Goal: Task Accomplishment & Management: Complete application form

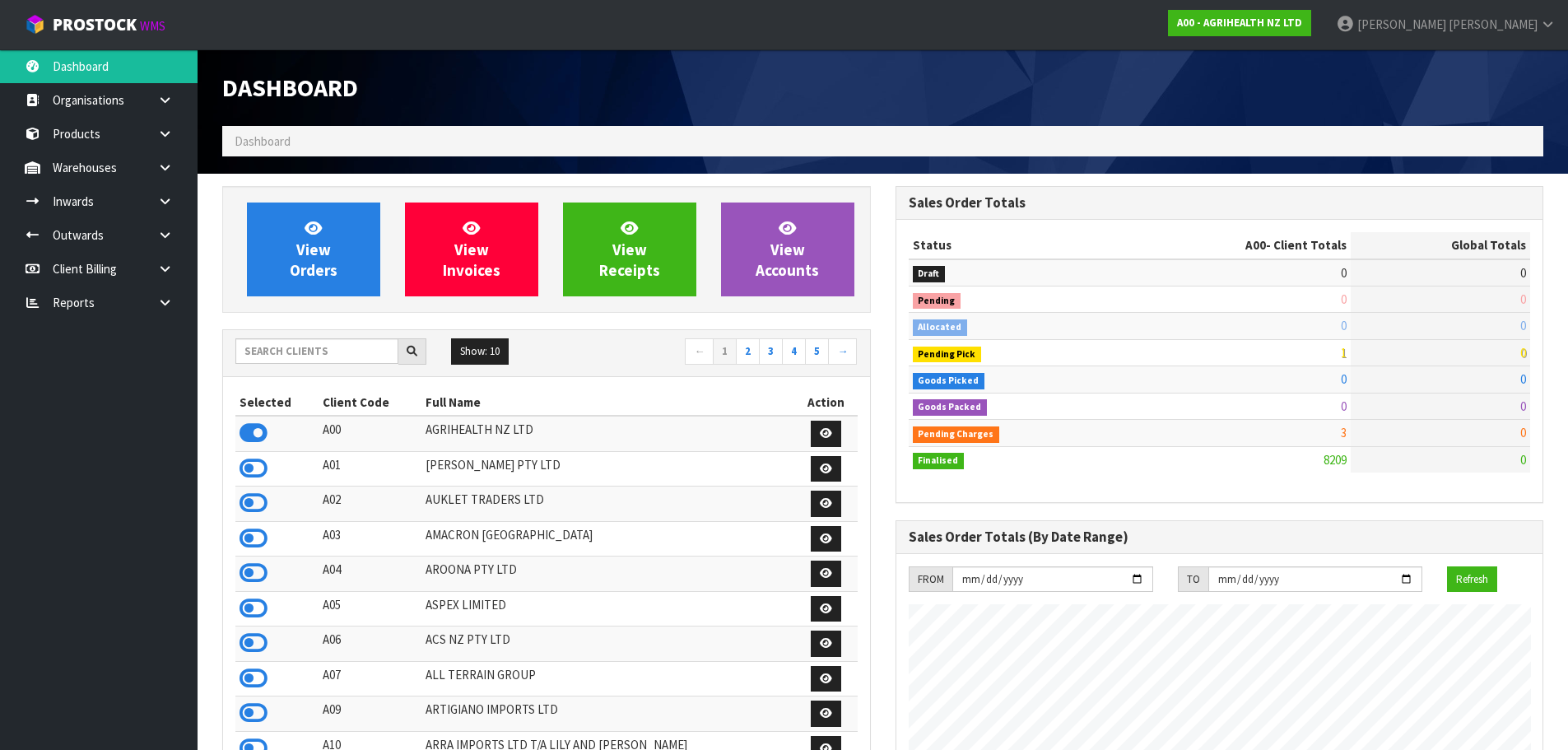
scroll to position [1248, 673]
click at [336, 359] on input "text" at bounding box center [317, 351] width 163 height 26
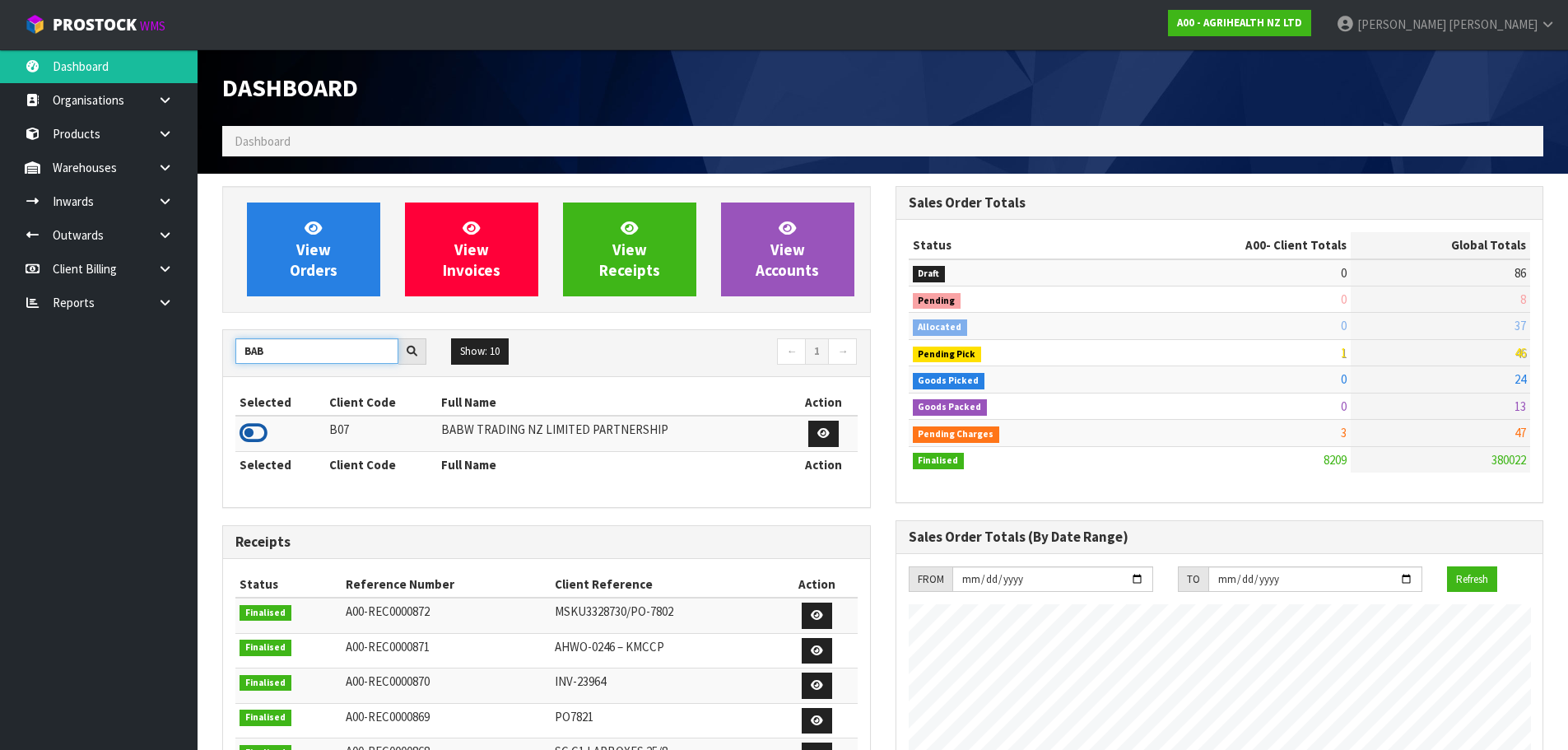
type input "BAB"
click at [254, 436] on icon at bounding box center [253, 433] width 28 height 25
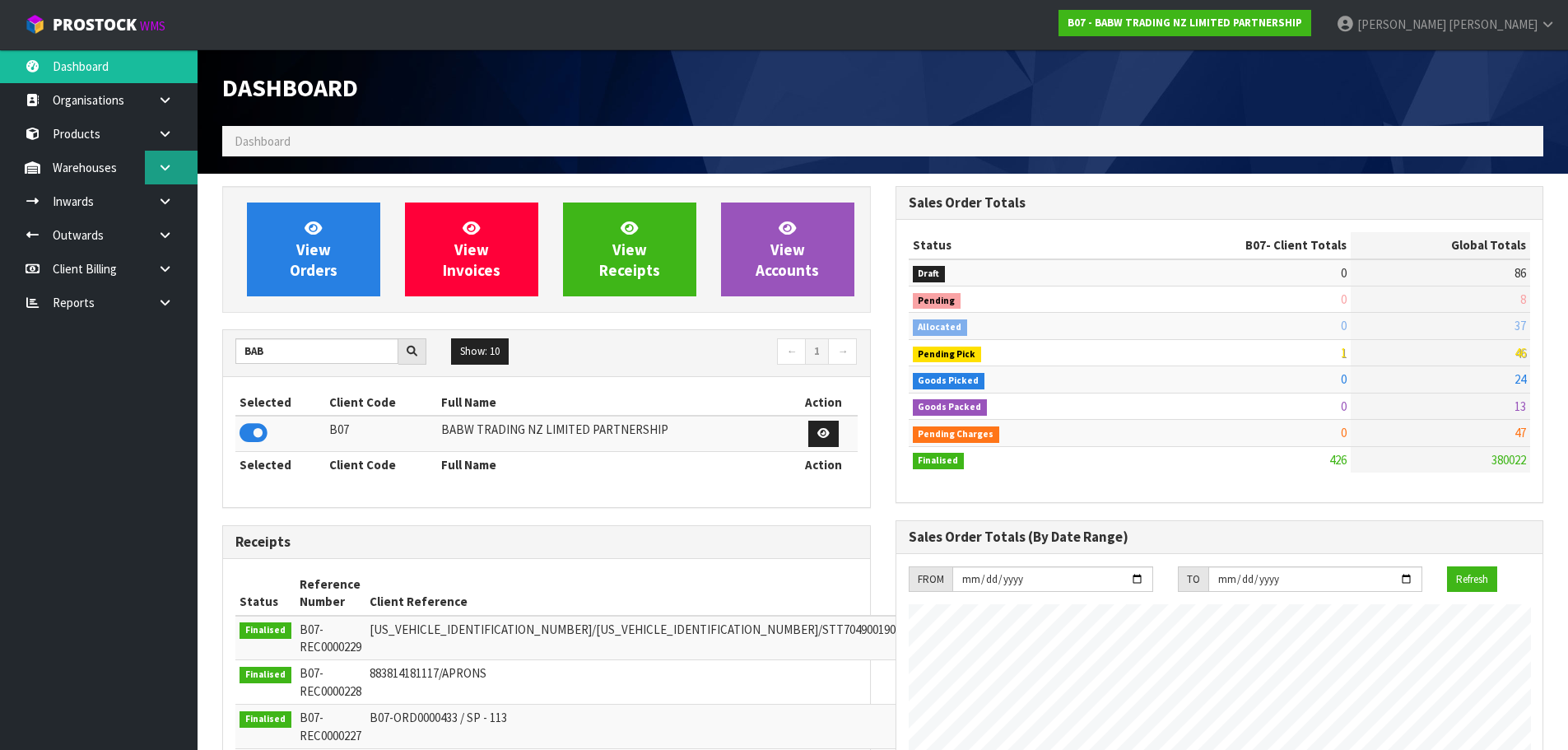
click at [171, 173] on icon at bounding box center [165, 167] width 16 height 12
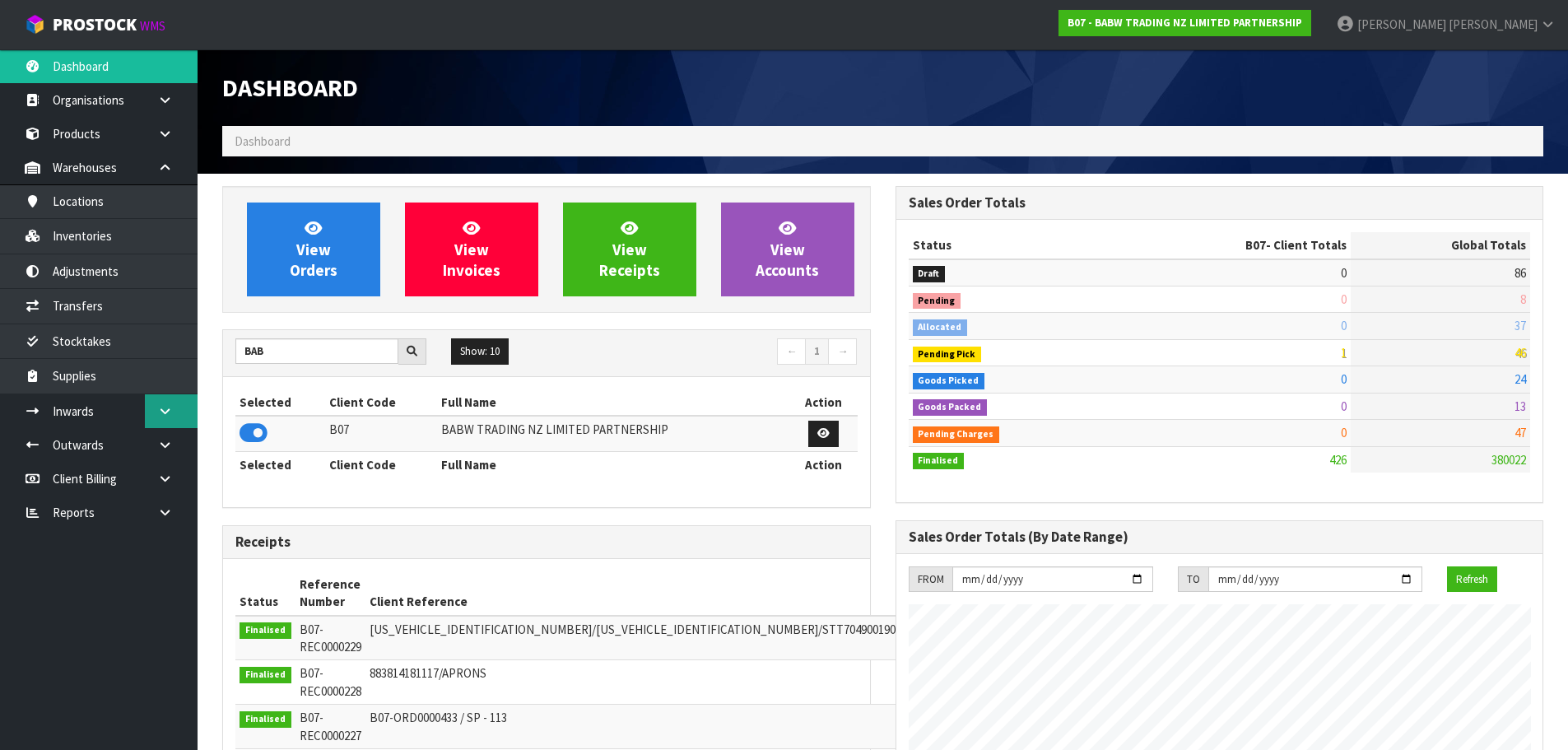
click at [161, 424] on link at bounding box center [170, 411] width 53 height 34
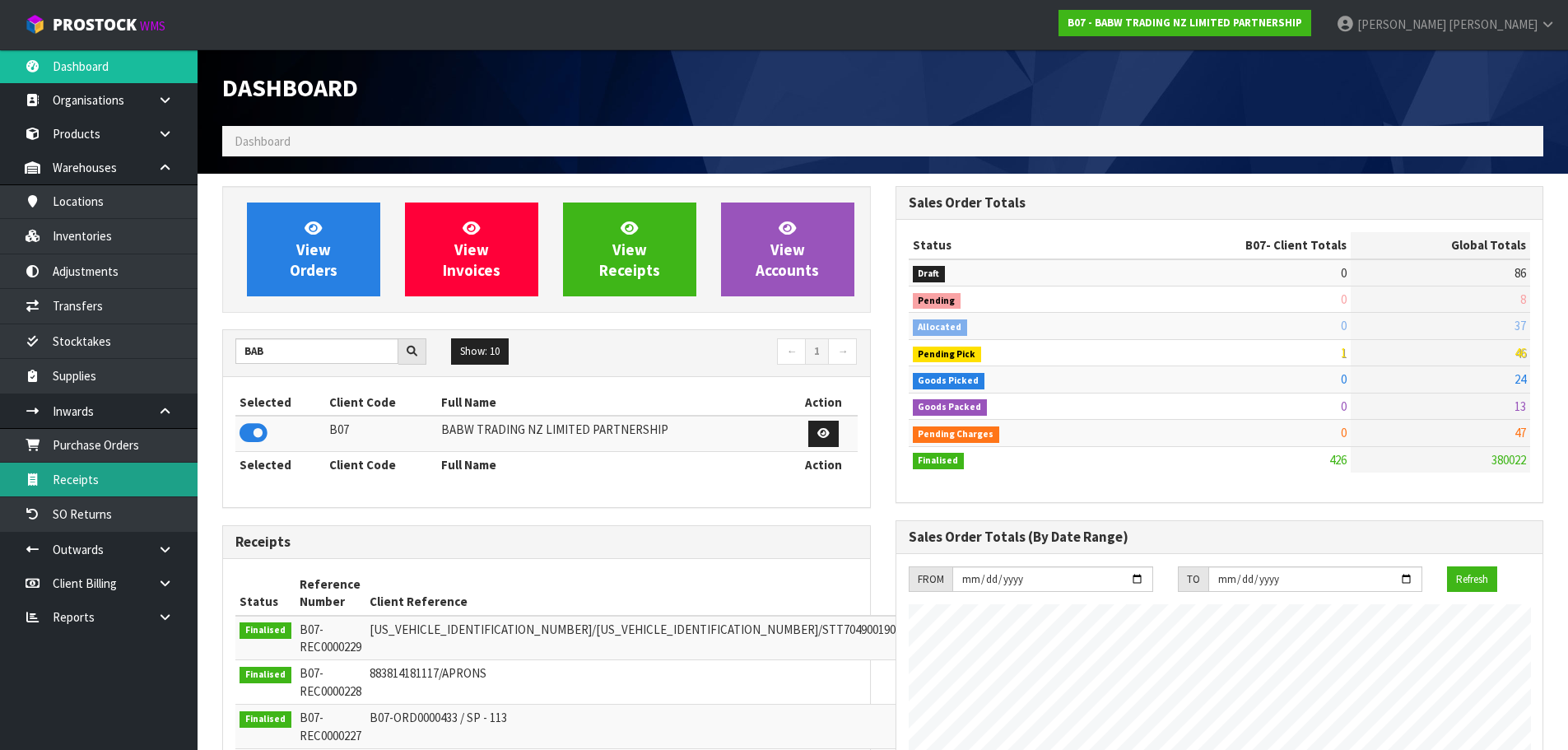
click at [104, 468] on link "Receipts" at bounding box center [99, 479] width 197 height 34
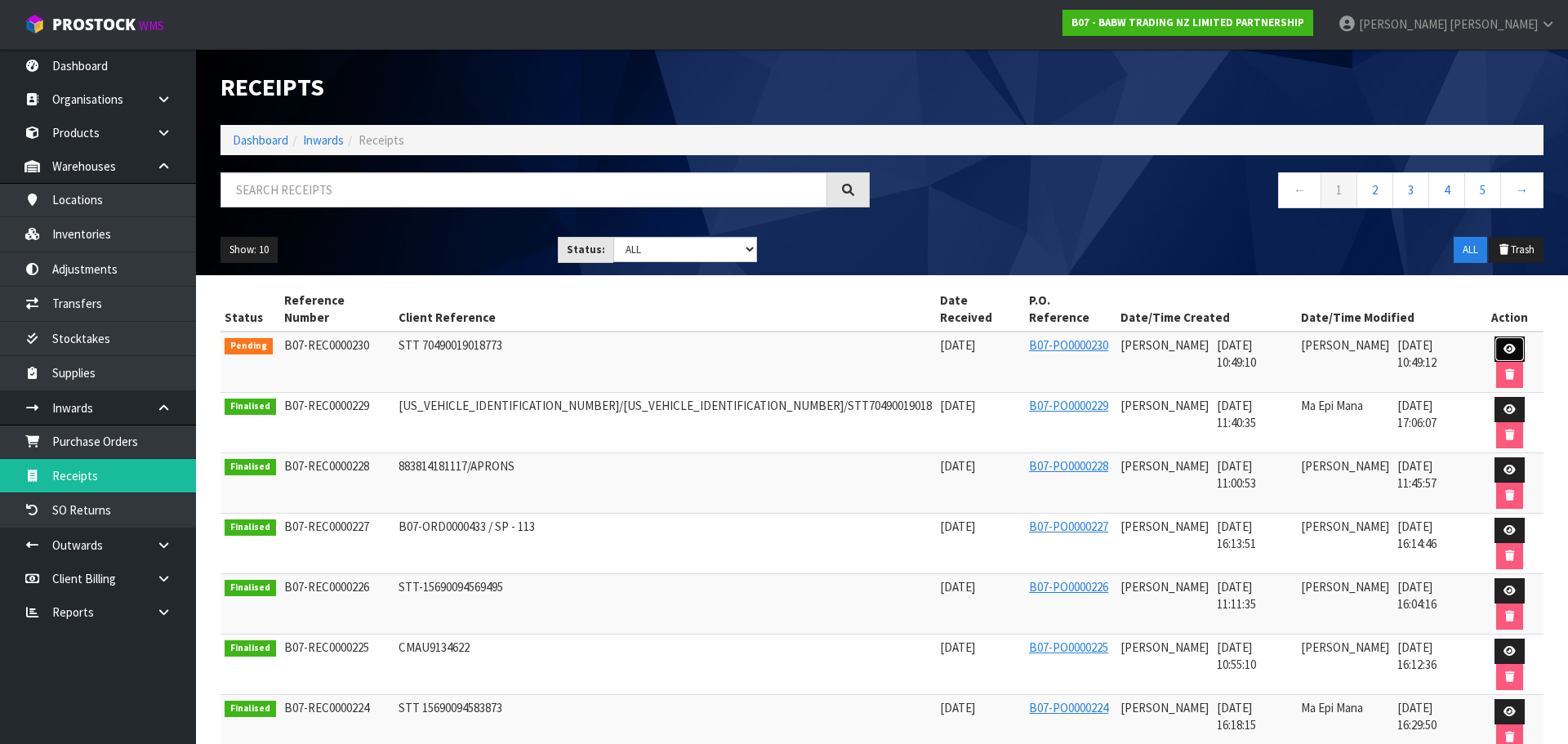
click at [1497, 341] on link at bounding box center [1509, 349] width 30 height 27
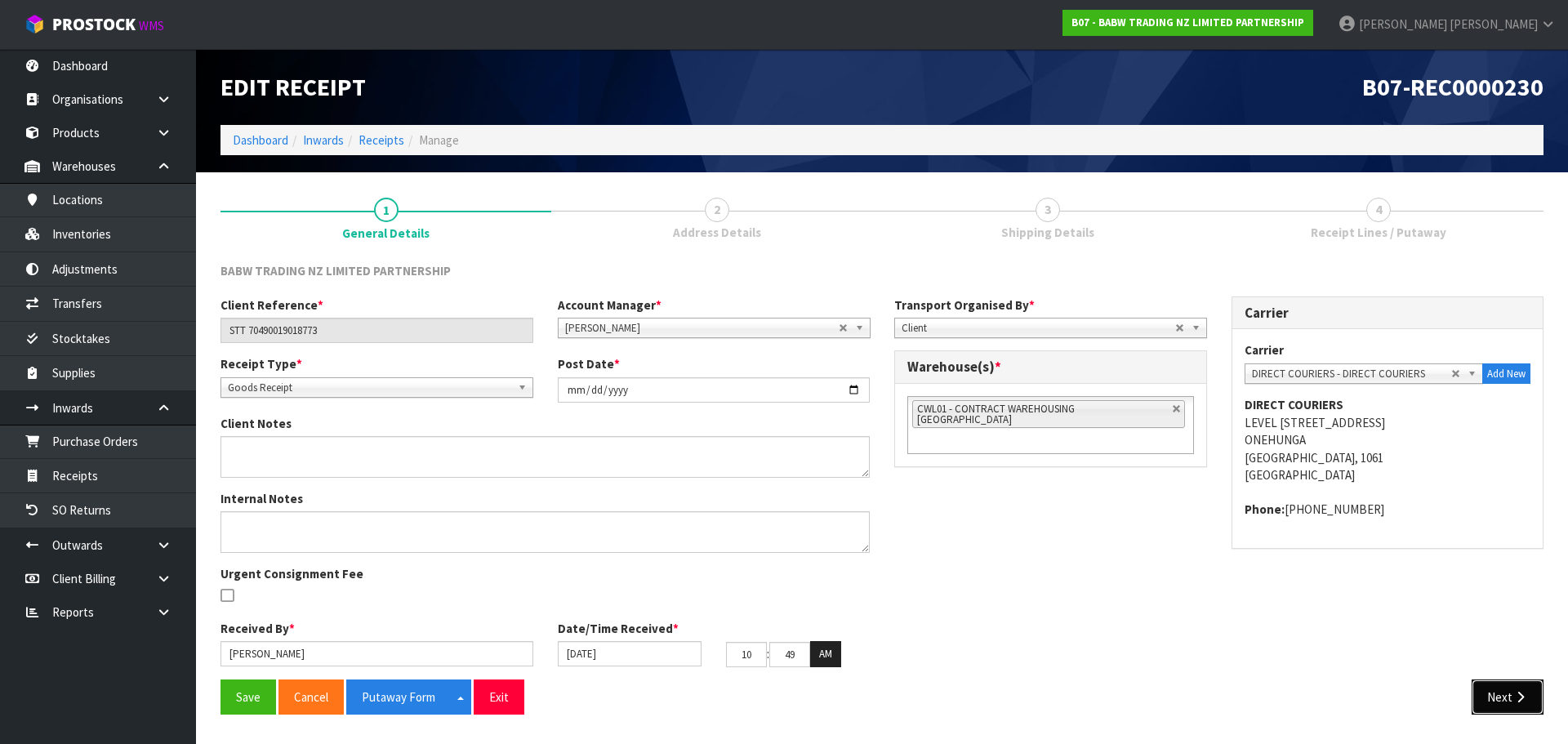
click at [1492, 700] on button "Next" at bounding box center [1507, 696] width 72 height 35
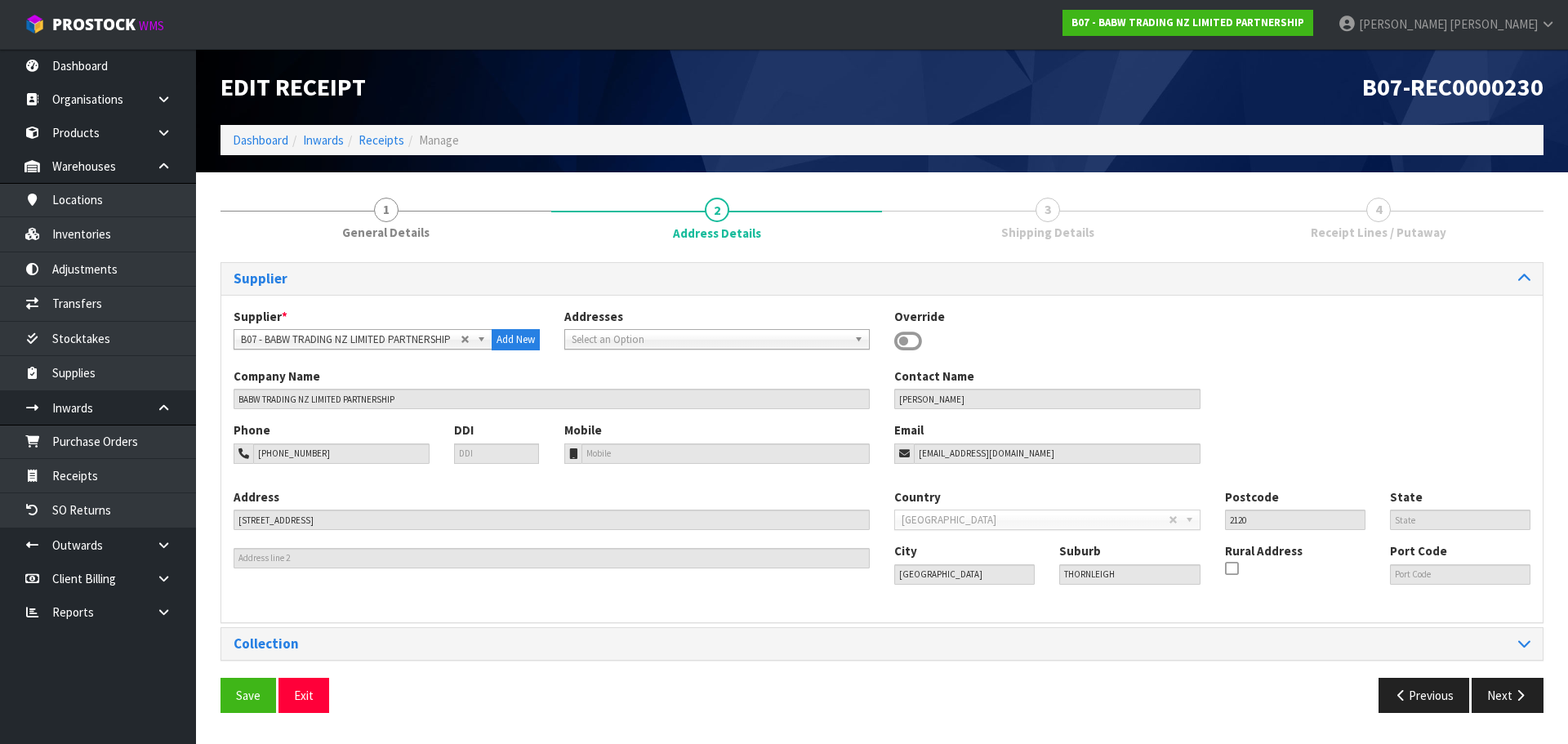
click at [1492, 700] on div "Save Exit Previous Next" at bounding box center [882, 702] width 1347 height 48
click at [1492, 700] on button "Next" at bounding box center [1507, 696] width 72 height 35
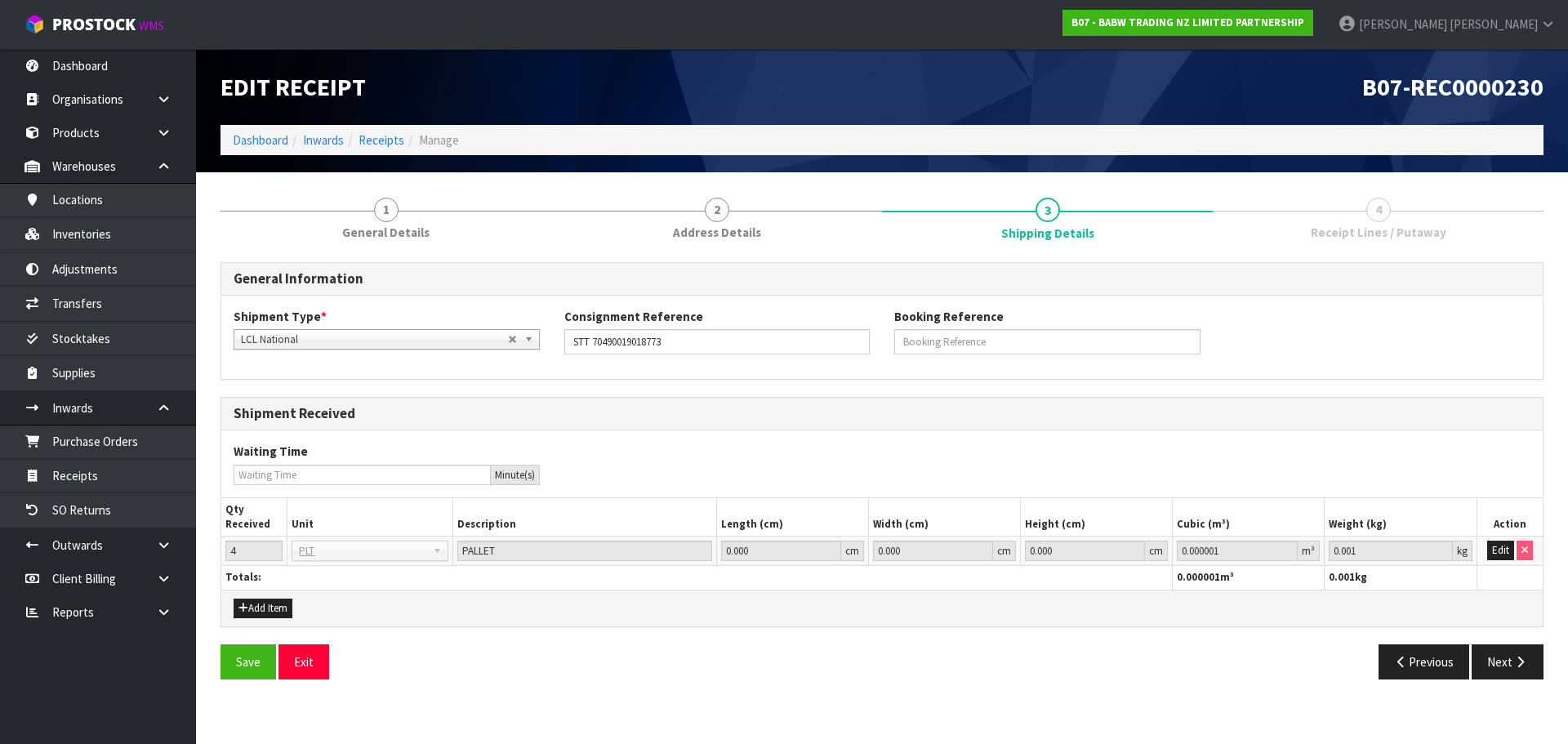
click at [1493, 685] on div "Save Exit Previous Next" at bounding box center [882, 668] width 1347 height 48
click at [1495, 662] on button "Next" at bounding box center [1507, 662] width 72 height 35
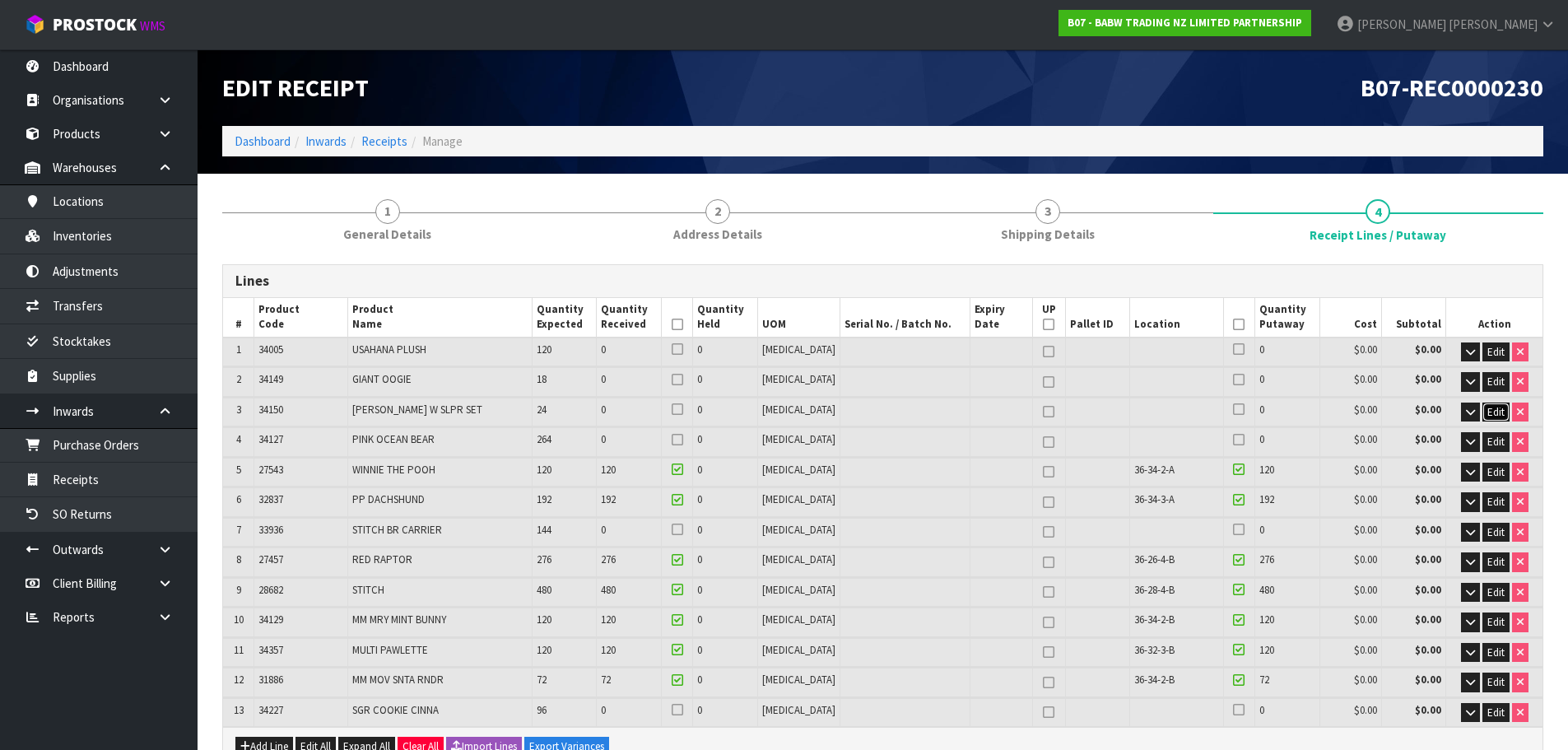
click at [1492, 408] on span "Edit" at bounding box center [1496, 412] width 18 height 14
click at [538, 422] on tr "3 34150 [PERSON_NAME] W SLPR SET 24 0 0 [MEDICAL_DATA] 0 $0.00 $0.00 OK" at bounding box center [883, 413] width 1319 height 30
type input "3.847408"
type input "2"
type input "3.84743"
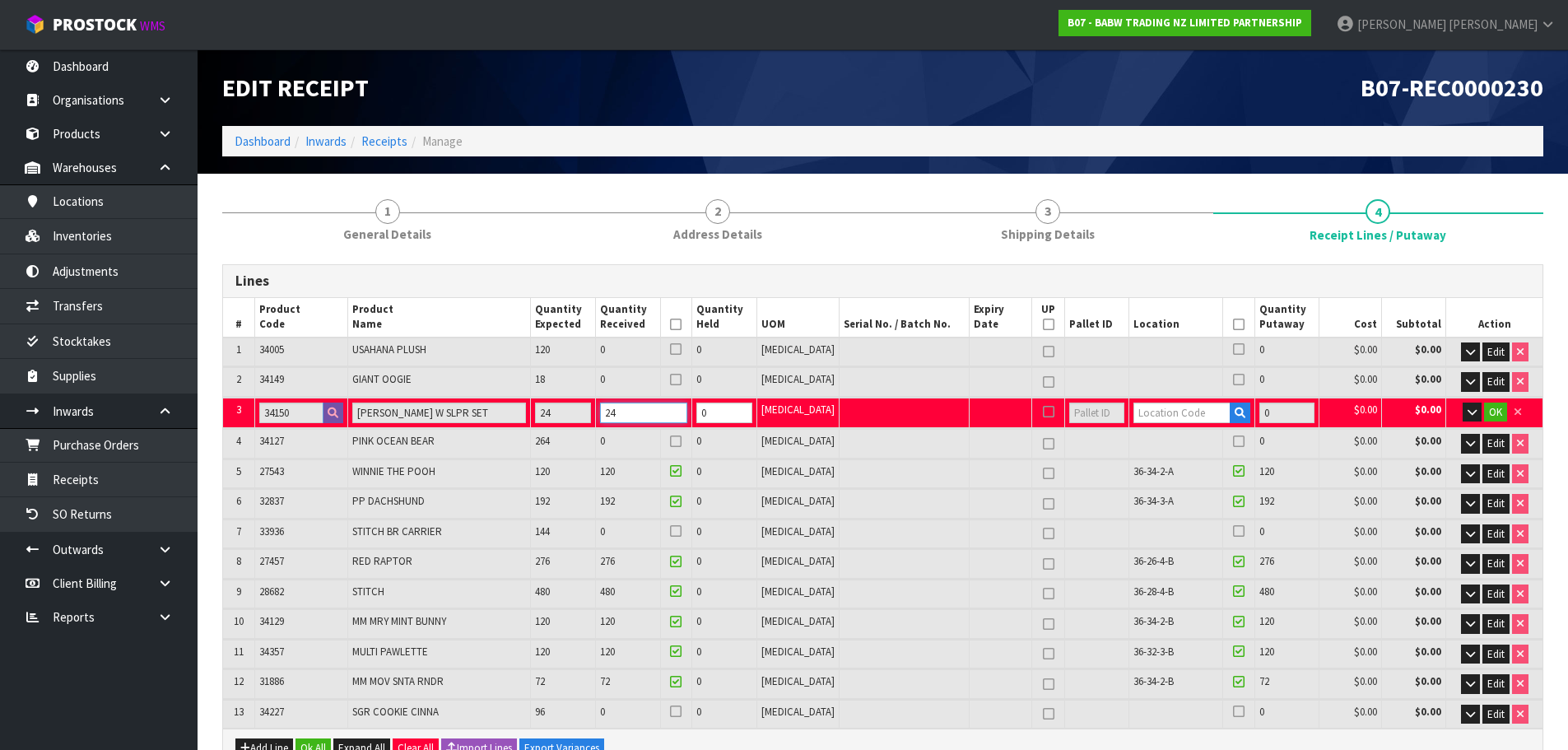
type input "24"
click at [1166, 413] on input "text" at bounding box center [1181, 413] width 97 height 20
type input "36-36-4-B"
type input "1404"
type input "24"
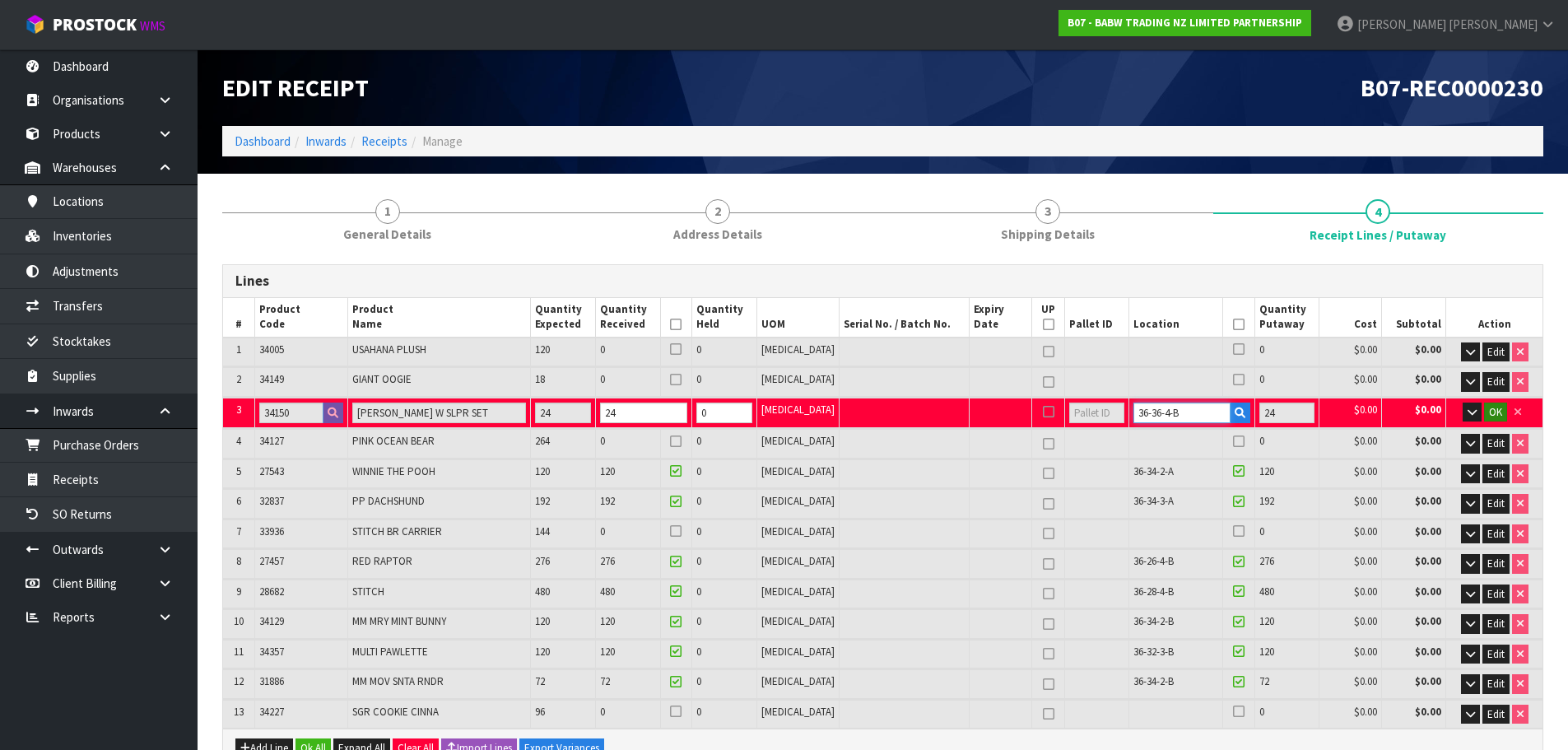
type input "36-36-4-B"
click at [1504, 414] on button "OK" at bounding box center [1495, 412] width 23 height 19
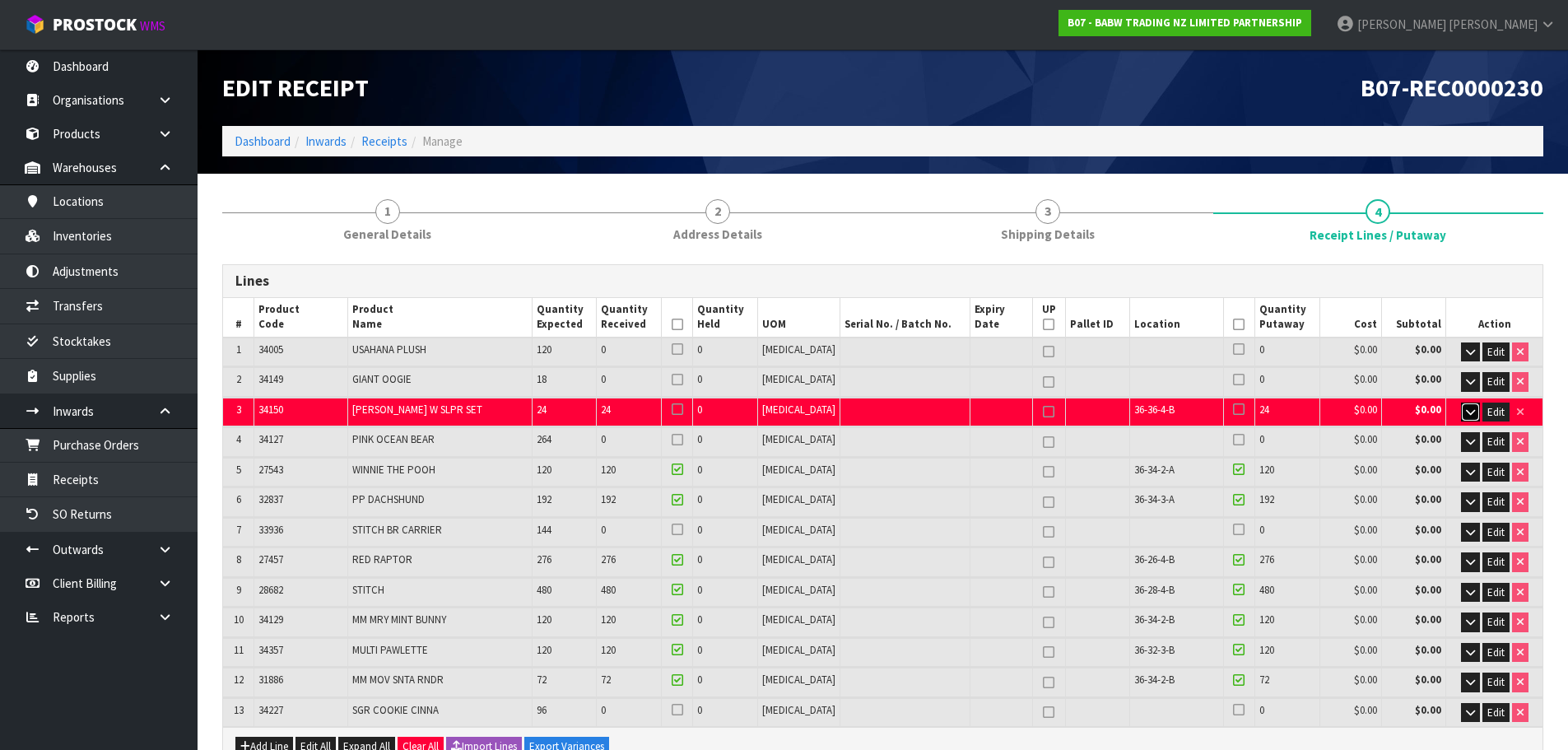
click at [1475, 410] on button "button" at bounding box center [1470, 412] width 19 height 19
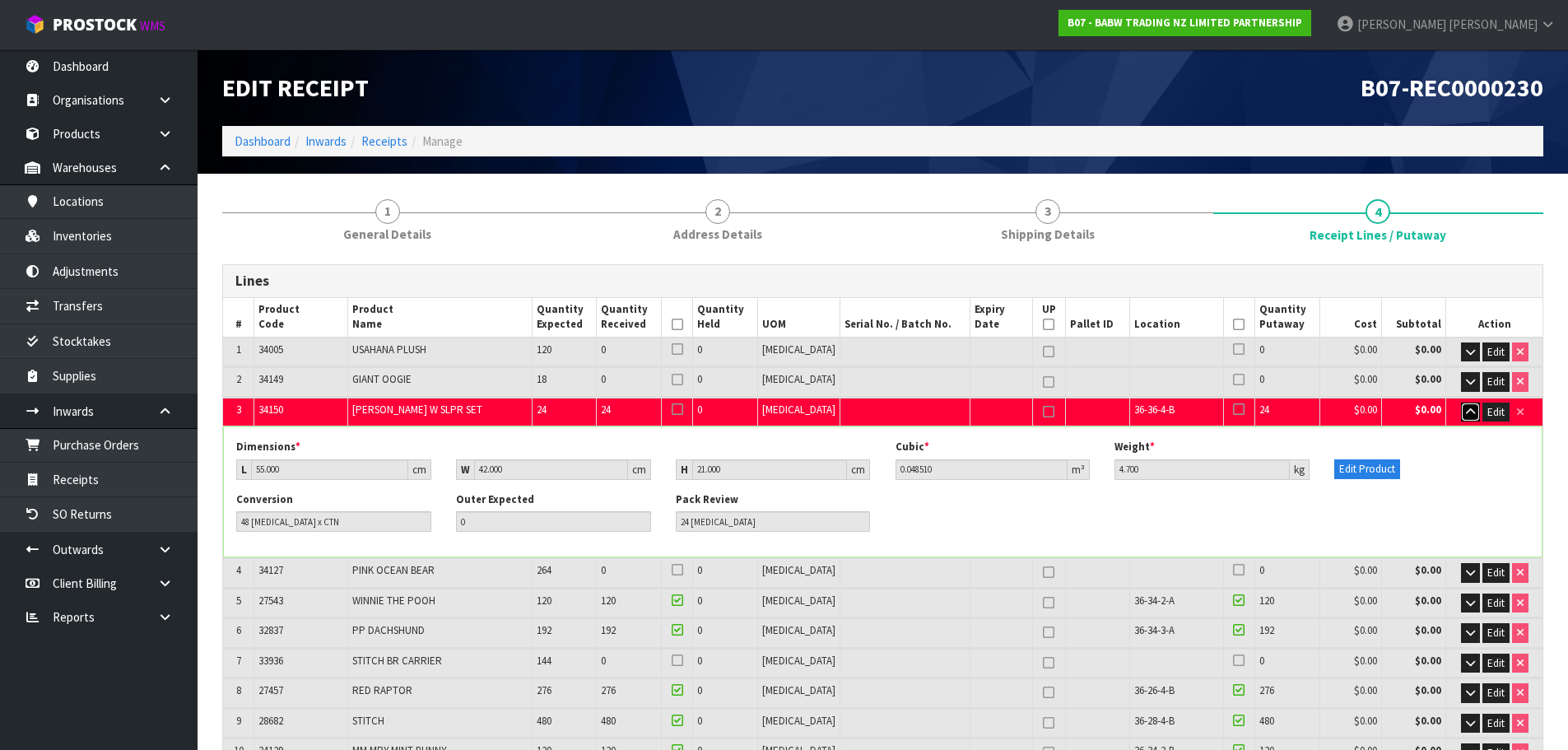
click at [1475, 410] on button "button" at bounding box center [1470, 412] width 19 height 19
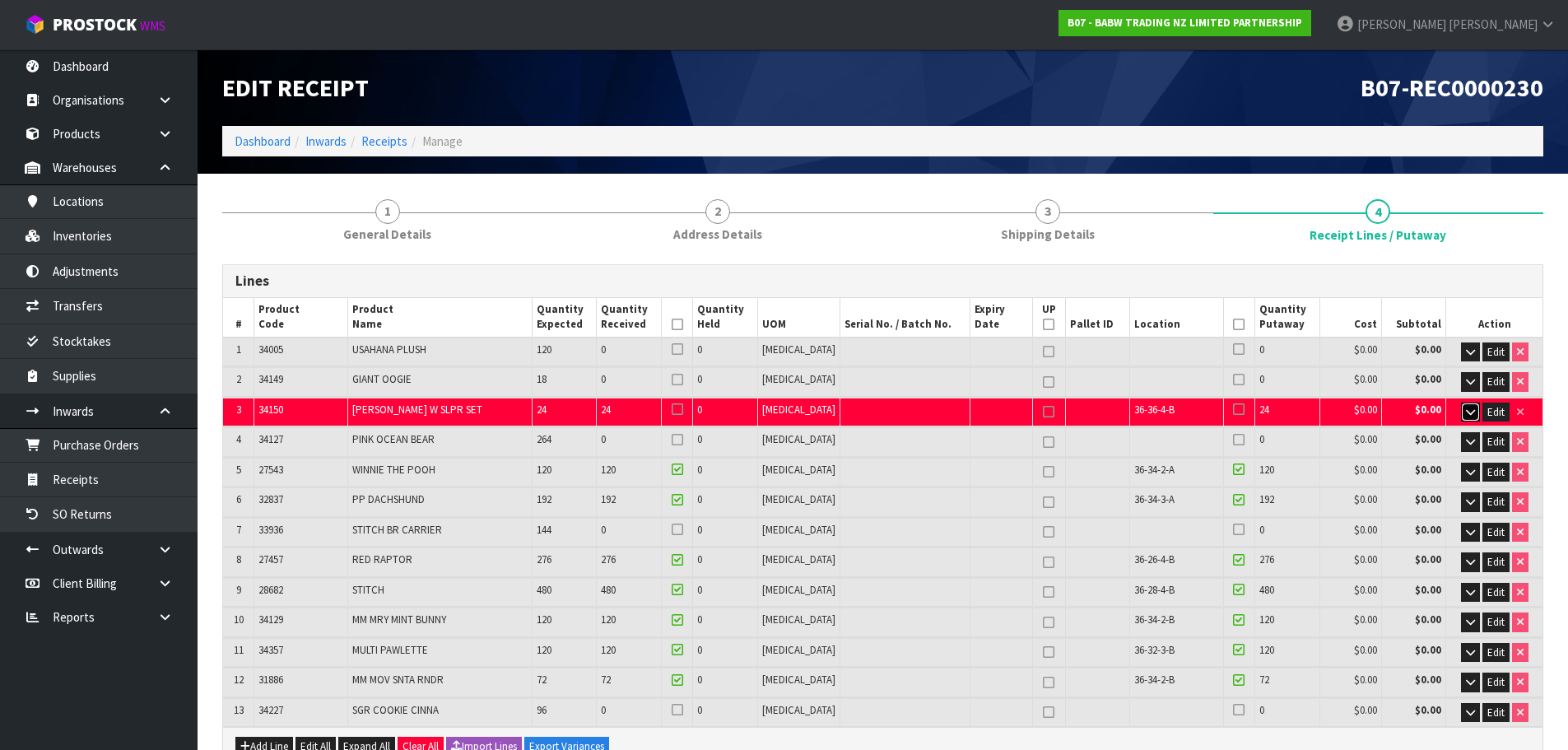
click at [1475, 410] on button "button" at bounding box center [1470, 412] width 19 height 19
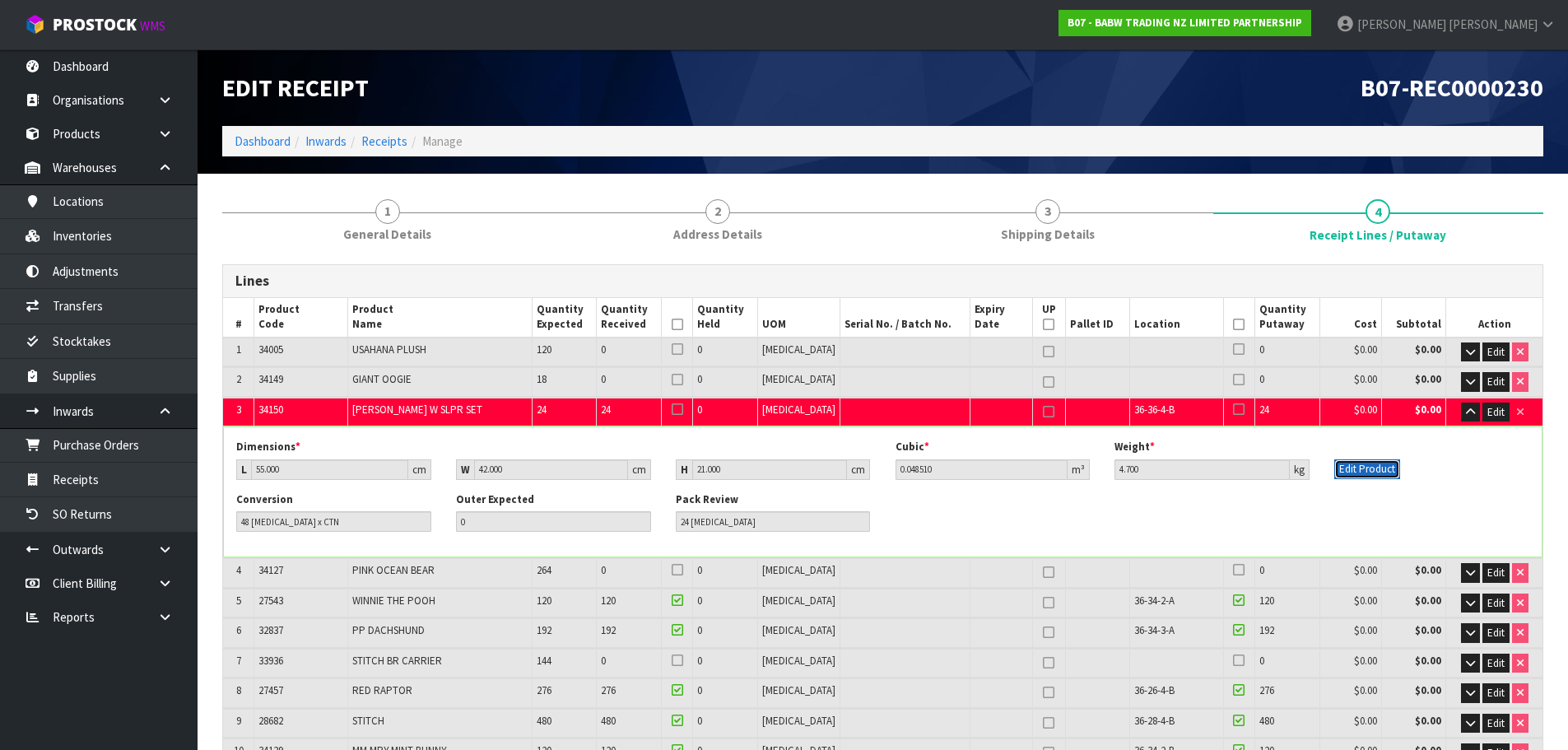
click at [1388, 466] on button "Edit Product" at bounding box center [1366, 469] width 65 height 19
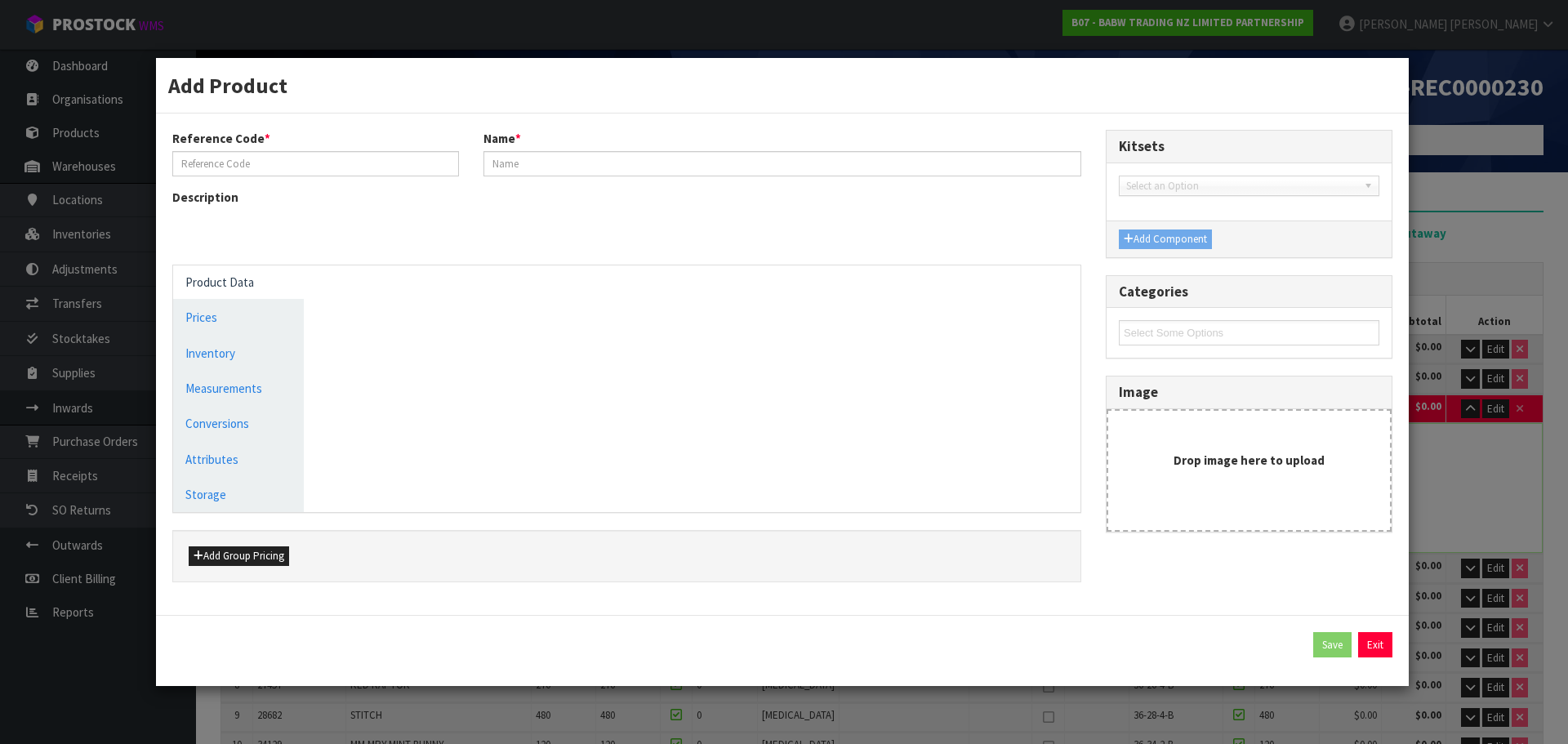
type input "34150"
type input "[PERSON_NAME] W SLPR SET"
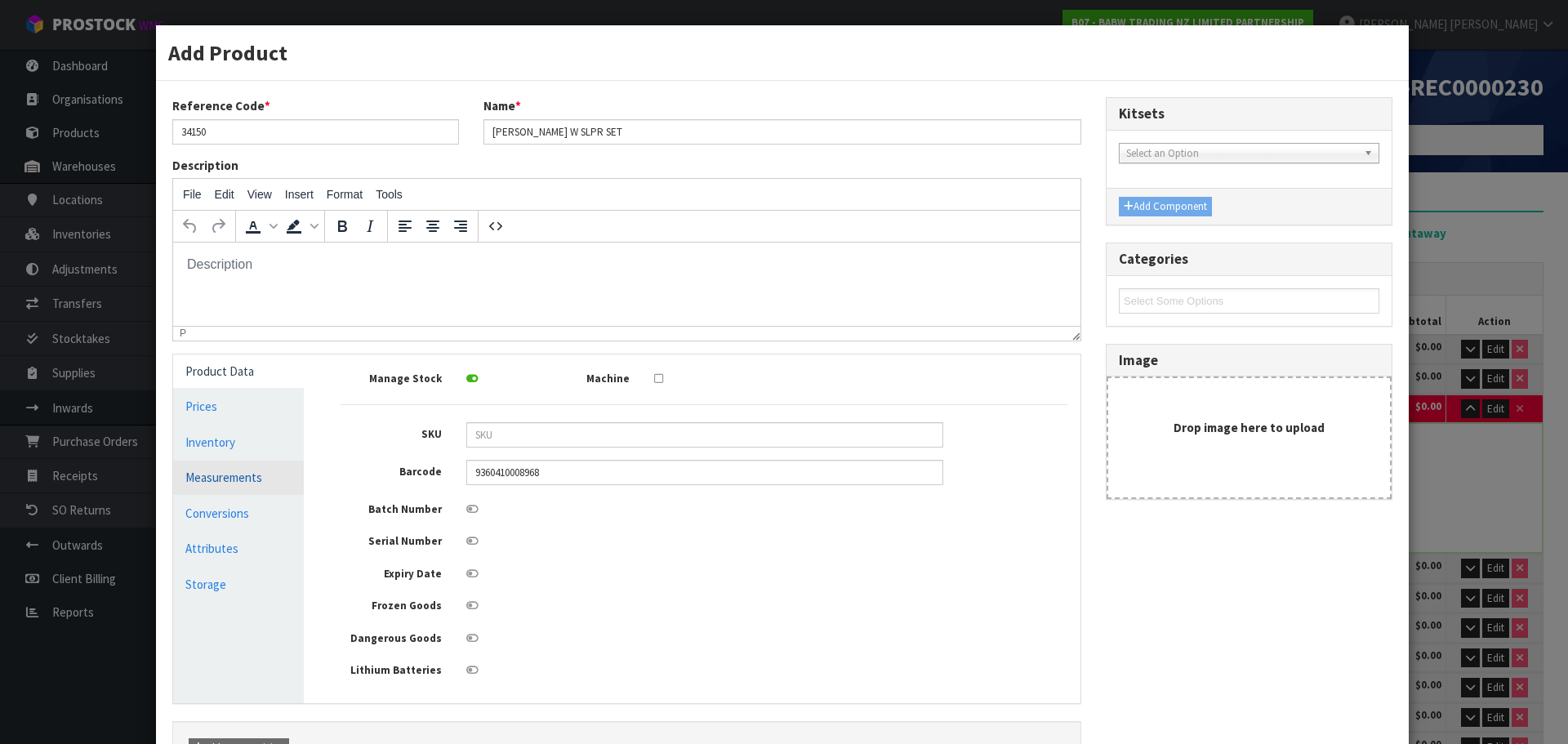
click at [248, 480] on link "Measurements" at bounding box center [238, 477] width 131 height 34
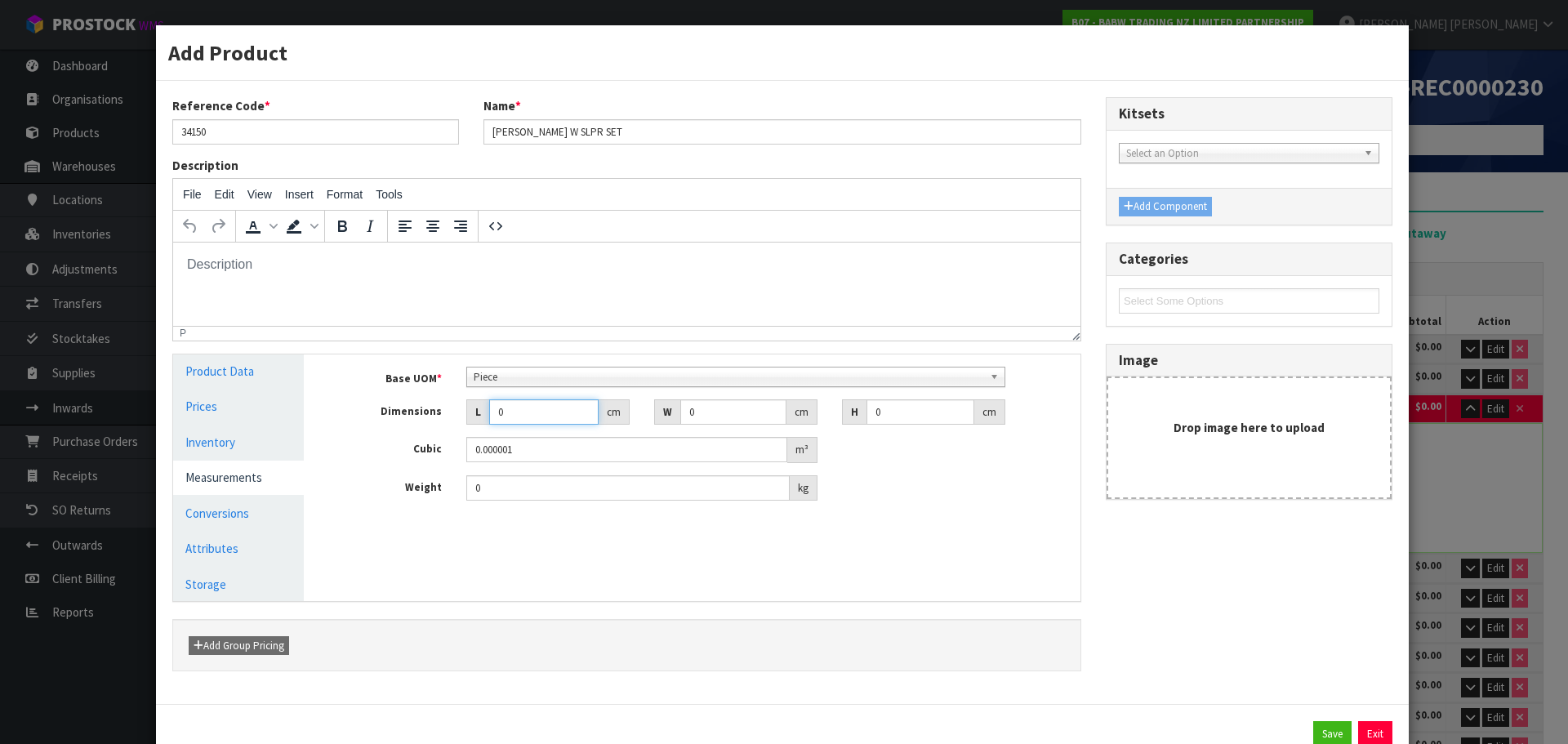
drag, startPoint x: 529, startPoint y: 419, endPoint x: 423, endPoint y: 451, distance: 110.7
click at [423, 451] on div "Base UOM * Bag Bar Basket Bin Bottle Box Bundle Cabinet Cage Carton Case Coil C…" at bounding box center [705, 433] width 727 height 134
drag, startPoint x: 675, startPoint y: 423, endPoint x: 618, endPoint y: 449, distance: 62.6
click at [618, 449] on div "Base UOM * Bag Bar Basket Bin Bottle Box Bundle Cabinet Cage Carton Case Coil C…" at bounding box center [705, 433] width 727 height 134
drag, startPoint x: 932, startPoint y: 412, endPoint x: 829, endPoint y: 464, distance: 115.4
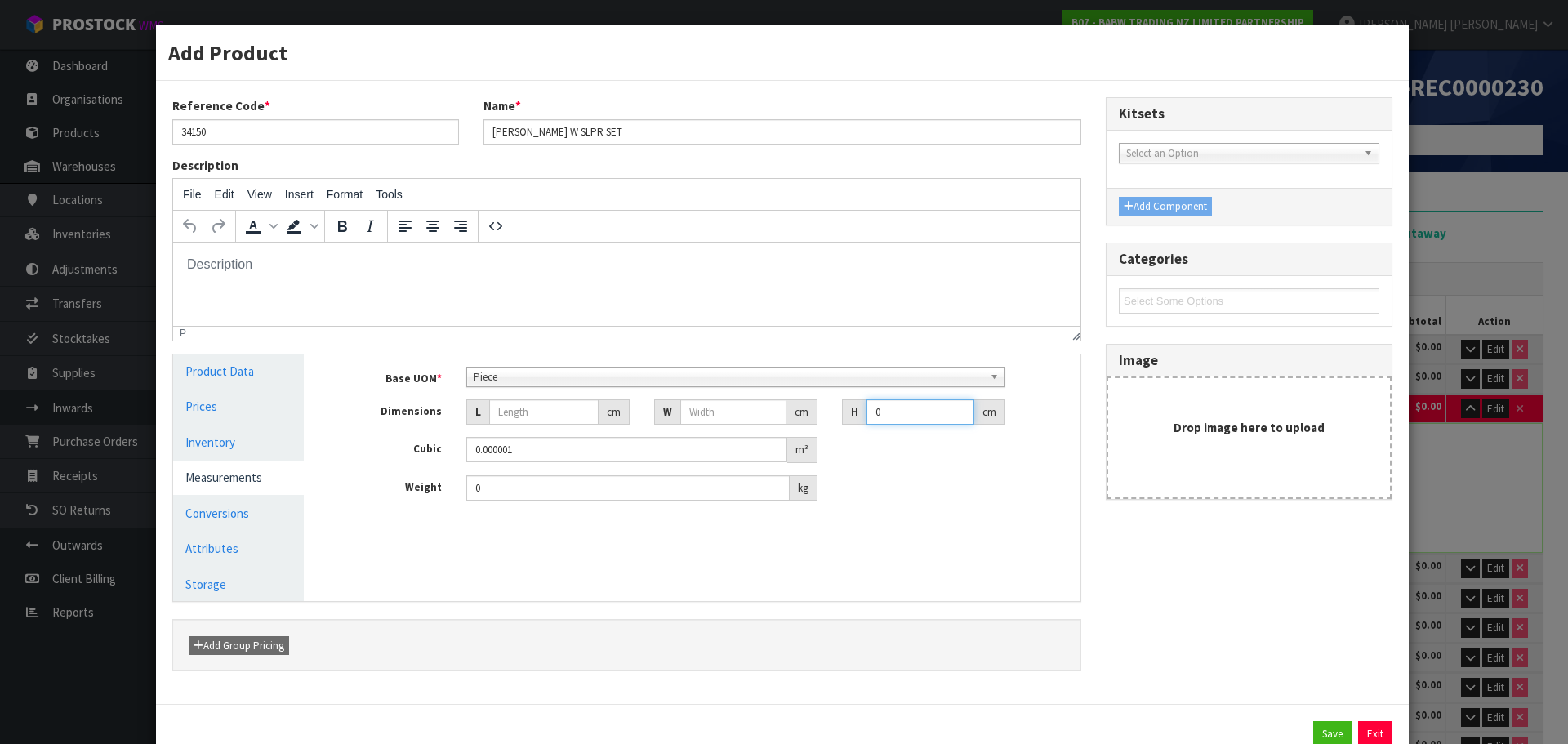
click at [829, 464] on div "Base UOM * Bag Bar Basket Bin Bottle Box Bundle Cabinet Cage Carton Case Coil C…" at bounding box center [705, 433] width 727 height 134
drag, startPoint x: 491, startPoint y: 490, endPoint x: 376, endPoint y: 534, distance: 123.1
click at [376, 534] on div "Manage Stock Machine SKU Barcode 9360410008968 Batch Number Serial Number Expir…" at bounding box center [705, 478] width 777 height 247
click at [240, 507] on link "Conversions" at bounding box center [238, 513] width 131 height 34
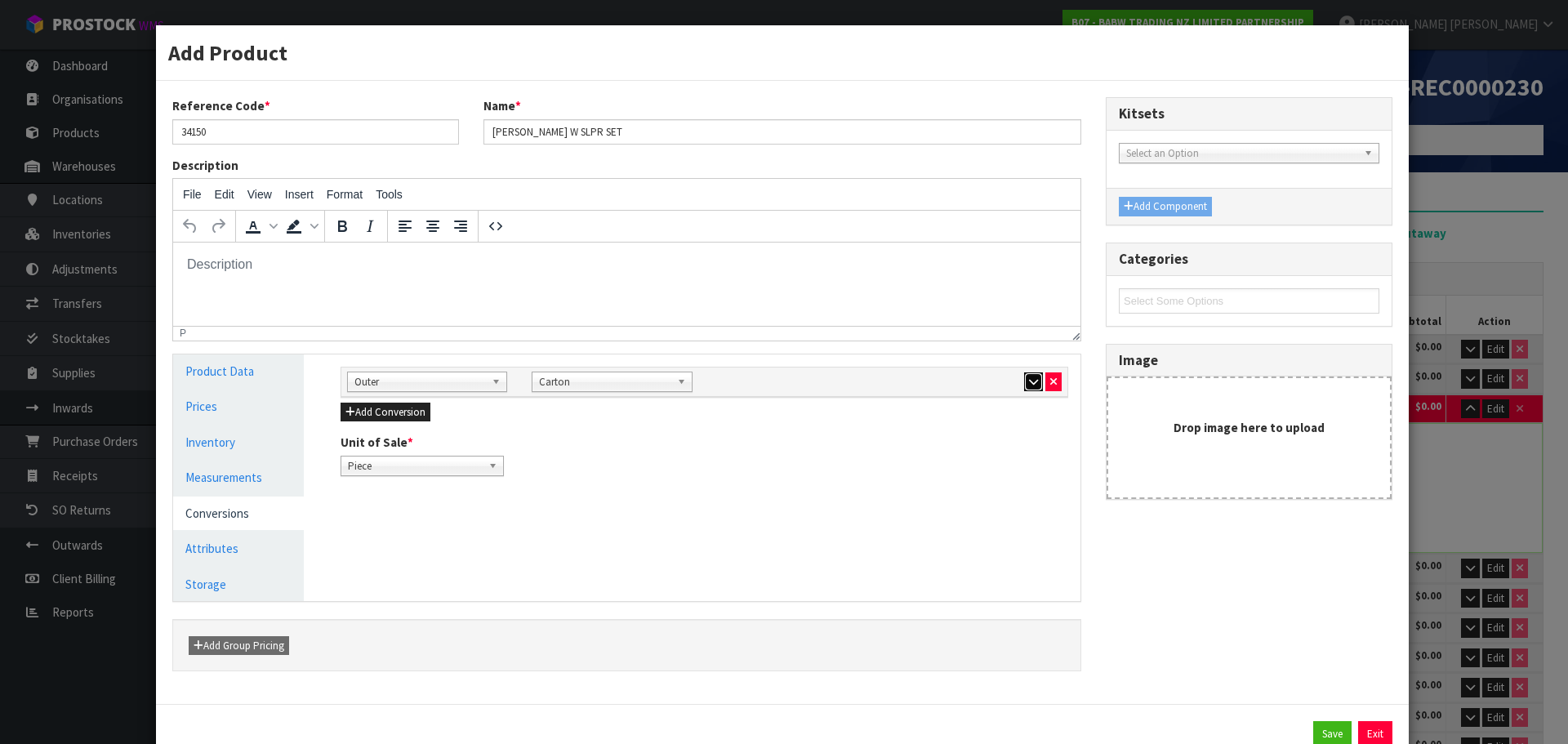
click at [1032, 389] on button "button" at bounding box center [1033, 381] width 19 height 19
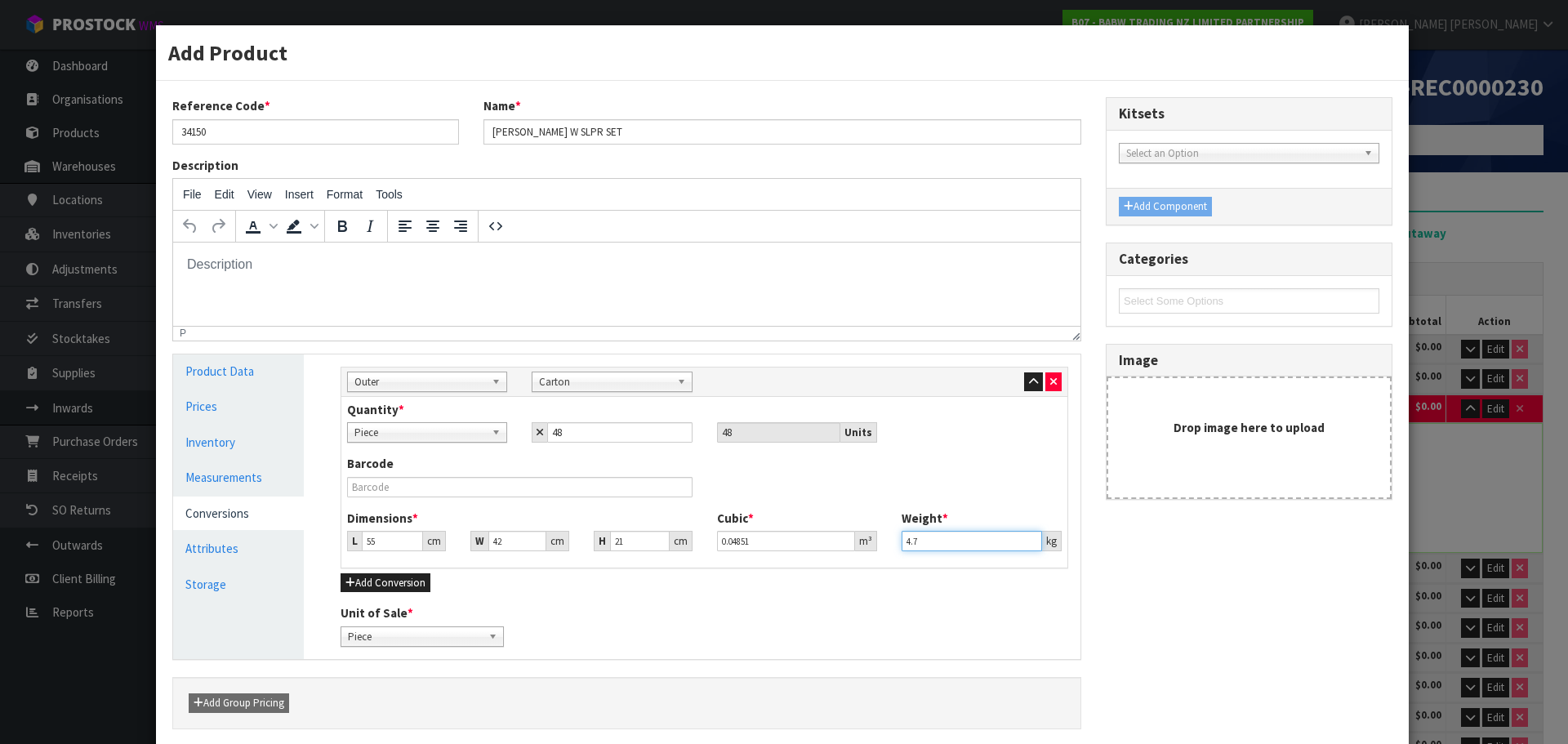
click at [943, 547] on input "4.7" at bounding box center [971, 541] width 141 height 20
click at [625, 534] on input "21" at bounding box center [639, 541] width 59 height 20
type input "2"
type input "0.00462"
type input "21"
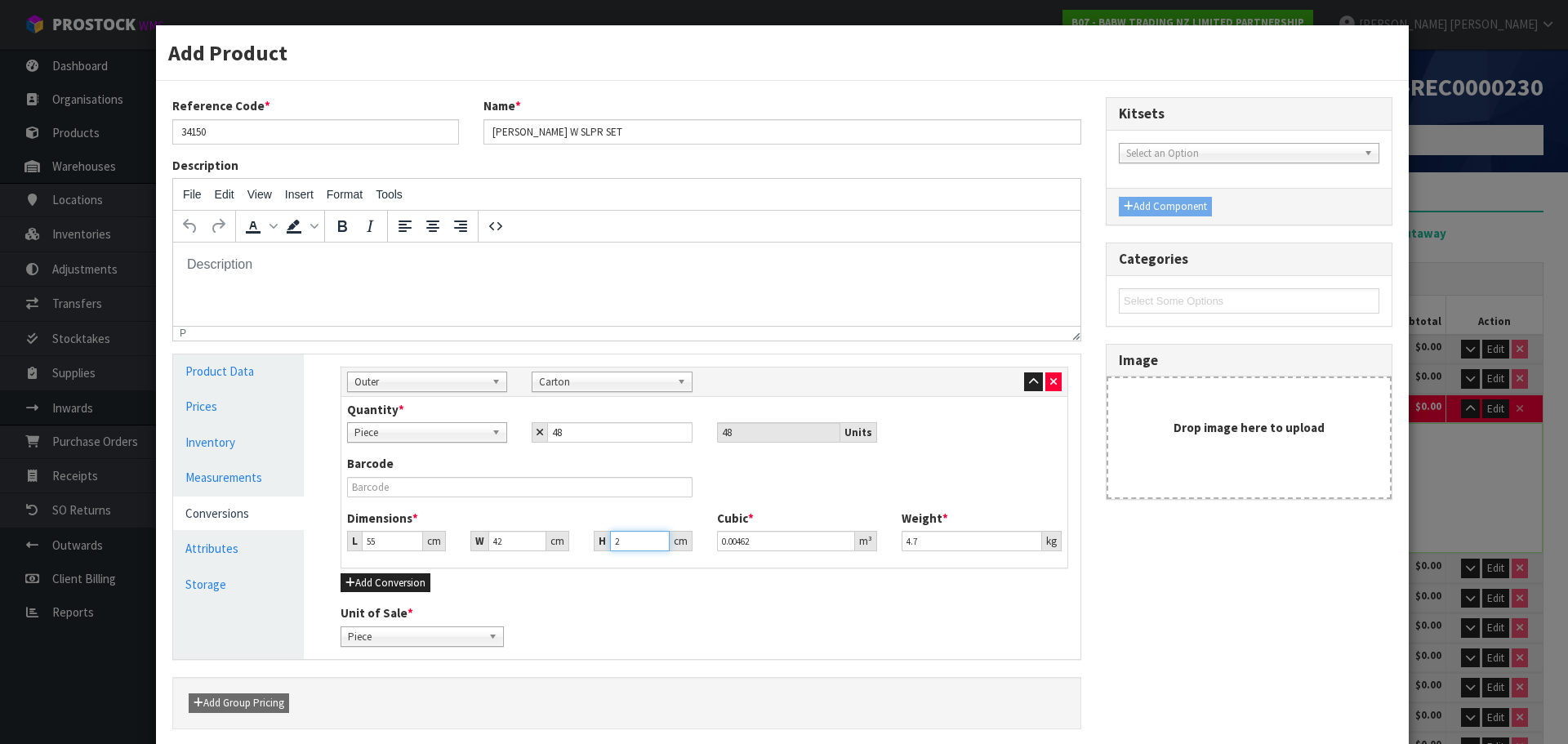
type input "0.04851"
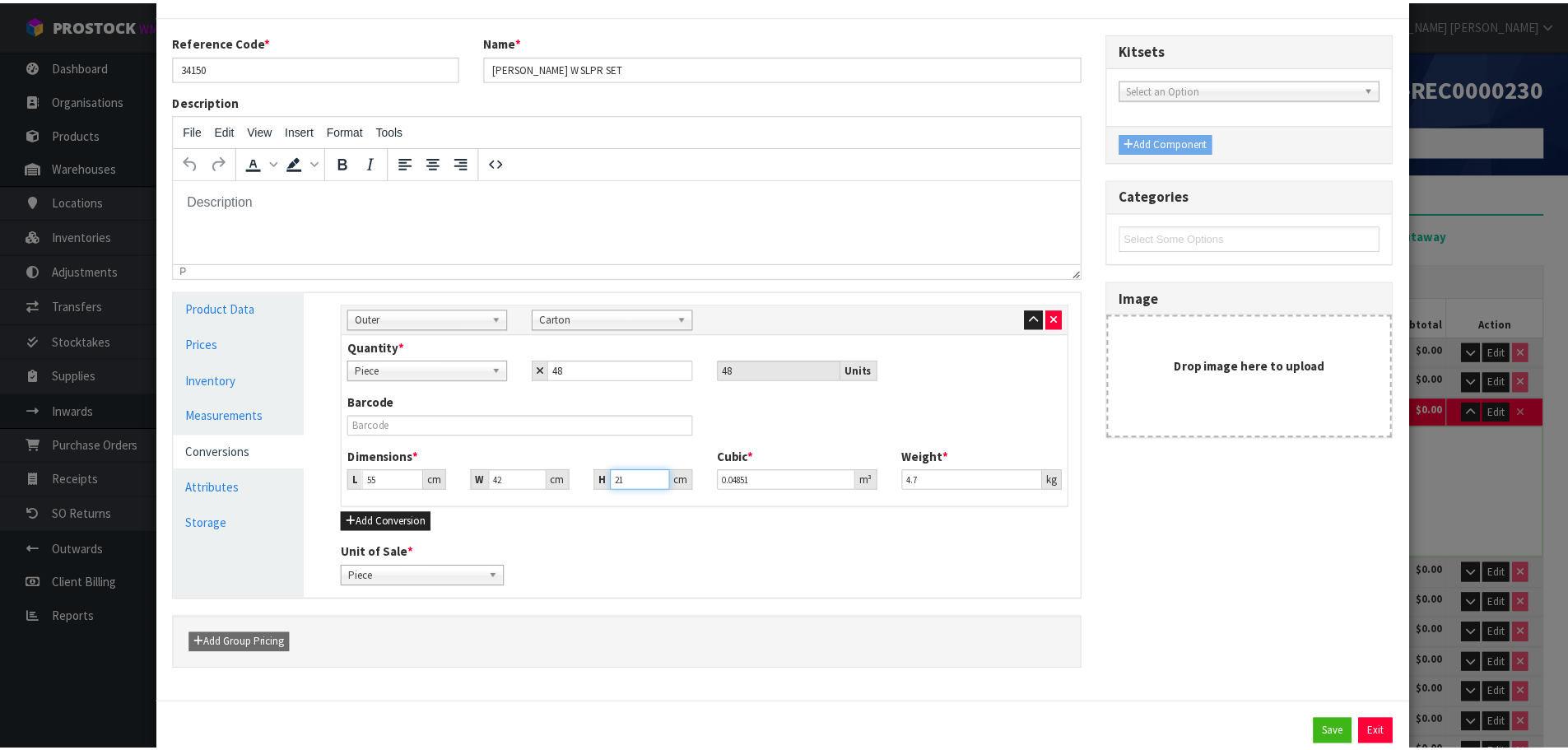
scroll to position [115, 0]
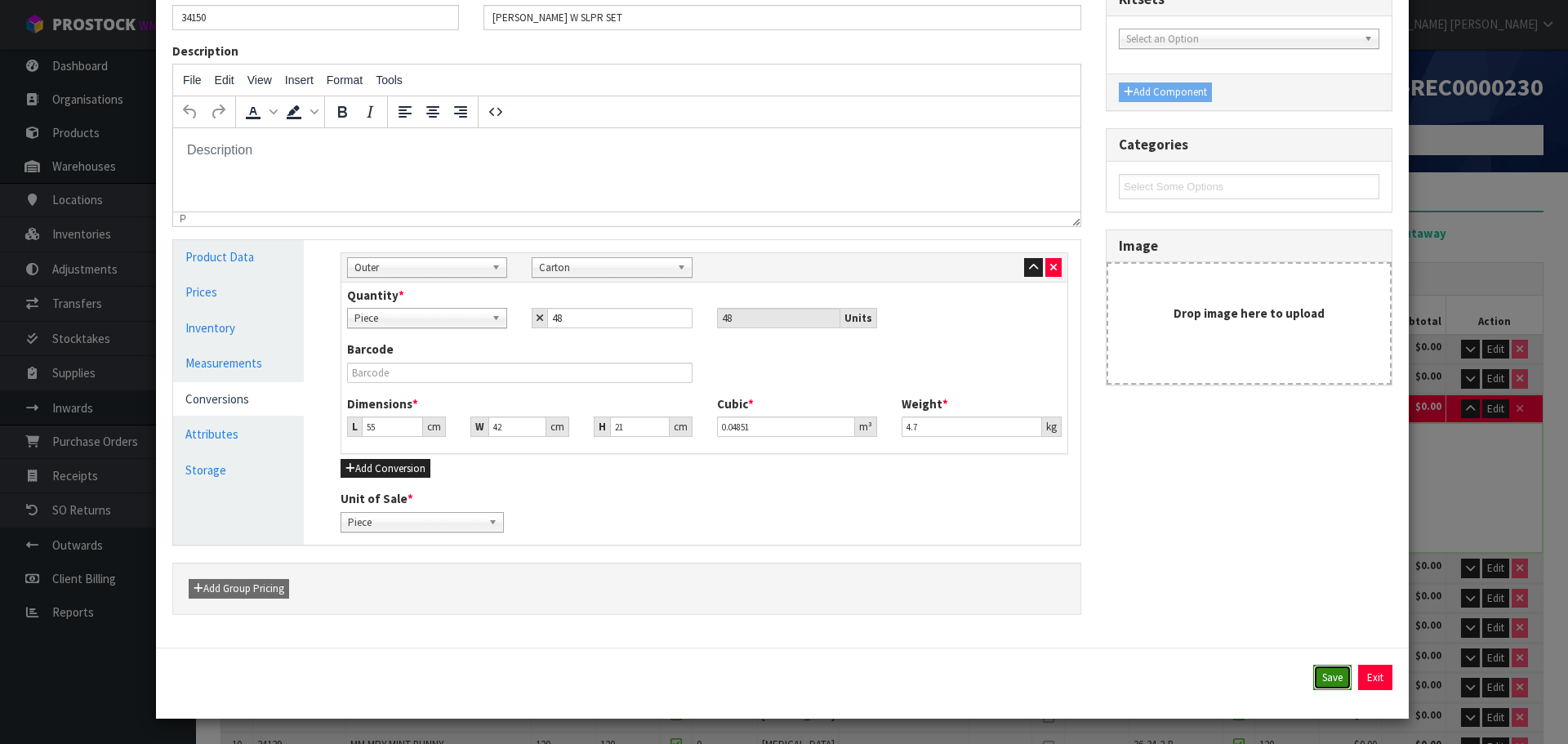
click at [1313, 682] on button "Save" at bounding box center [1332, 677] width 38 height 27
type input "284.752"
type input "55"
type input "42"
type input "21"
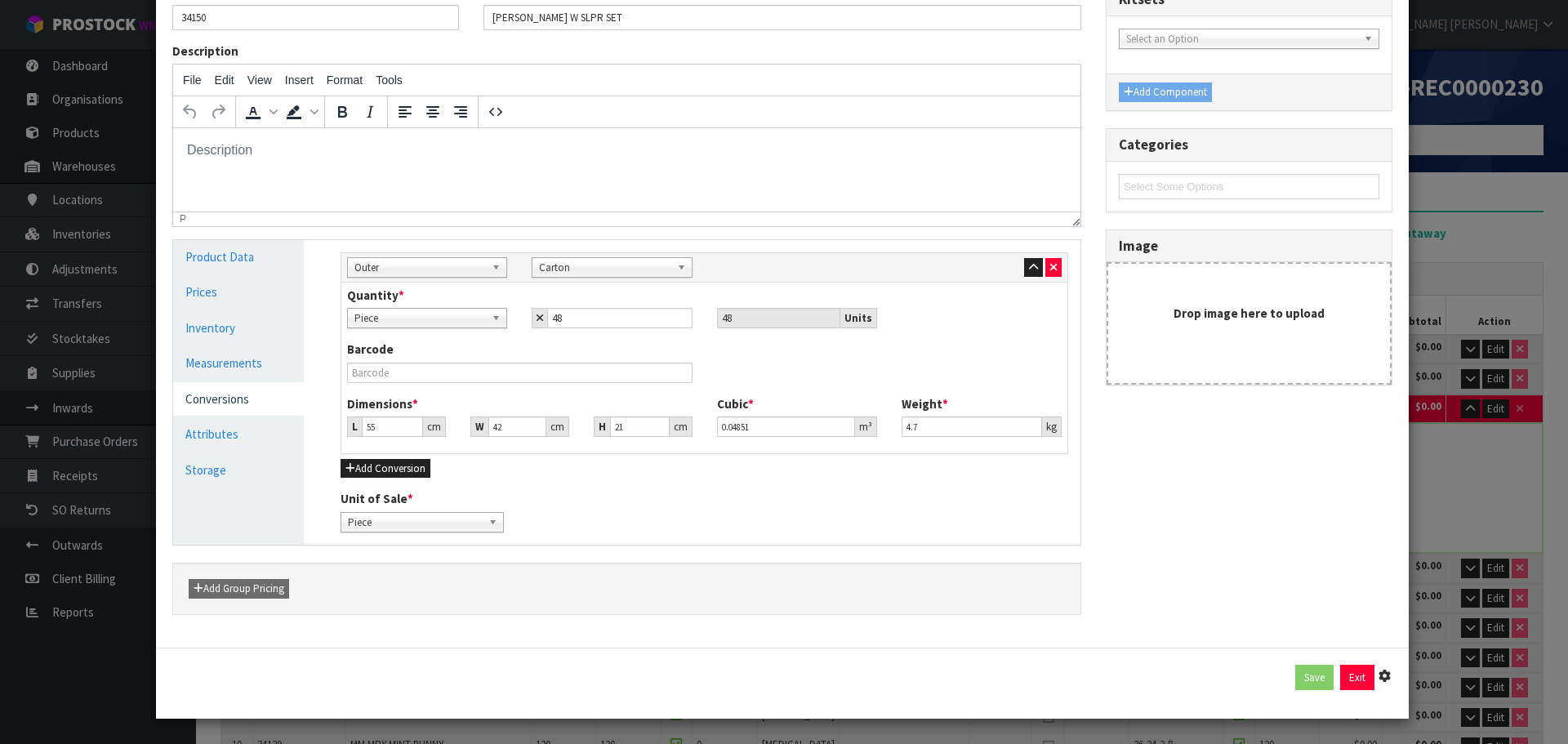
type input "0.04851"
type input "4.7"
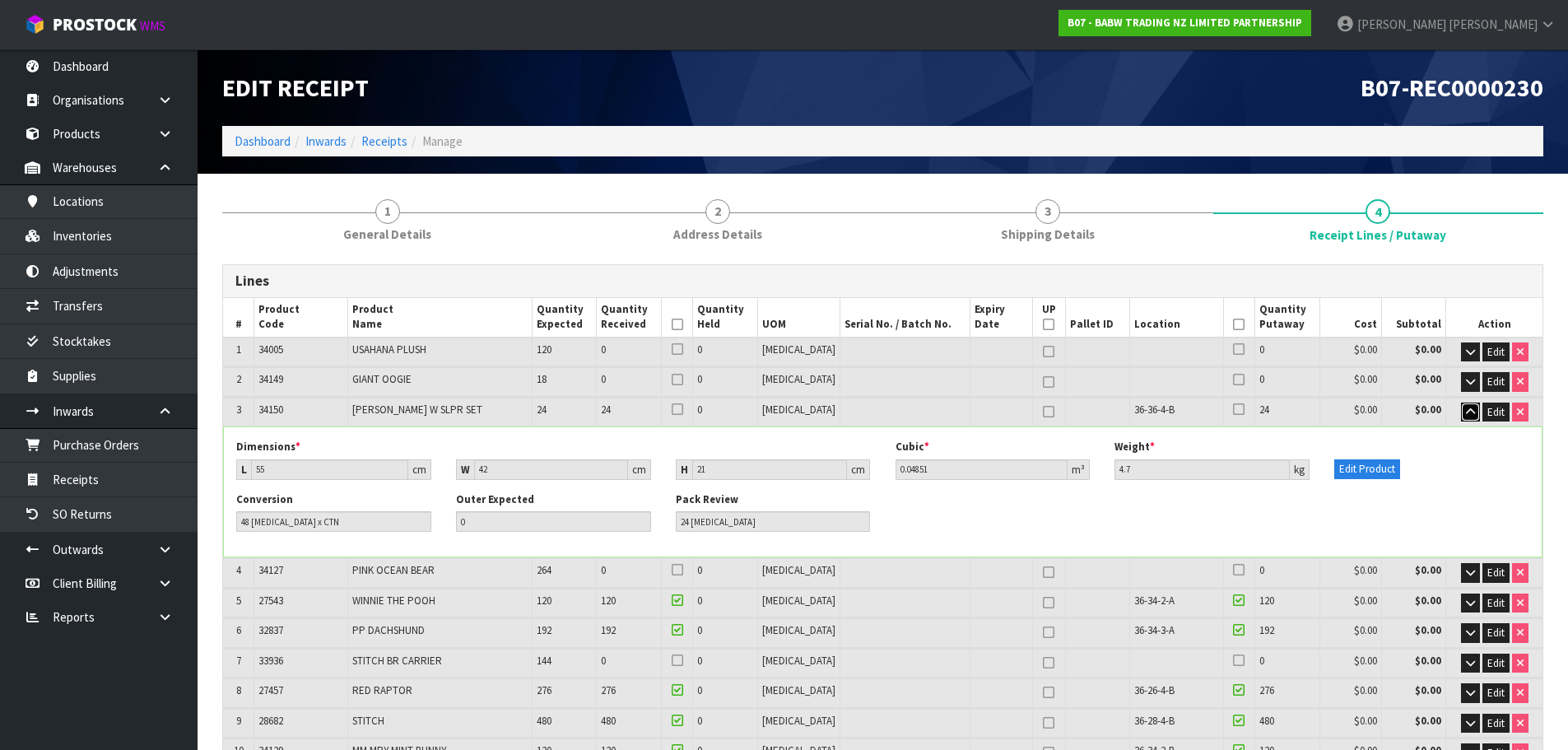
click at [1468, 406] on icon "button" at bounding box center [1470, 412] width 9 height 11
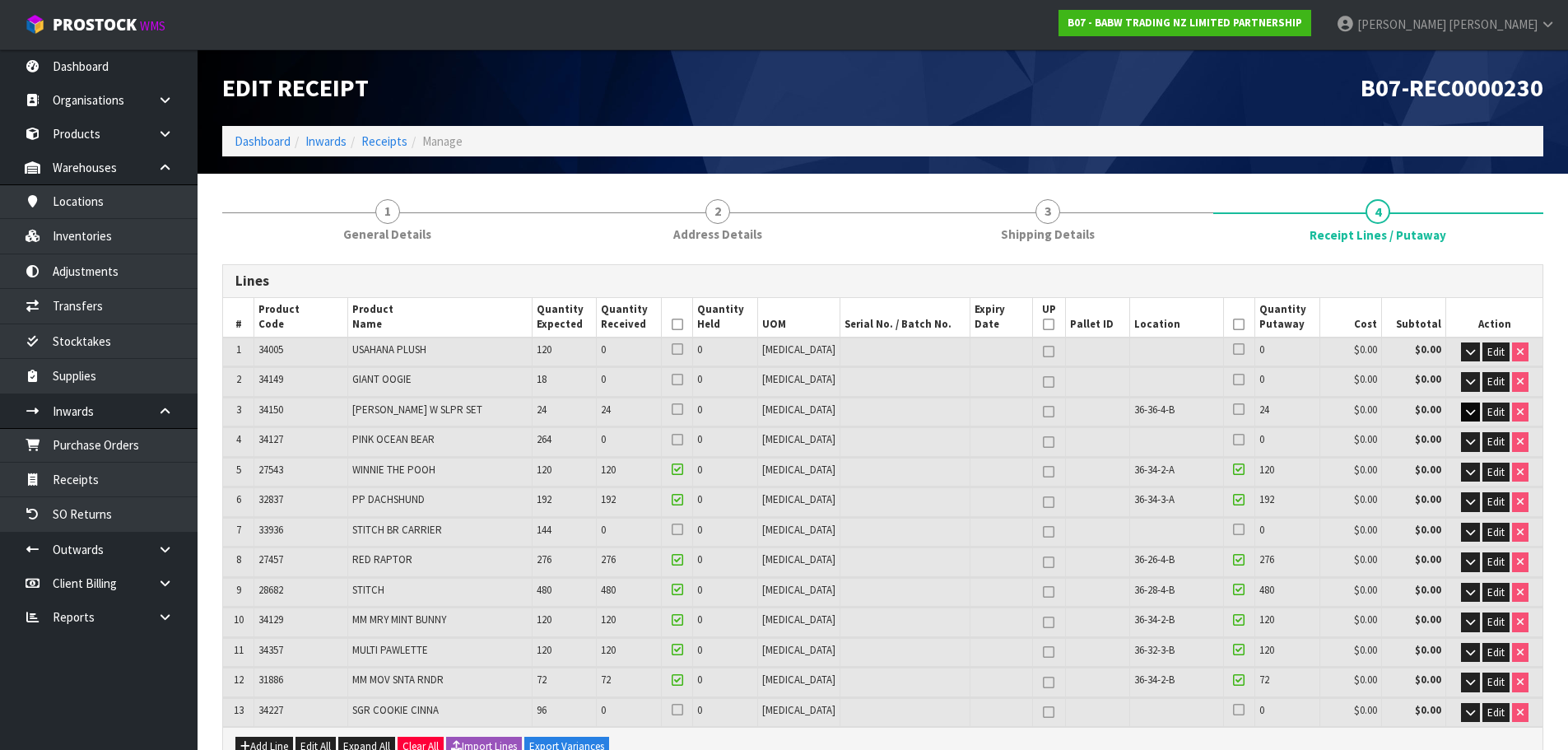
click at [1234, 410] on icon at bounding box center [1239, 409] width 12 height 1
click at [0, 0] on input "checkbox" at bounding box center [0, 0] width 0 height 0
click at [684, 410] on icon at bounding box center [677, 409] width 12 height 1
click at [0, 0] on input "checkbox" at bounding box center [0, 0] width 0 height 0
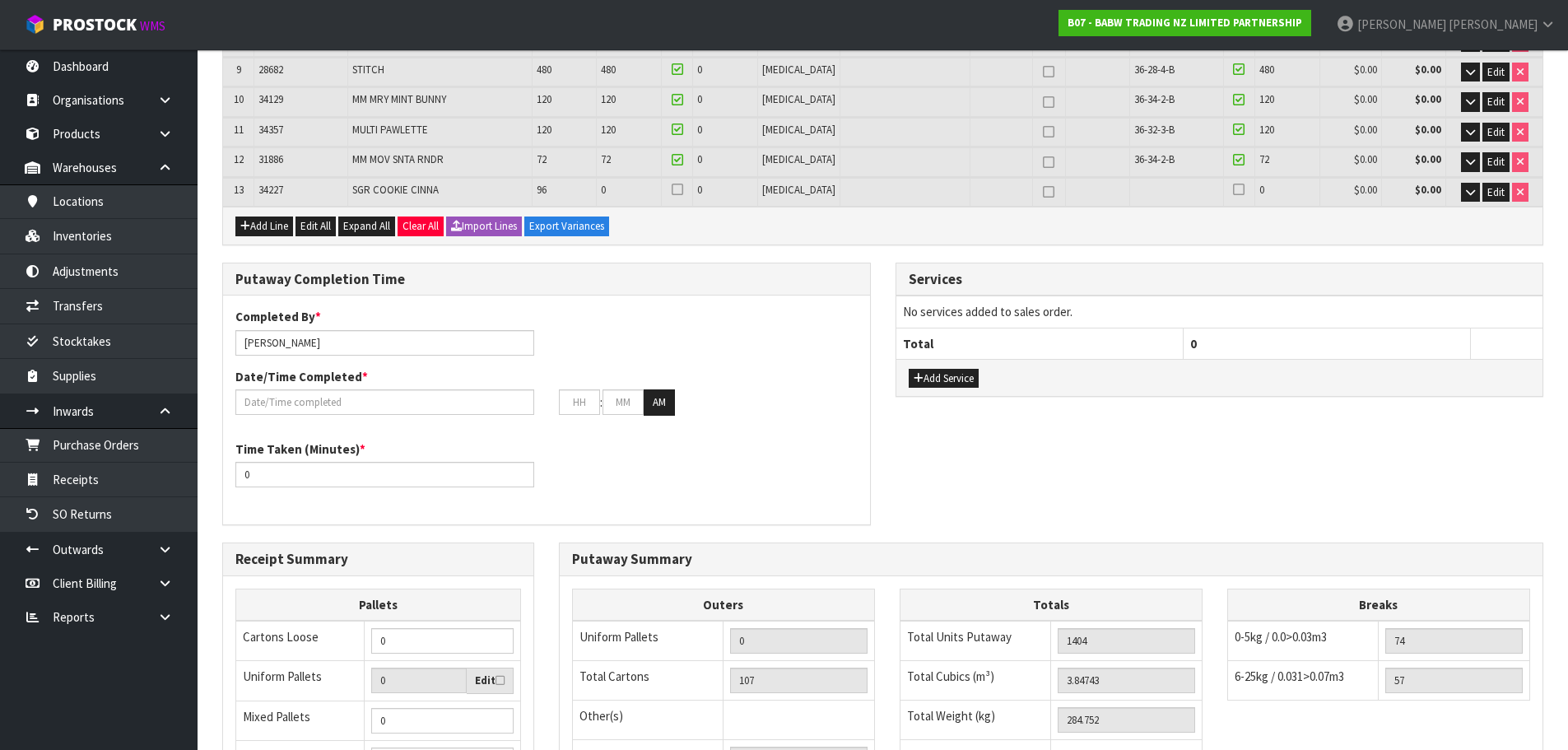
scroll to position [776, 0]
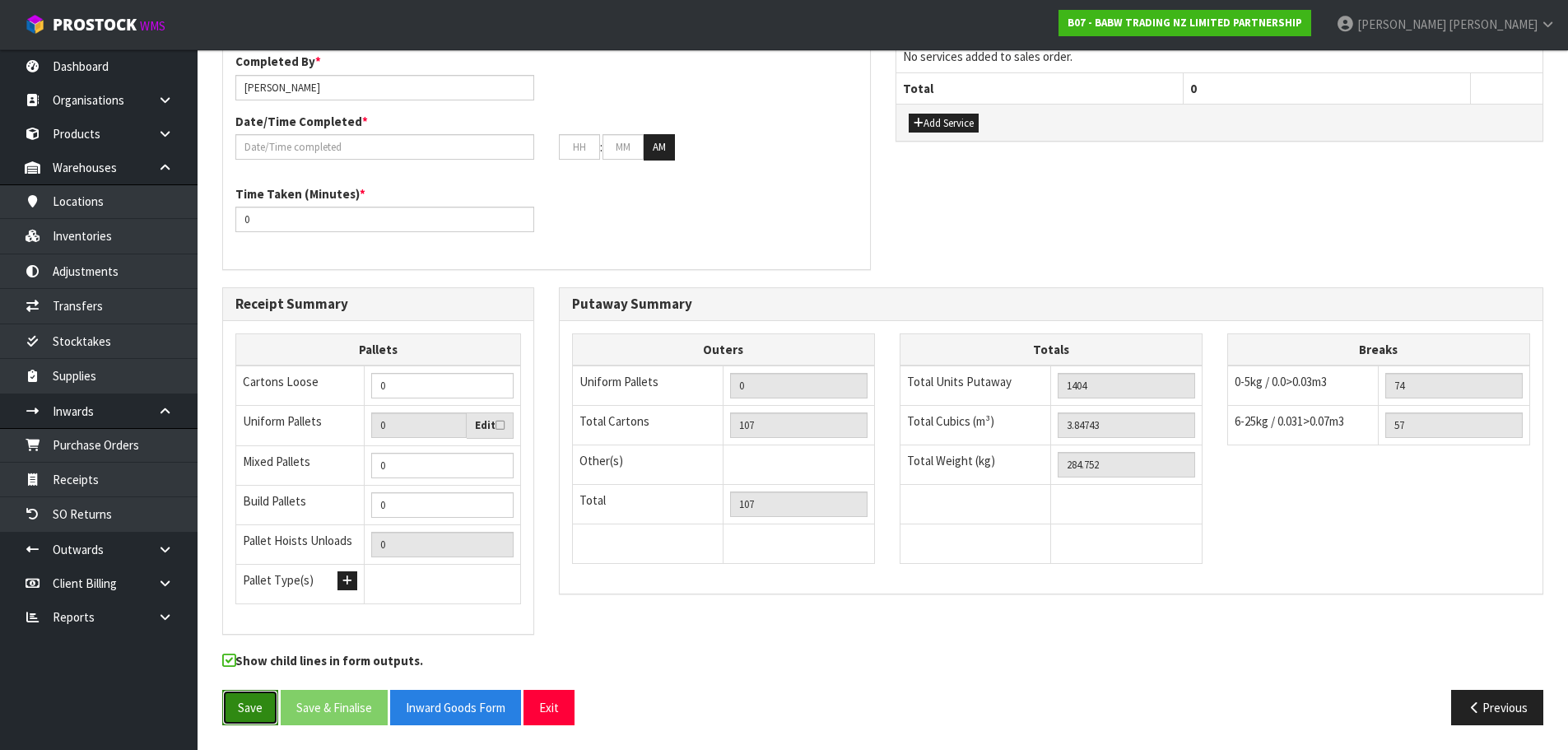
click at [268, 704] on button "Save" at bounding box center [250, 708] width 56 height 35
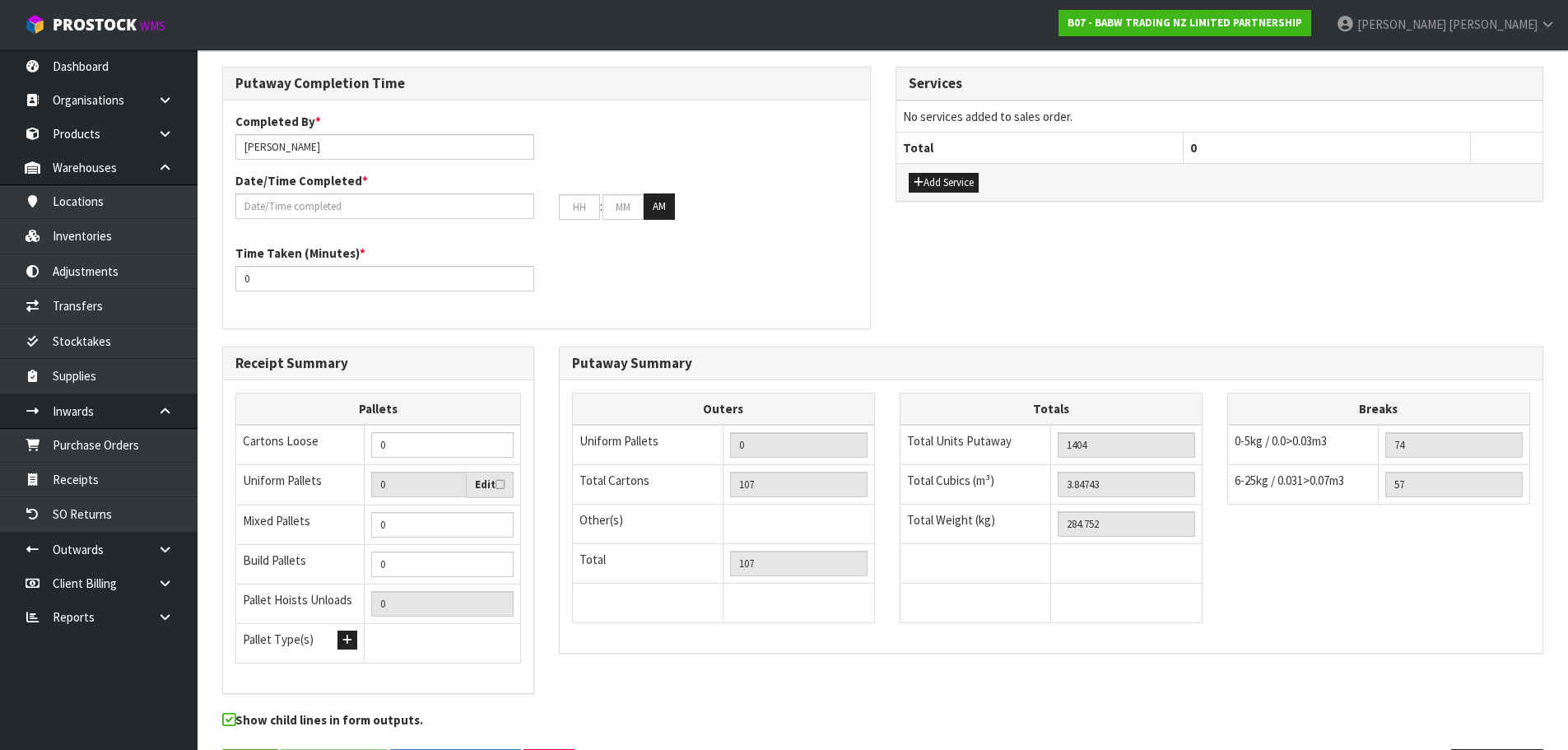
scroll to position [0, 0]
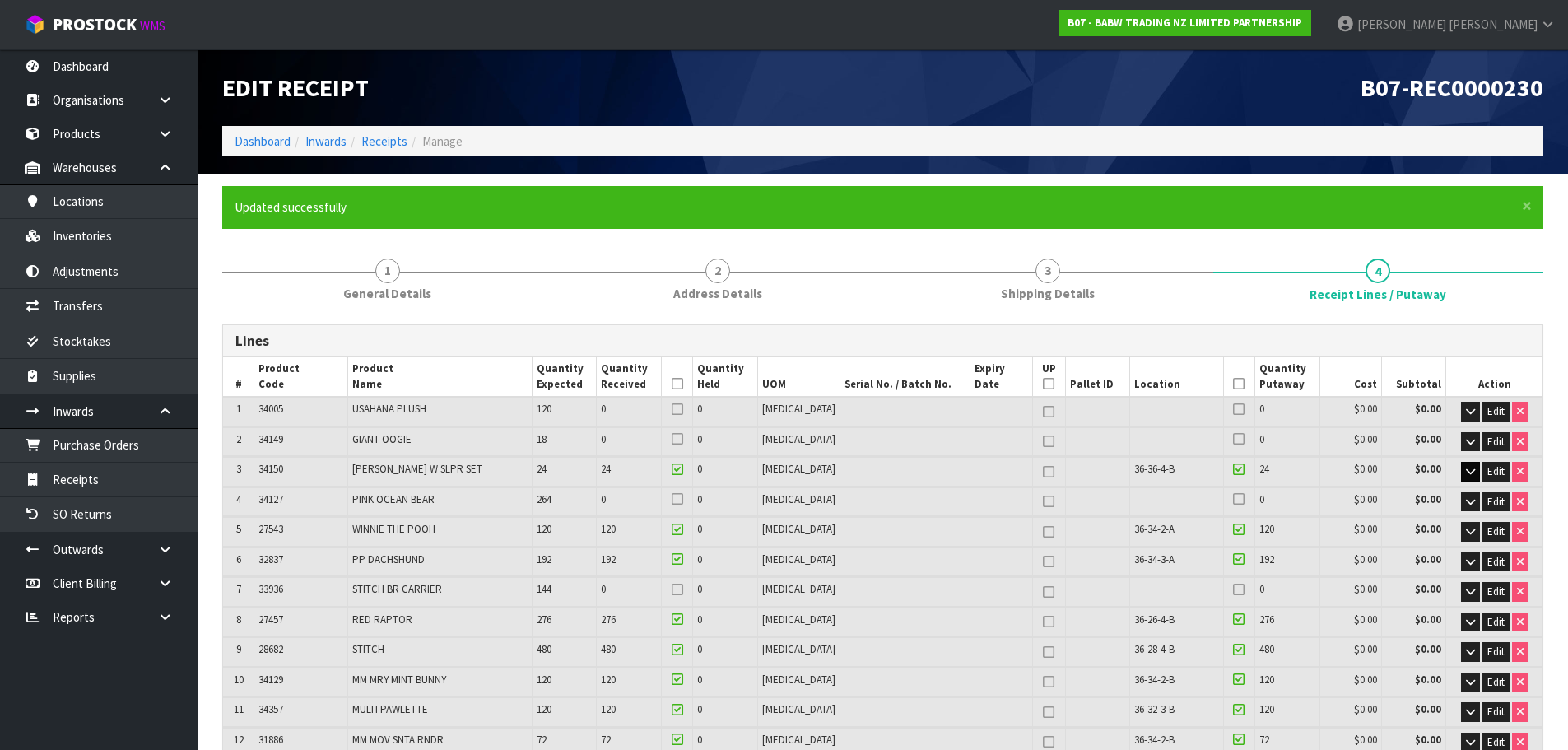
type input "118"
type input "1668"
type input "4.246114"
type input "318.302"
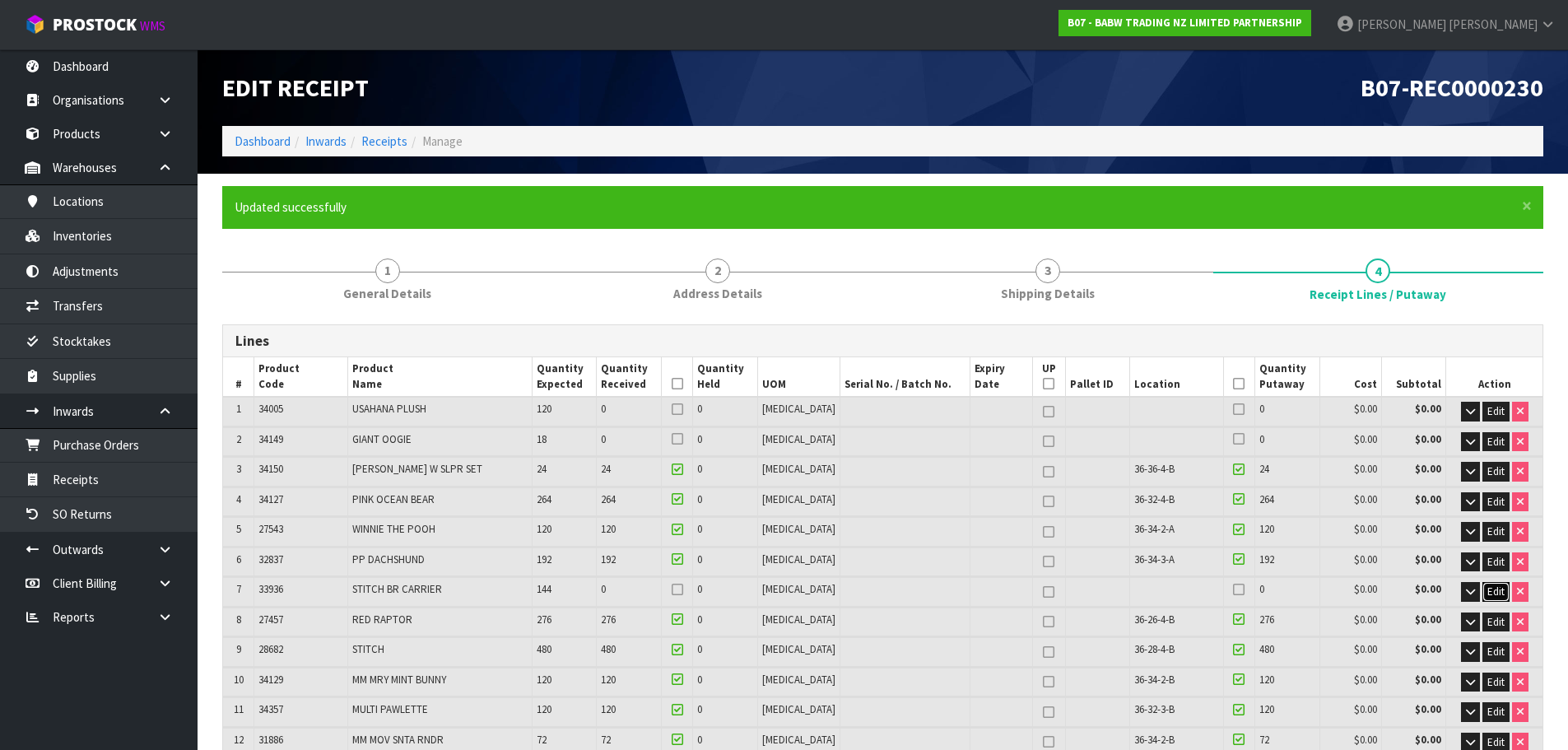
click at [1492, 592] on span "Edit" at bounding box center [1496, 591] width 18 height 14
click at [607, 597] on tr "7 33936 STITCH BR CARRIER 144 0 0 [MEDICAL_DATA] 0 $0.00 $0.00 OK" at bounding box center [883, 592] width 1319 height 30
type input "4.246627"
type input "318.359"
type input "1"
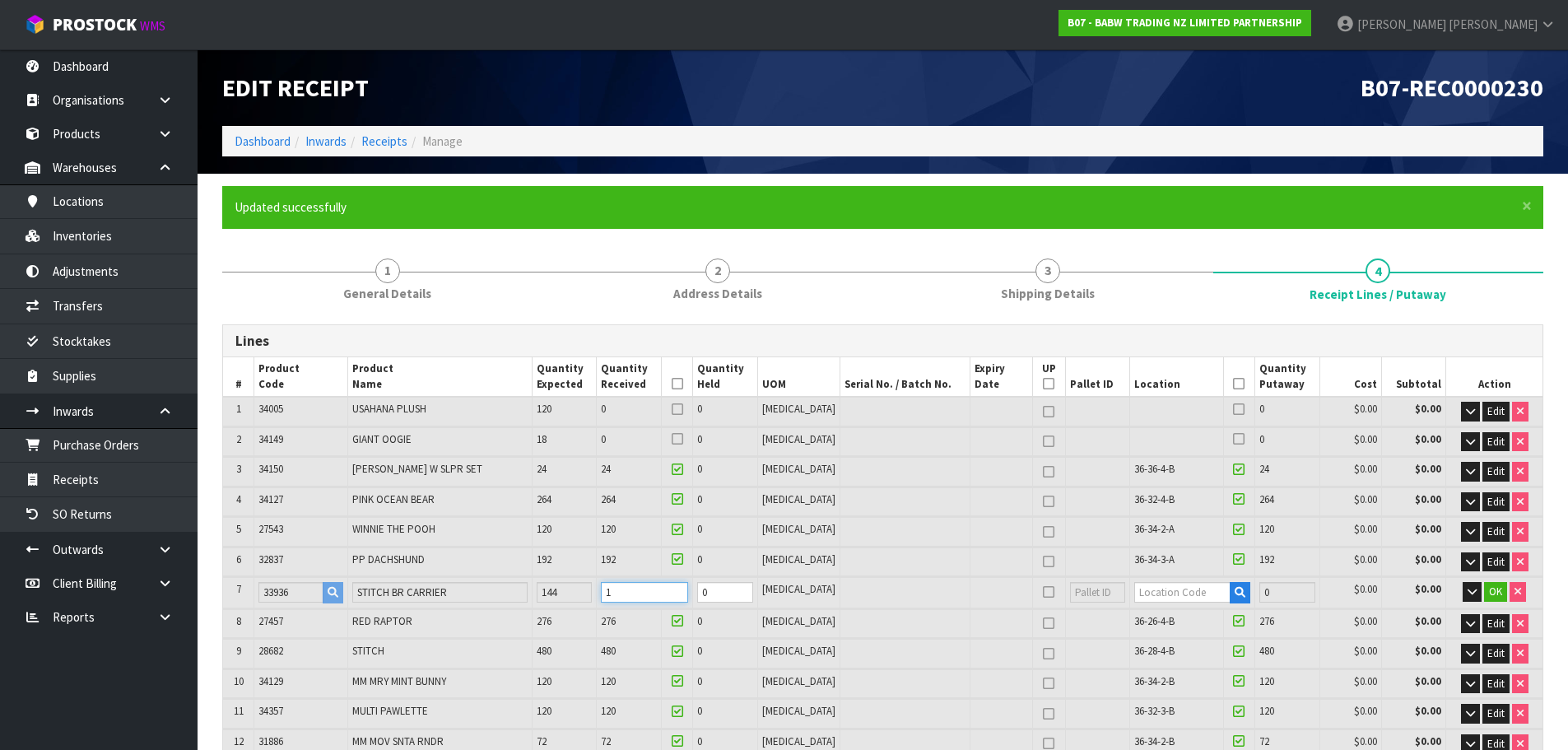
type input "4.253296"
type input "319.1"
type input "14"
type input "121"
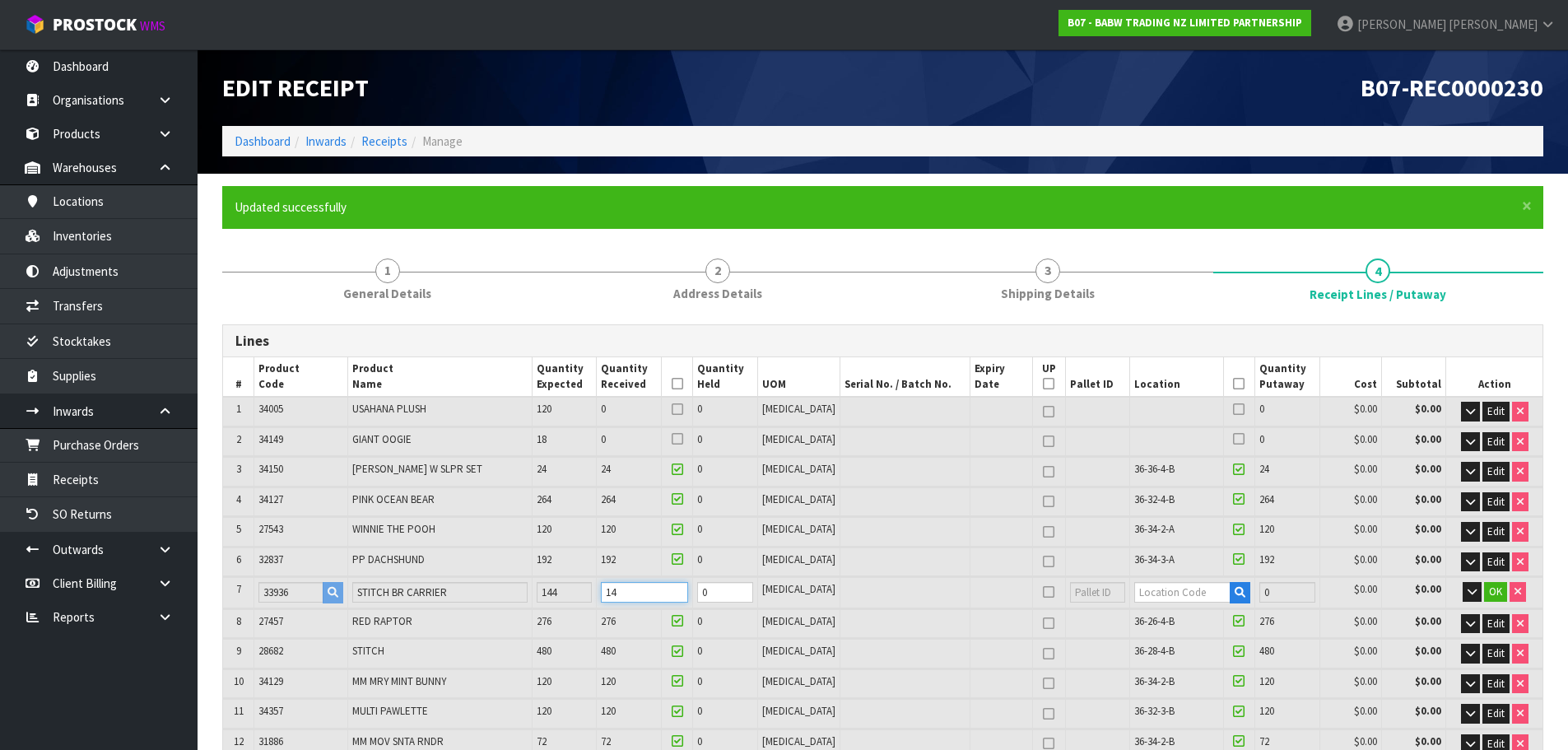
type input "4.32004"
type input "326.552"
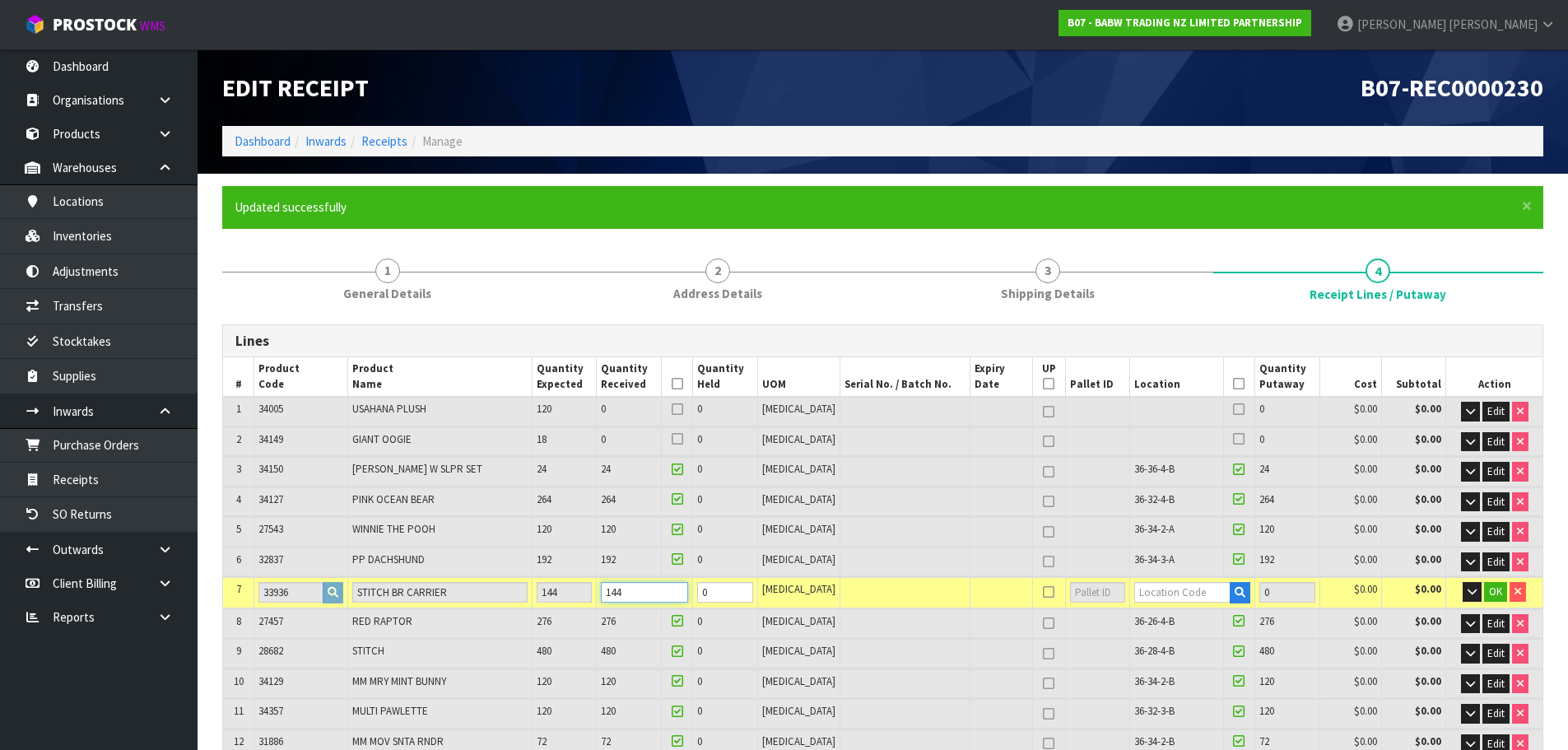
type input "144"
type input "36-36-3-C"
type input "1812"
type input "144"
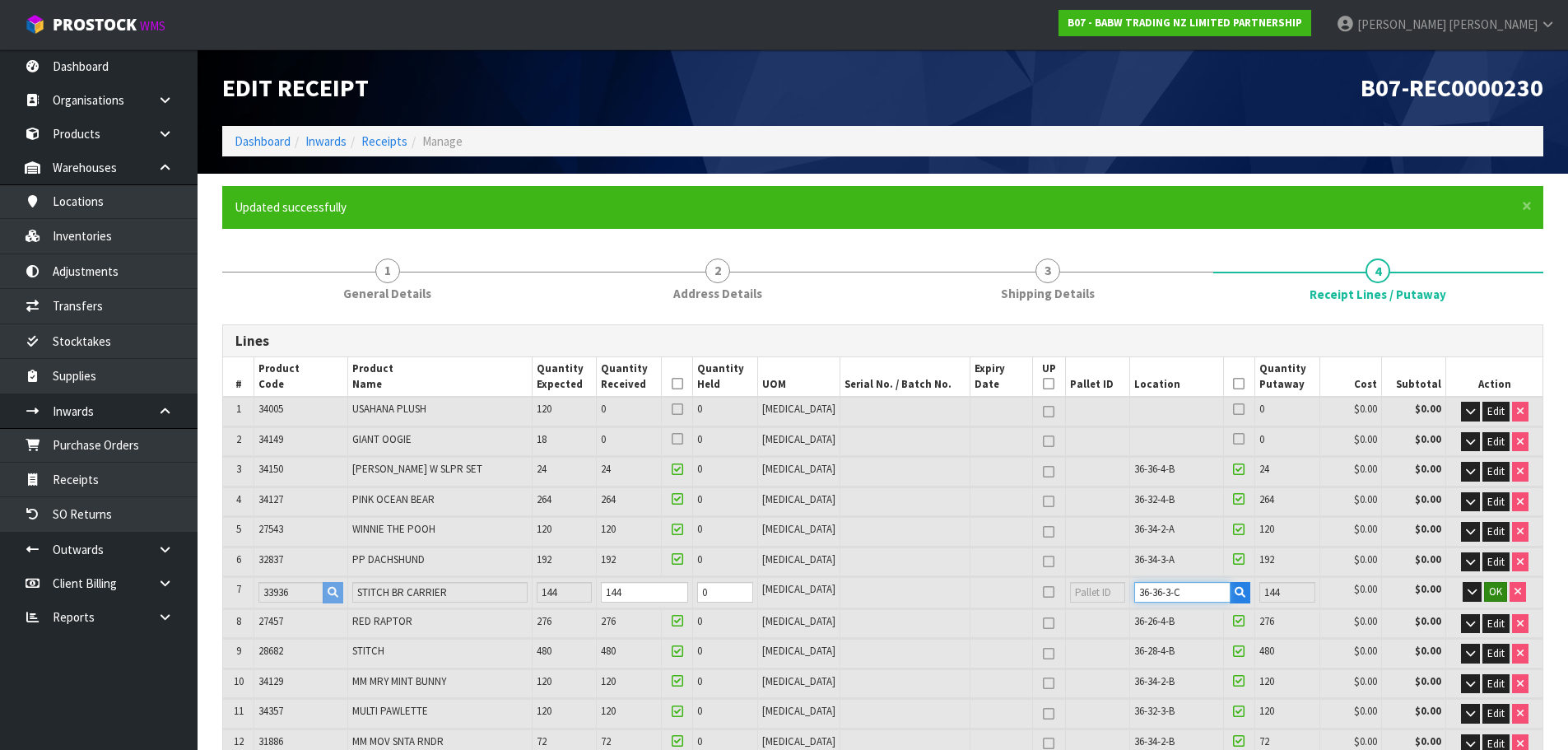
type input "36-36-3-C"
click at [1499, 599] on span "OK" at bounding box center [1495, 591] width 13 height 14
click at [1228, 585] on div at bounding box center [1239, 592] width 22 height 19
click at [1234, 590] on icon at bounding box center [1239, 590] width 12 height 1
click at [0, 0] on input "checkbox" at bounding box center [0, 0] width 0 height 0
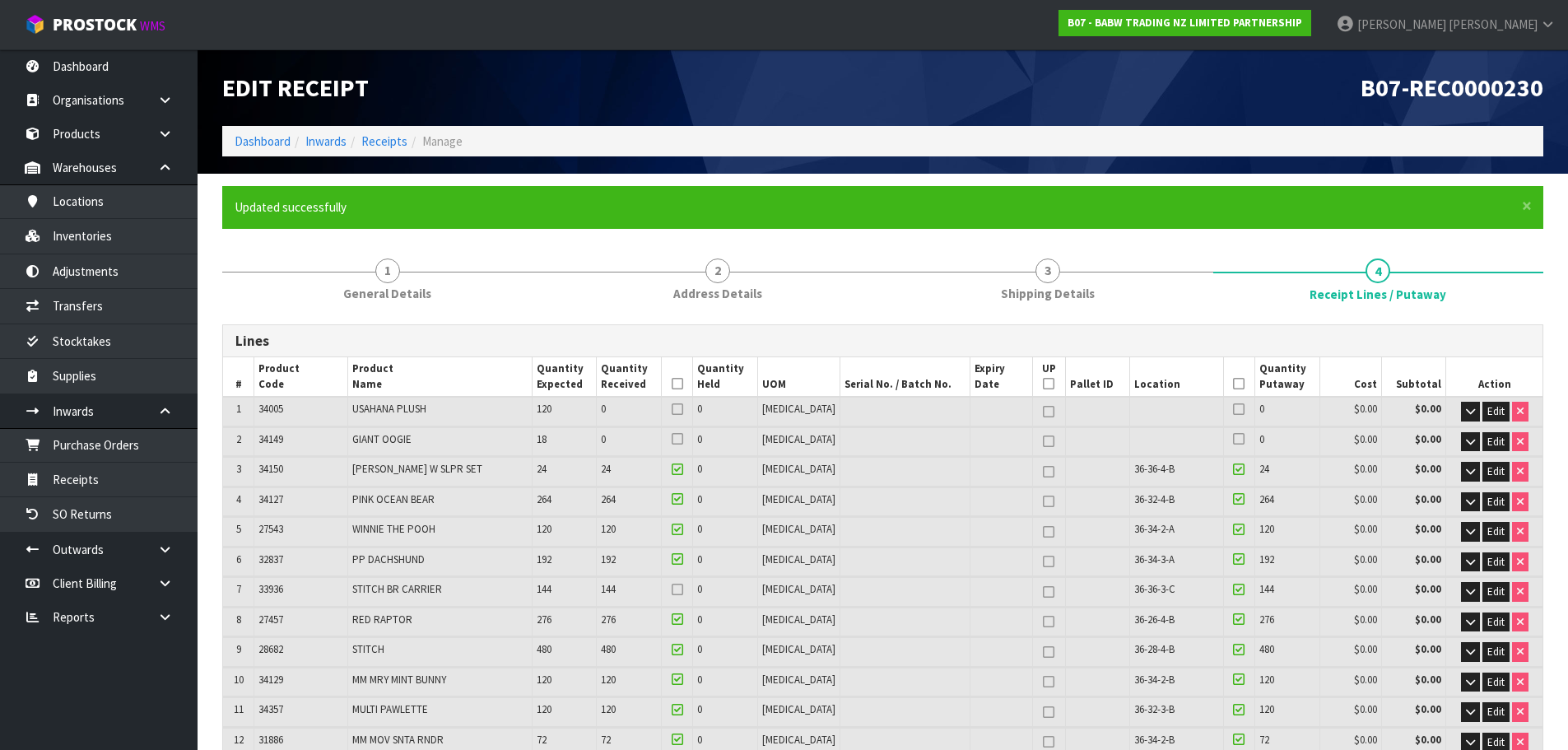
click at [684, 590] on icon at bounding box center [677, 590] width 12 height 1
click at [0, 0] on input "checkbox" at bounding box center [0, 0] width 0 height 0
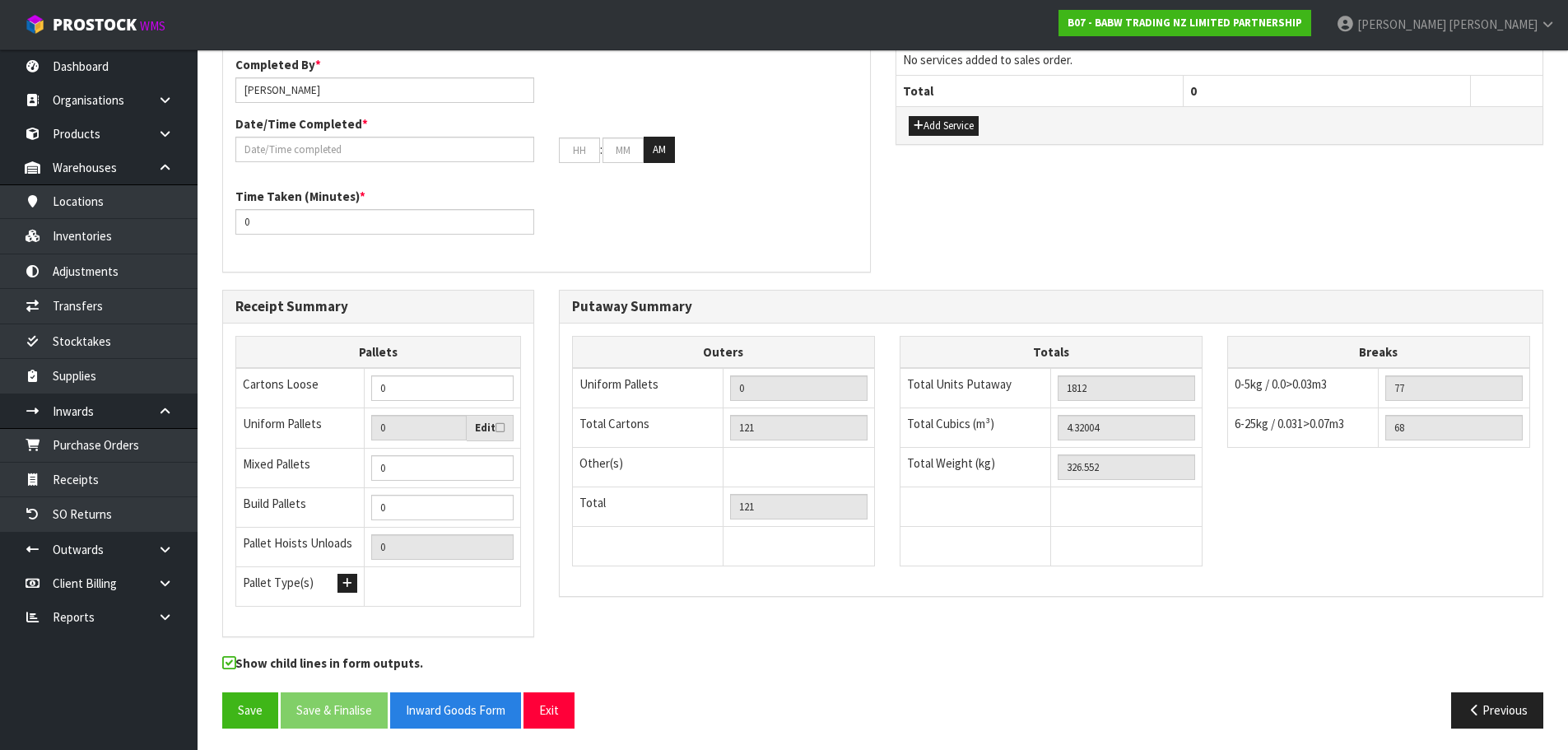
scroll to position [836, 0]
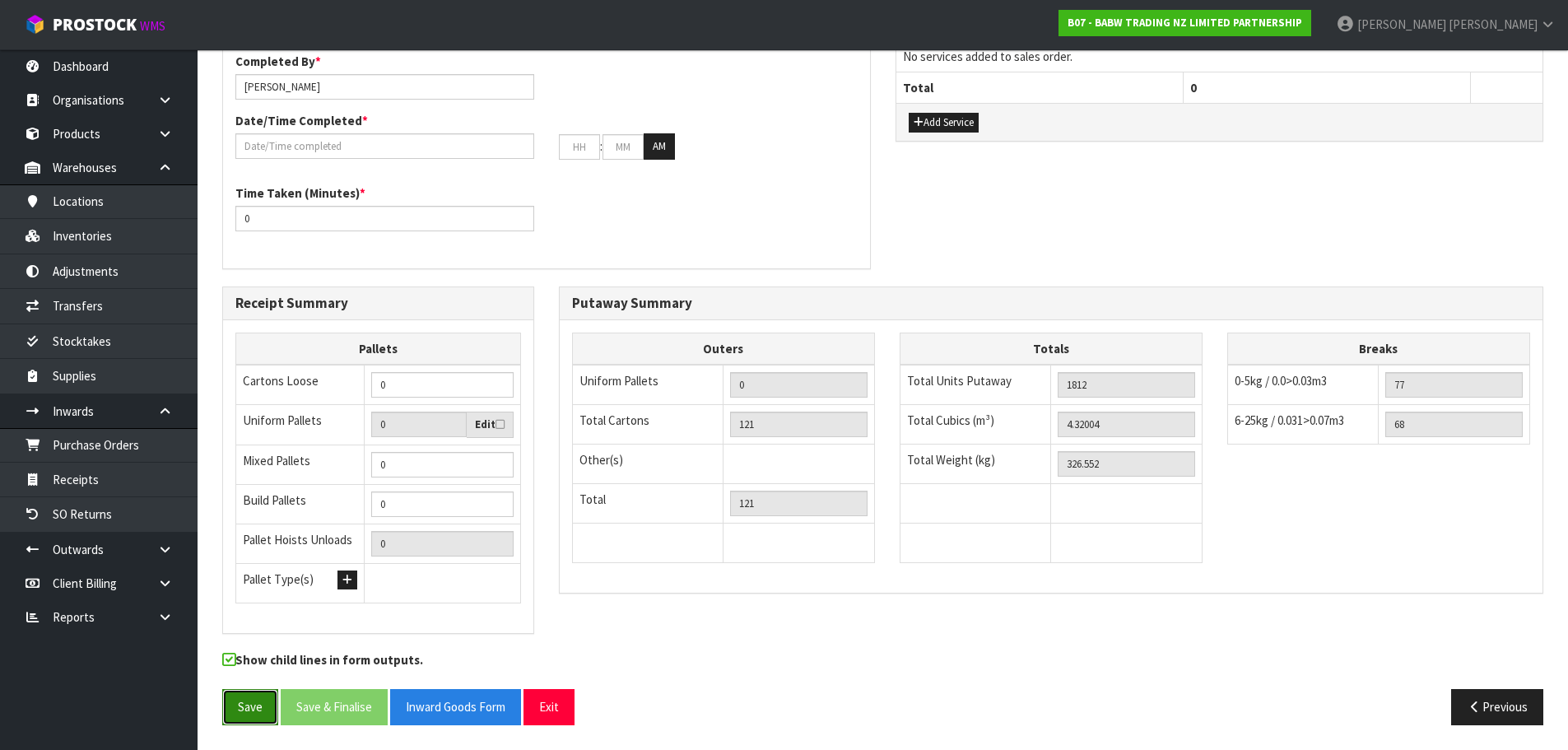
click at [264, 714] on button "Save" at bounding box center [250, 707] width 56 height 35
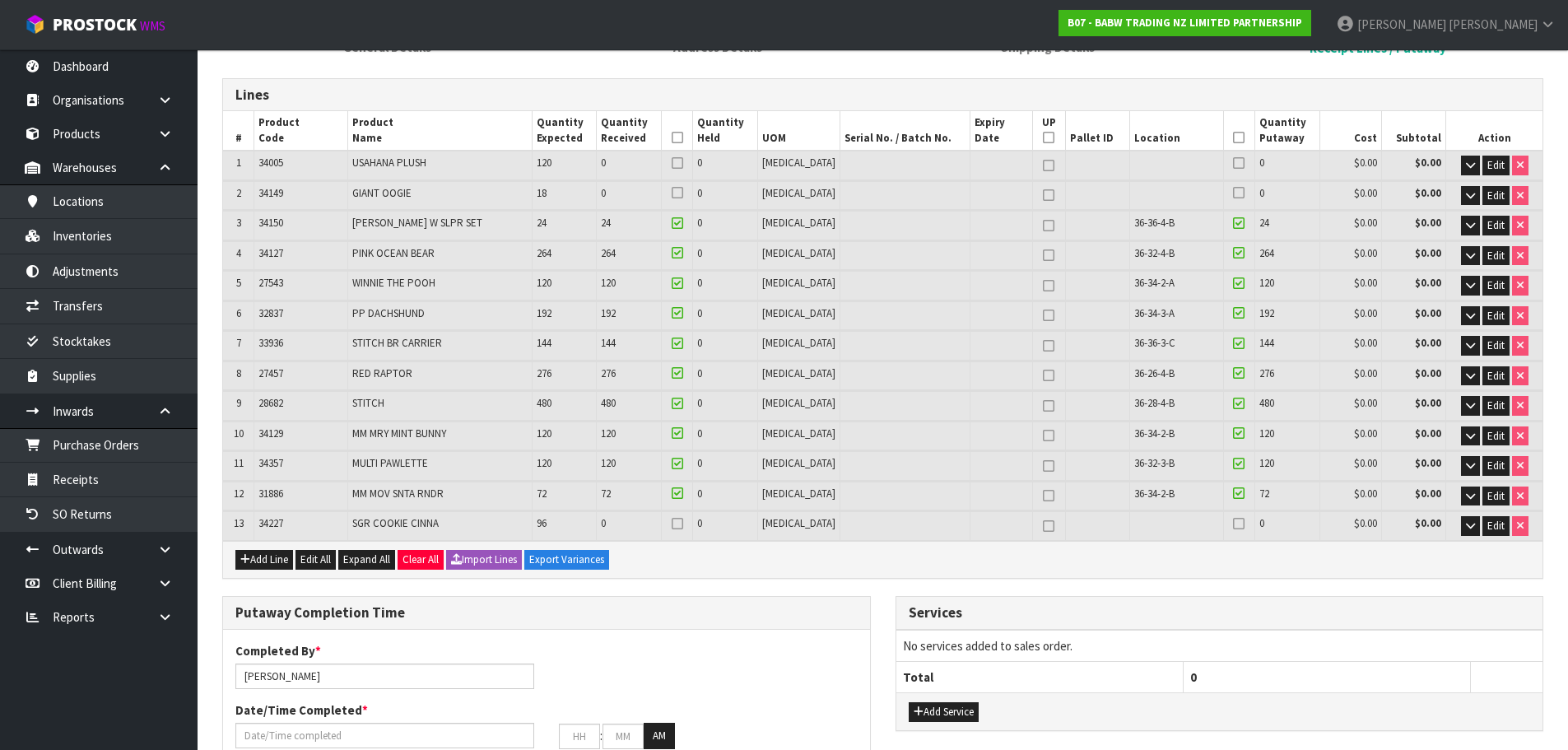
scroll to position [247, 0]
click at [116, 492] on link "Receipts" at bounding box center [99, 479] width 197 height 34
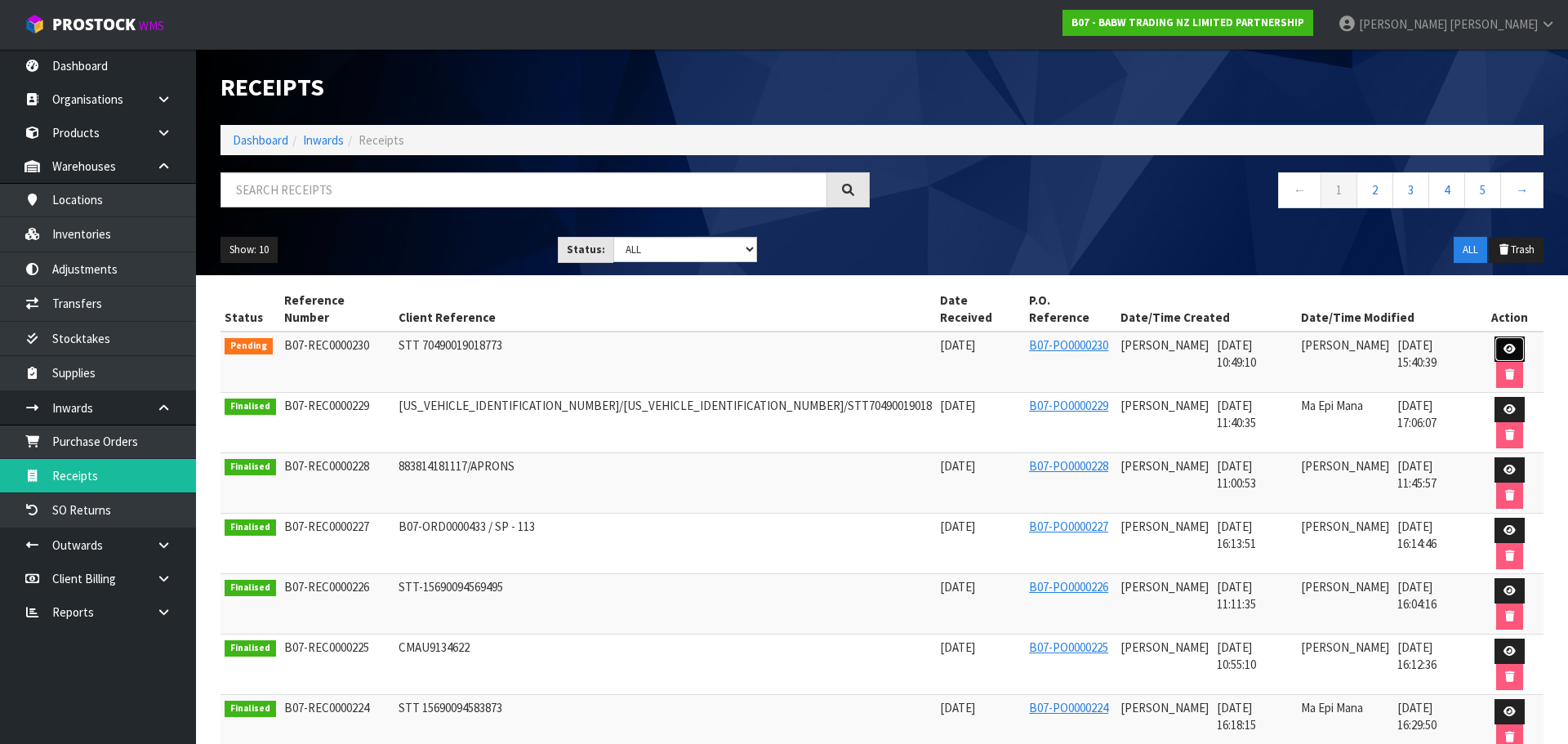
click at [1503, 344] on icon at bounding box center [1509, 349] width 12 height 11
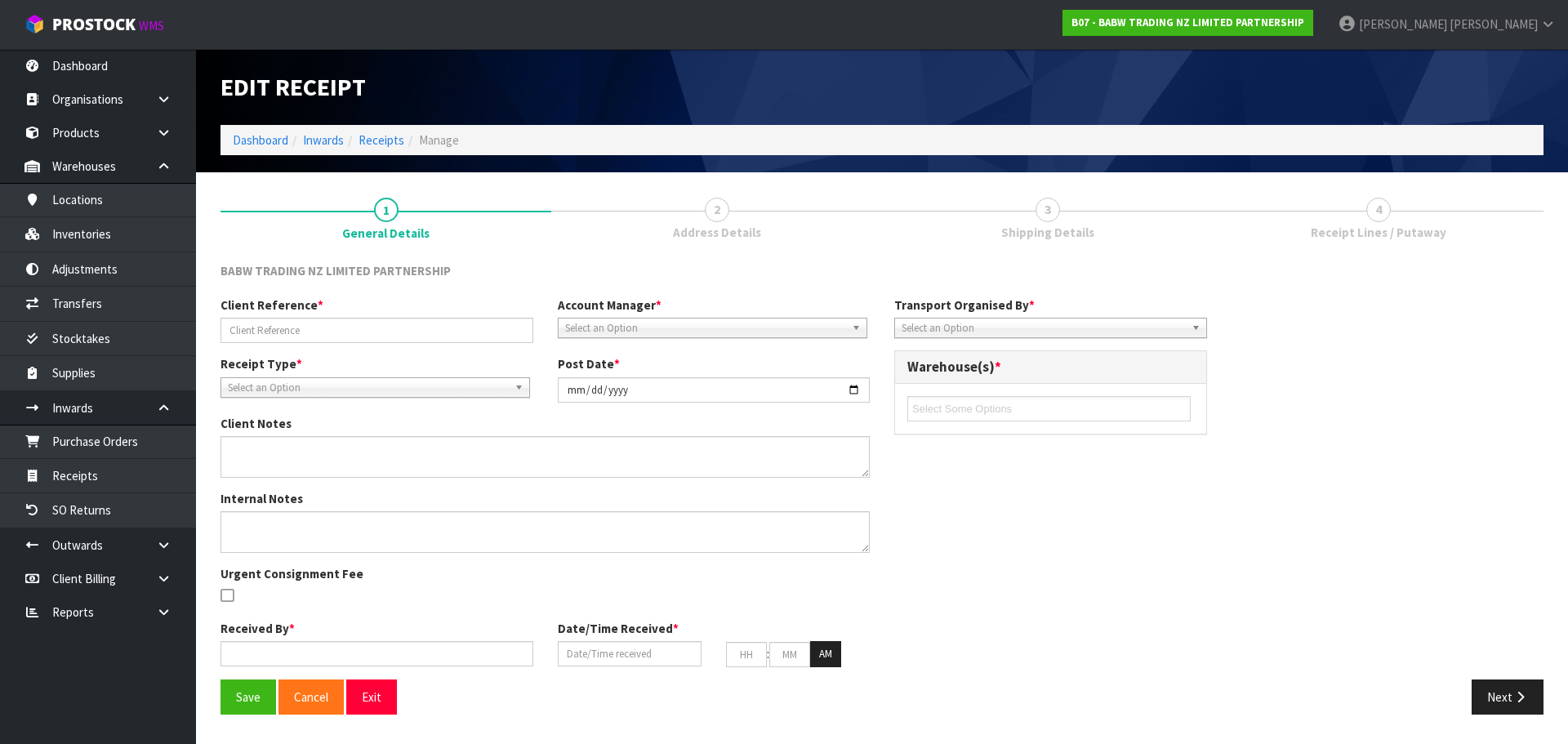
type input "STT 70490019018773"
type input "[DATE]"
type input "[PERSON_NAME]"
type input "[DATE]"
type input "10"
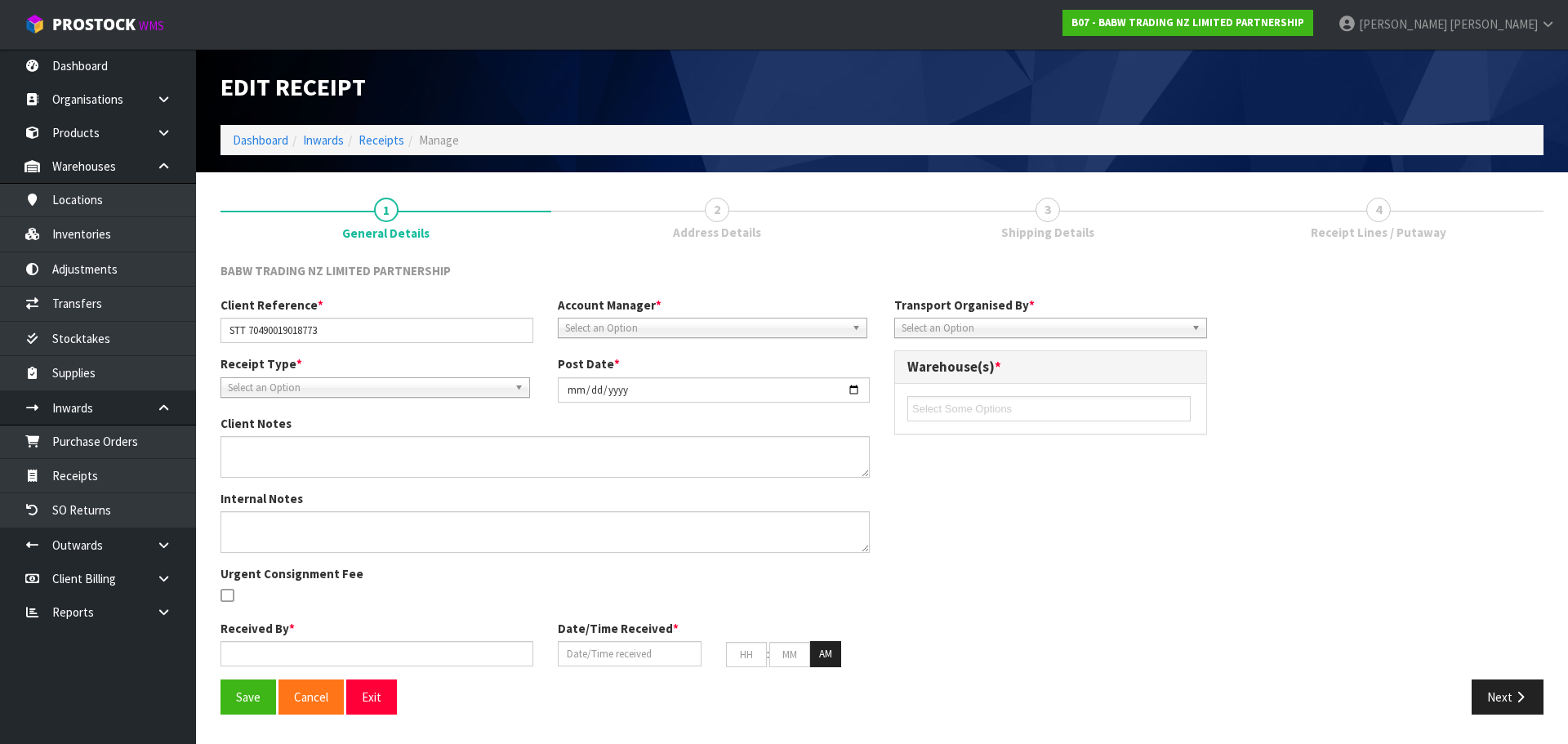
type input "49"
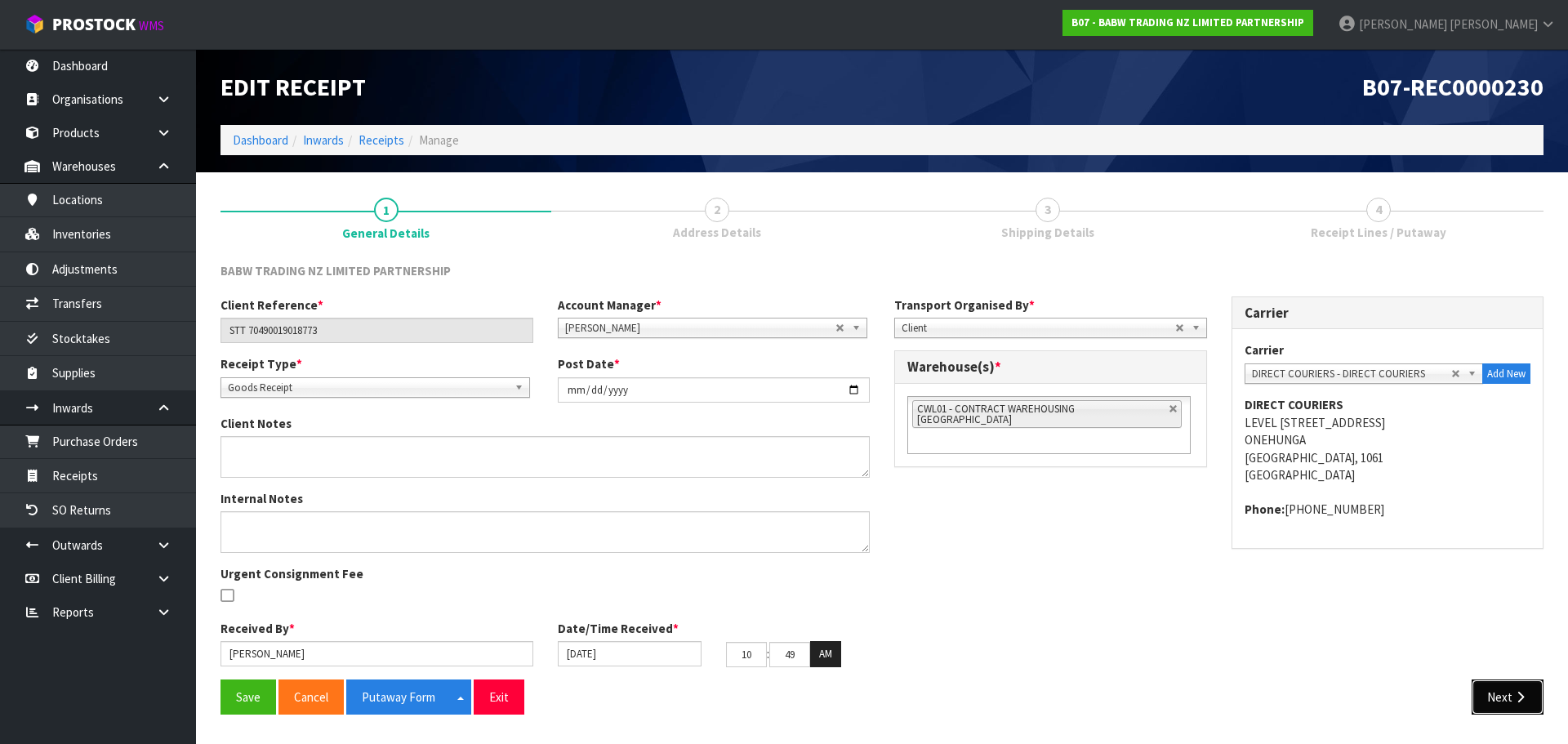
click at [1524, 689] on button "Next" at bounding box center [1507, 696] width 72 height 35
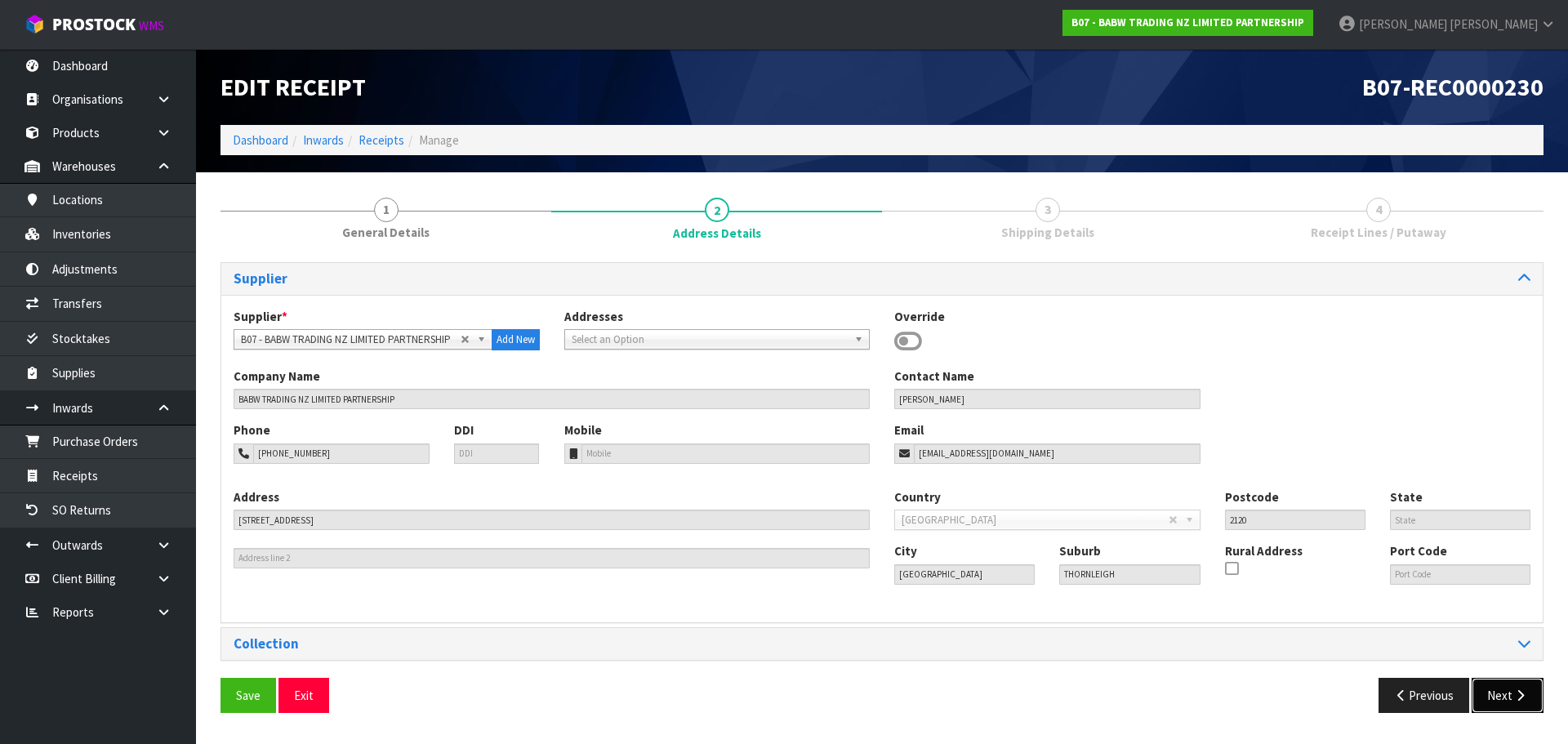
click at [1524, 689] on icon "button" at bounding box center [1520, 695] width 16 height 12
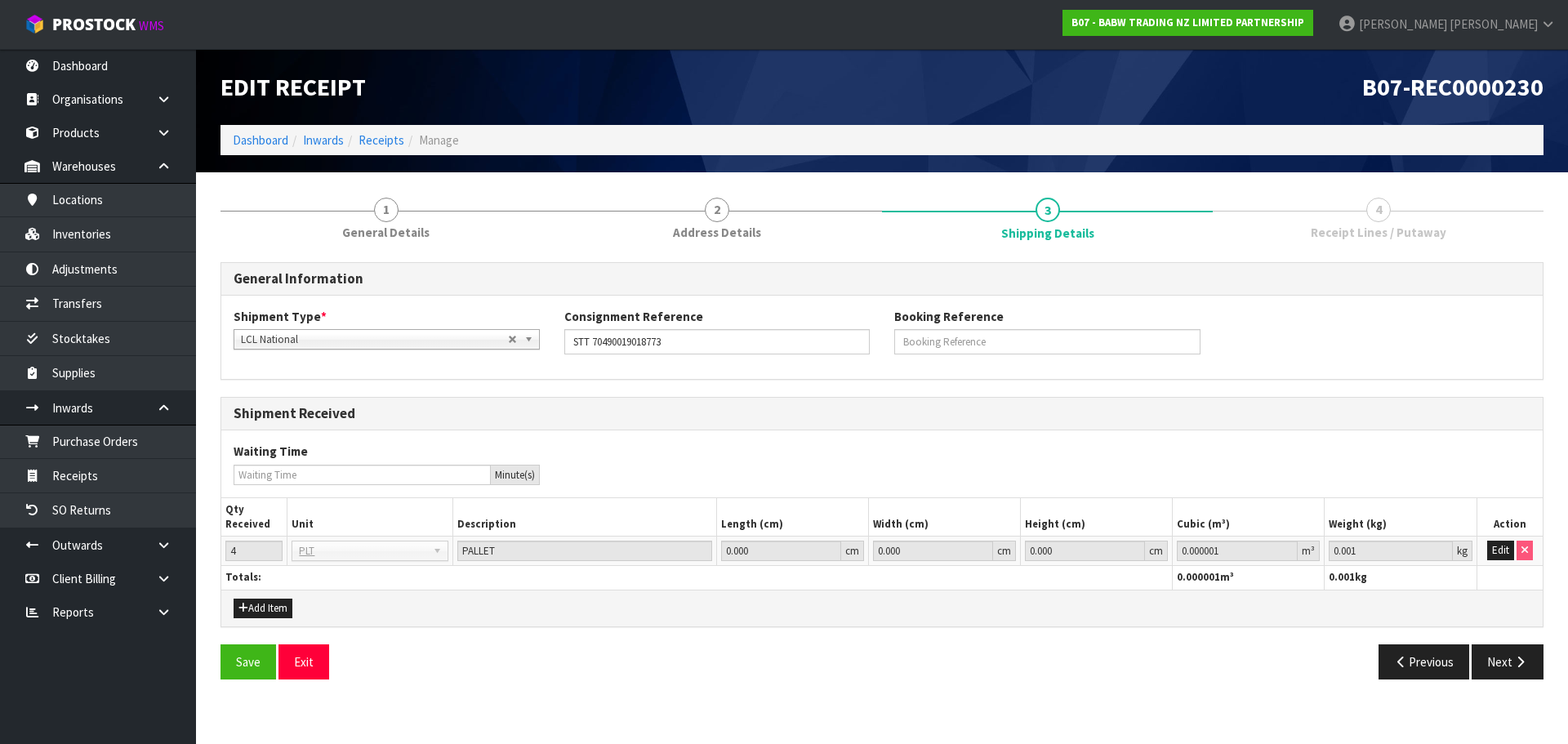
click at [1524, 689] on div "Save Exit Previous Next" at bounding box center [882, 668] width 1347 height 48
click at [1516, 637] on div "General Information Shipment Type * LCL National LCL International FCL-20ft FCL…" at bounding box center [882, 477] width 1323 height 430
click at [1509, 664] on button "Next" at bounding box center [1507, 662] width 72 height 35
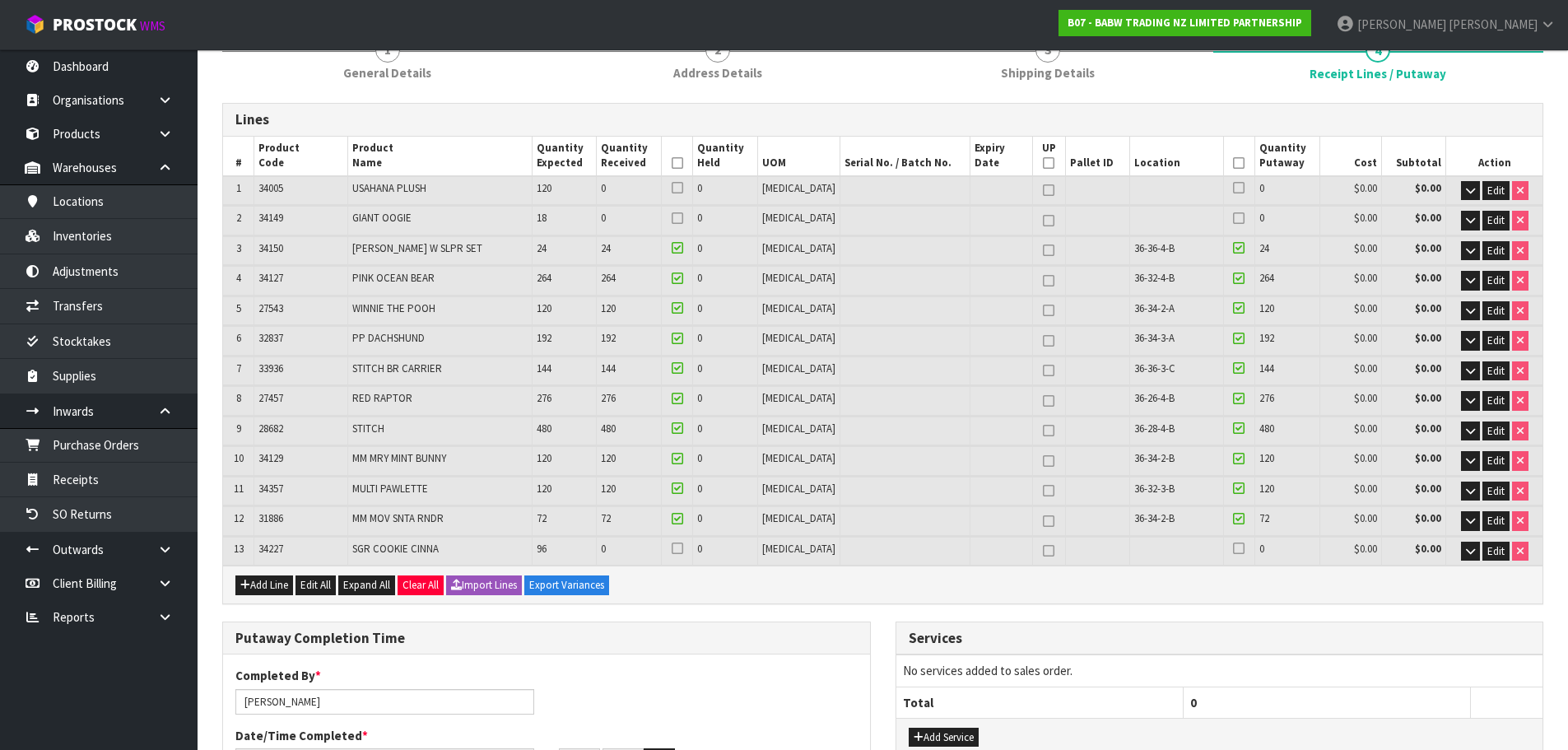
scroll to position [165, 0]
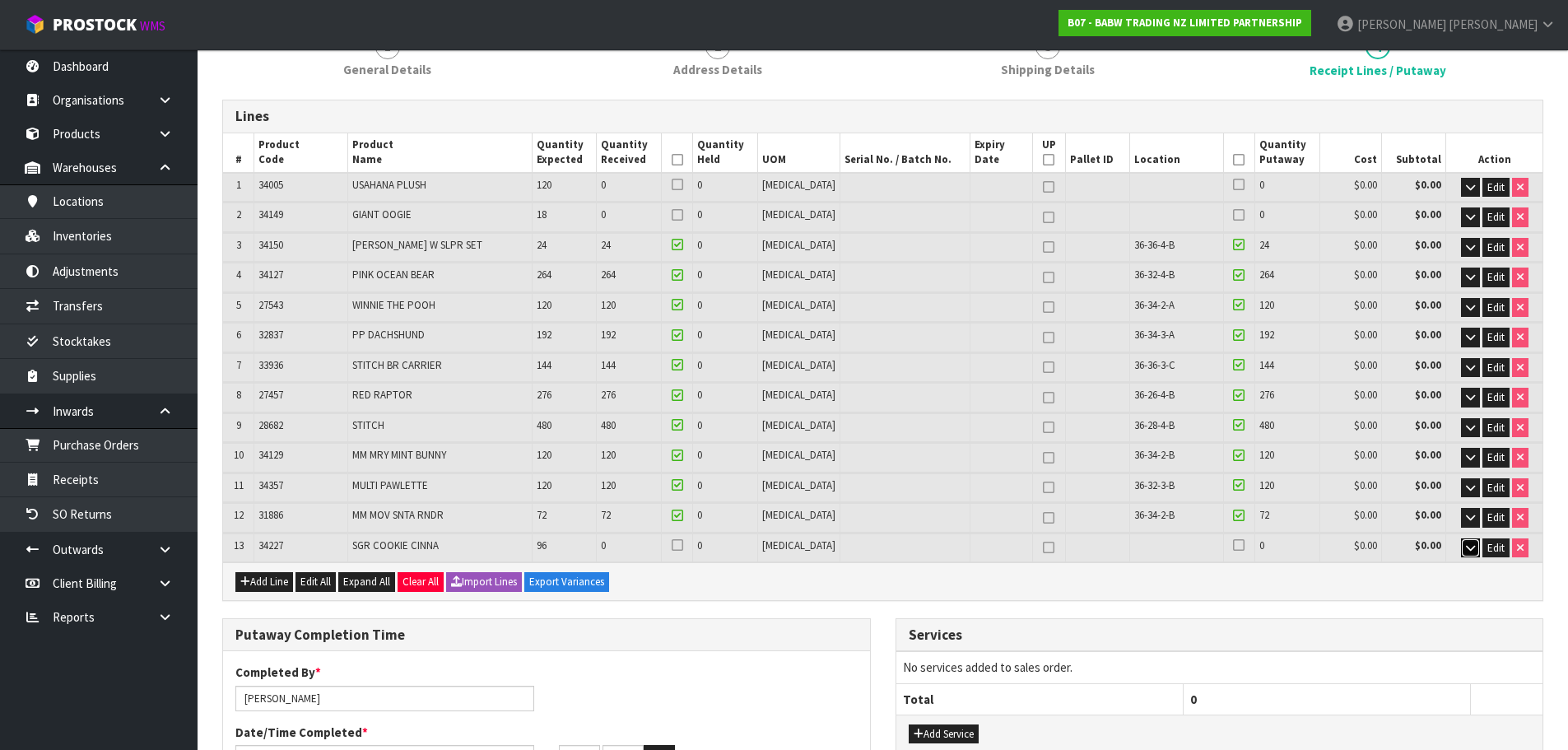
click at [1463, 552] on button "button" at bounding box center [1470, 547] width 19 height 19
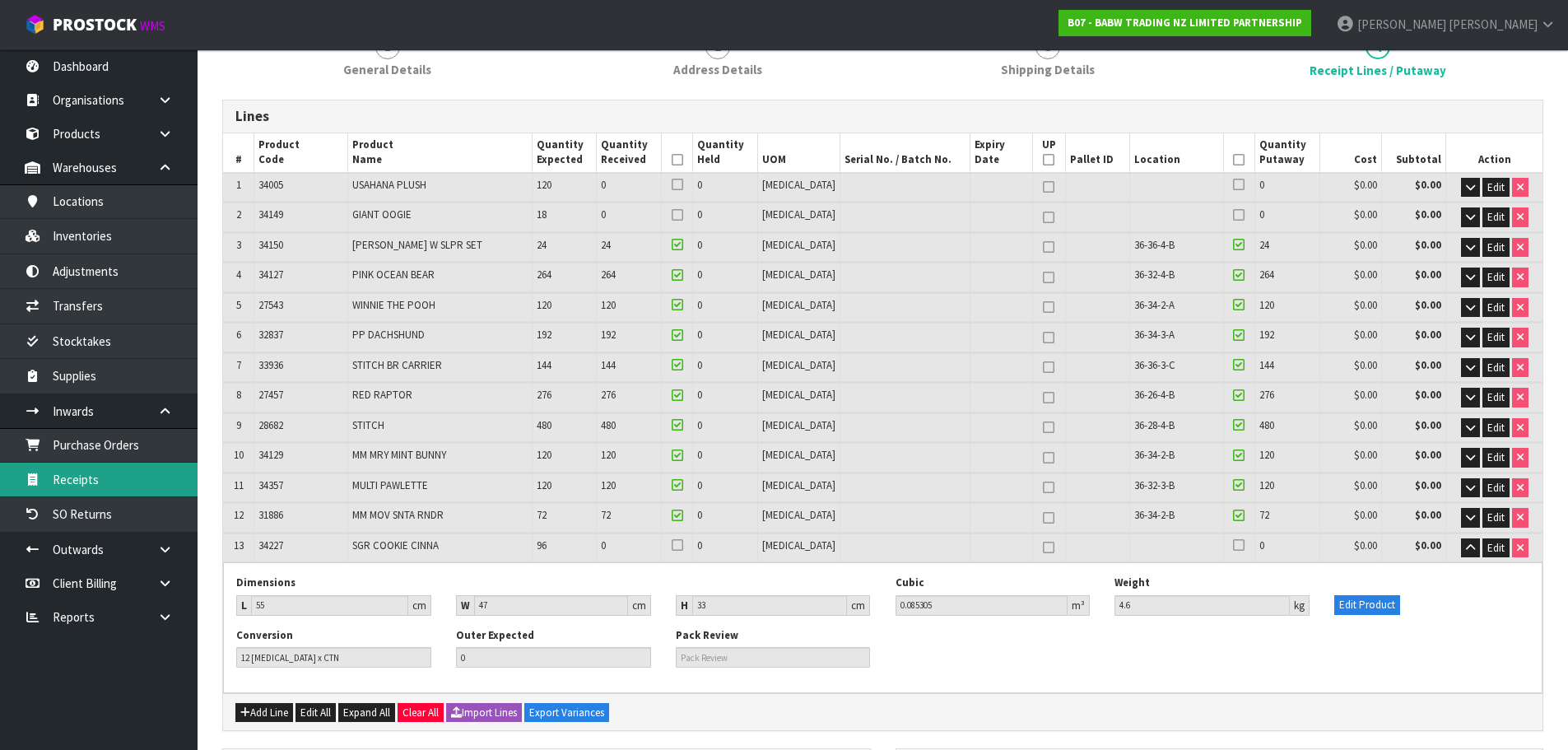
click at [122, 483] on link "Receipts" at bounding box center [99, 479] width 197 height 34
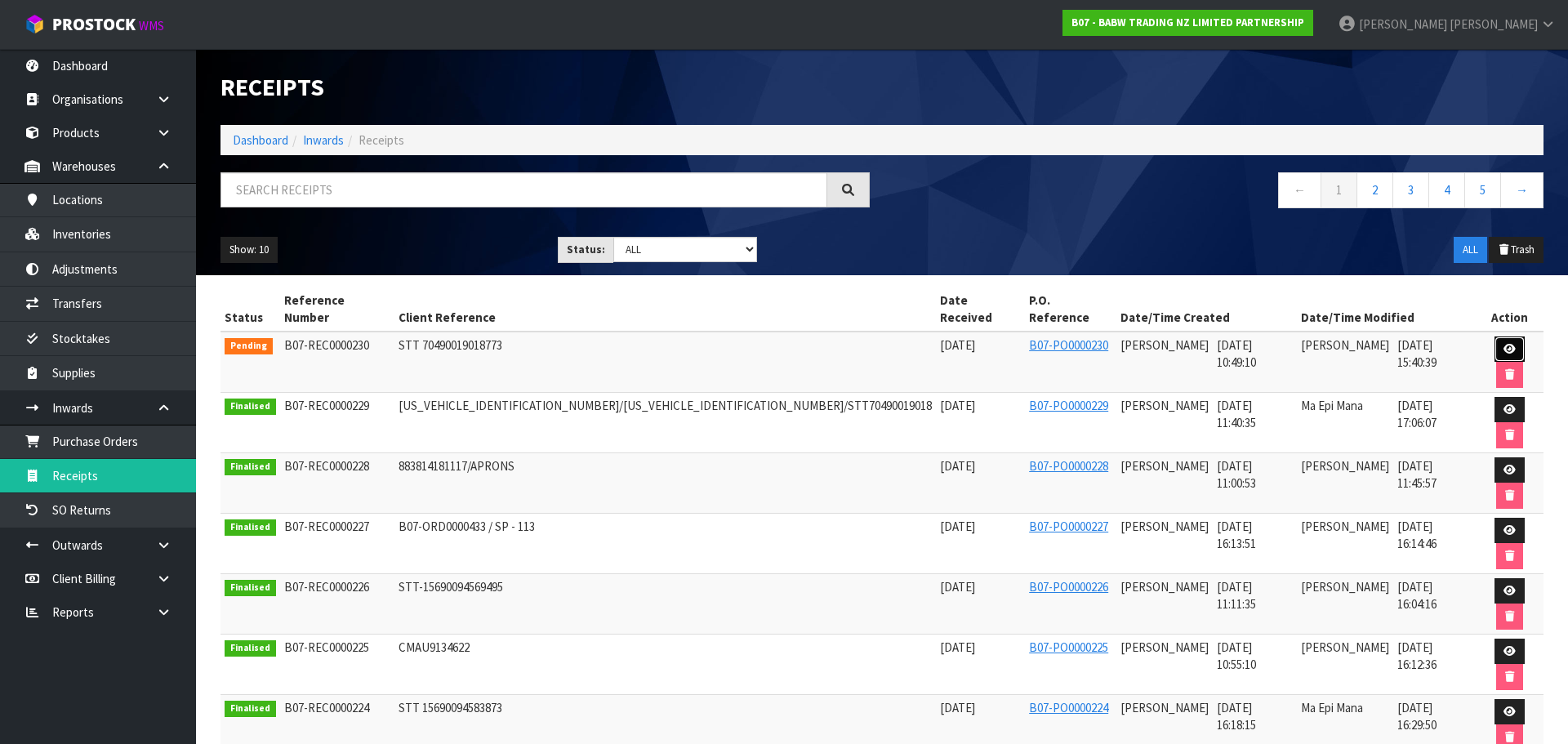
click at [1496, 336] on link at bounding box center [1509, 349] width 30 height 27
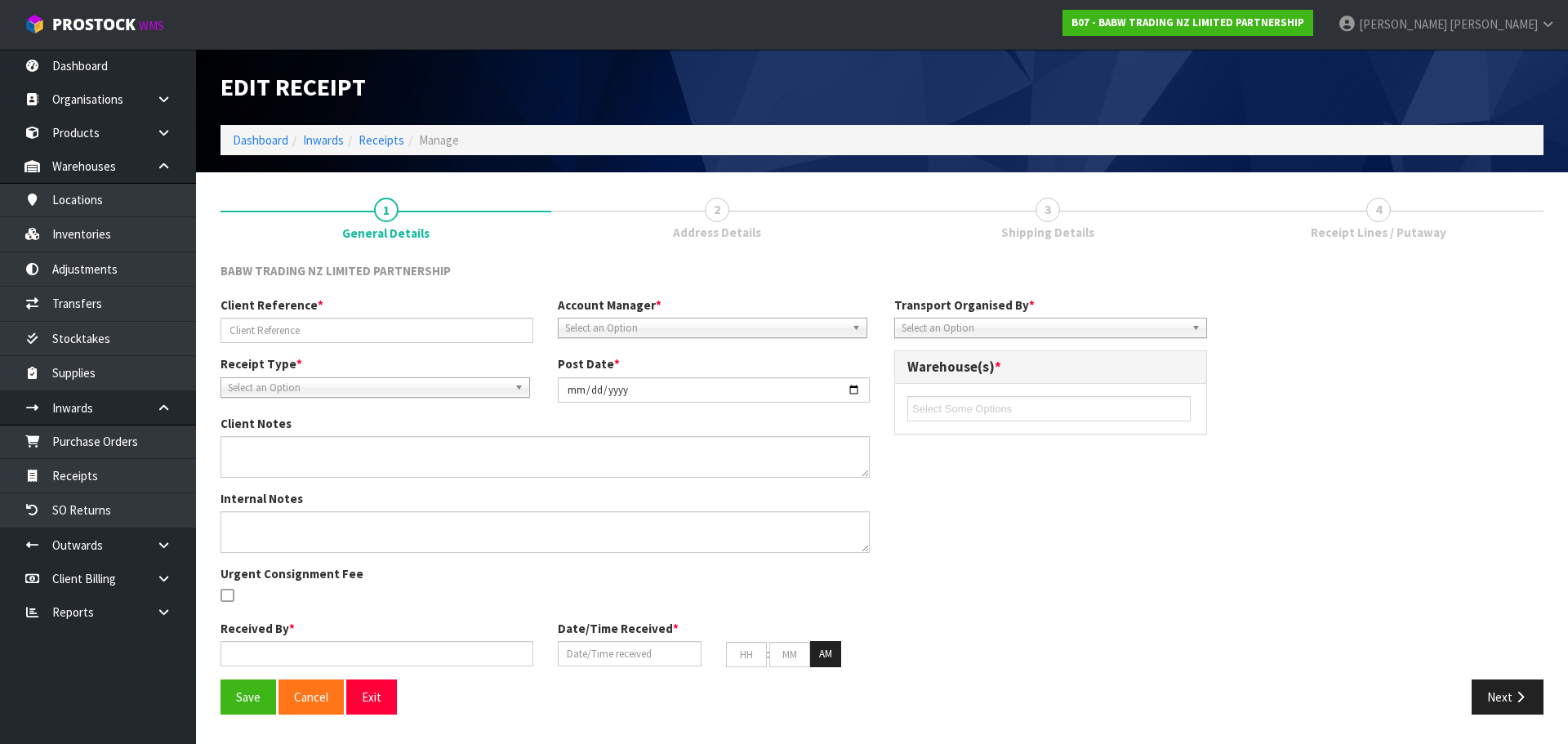
type input "STT 70490019018773"
type input "[DATE]"
type input "[PERSON_NAME]"
type input "[DATE]"
type input "10"
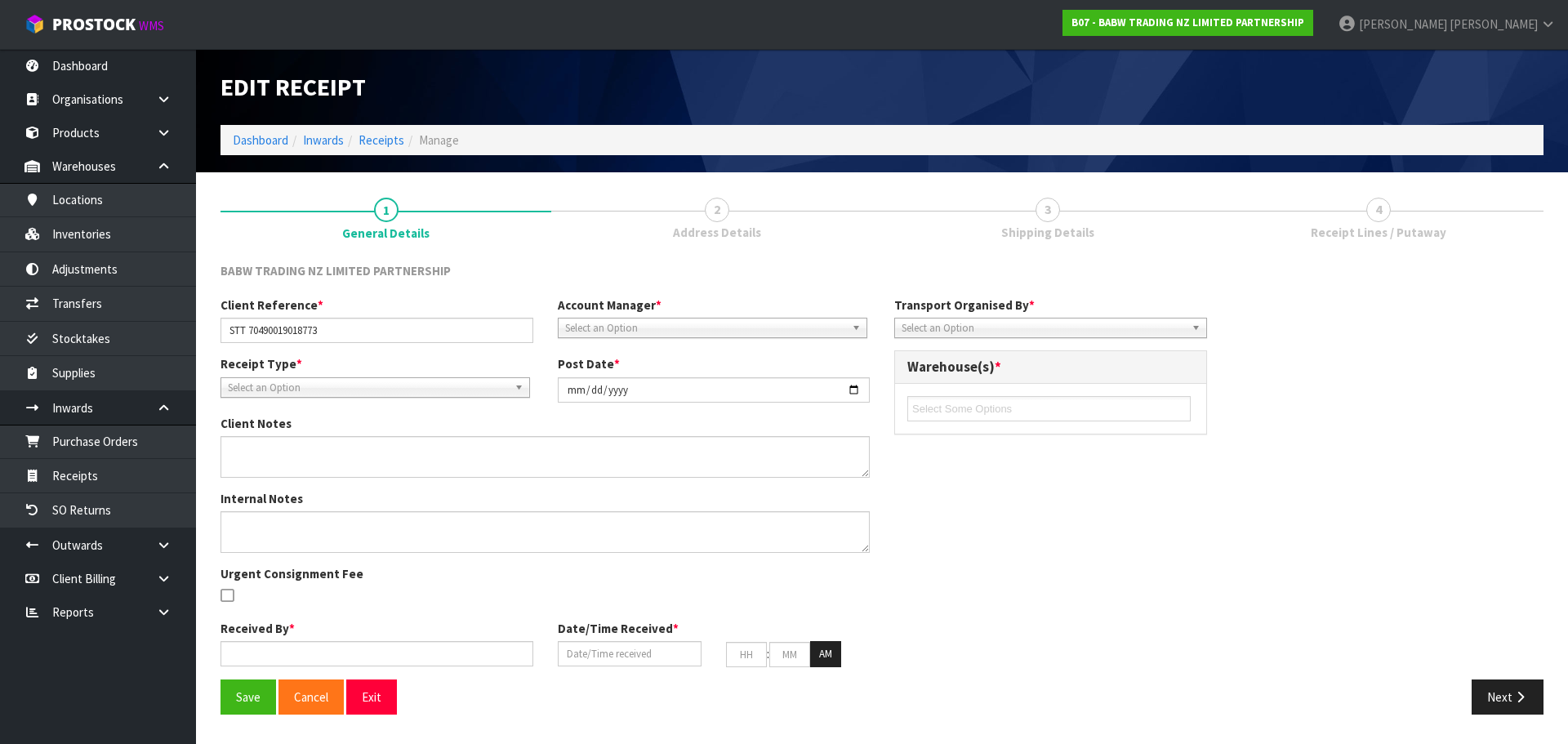
type input "49"
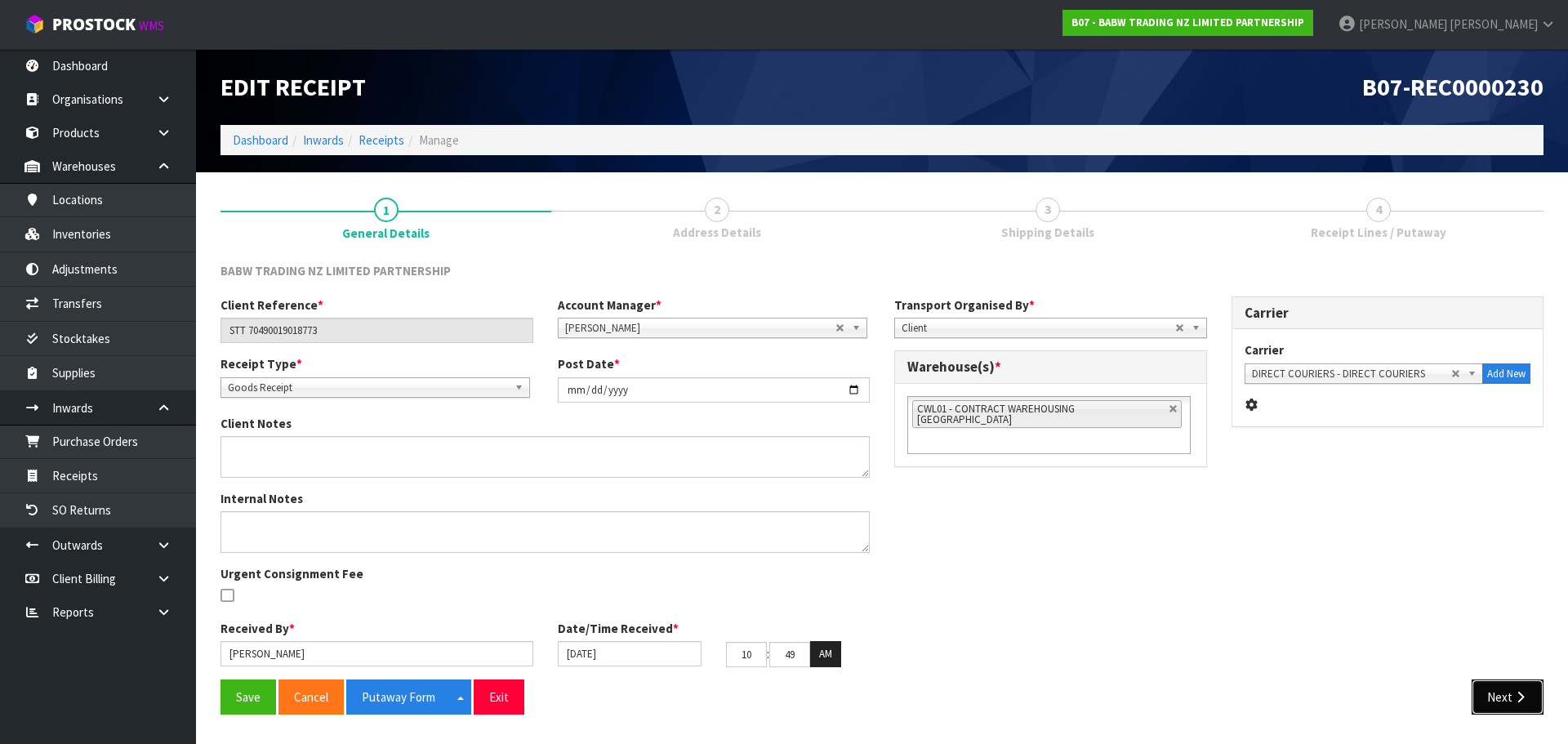
click at [1484, 691] on button "Next" at bounding box center [1507, 696] width 72 height 35
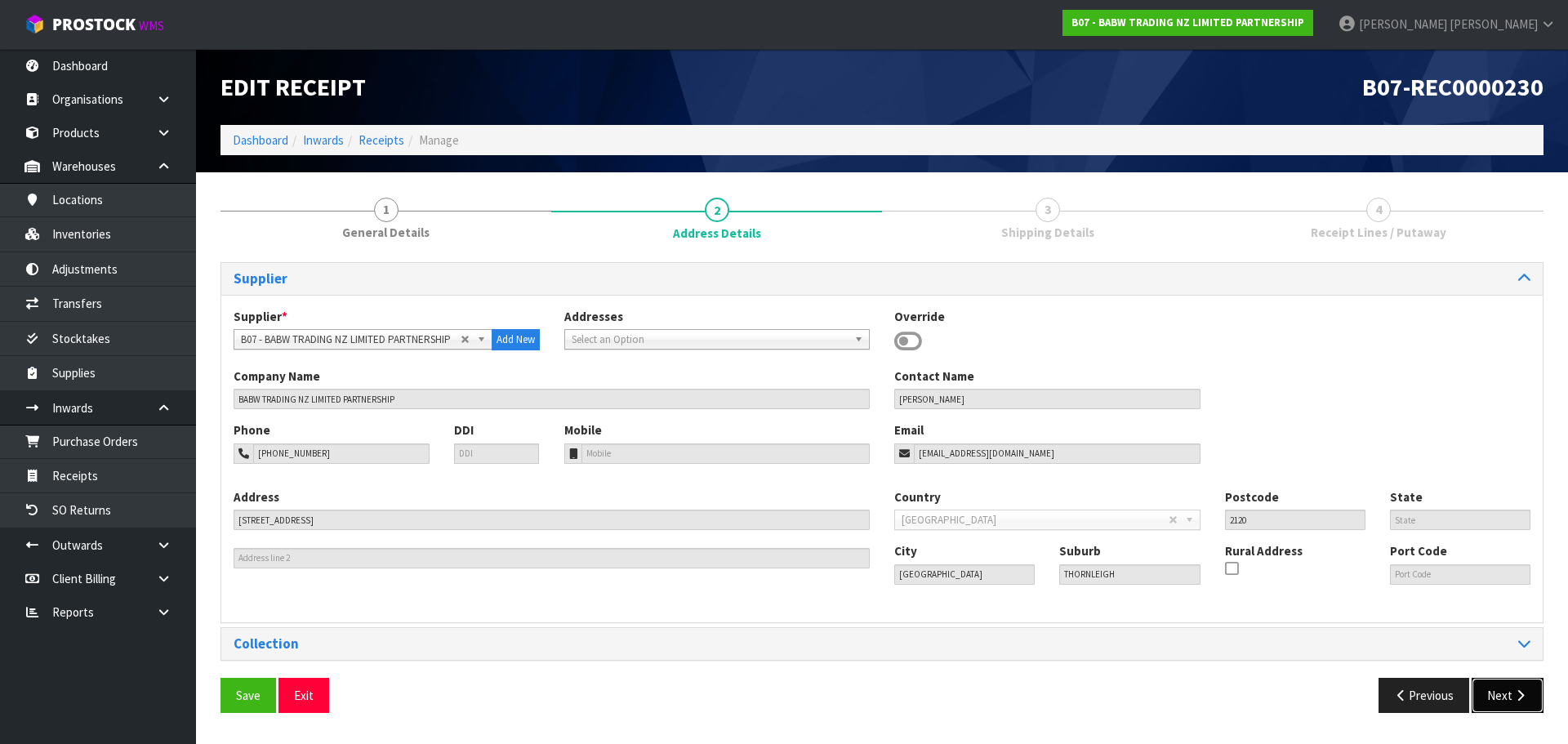
click at [1484, 691] on button "Next" at bounding box center [1507, 696] width 72 height 35
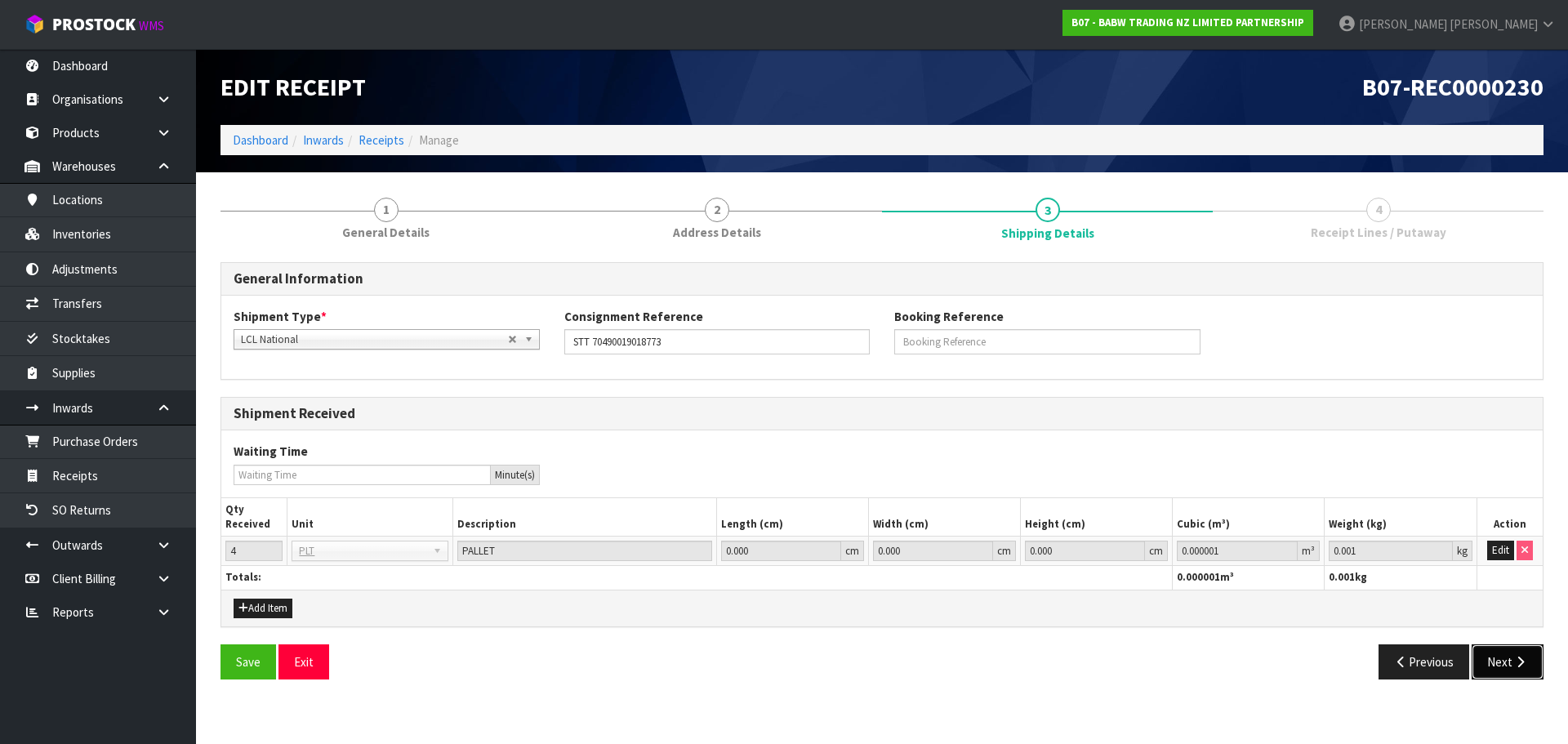
click at [1496, 674] on button "Next" at bounding box center [1507, 662] width 72 height 35
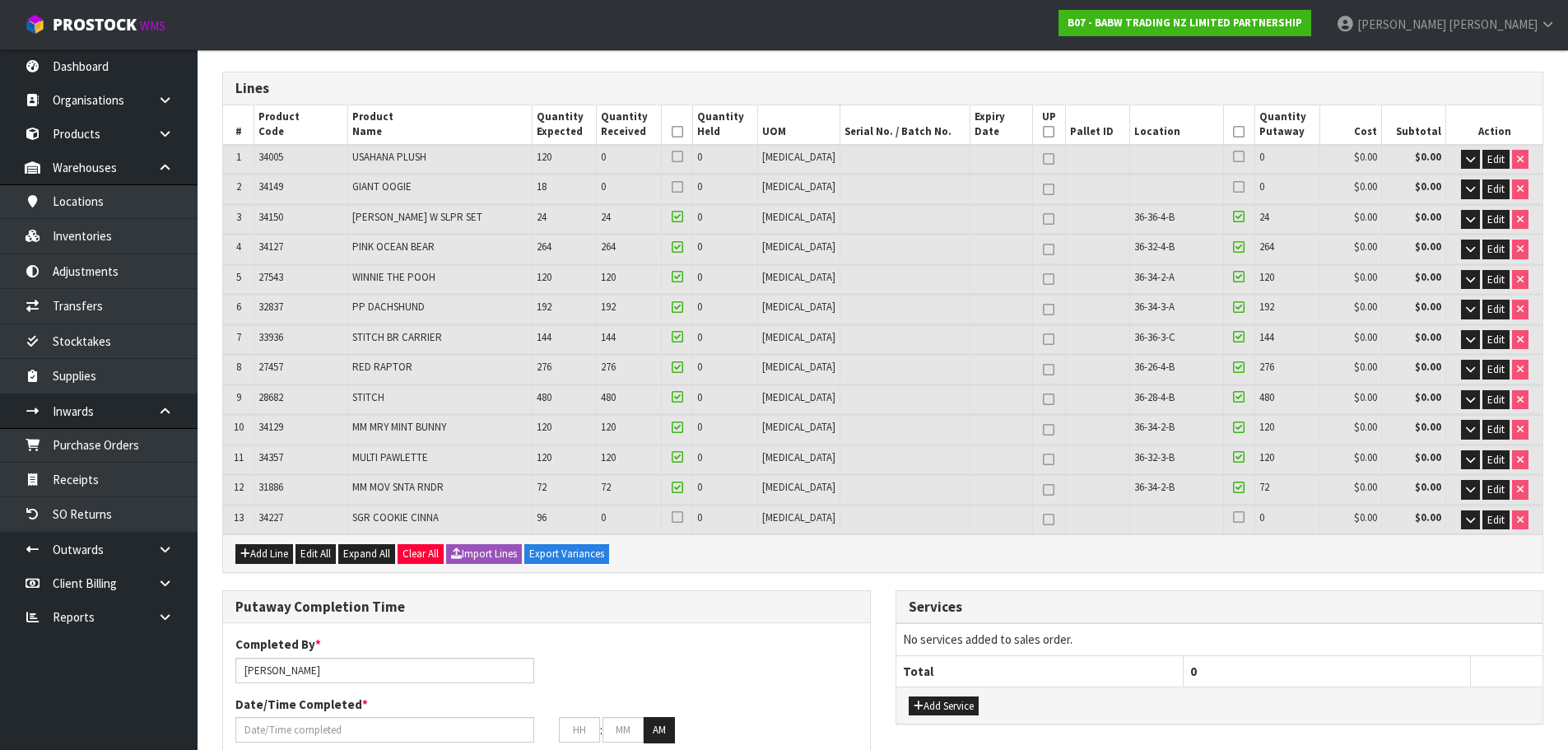
scroll to position [165, 0]
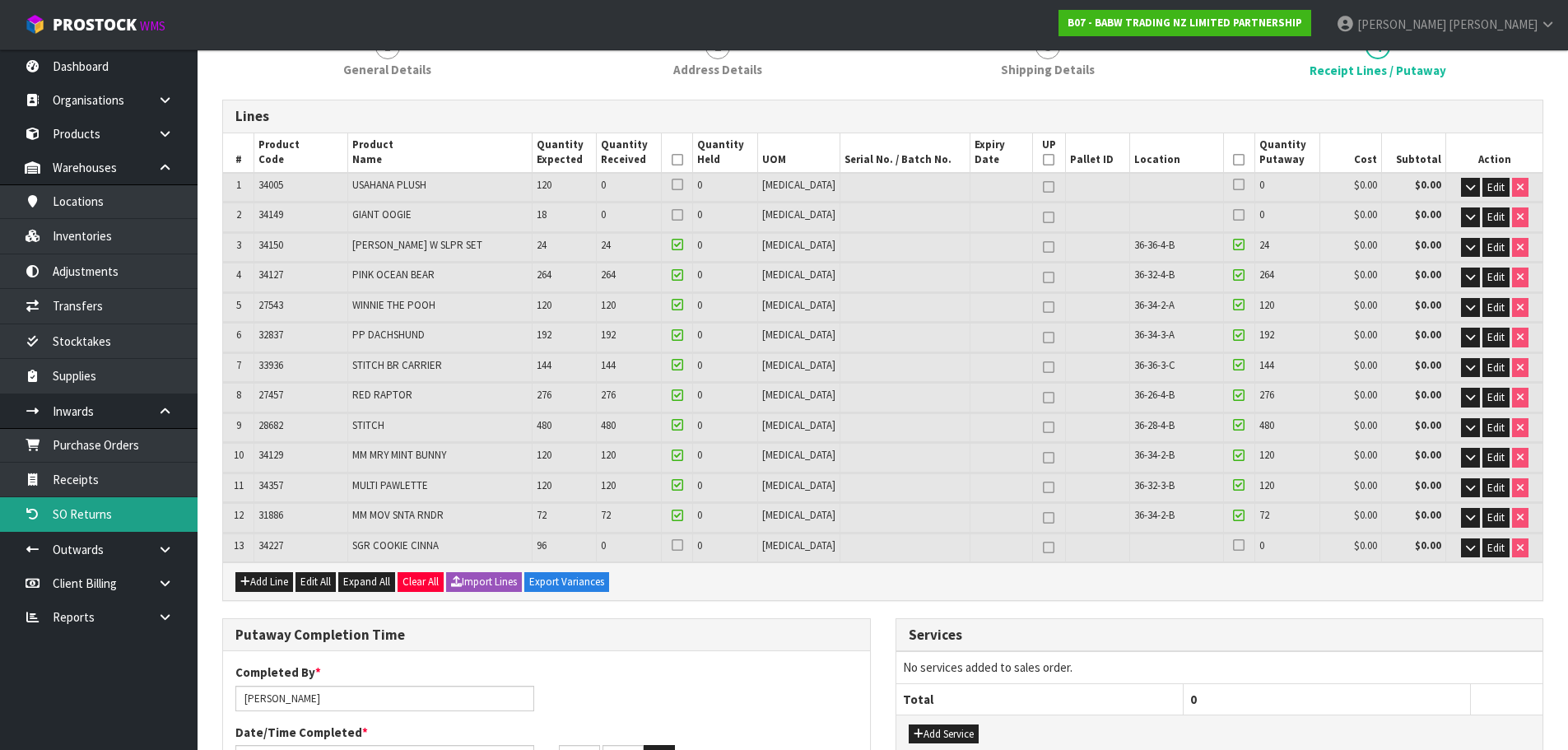
click at [147, 499] on link "SO Returns" at bounding box center [99, 514] width 197 height 34
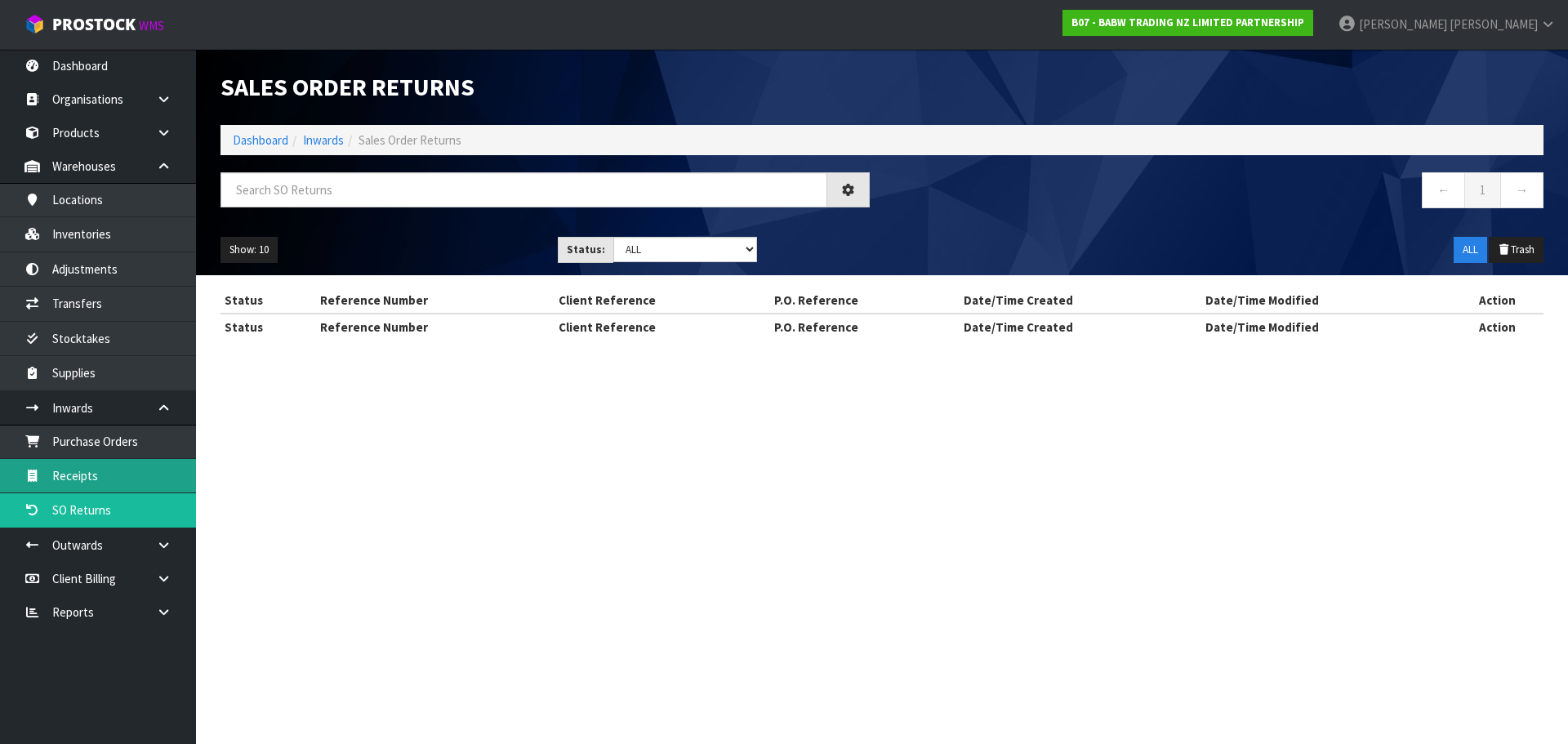
click at [143, 482] on section "Sales Order Returns Dashboard Inwards Sales Order Returns ← 1 → Show: 10 5 10 2…" at bounding box center [784, 372] width 1568 height 744
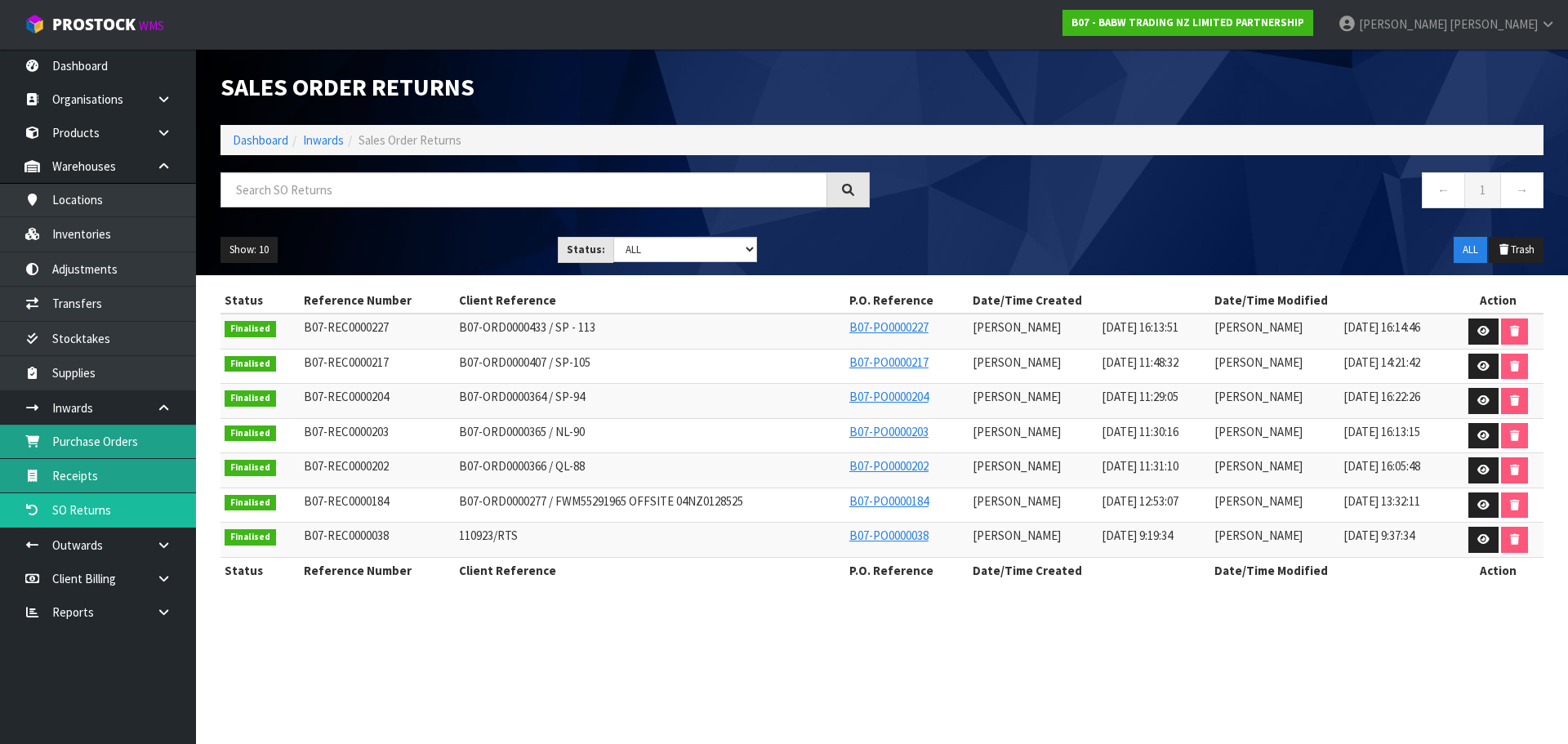
drag, startPoint x: 141, startPoint y: 444, endPoint x: 142, endPoint y: 462, distance: 18.0
click at [141, 444] on link "Purchase Orders" at bounding box center [98, 441] width 196 height 34
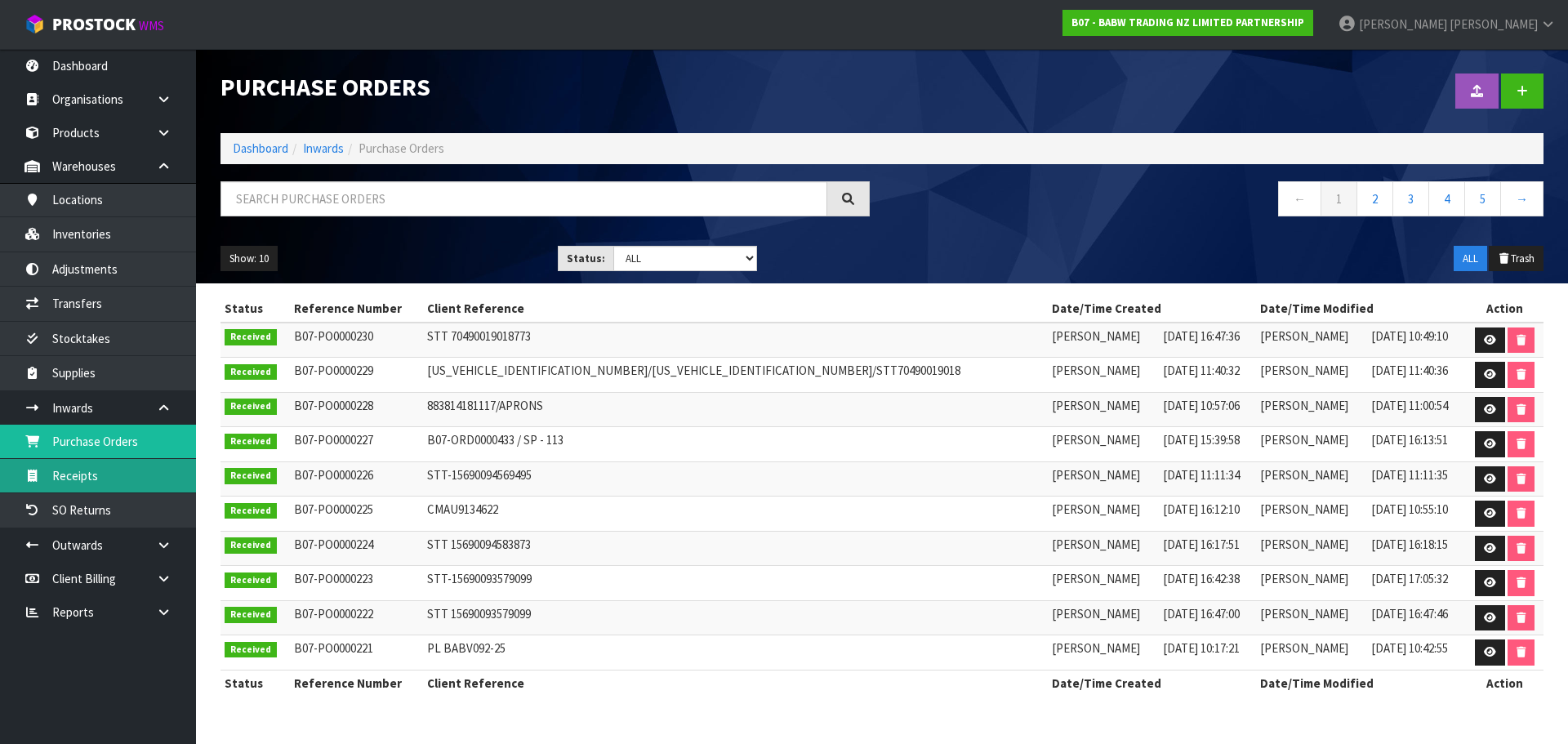
click at [79, 487] on link "Receipts" at bounding box center [98, 475] width 196 height 34
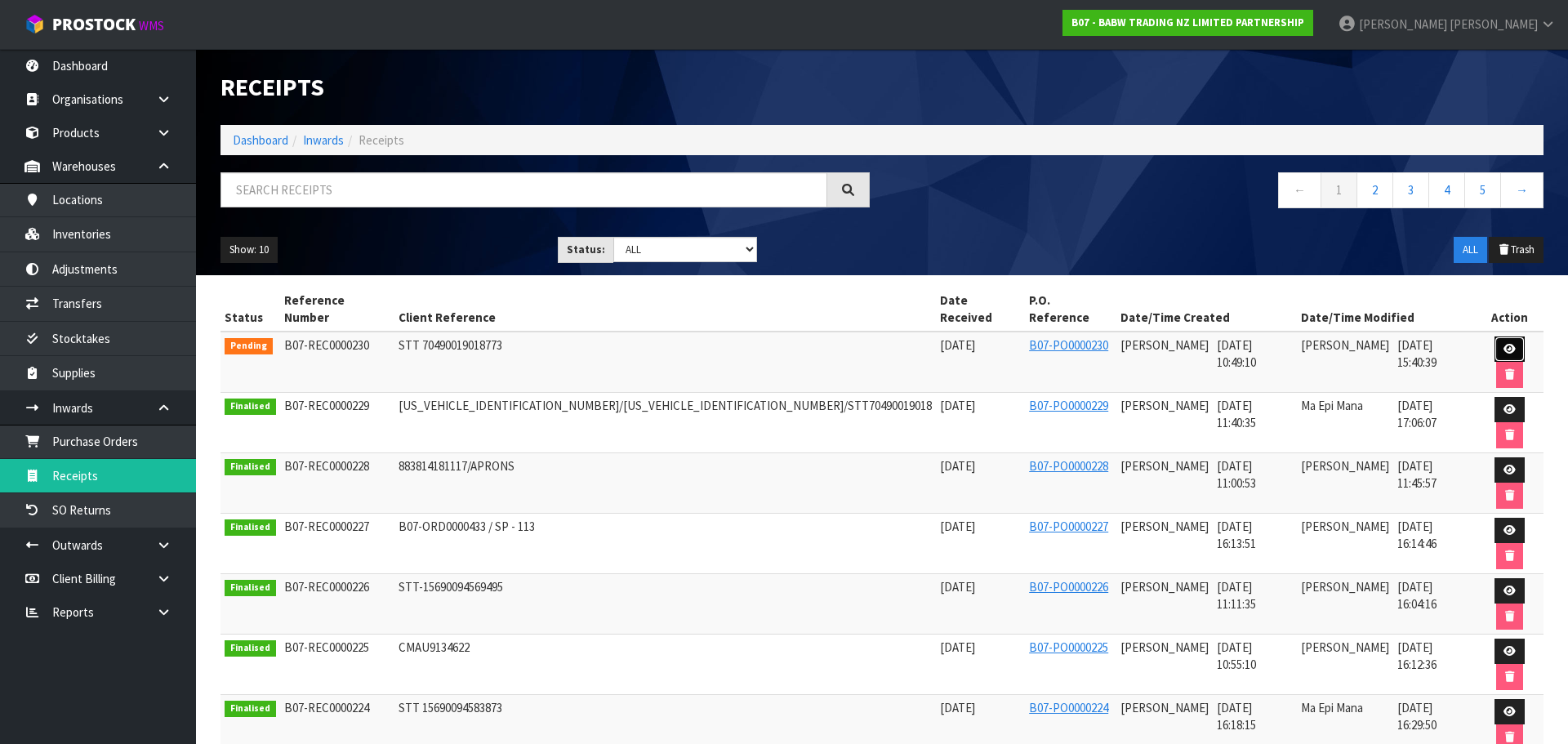
click at [1499, 336] on link at bounding box center [1509, 349] width 30 height 27
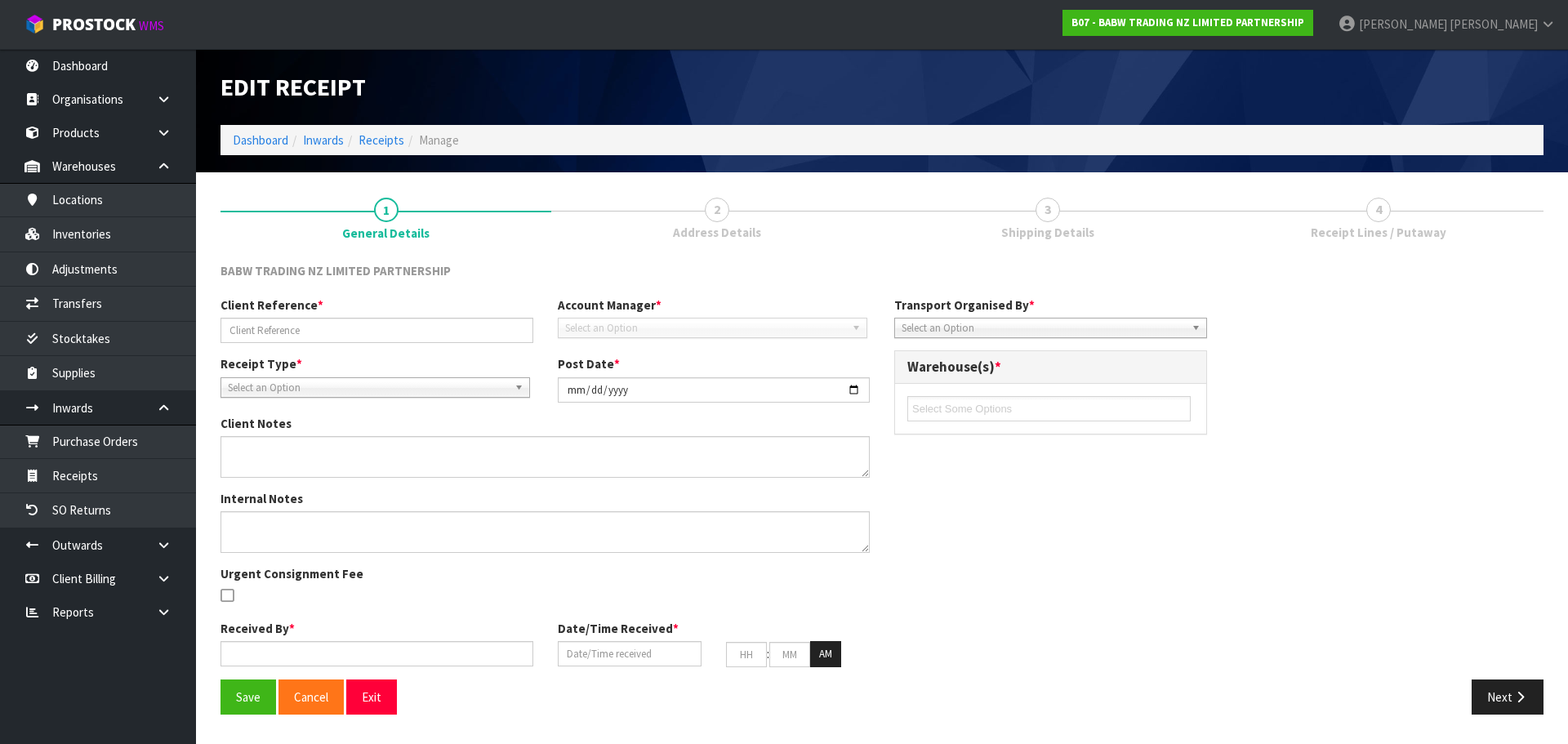
type input "STT 70490019018773"
type input "[DATE]"
type input "[PERSON_NAME]"
type input "[DATE]"
type input "10"
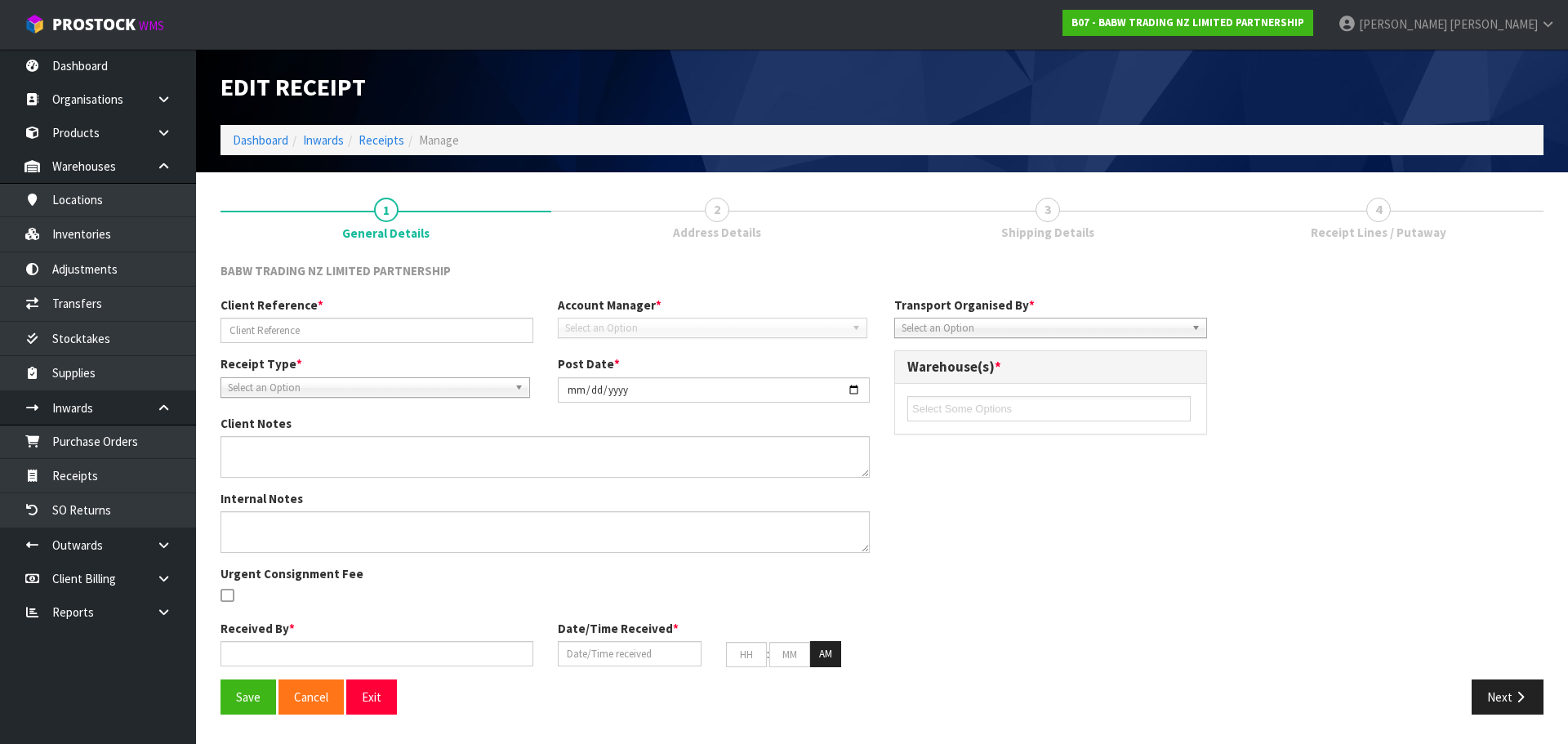
type input "49"
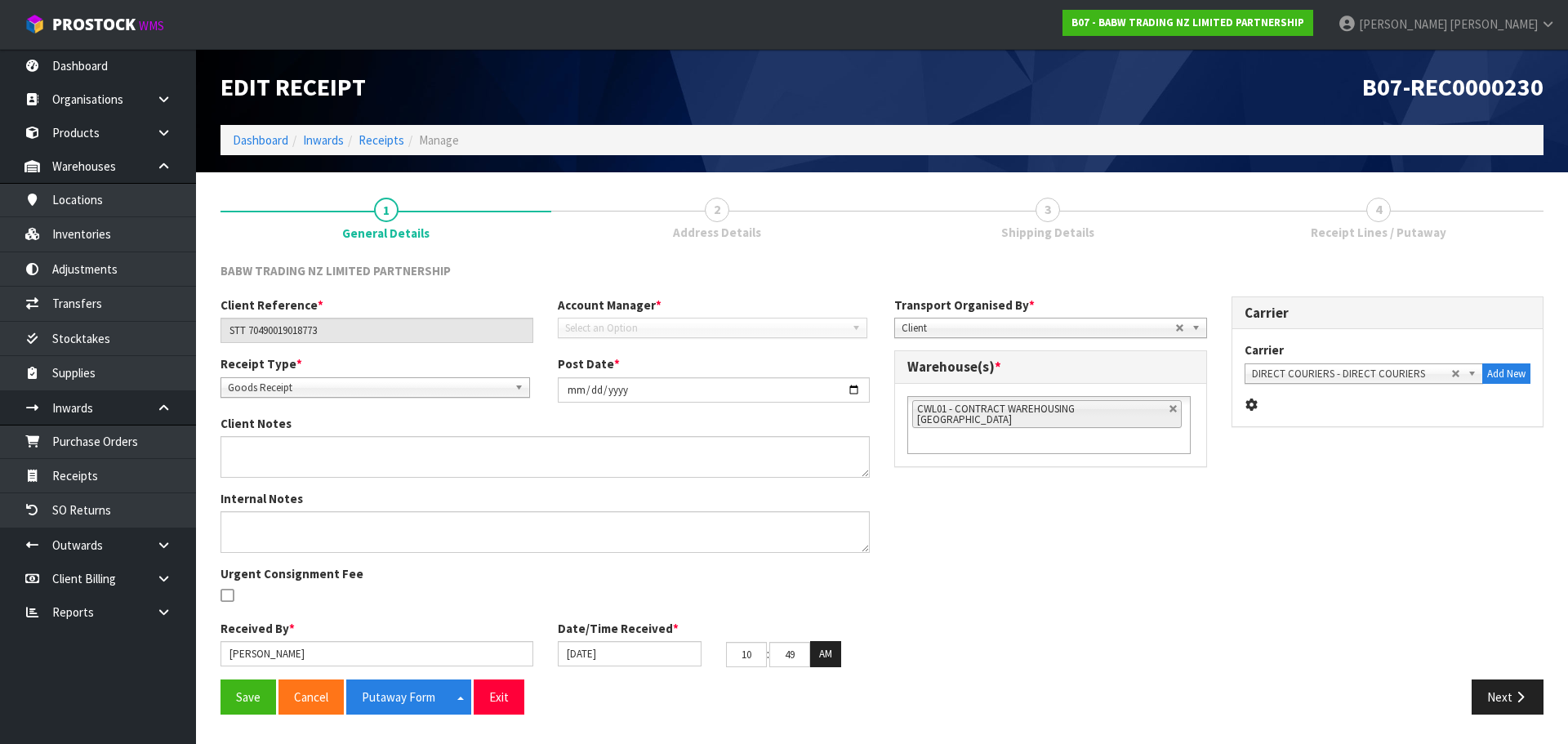
click at [1520, 664] on div "Client Reference * STT 70490019018773 Account Manager * Select an Option Receip…" at bounding box center [882, 487] width 1347 height 383
click at [1509, 695] on button "Next" at bounding box center [1507, 696] width 72 height 35
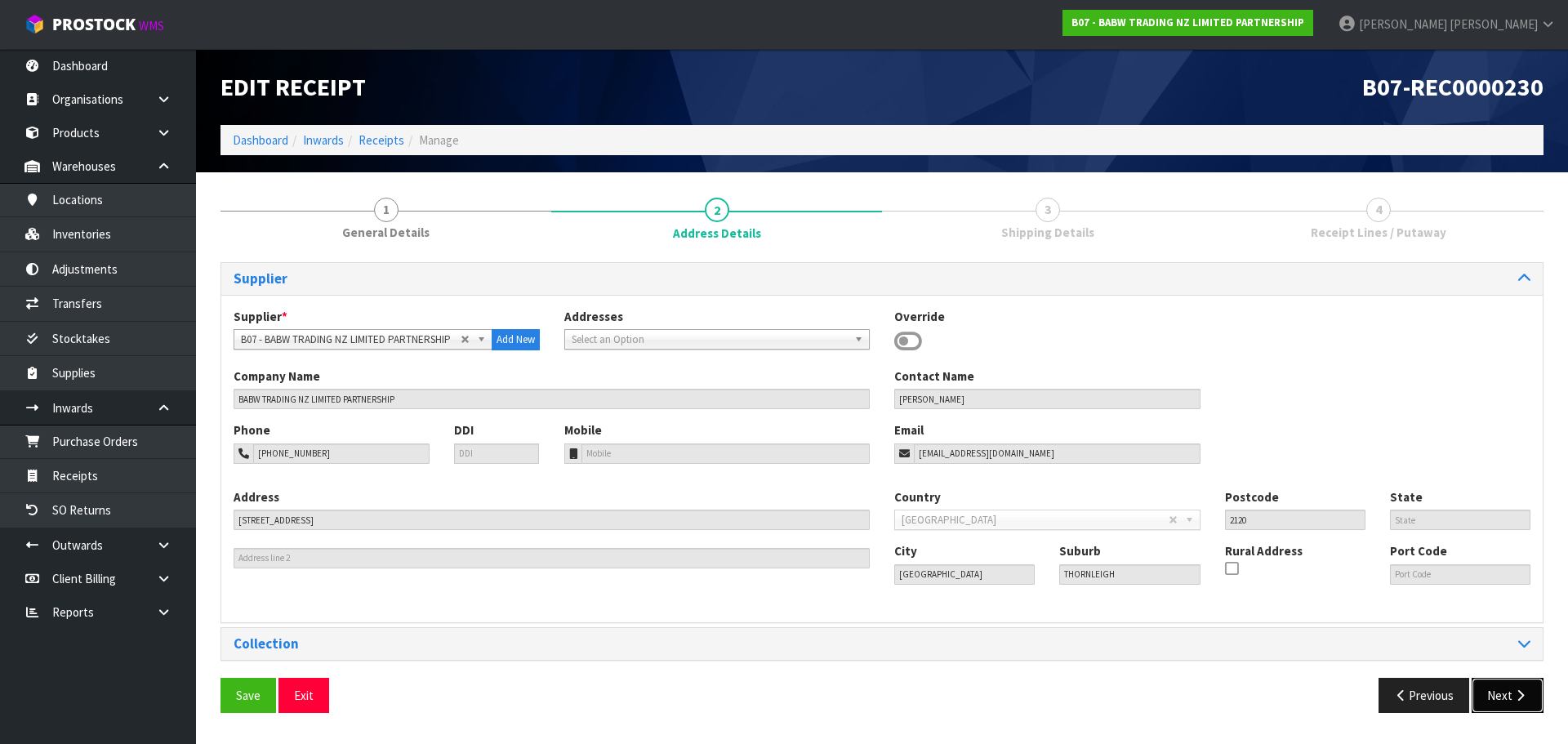
click at [1509, 695] on button "Next" at bounding box center [1507, 696] width 72 height 35
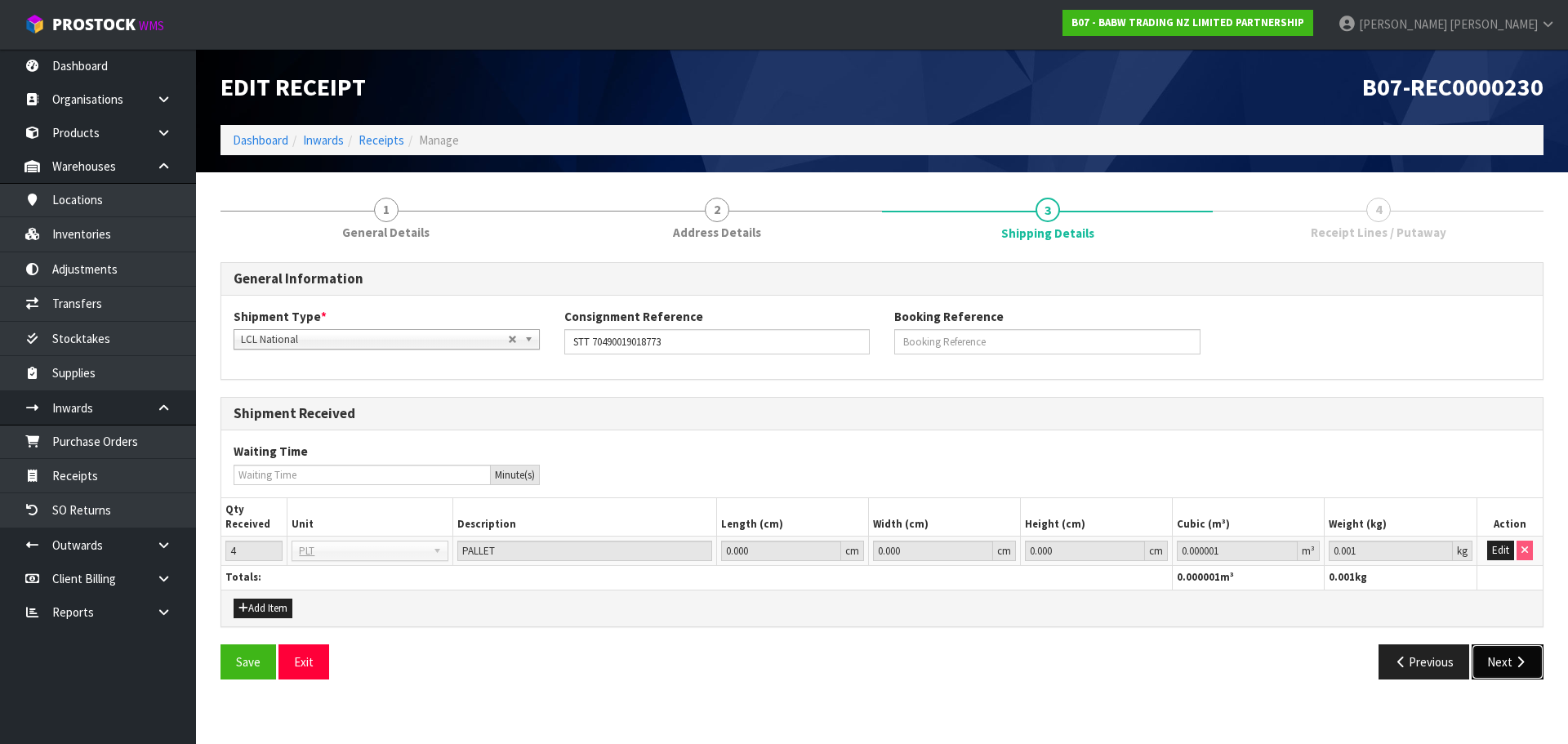
click at [1500, 668] on button "Next" at bounding box center [1507, 662] width 72 height 35
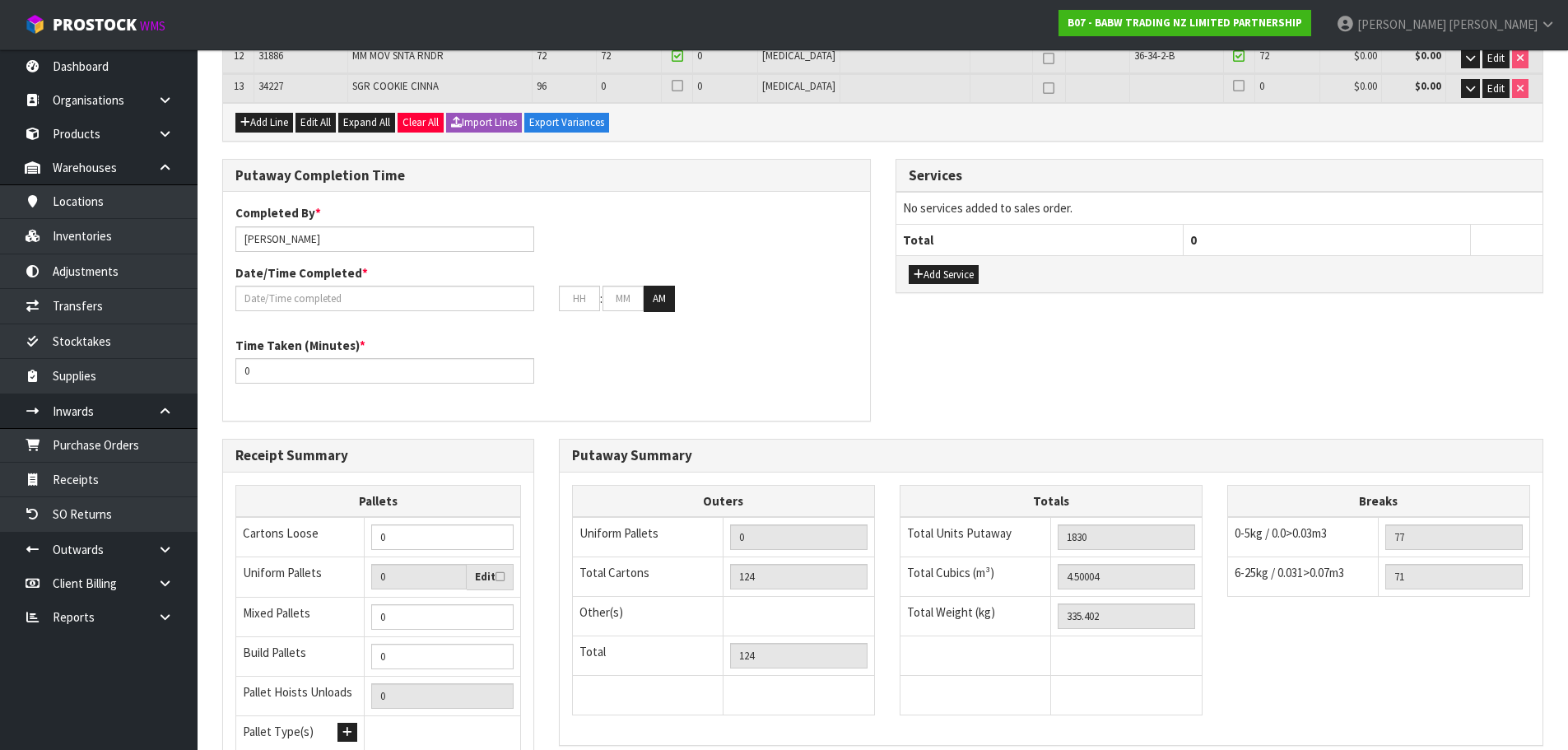
scroll to position [659, 0]
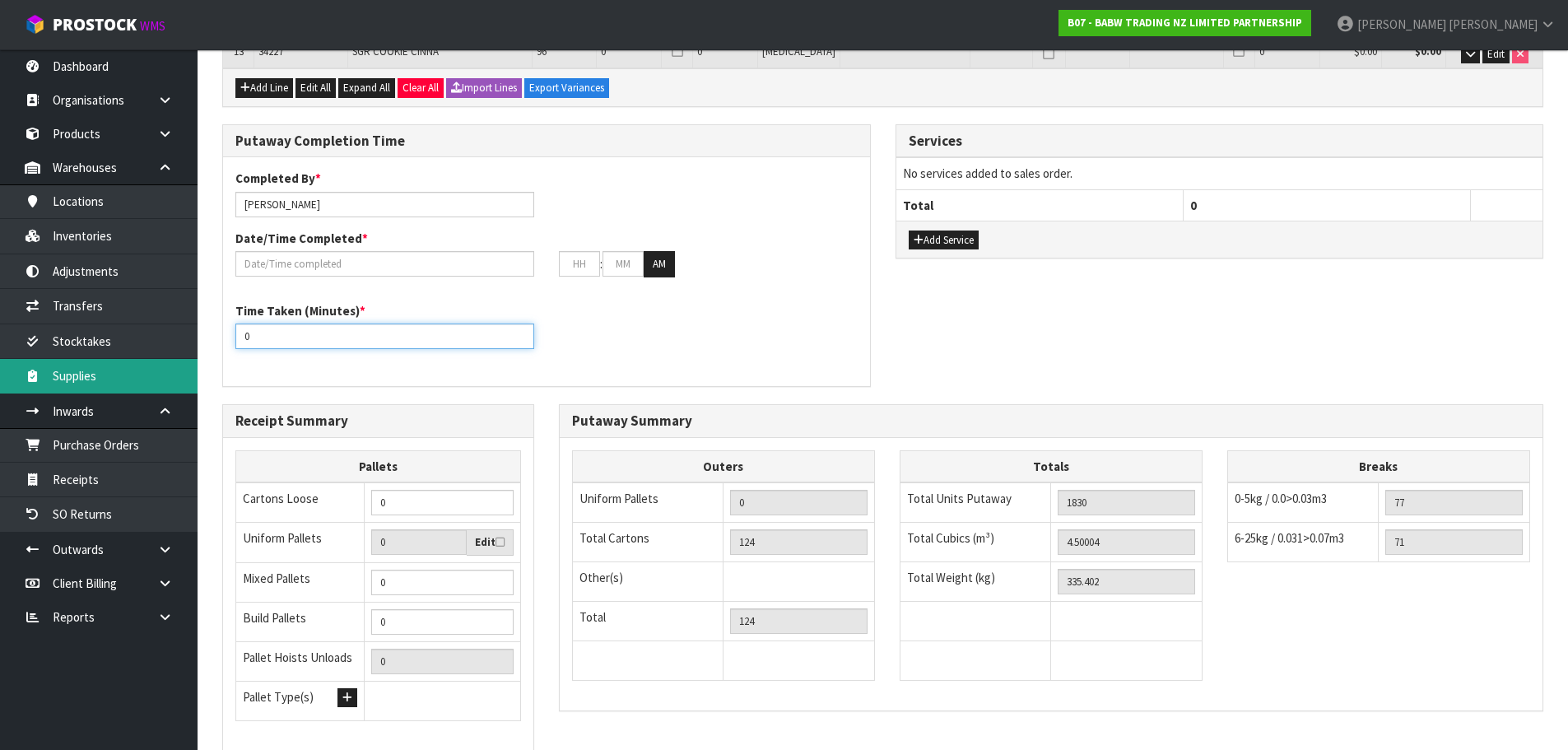
drag, startPoint x: 259, startPoint y: 349, endPoint x: 149, endPoint y: 377, distance: 113.5
type input "240"
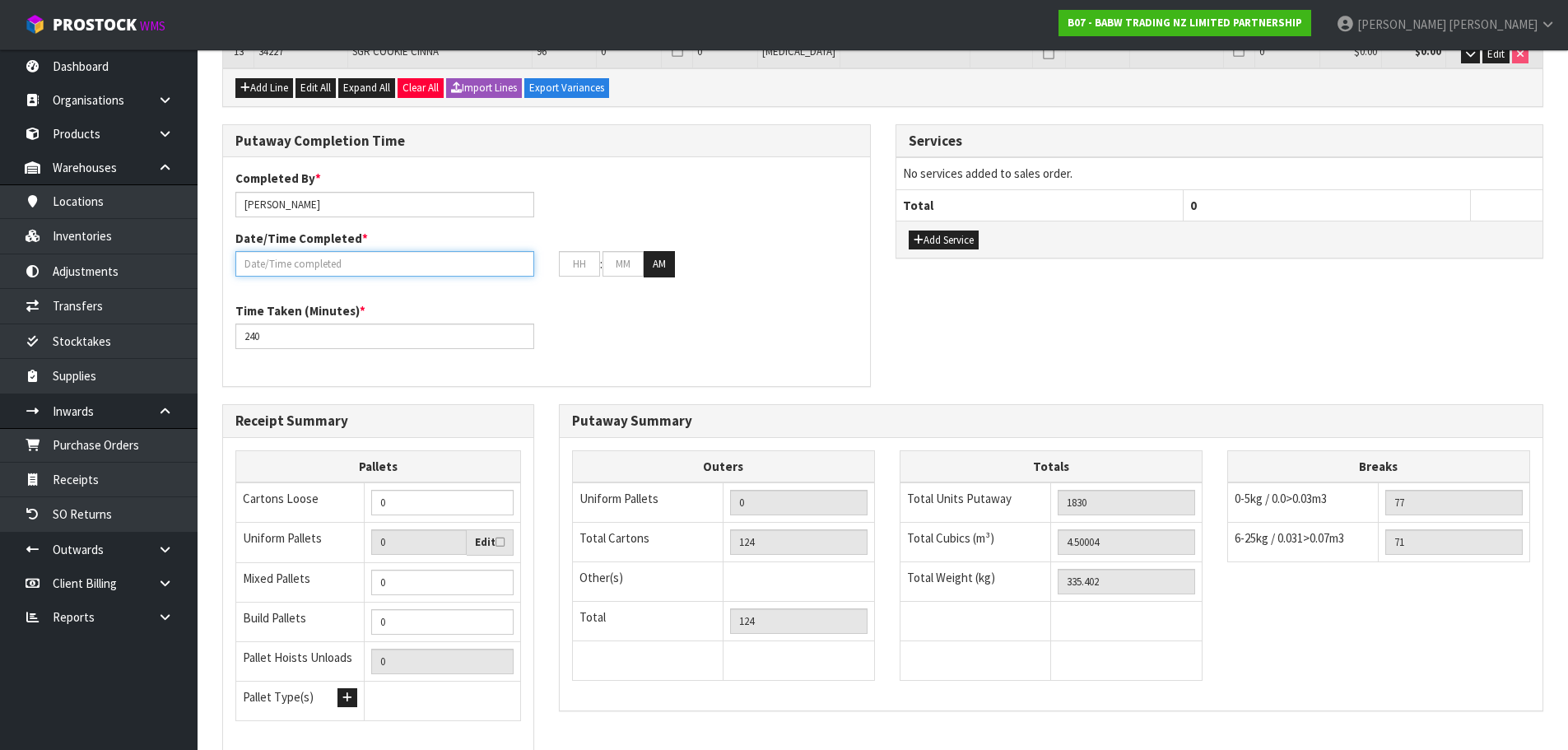
click at [288, 271] on input "text" at bounding box center [385, 264] width 298 height 26
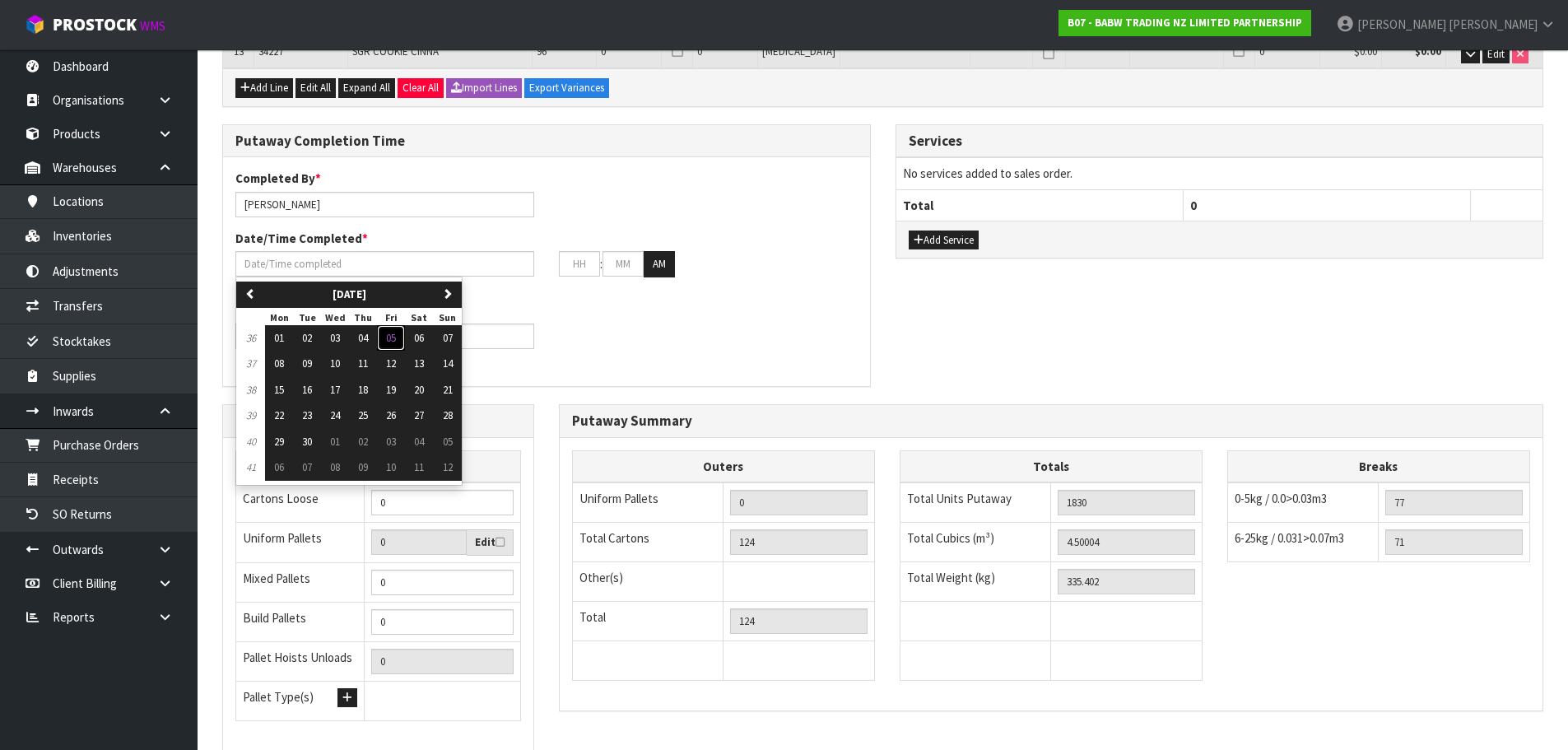
click at [394, 338] on span "05" at bounding box center [391, 337] width 10 height 14
type input "[DATE]"
type input "12"
type input "00"
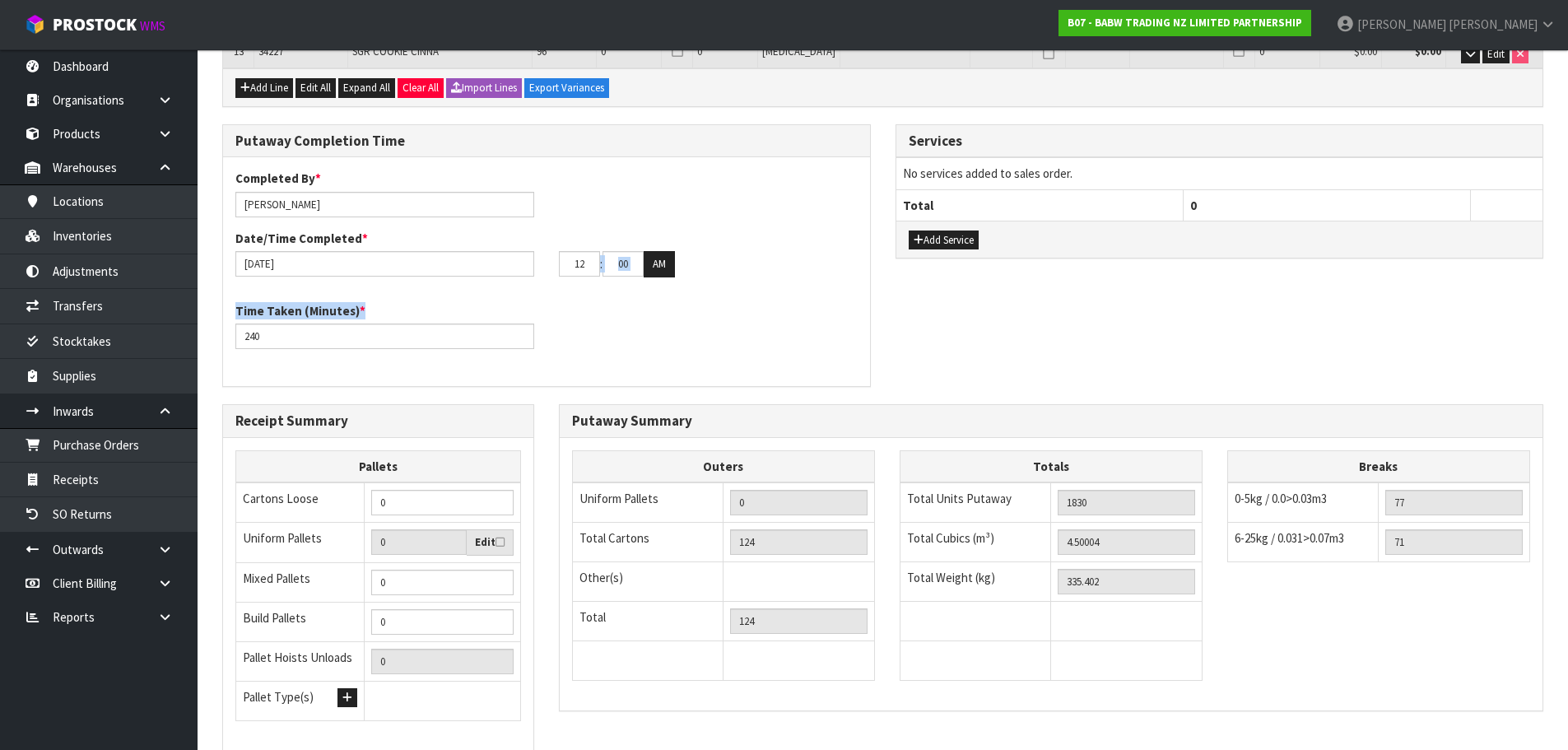
drag, startPoint x: 600, startPoint y: 266, endPoint x: 484, endPoint y: 303, distance: 121.8
click at [484, 303] on div "Completed By * [PERSON_NAME] Date/Time Completed * [DATE] 12 : 00 : 00 AM Time …" at bounding box center [546, 272] width 647 height 205
drag, startPoint x: 565, startPoint y: 267, endPoint x: 584, endPoint y: 265, distance: 19.1
click at [582, 265] on input "12" at bounding box center [579, 264] width 41 height 26
click at [586, 265] on input "12" at bounding box center [579, 264] width 41 height 26
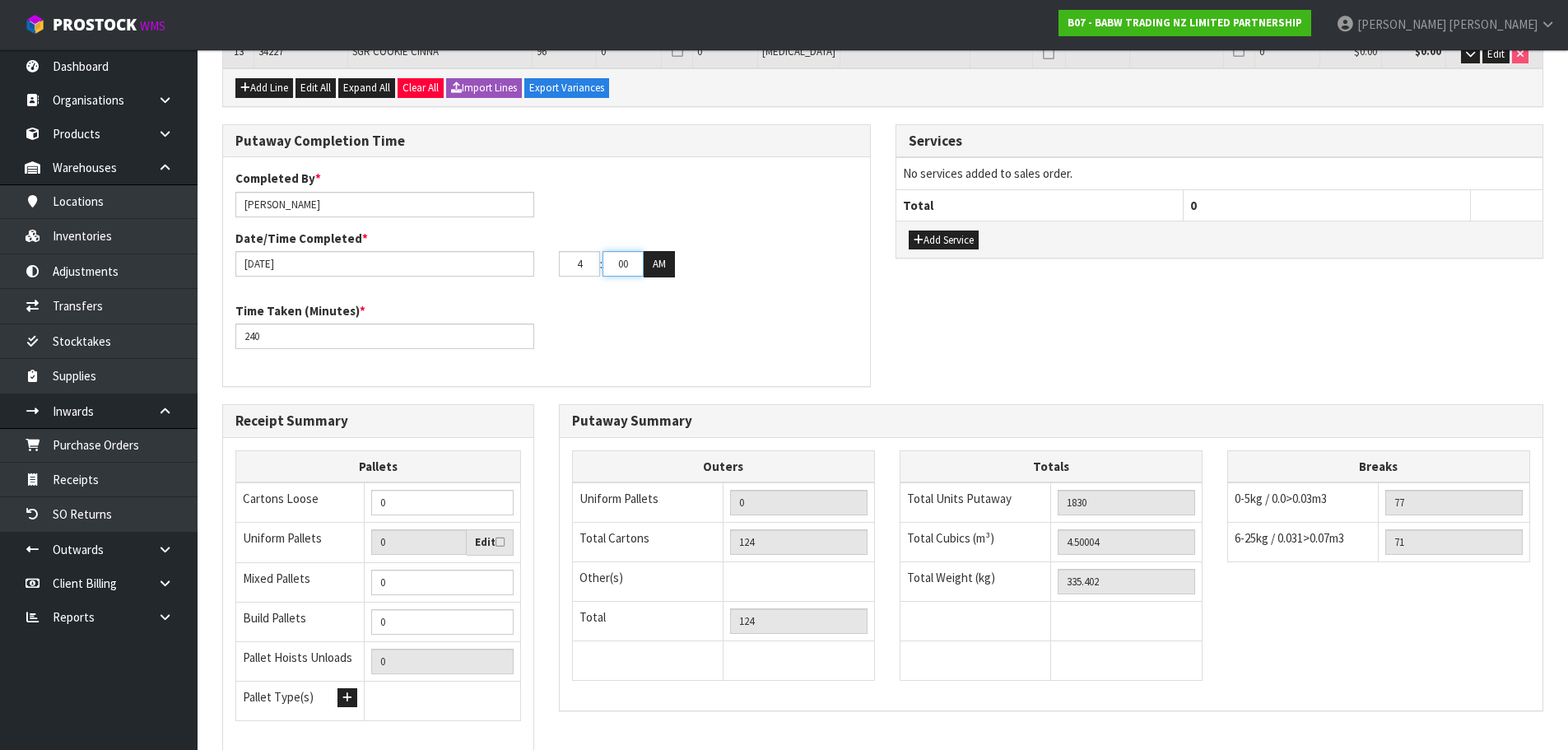
type input "04"
click at [644, 252] on button "AM" at bounding box center [660, 264] width 31 height 27
drag, startPoint x: 329, startPoint y: 211, endPoint x: 278, endPoint y: 213, distance: 51.0
click at [278, 213] on input "[PERSON_NAME]" at bounding box center [385, 205] width 298 height 26
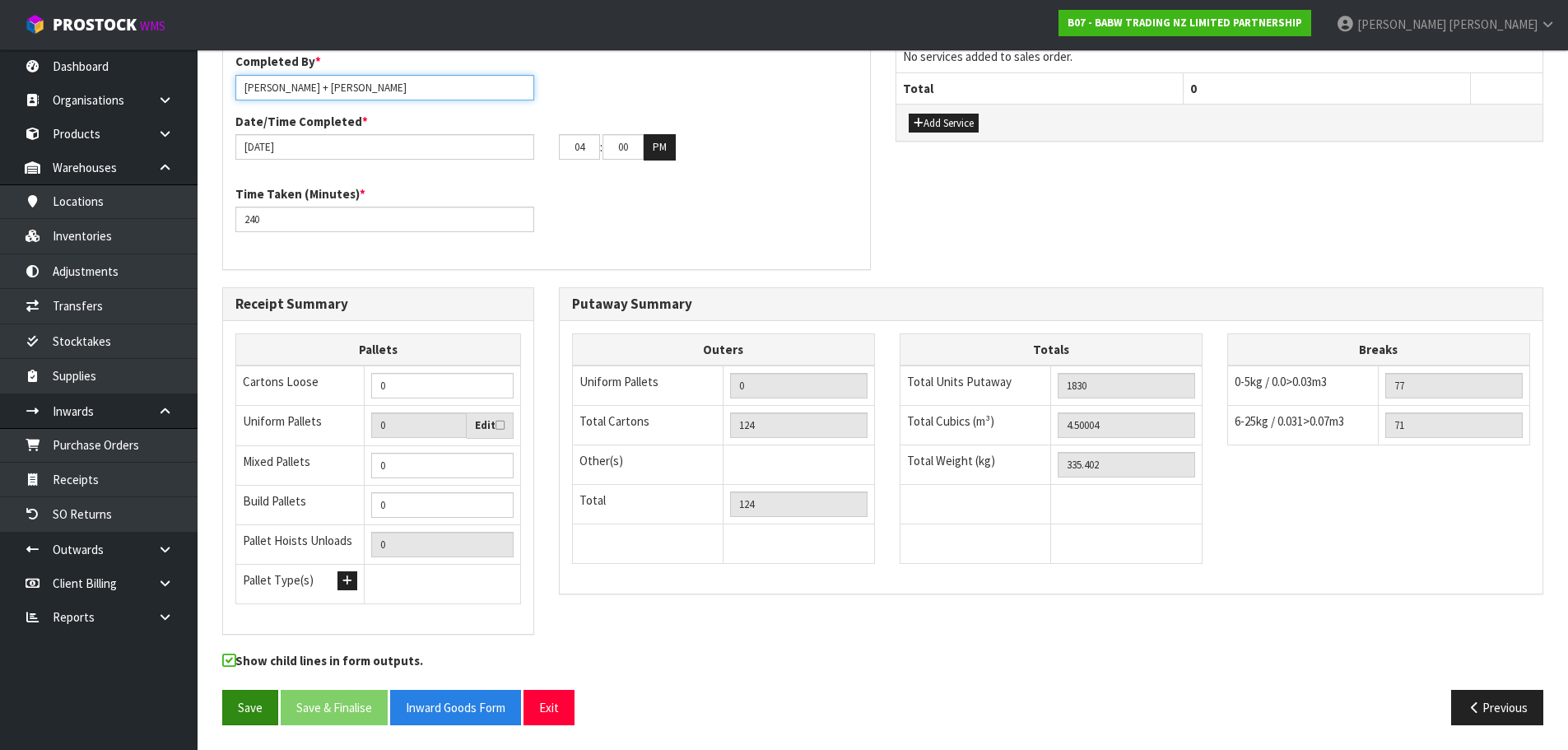
type input "[PERSON_NAME] + [PERSON_NAME]"
click at [259, 703] on button "Save" at bounding box center [250, 708] width 56 height 35
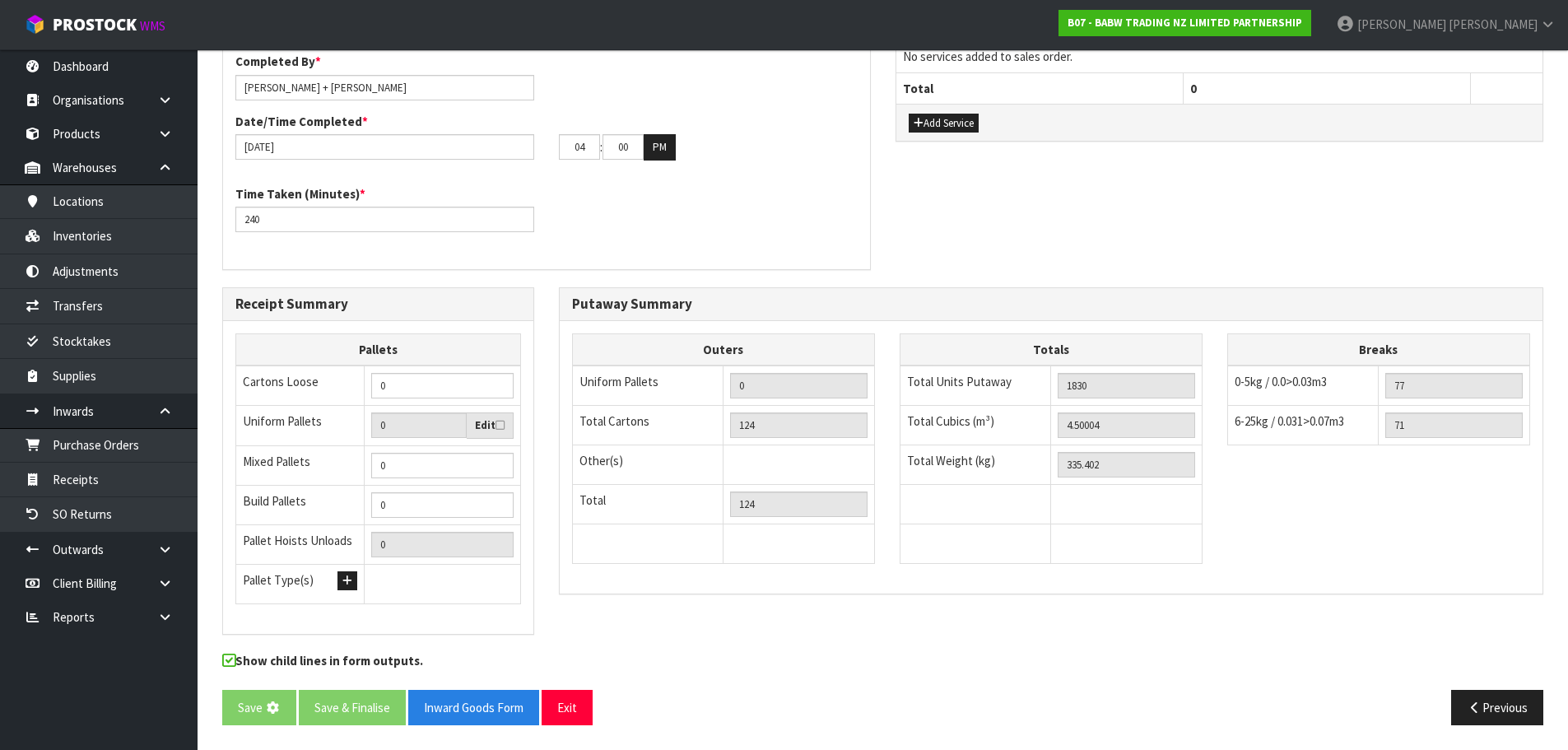
scroll to position [0, 0]
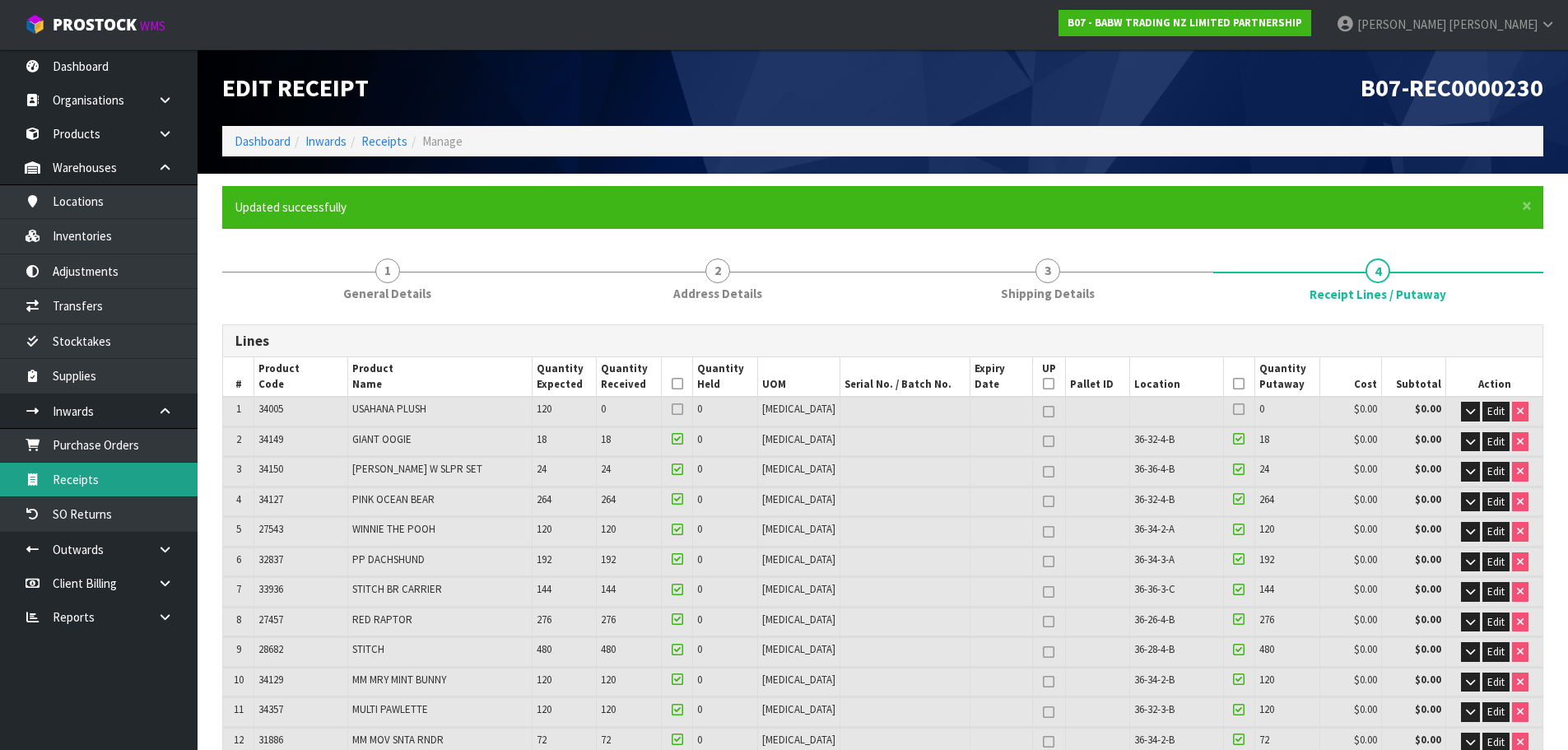
click at [122, 474] on link "Receipts" at bounding box center [99, 479] width 197 height 34
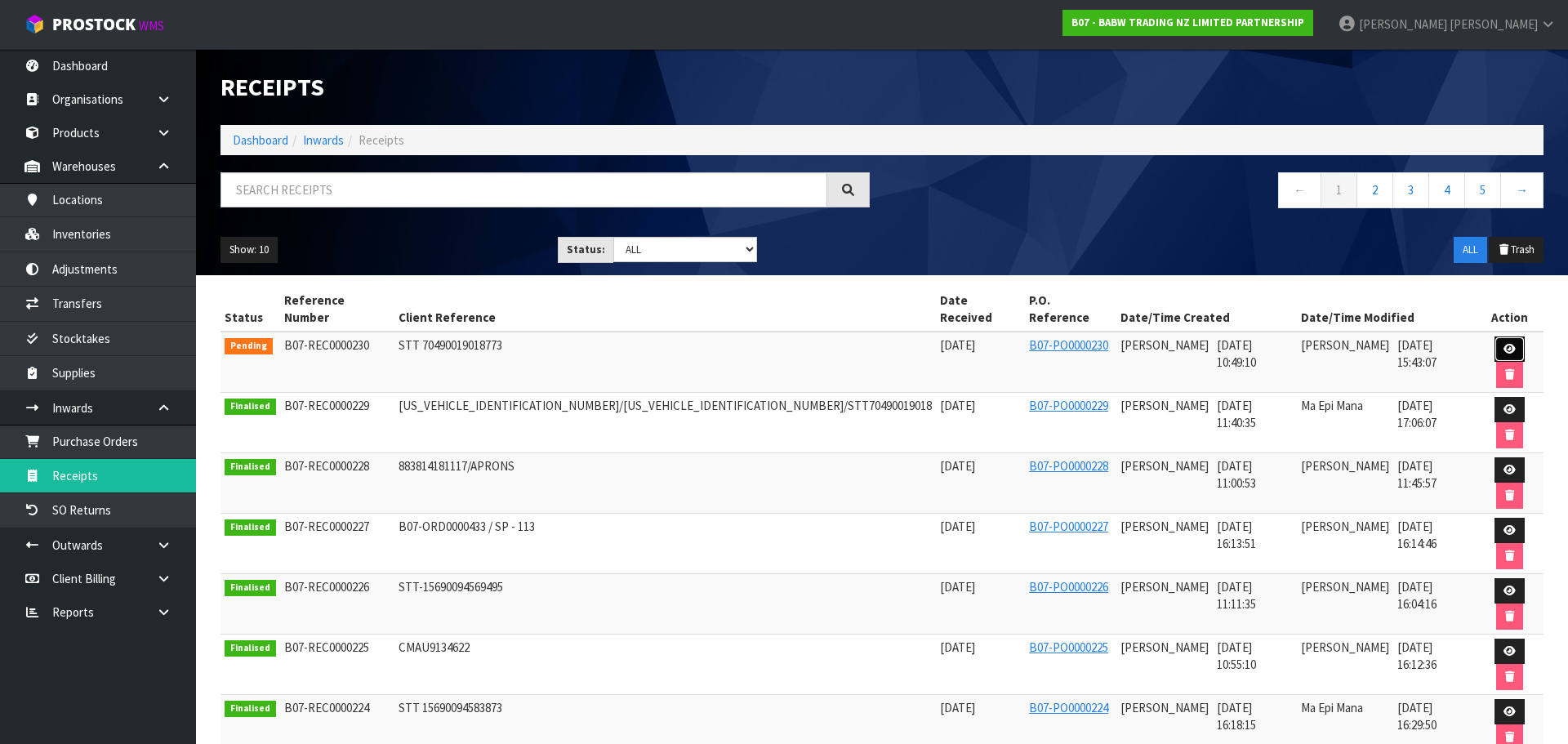
click at [1494, 336] on link at bounding box center [1509, 349] width 30 height 27
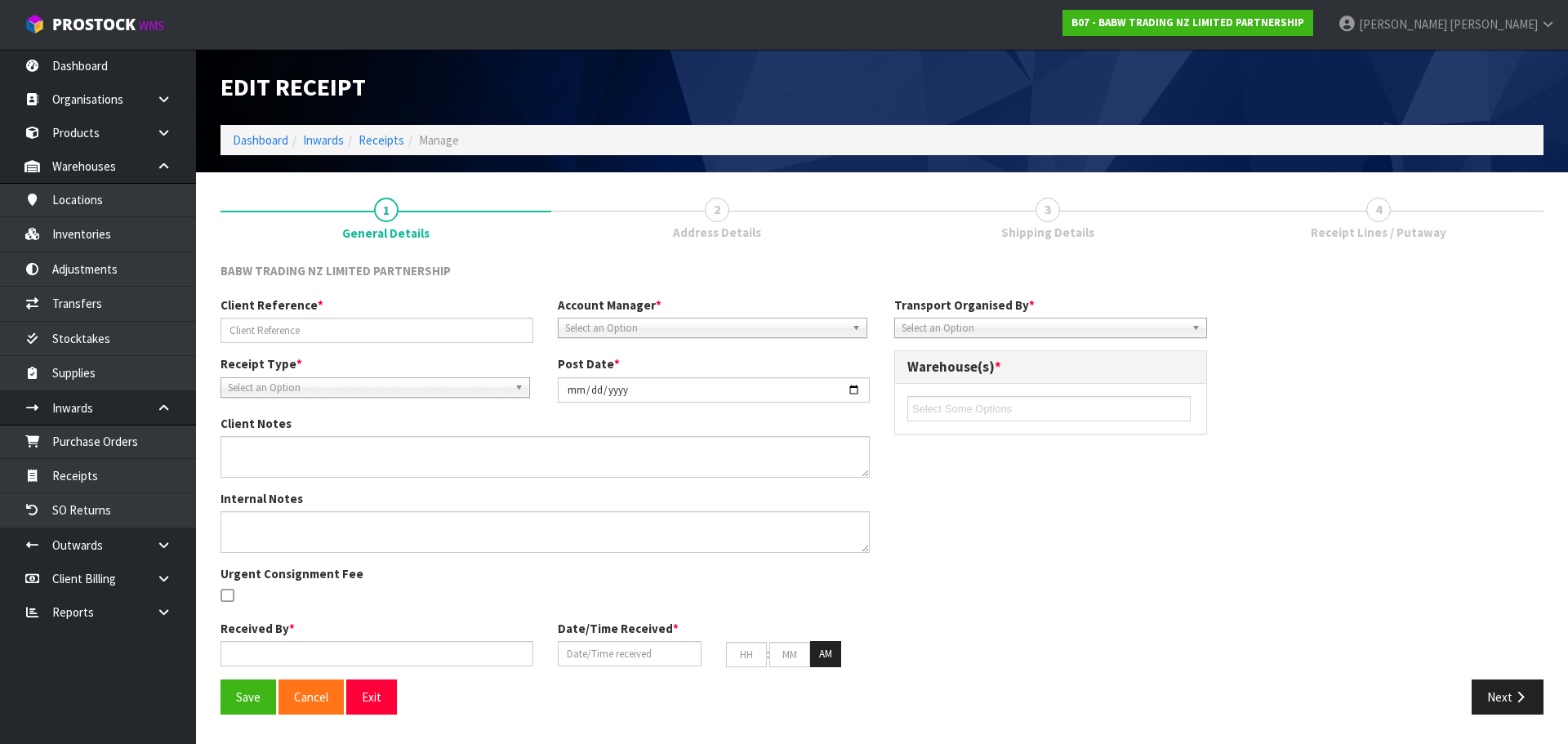
type input "STT 70490019018773"
type input "[DATE]"
type input "[PERSON_NAME]"
type input "[DATE]"
type input "10"
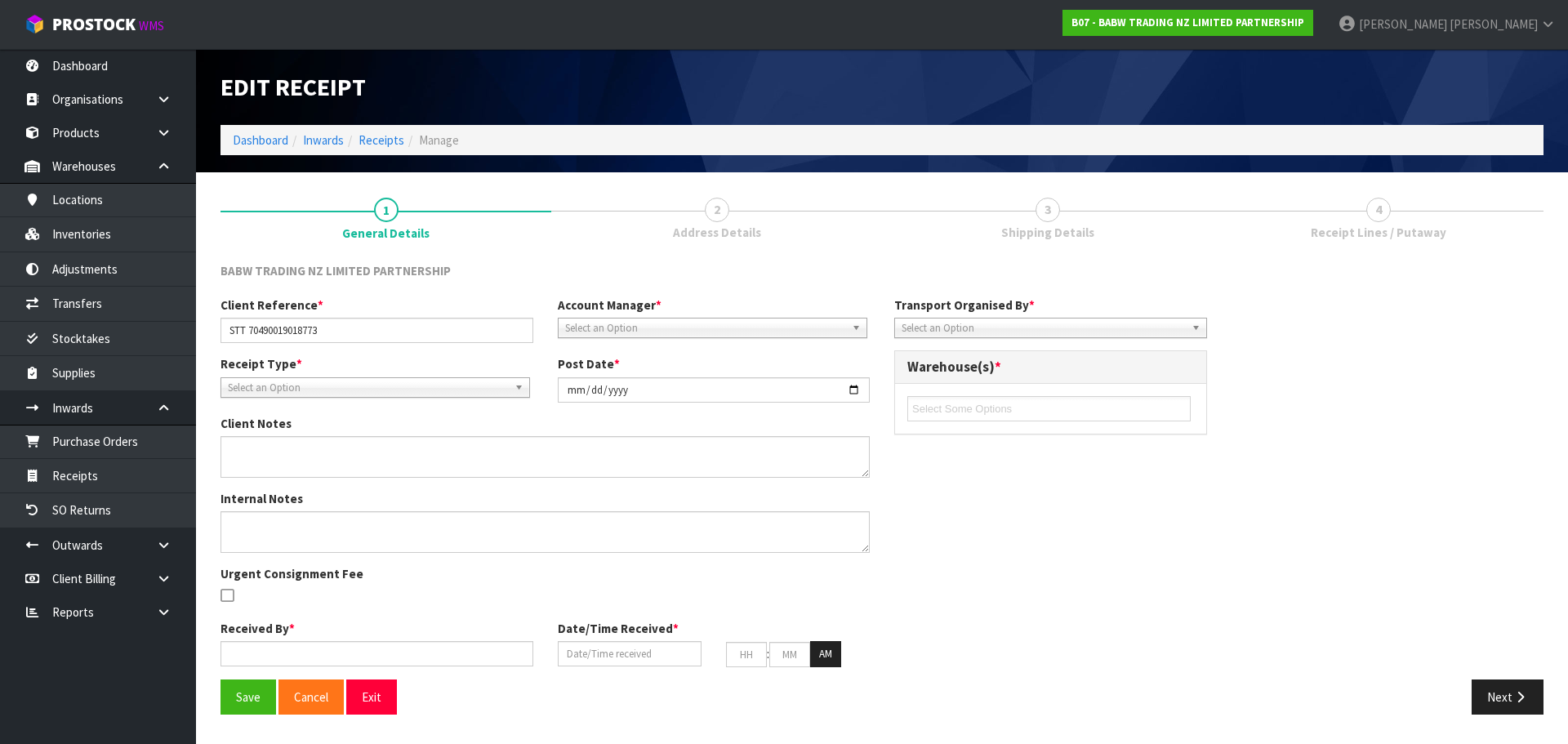
type input "49"
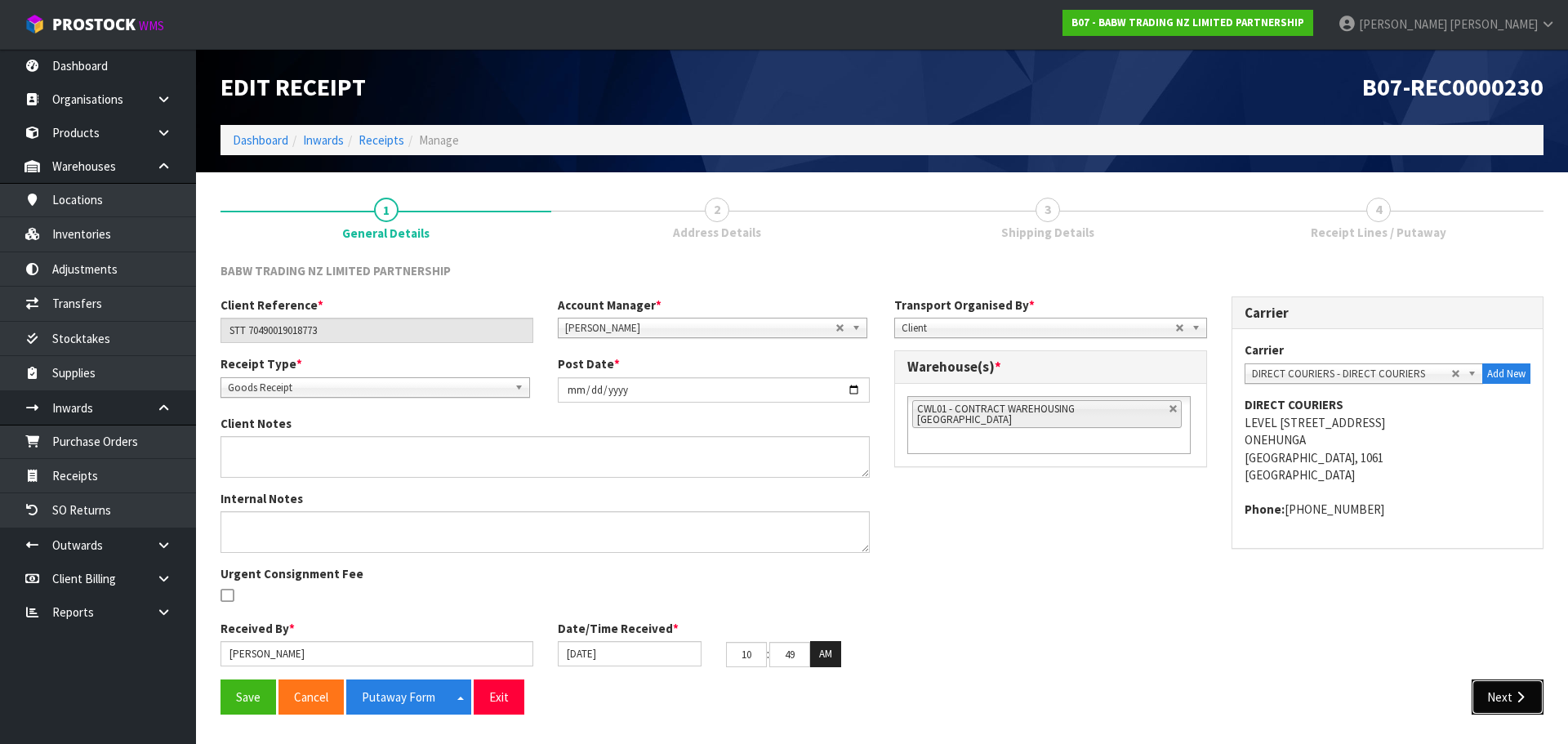
click at [1511, 709] on button "Next" at bounding box center [1507, 696] width 72 height 35
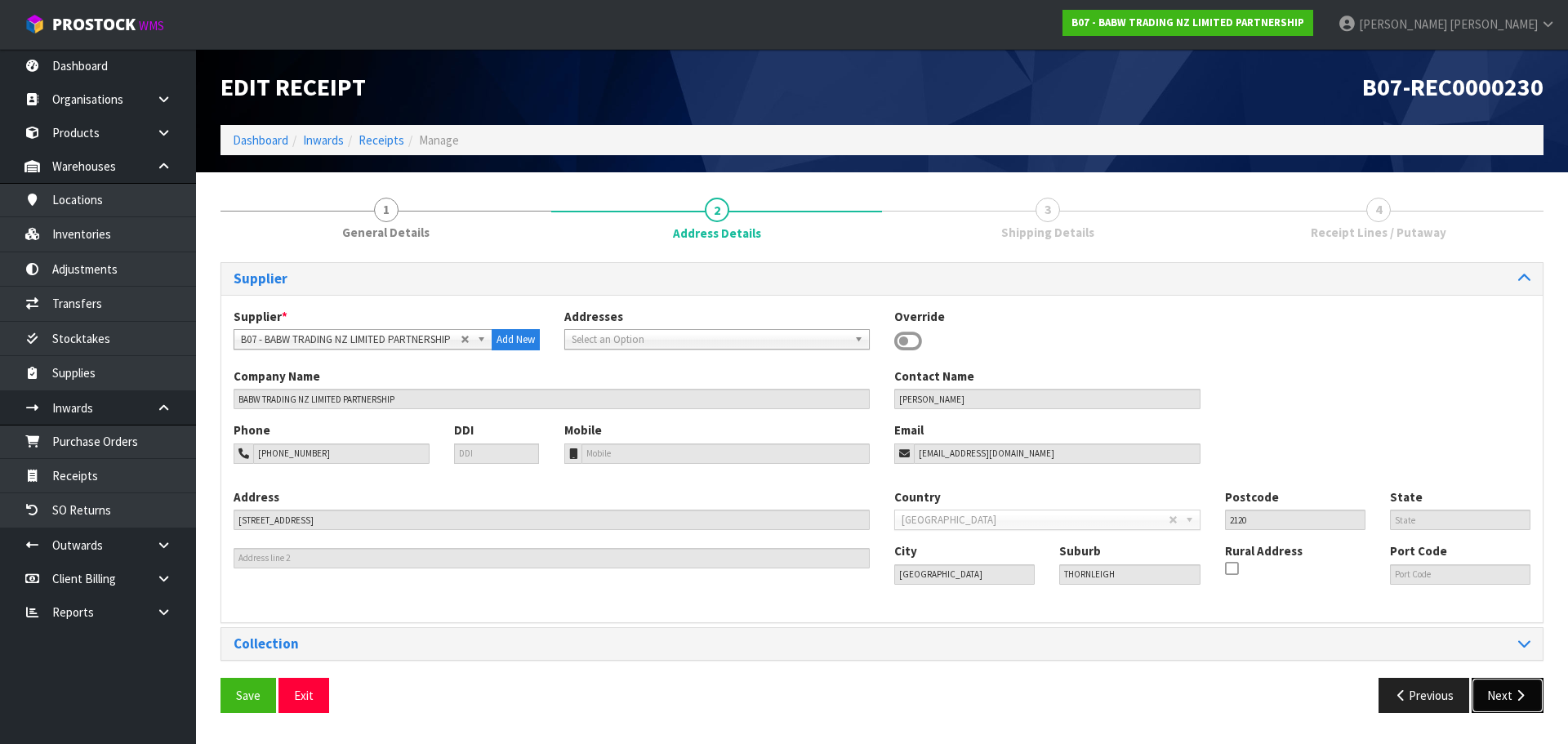
click at [1507, 690] on button "Next" at bounding box center [1507, 696] width 72 height 35
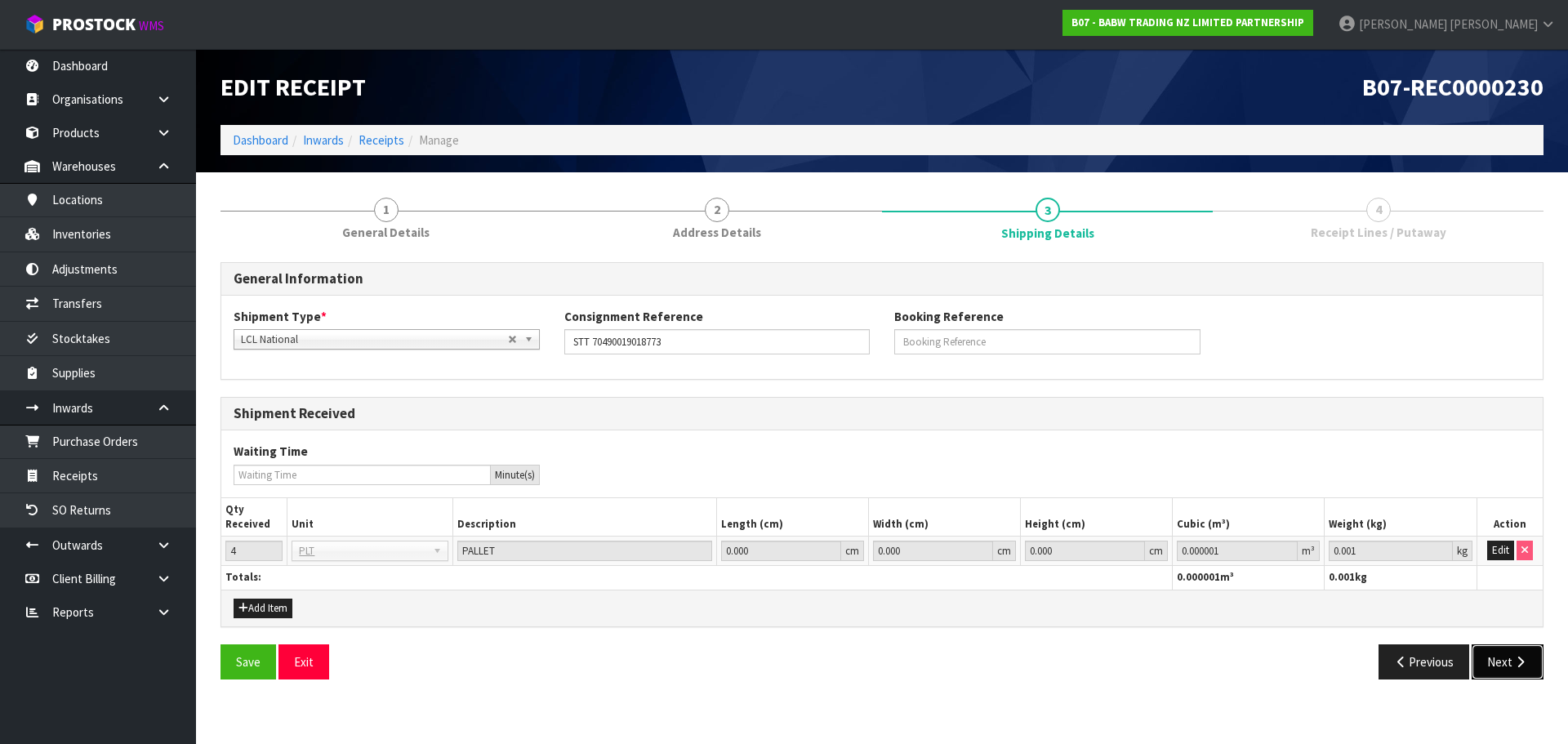
click at [1503, 668] on button "Next" at bounding box center [1507, 662] width 72 height 35
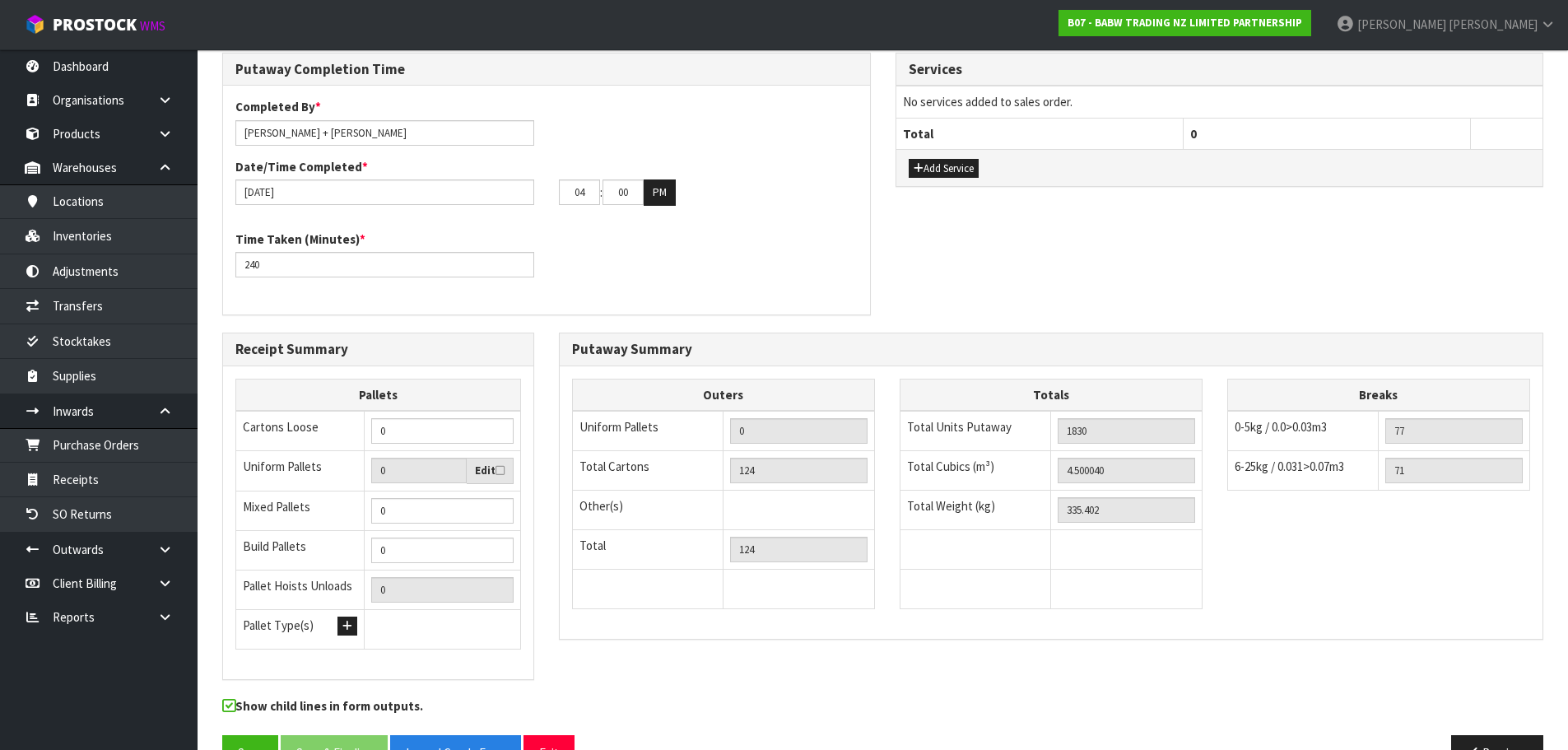
scroll to position [776, 0]
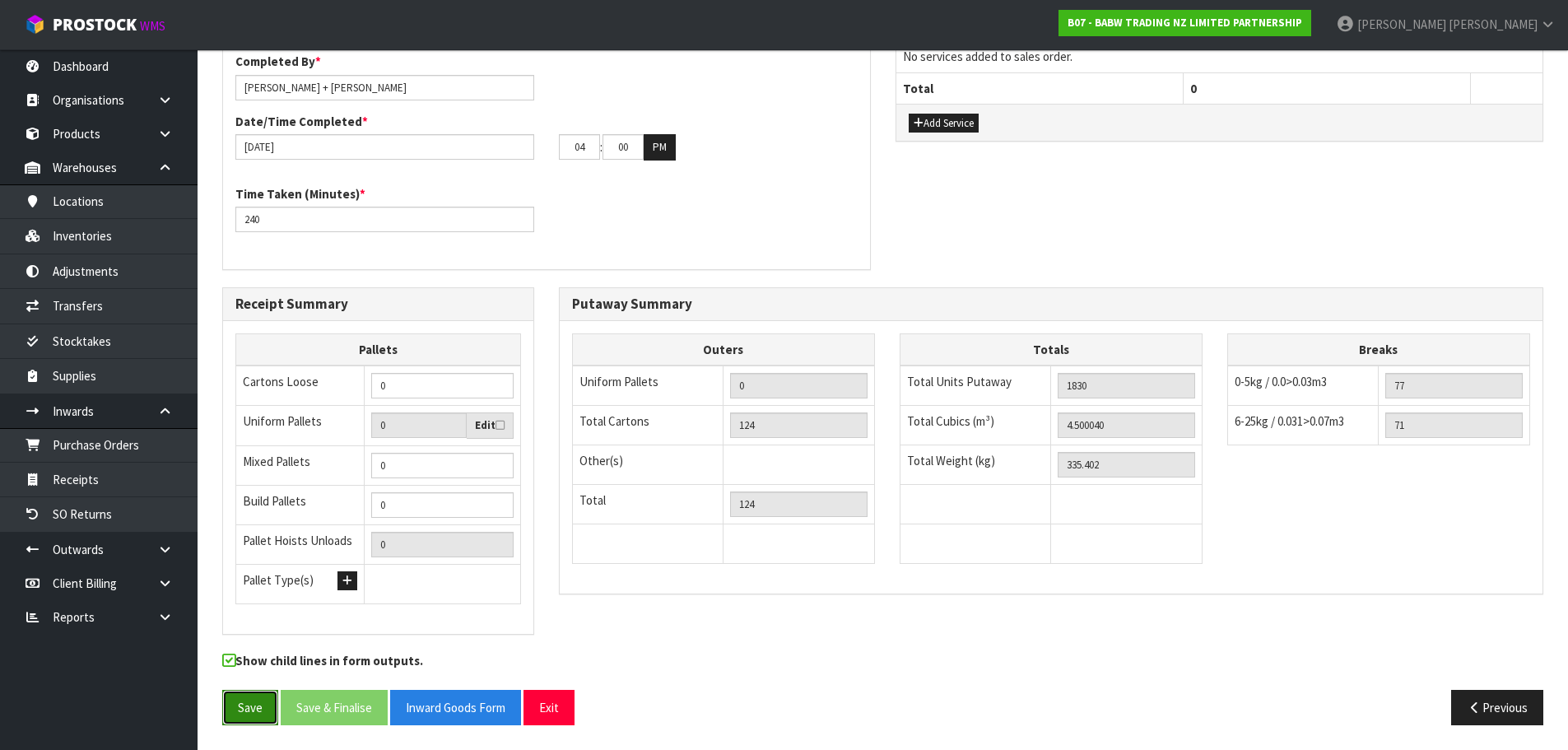
click at [232, 702] on button "Save" at bounding box center [250, 708] width 56 height 35
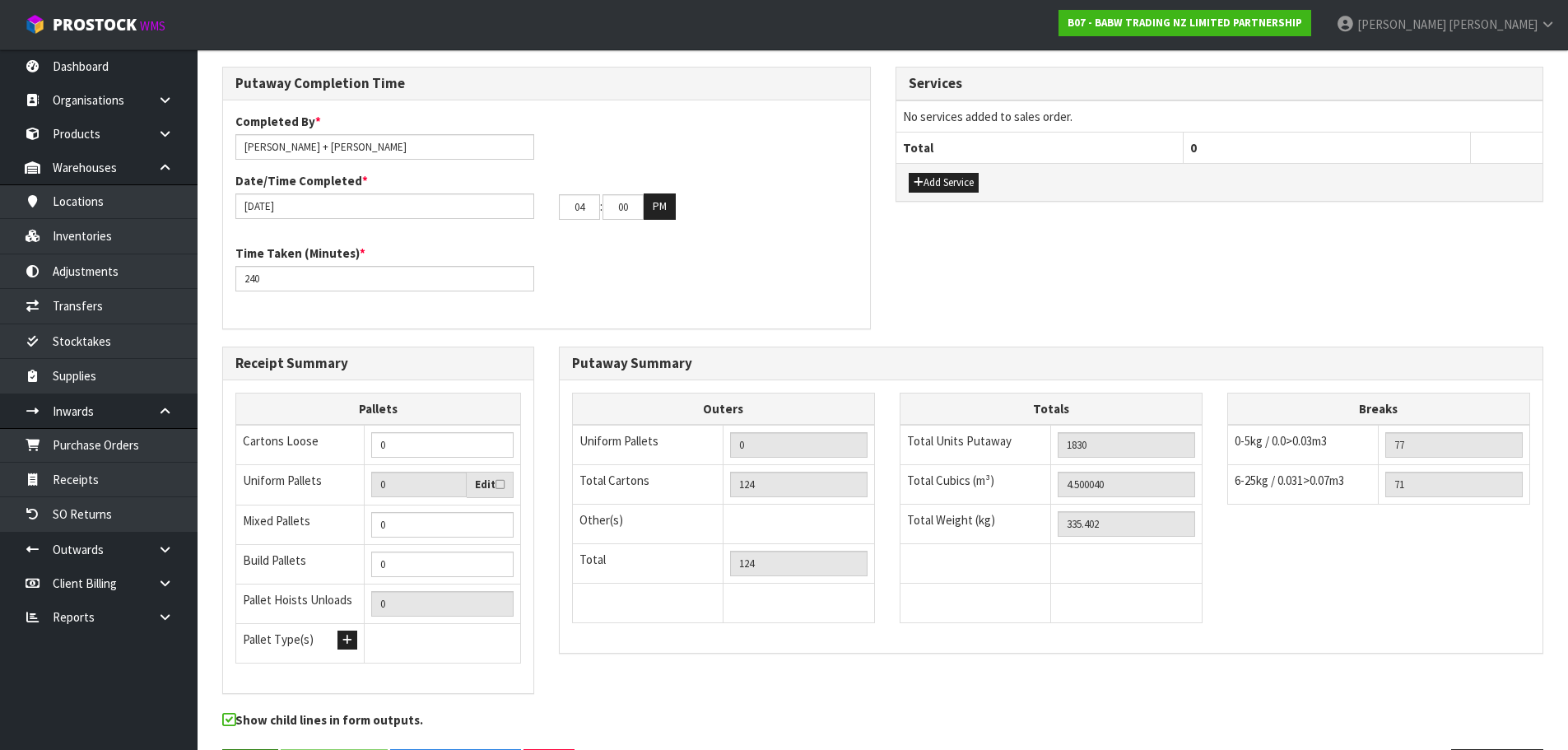
scroll to position [0, 0]
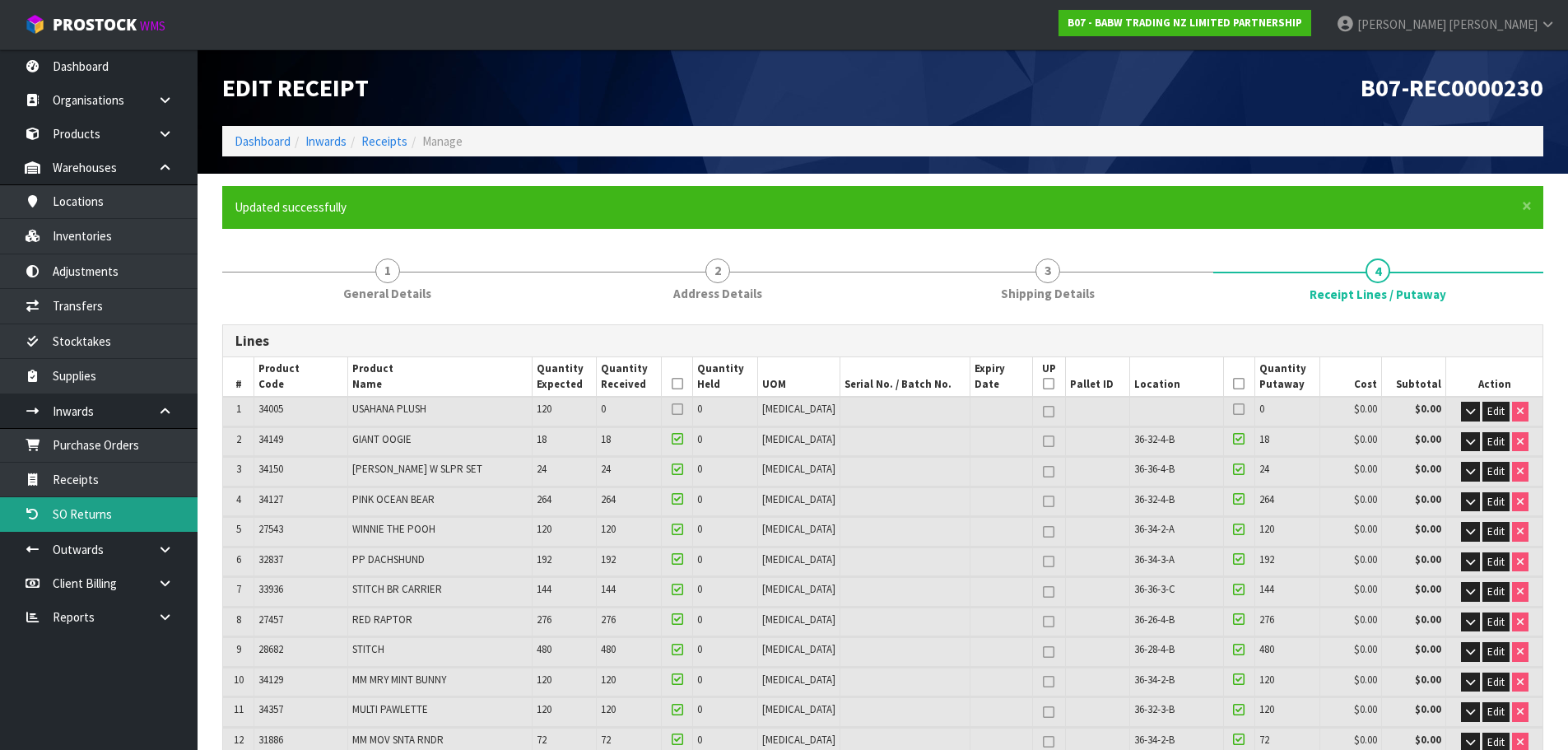
click at [84, 498] on link "SO Returns" at bounding box center [99, 514] width 197 height 34
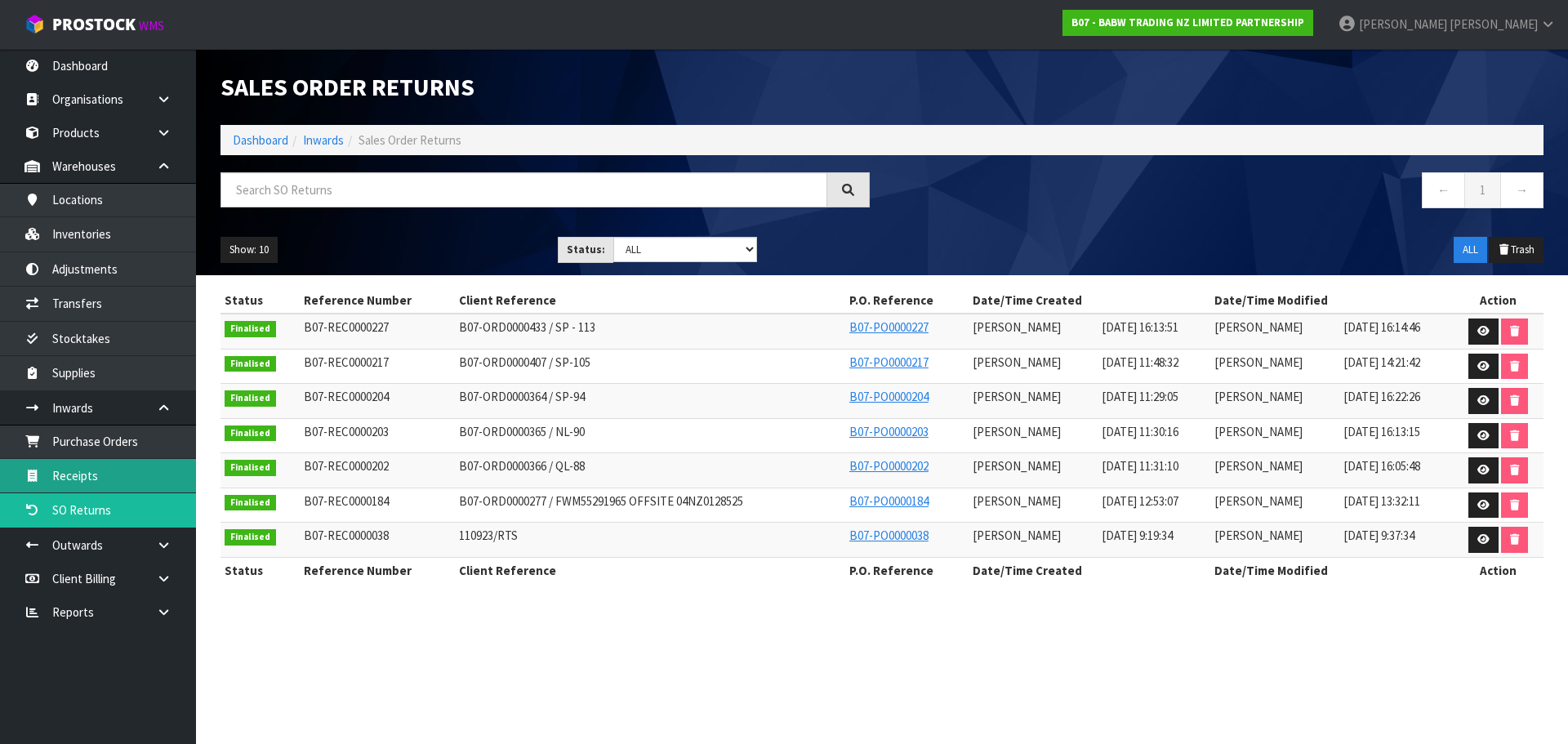
click at [122, 472] on link "Receipts" at bounding box center [98, 475] width 196 height 34
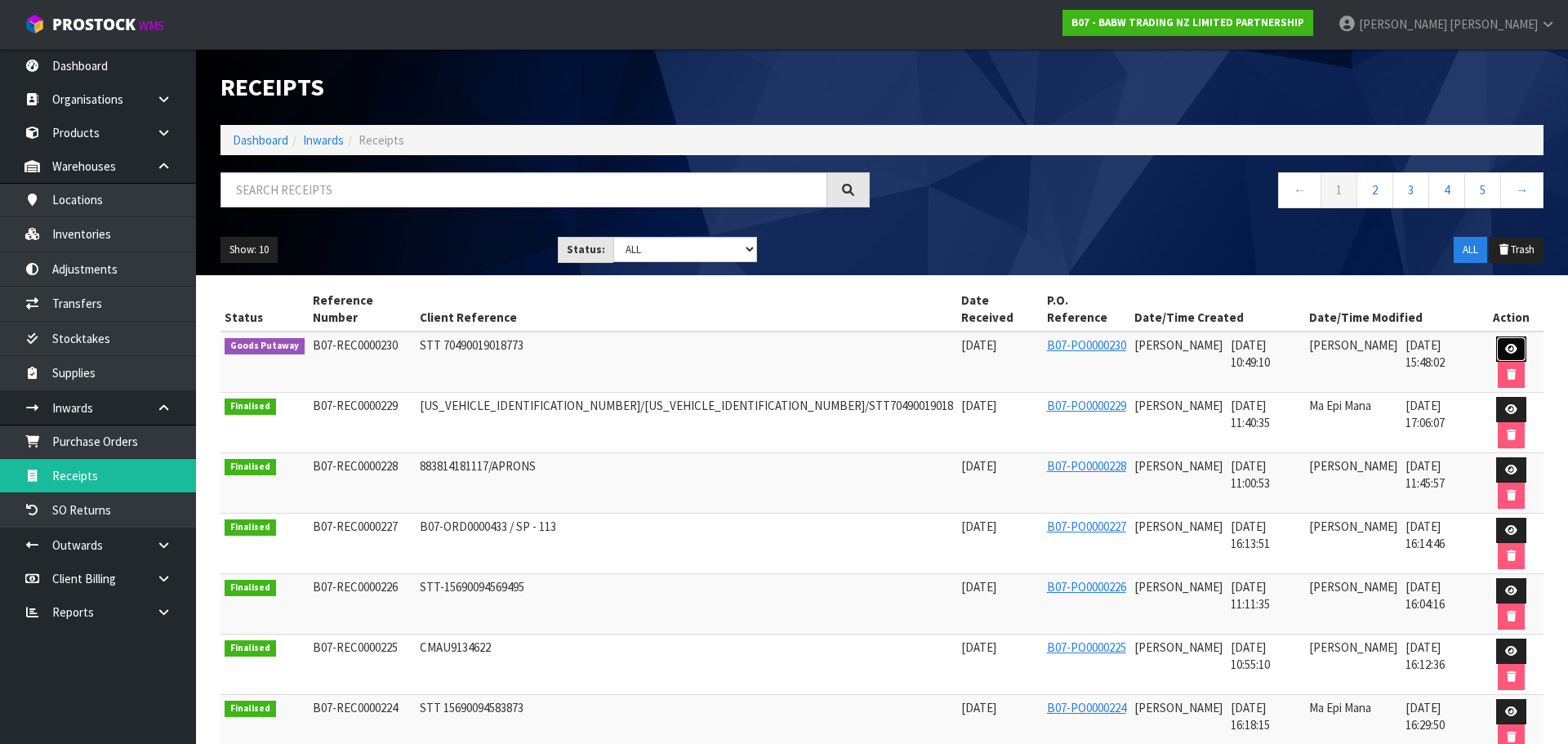
click at [1496, 336] on link at bounding box center [1510, 349] width 30 height 27
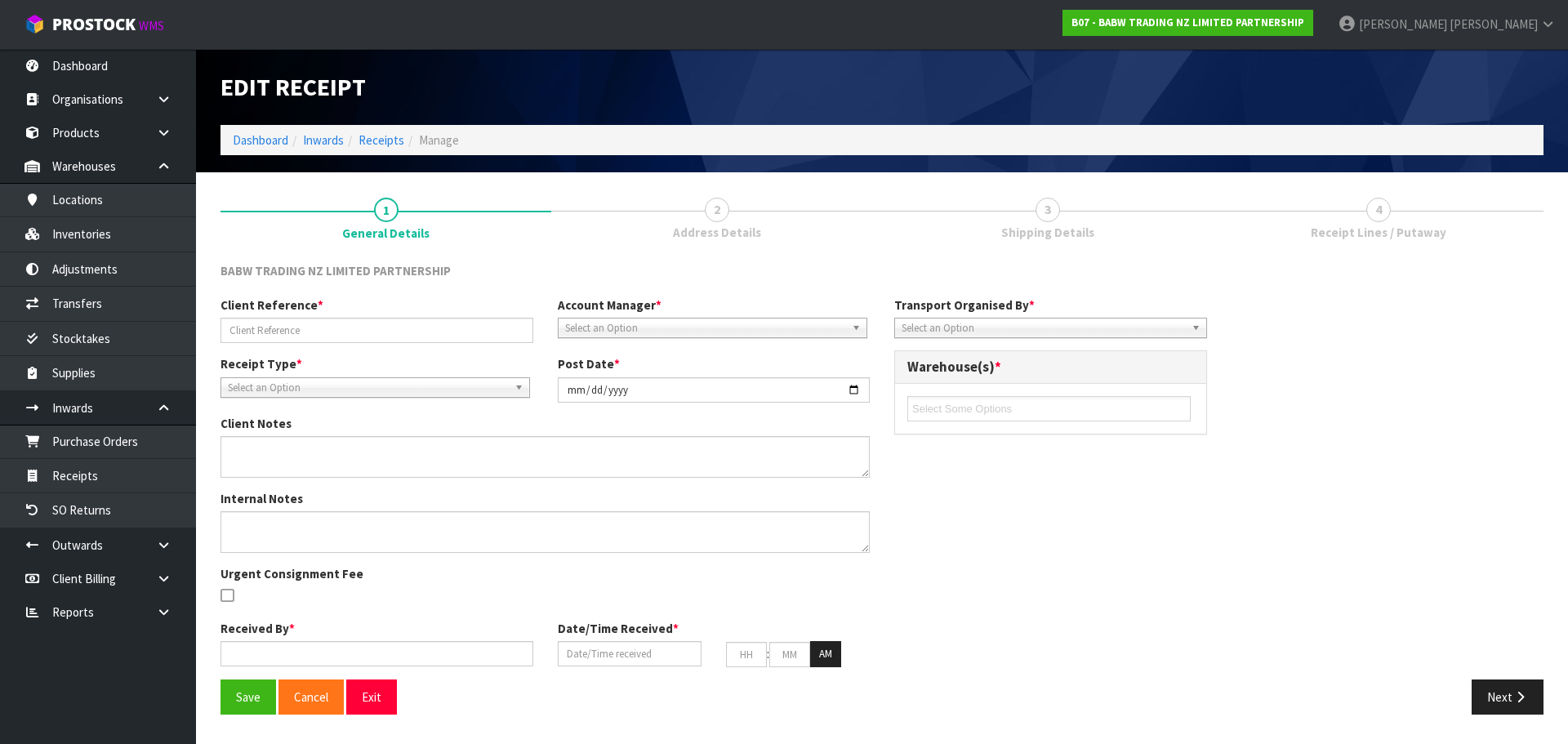
type input "STT 70490019018773"
type input "[DATE]"
type input "[PERSON_NAME]"
type input "[DATE]"
type input "10"
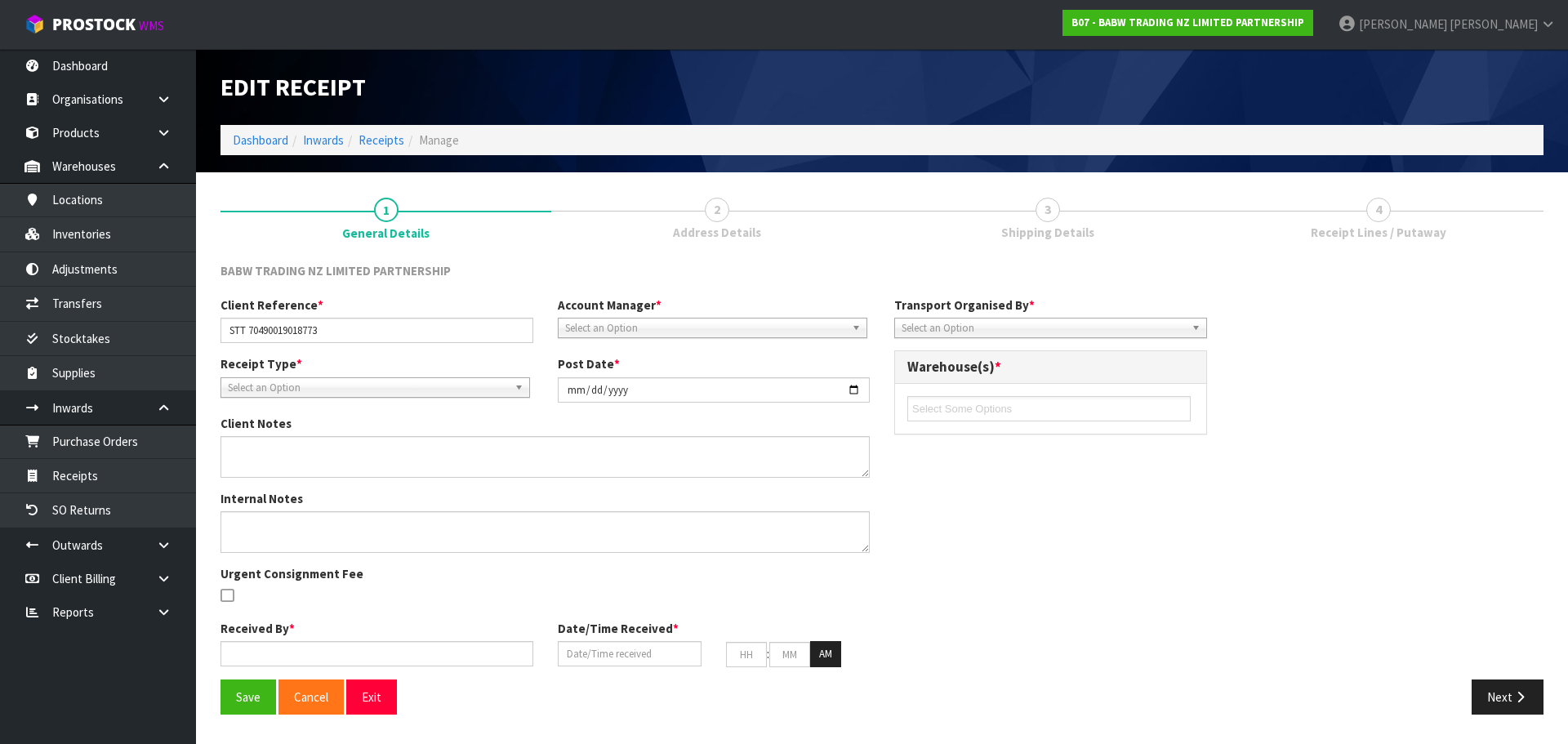
type input "49"
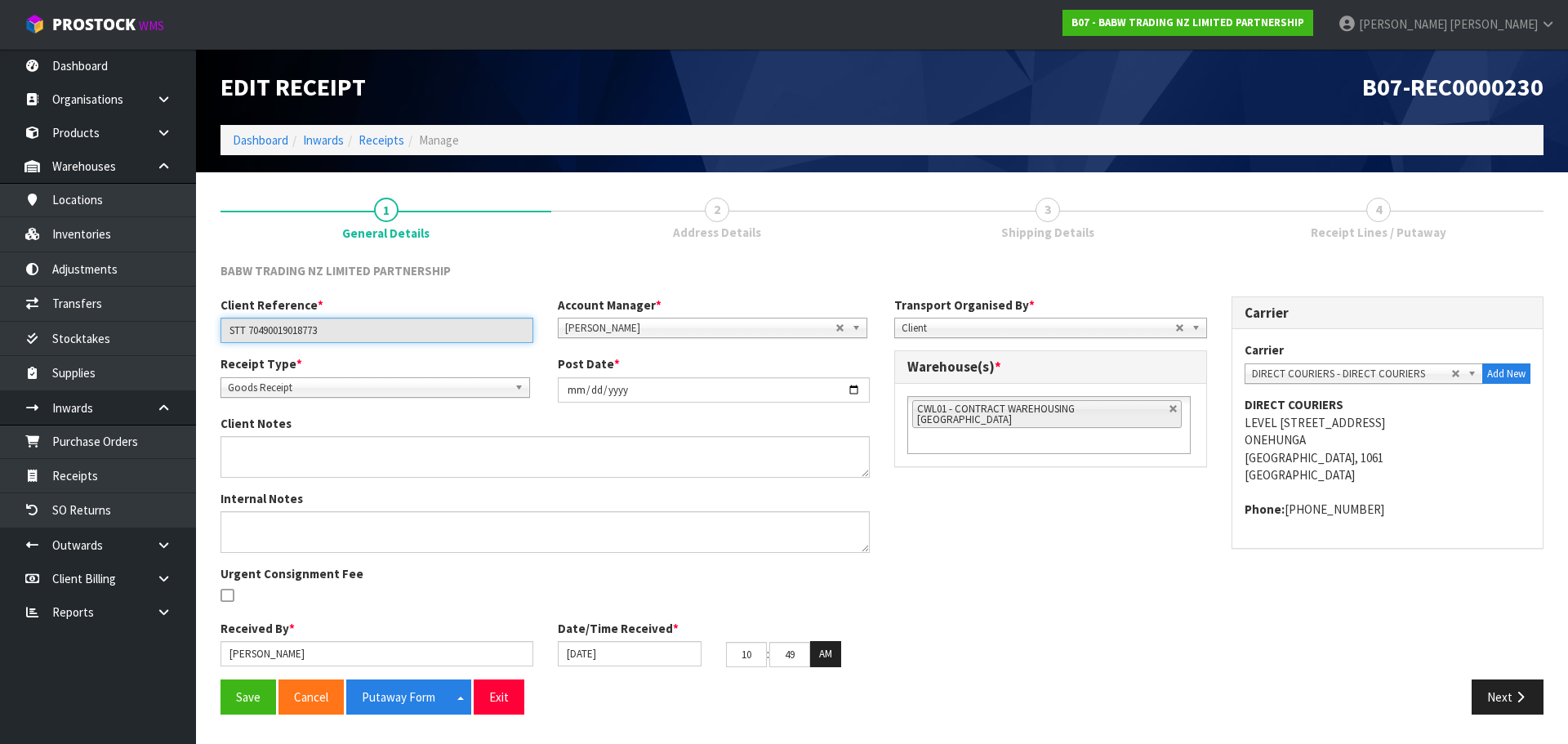
click at [283, 332] on input "STT 70490019018773" at bounding box center [376, 331] width 313 height 26
click at [1531, 689] on button "Next" at bounding box center [1507, 696] width 72 height 35
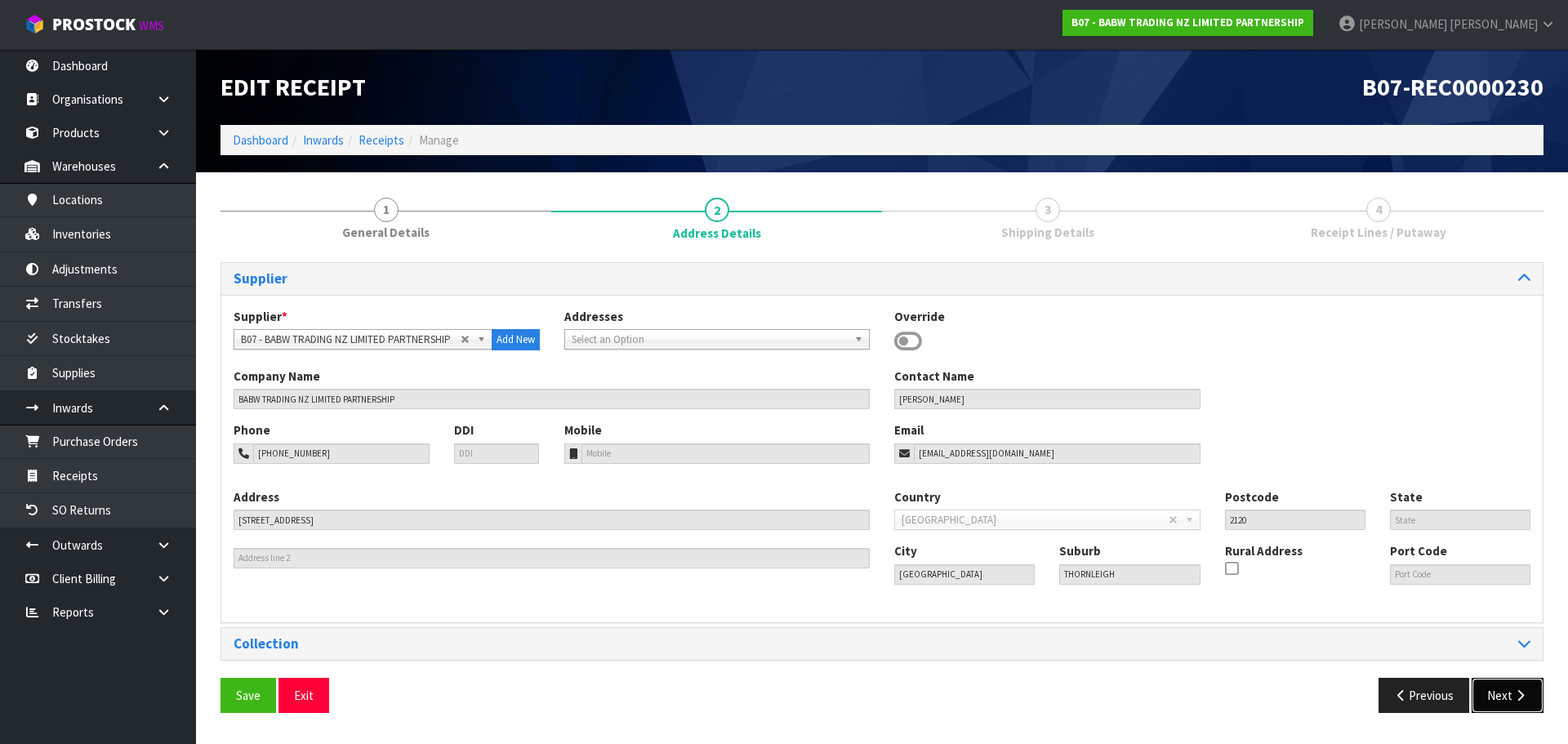
click at [1531, 689] on button "Next" at bounding box center [1507, 696] width 72 height 35
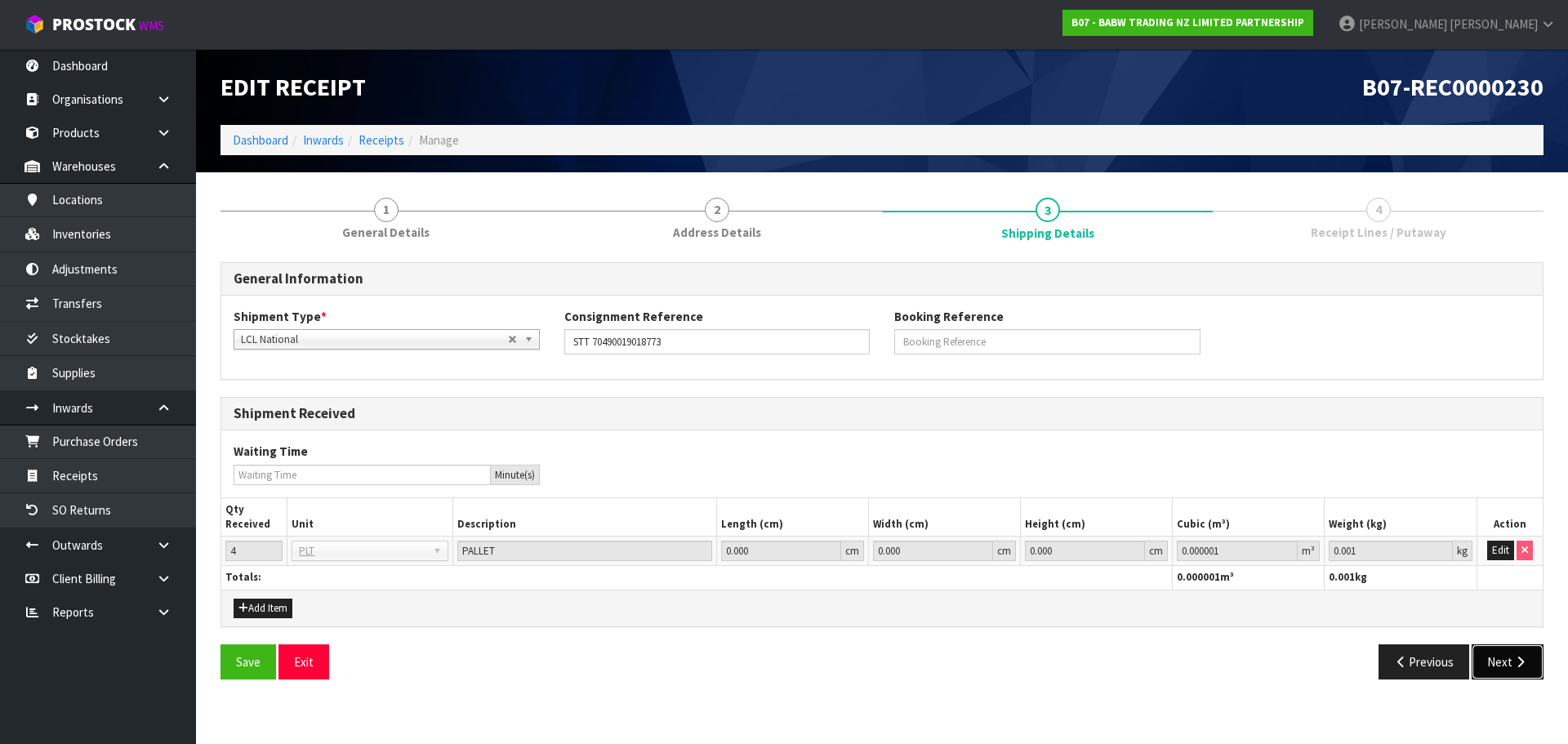
click at [1517, 677] on button "Next" at bounding box center [1507, 662] width 72 height 35
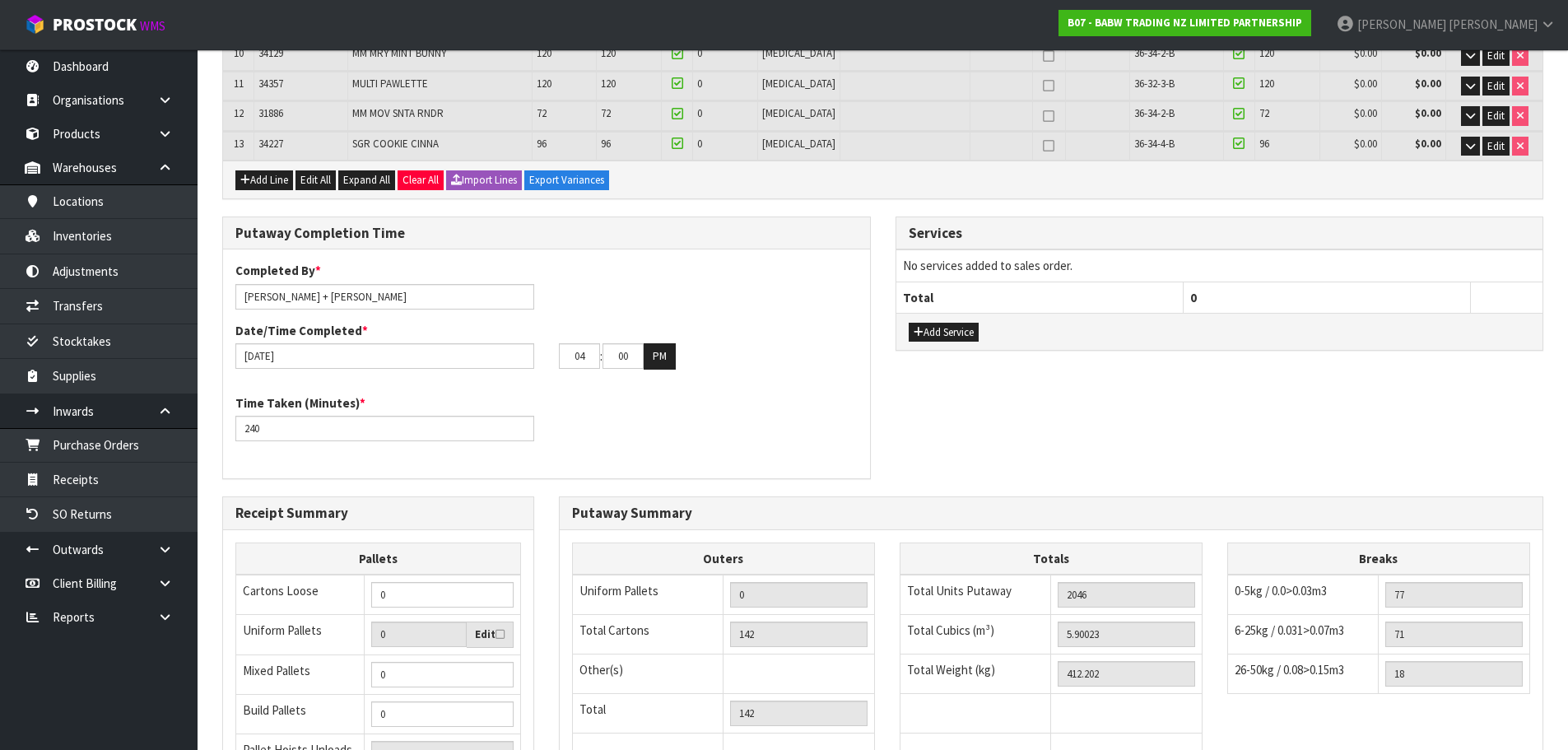
scroll to position [576, 0]
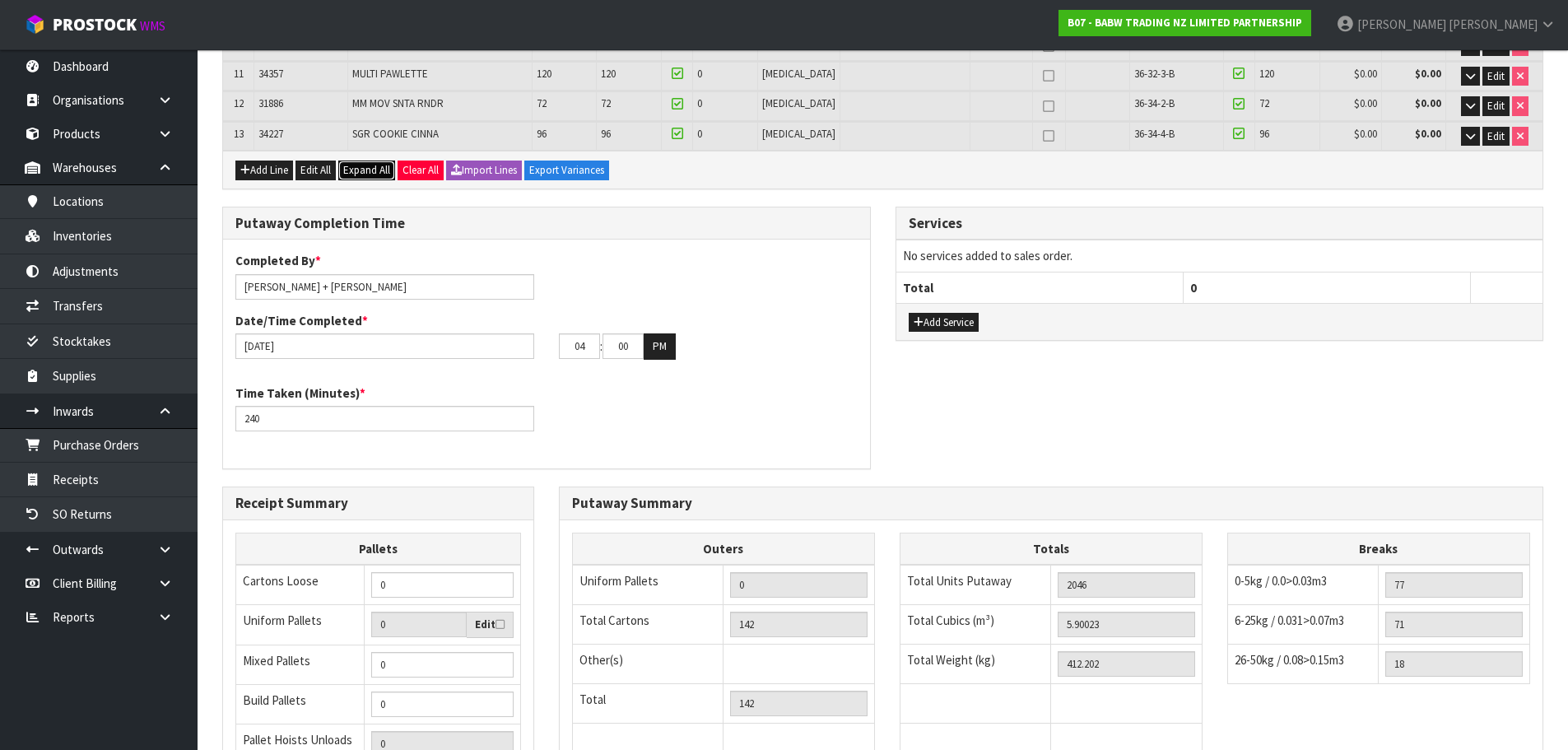
click at [362, 164] on span "Expand All" at bounding box center [367, 170] width 47 height 14
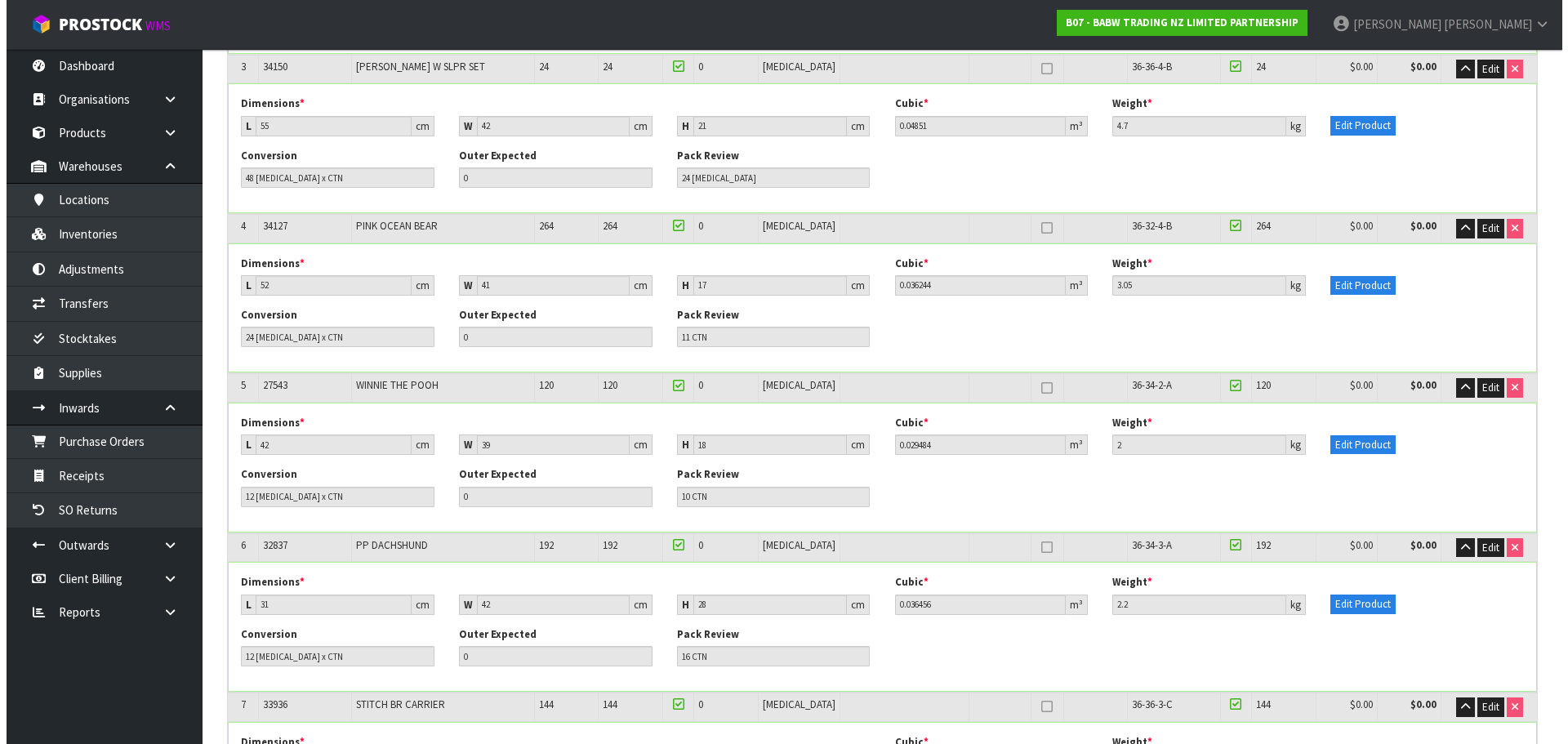
scroll to position [579, 0]
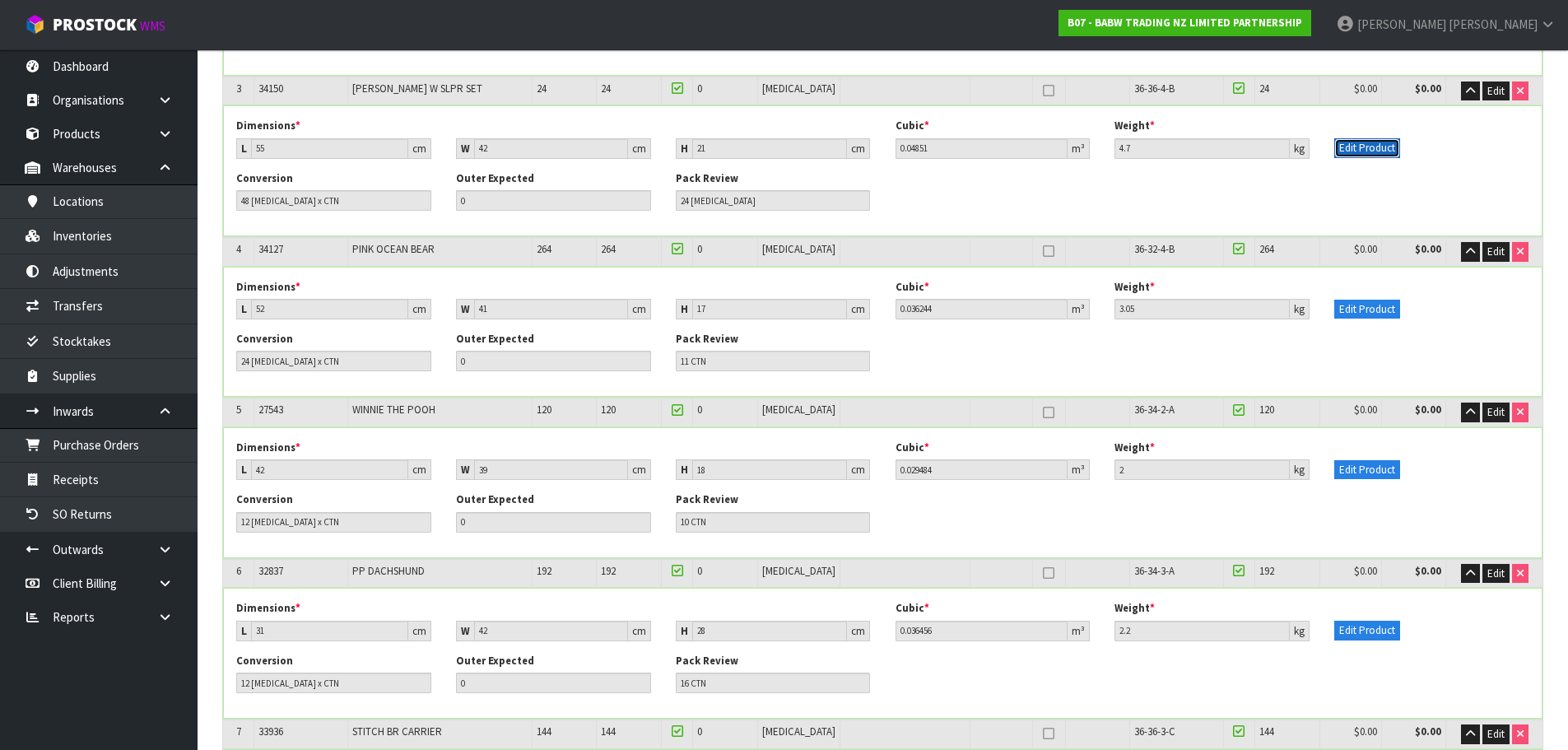
click at [1360, 149] on button "Edit Product" at bounding box center [1366, 147] width 65 height 19
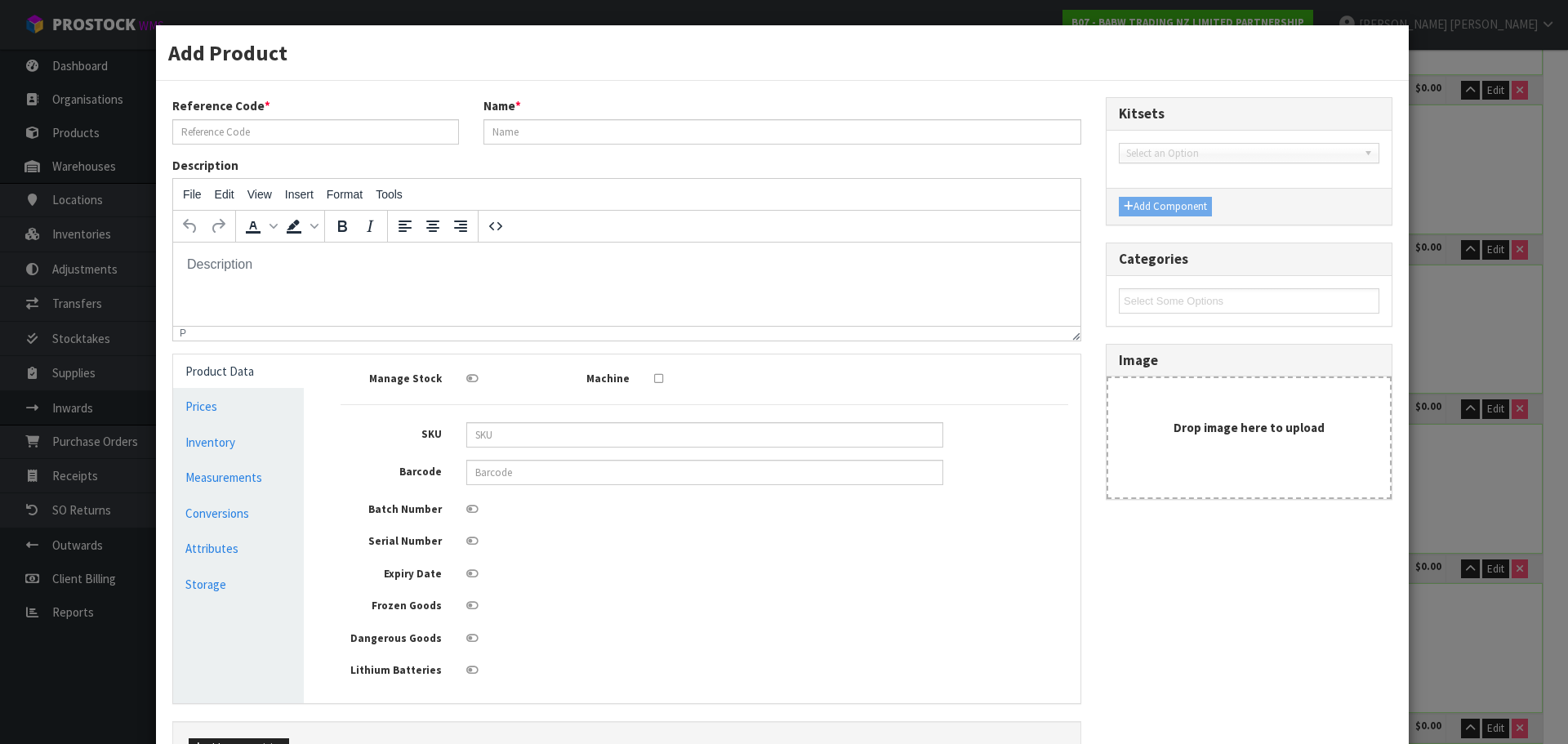
scroll to position [0, 0]
type input "34150"
type input "[PERSON_NAME] W SLPR SET"
type input "9360410008968"
type input "1"
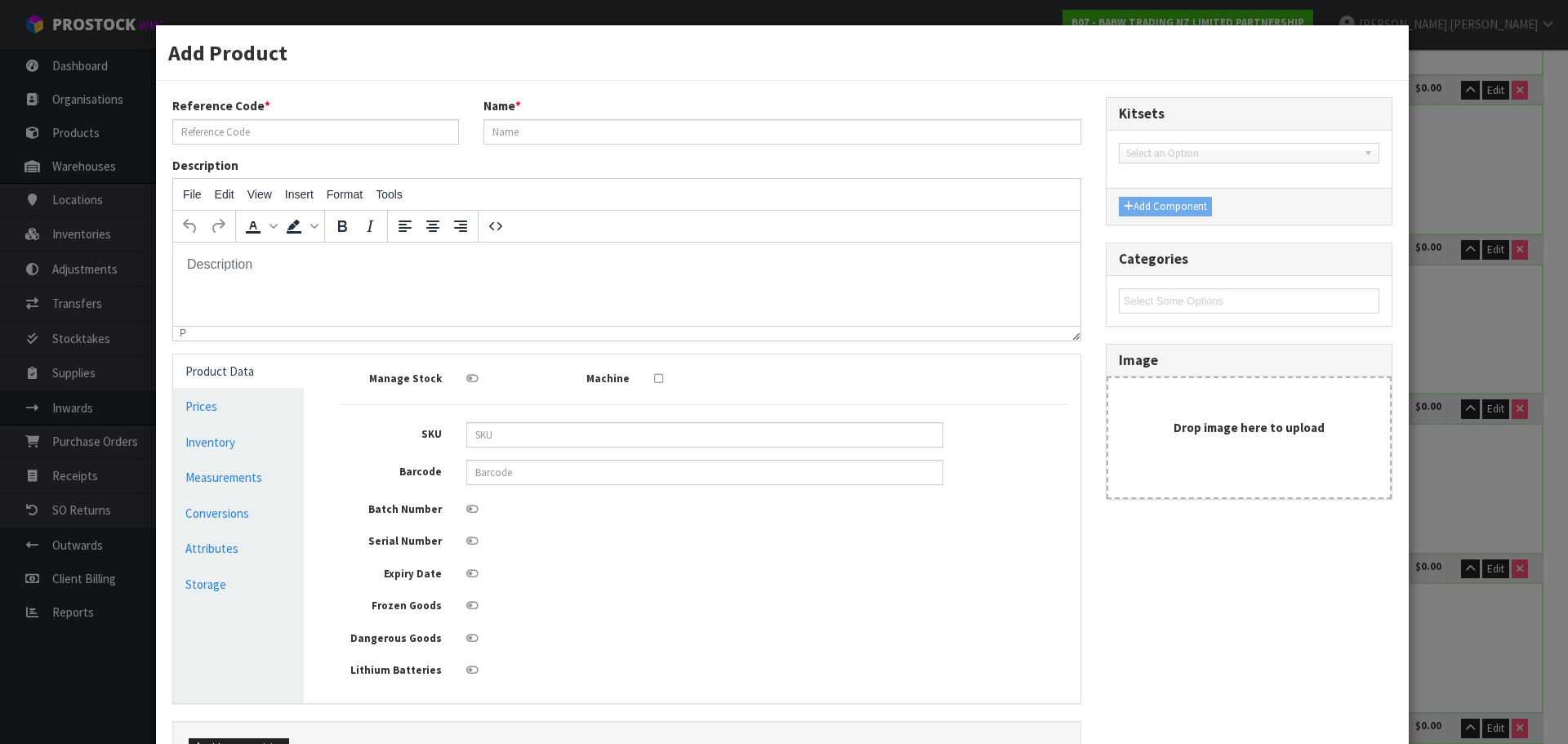
type input "1"
type input "0.000001"
type input "0.098"
click at [272, 481] on link "Measurements" at bounding box center [238, 477] width 131 height 34
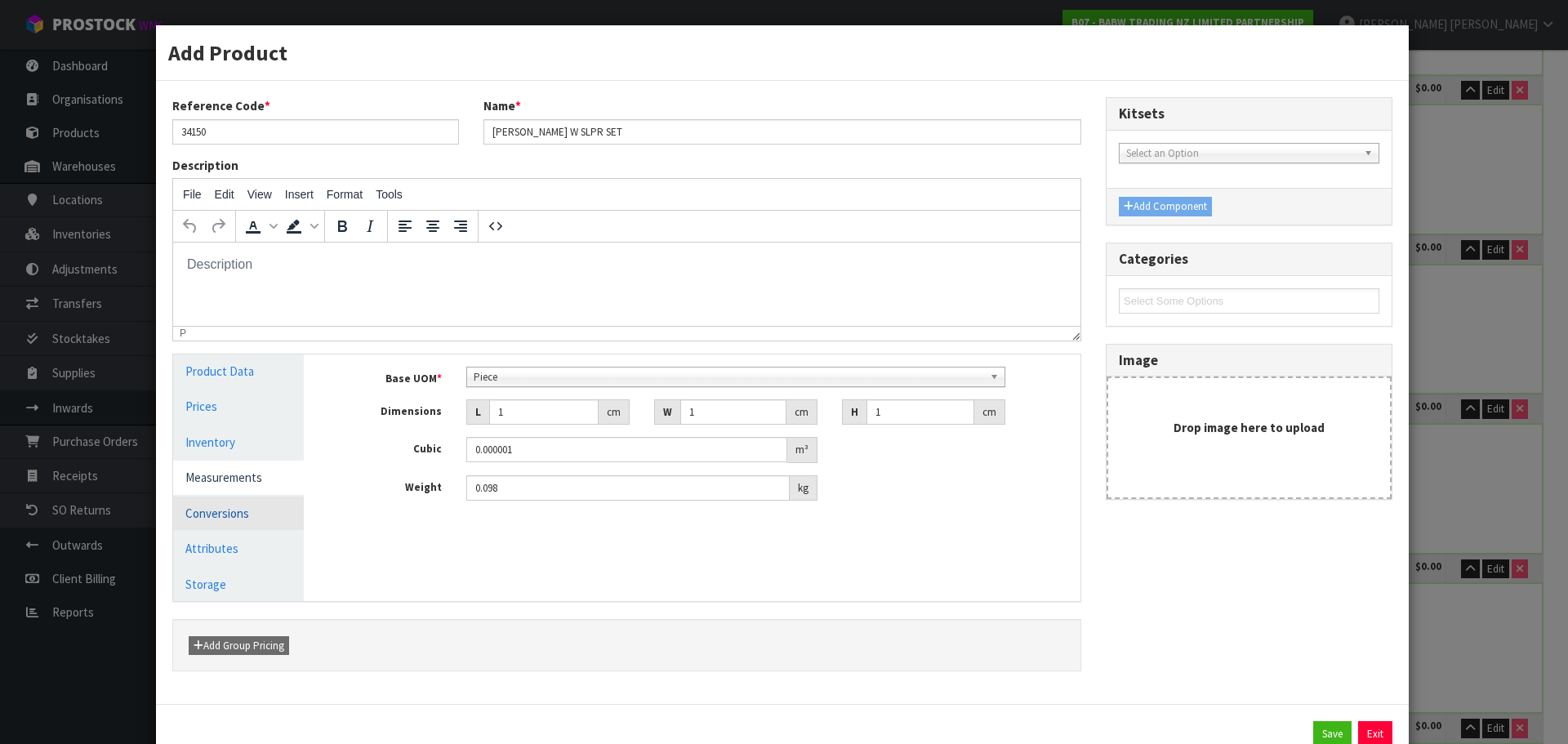
click at [257, 514] on link "Conversions" at bounding box center [238, 513] width 131 height 34
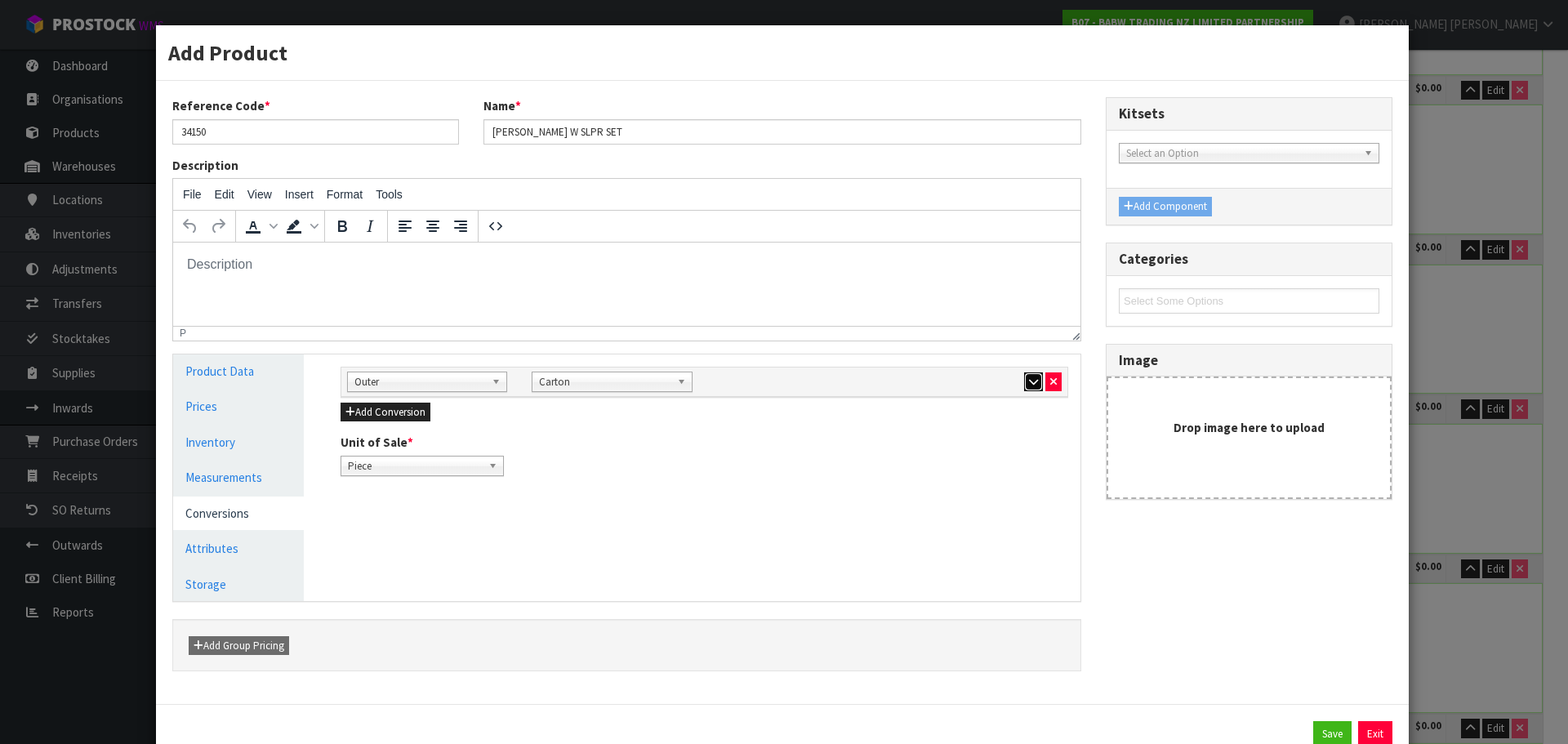
click at [1029, 384] on icon "button" at bounding box center [1033, 382] width 9 height 11
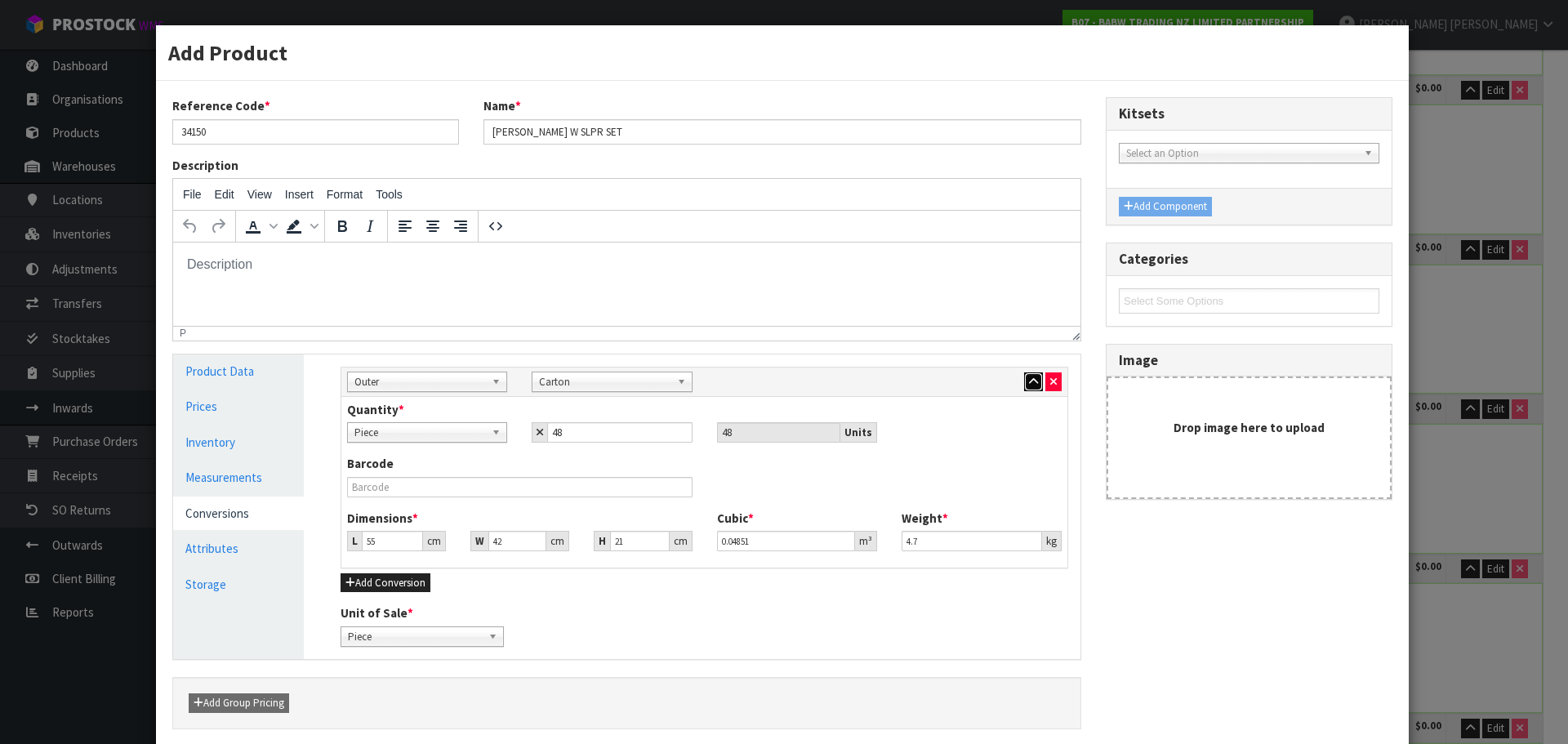
click at [1024, 384] on button "button" at bounding box center [1033, 381] width 19 height 19
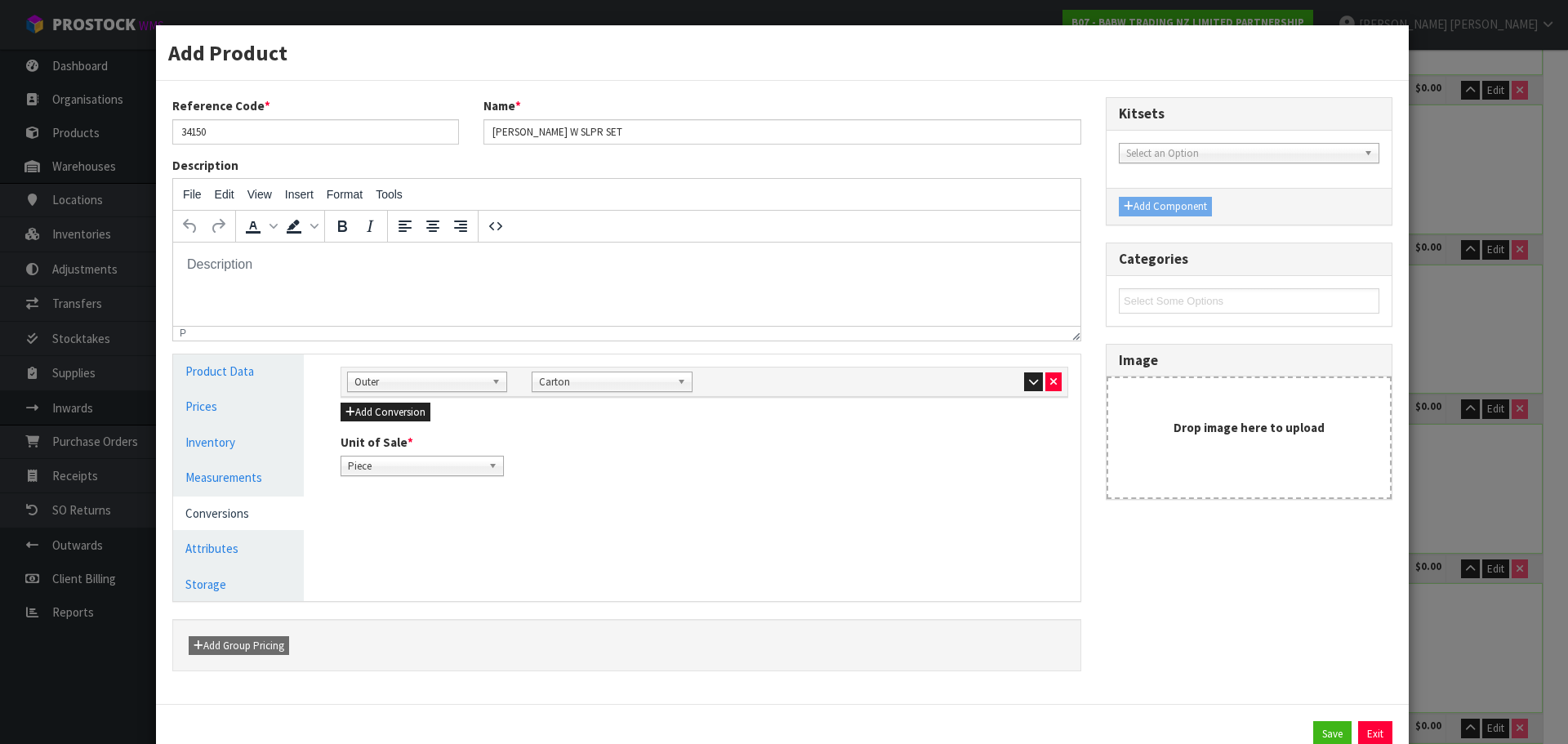
click at [1478, 464] on div "Add Product Reference Code * 34150 Name * [PERSON_NAME] W [GEOGRAPHIC_DATA] SET…" at bounding box center [784, 372] width 1568 height 744
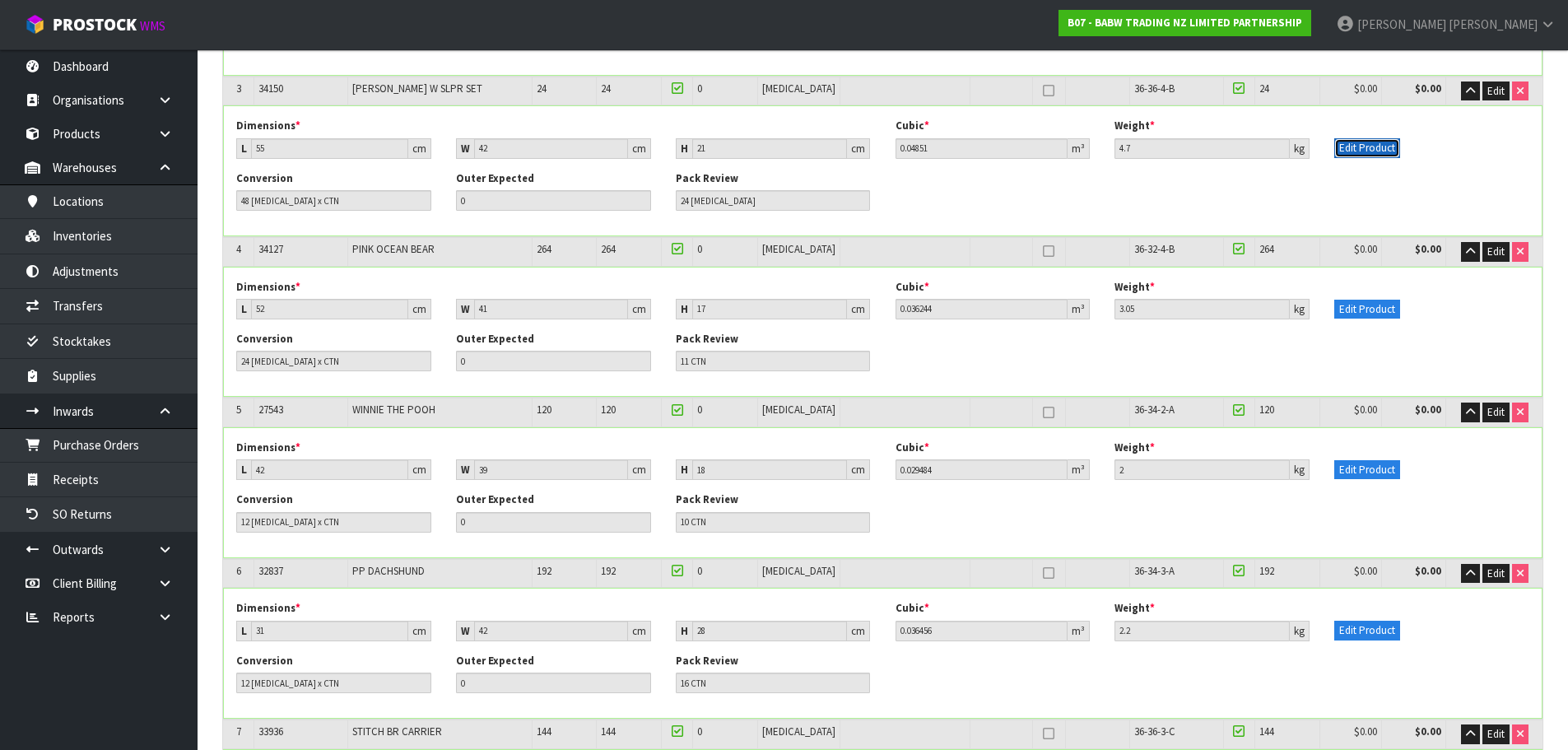
click at [1387, 146] on button "Edit Product" at bounding box center [1366, 147] width 65 height 19
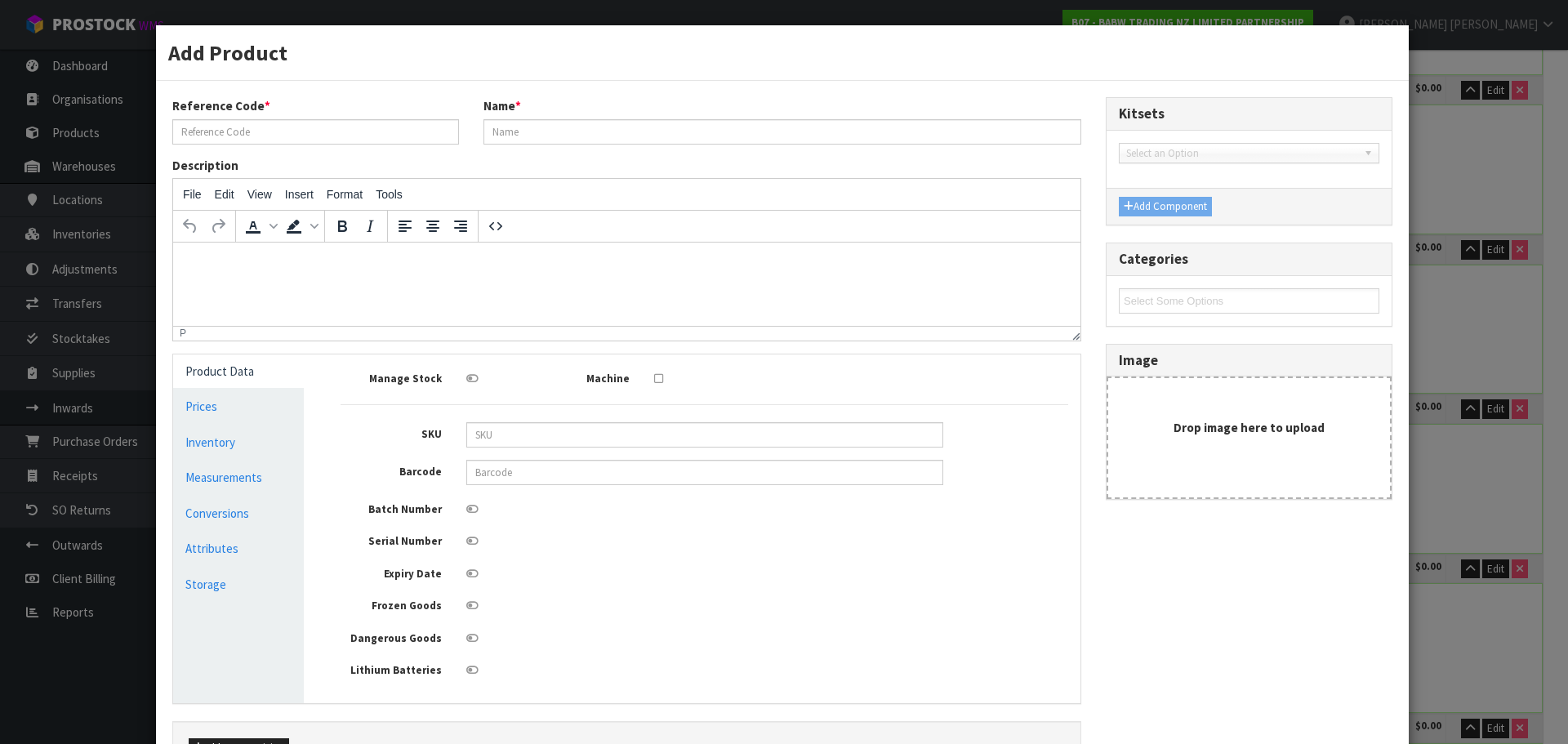
type input "34150"
type input "[PERSON_NAME] W SLPR SET"
type input "9360410008968"
click at [223, 510] on link "Conversions" at bounding box center [238, 513] width 131 height 34
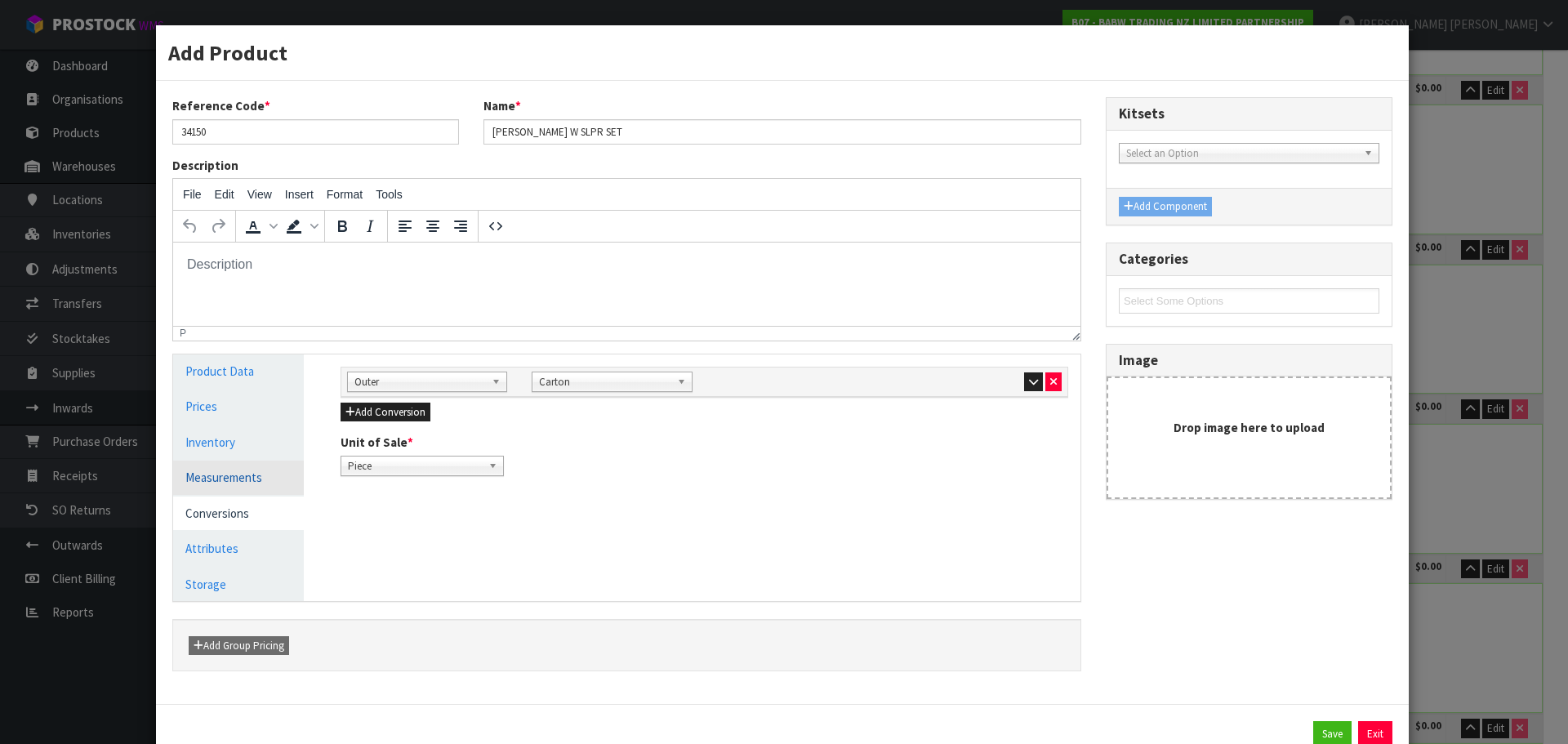
click at [264, 481] on link "Measurements" at bounding box center [238, 477] width 131 height 34
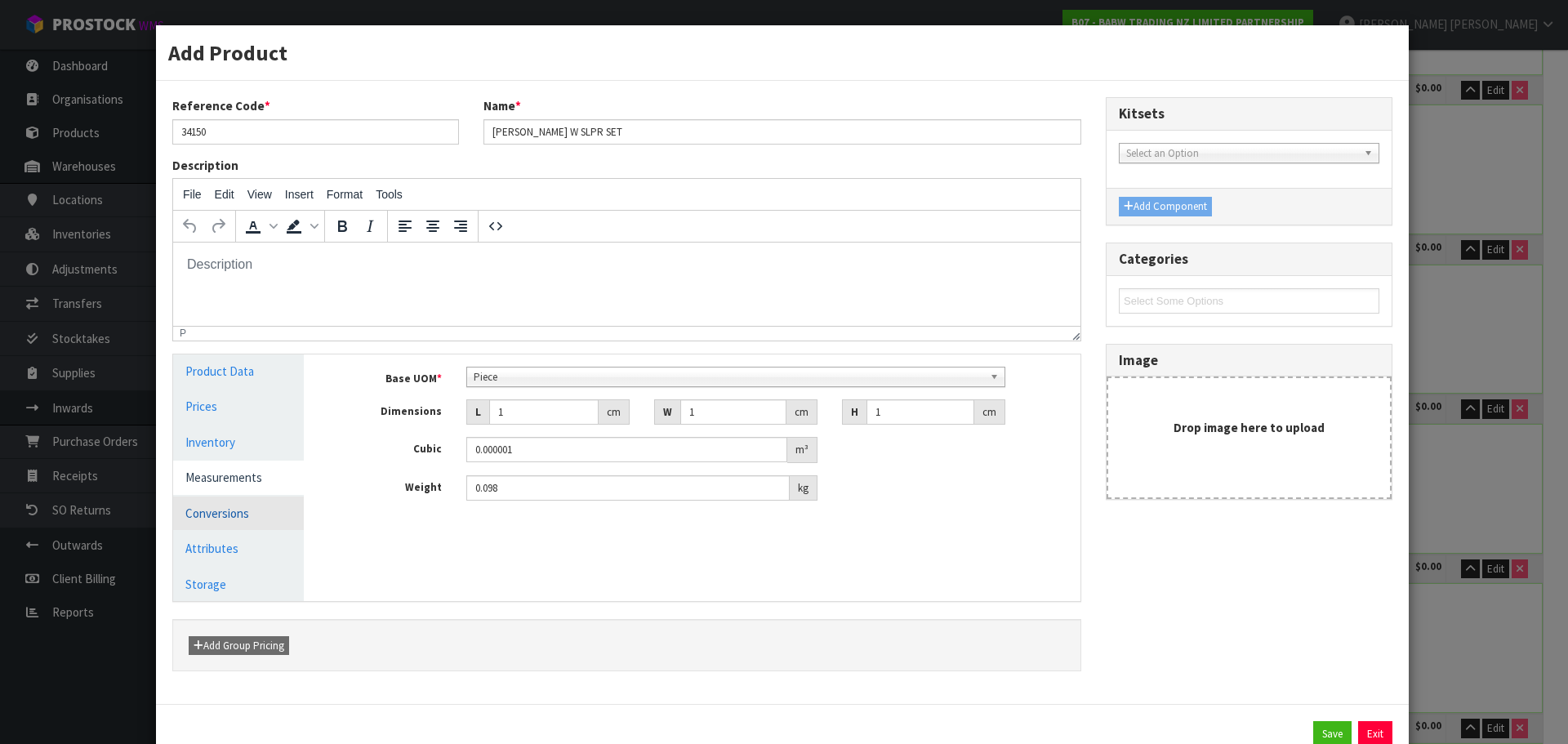
click at [231, 524] on link "Conversions" at bounding box center [238, 513] width 131 height 34
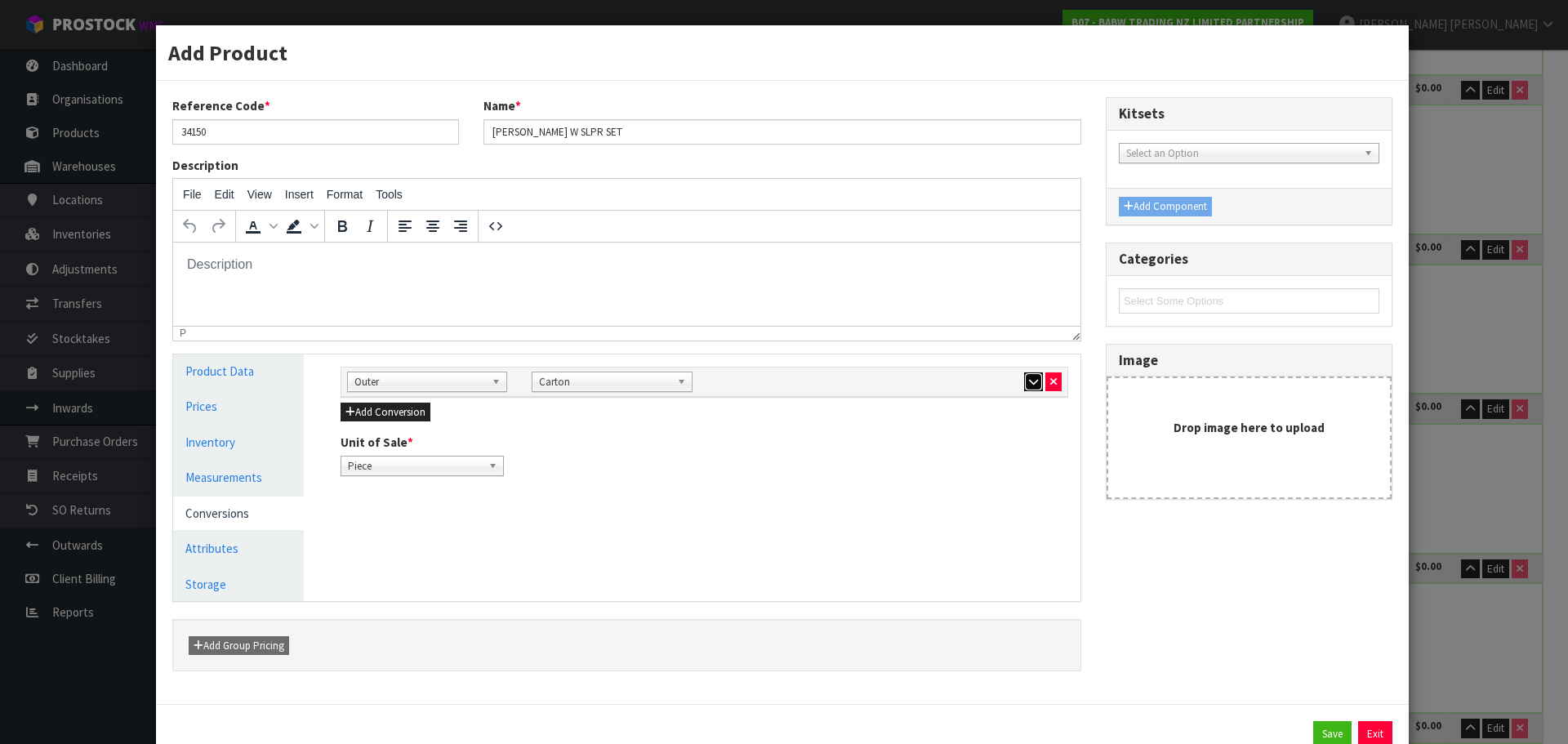
click at [1029, 387] on icon "button" at bounding box center [1033, 382] width 9 height 11
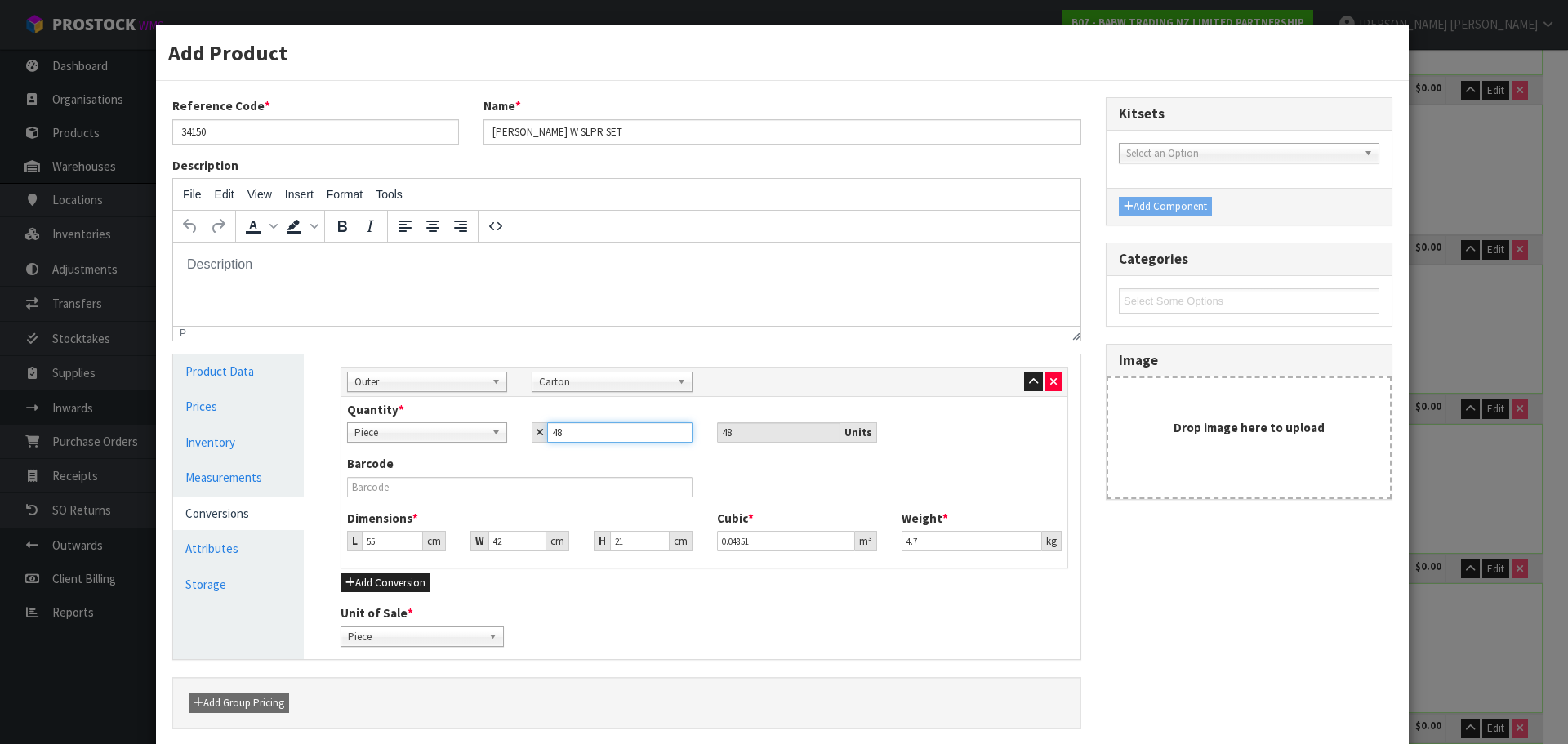
drag, startPoint x: 659, startPoint y: 424, endPoint x: 516, endPoint y: 457, distance: 146.8
click at [516, 457] on div "Quantity * Piece Carton Piece 48 48 Units Barcode Dimensions * L 55 cm W 42 cm …" at bounding box center [705, 482] width 726 height 171
type input "2"
type input "24"
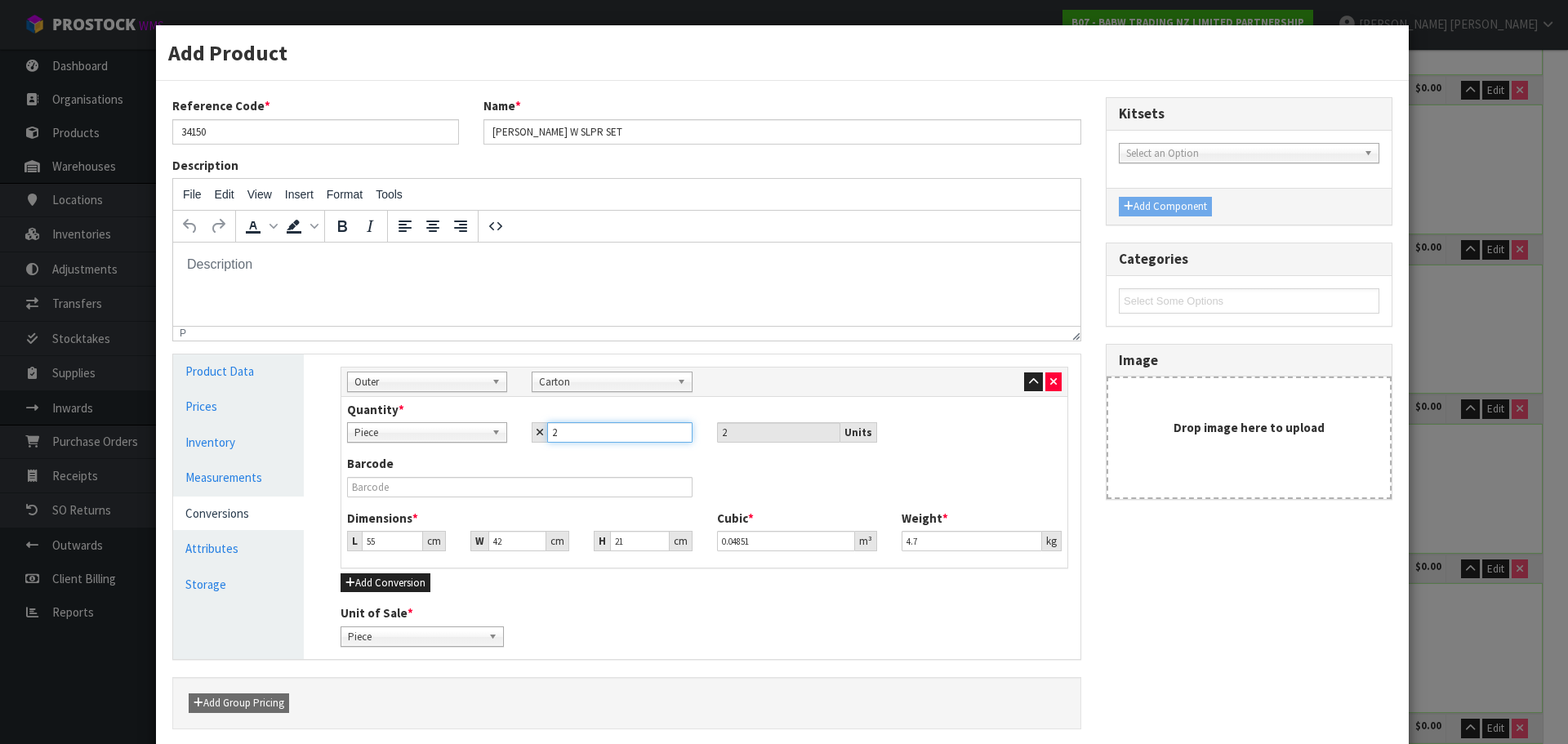
type input "24"
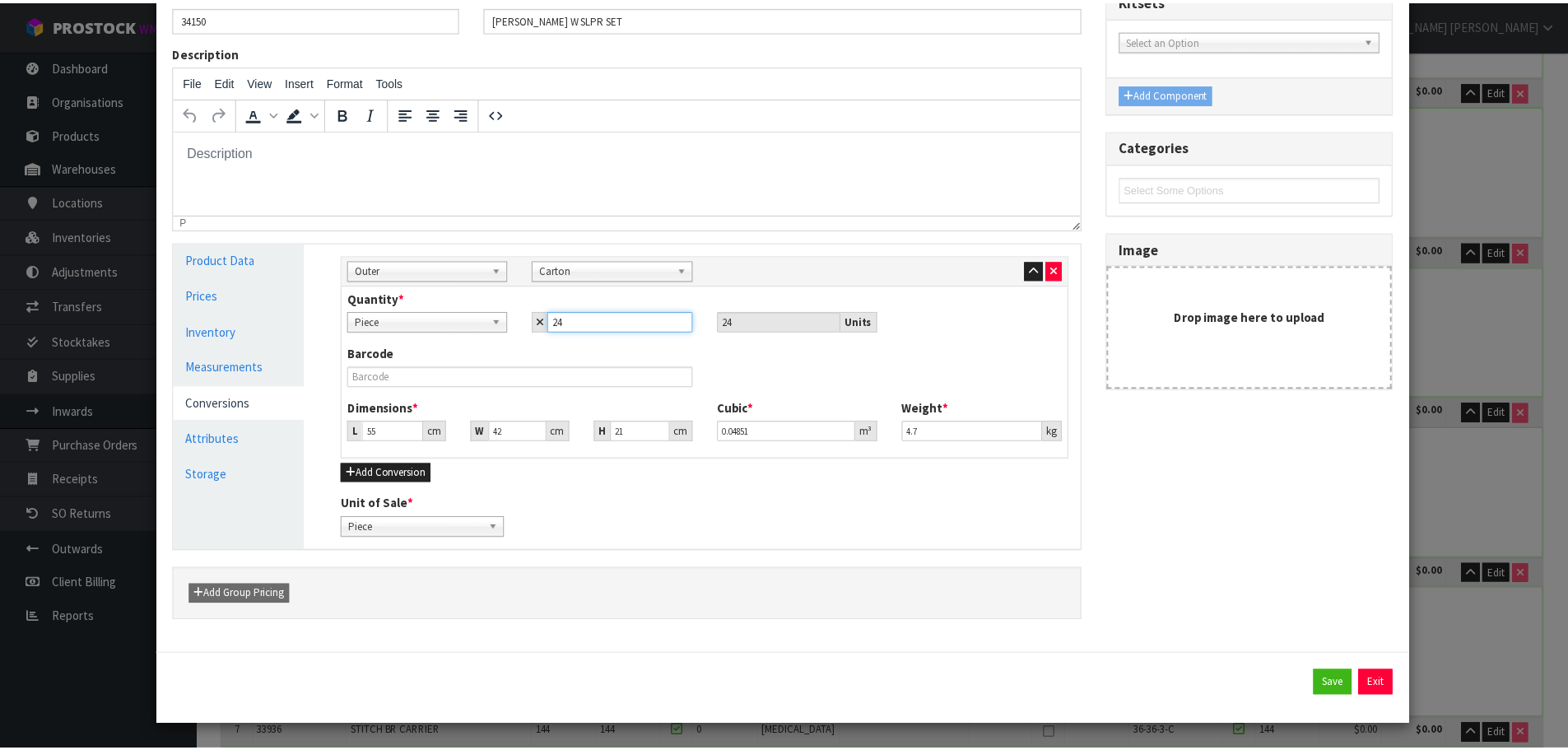
scroll to position [115, 0]
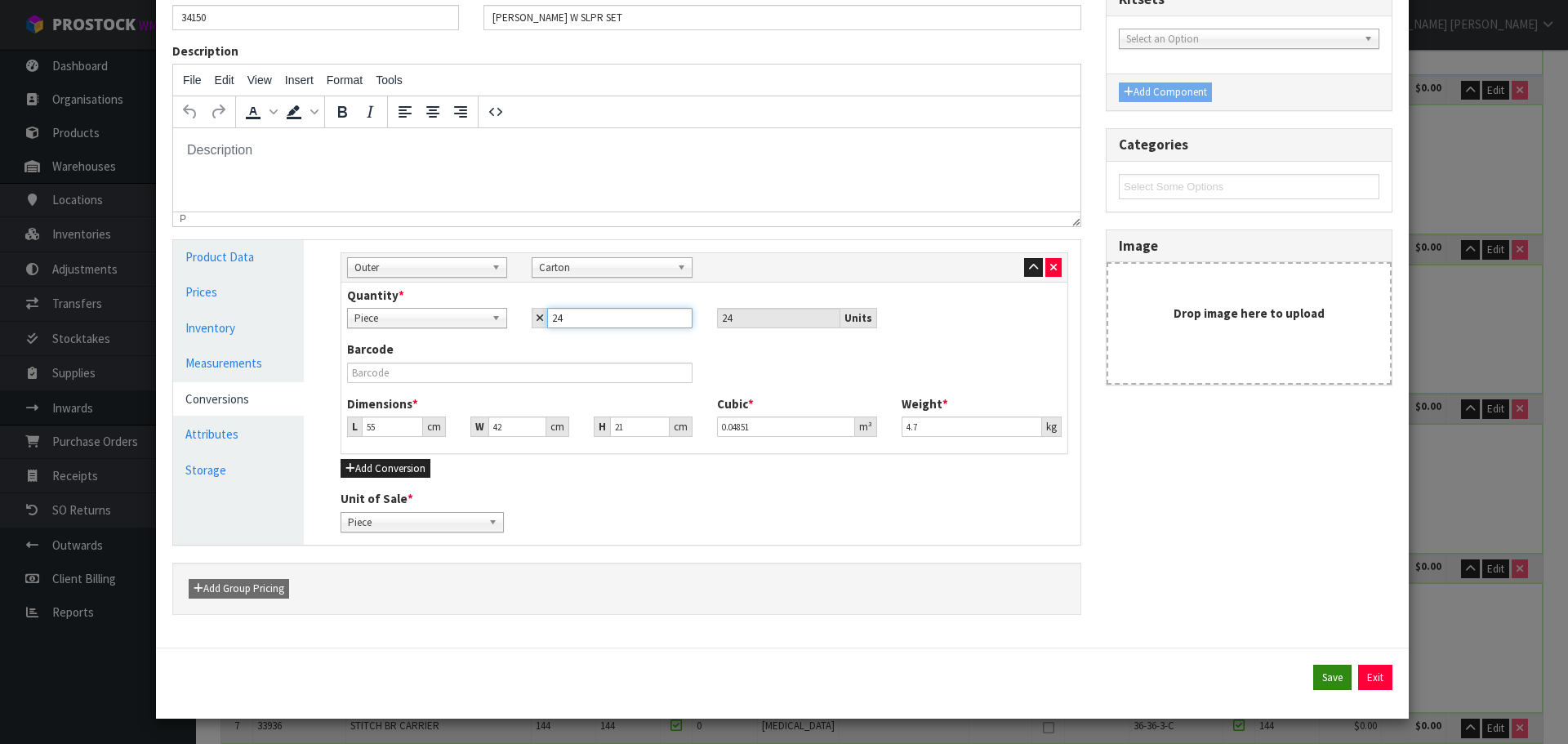
type input "24"
click at [1332, 679] on button "Save" at bounding box center [1332, 677] width 38 height 27
type input "24 [MEDICAL_DATA] x CTN"
type input "1 CTN"
type input "143"
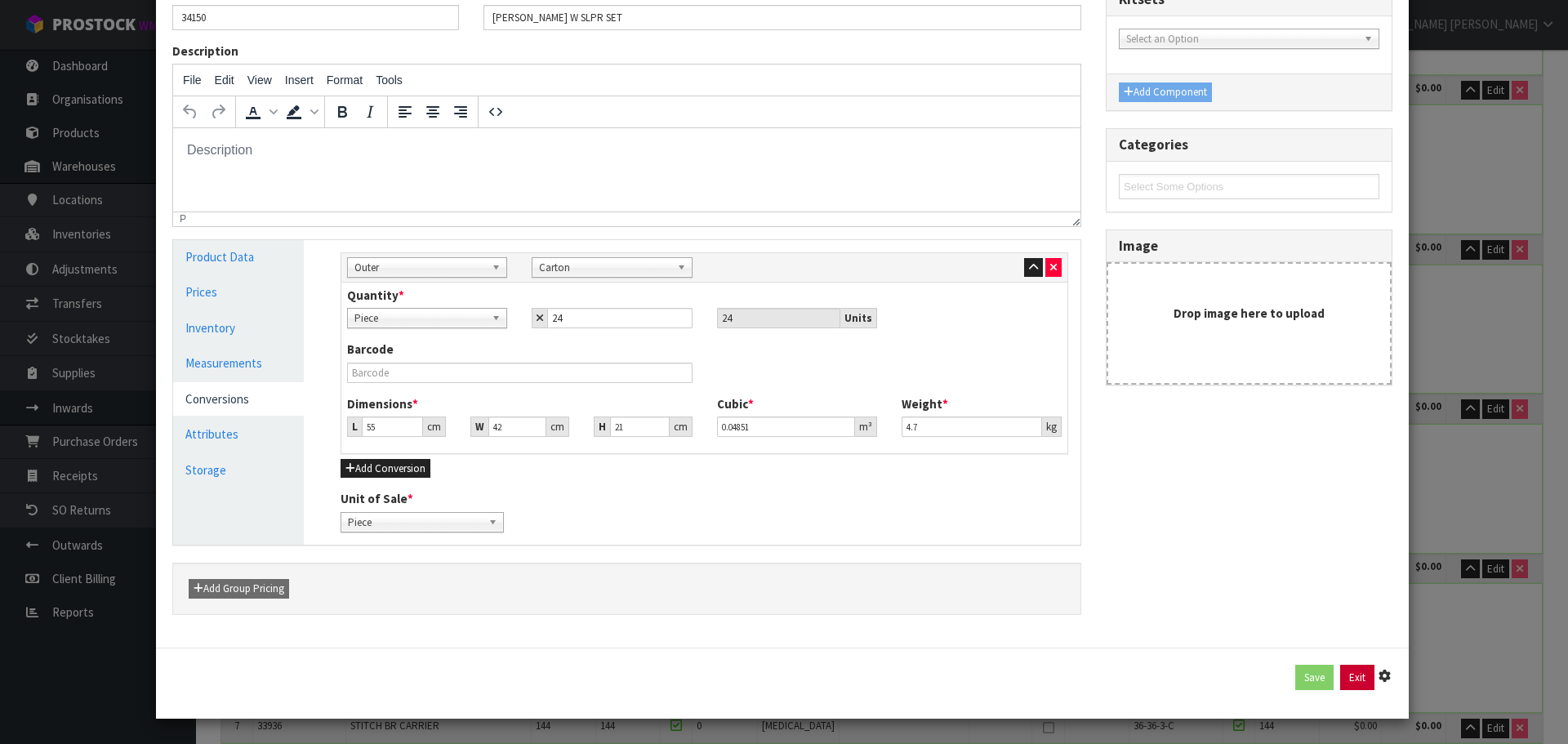
type input "143"
type input "5.948716"
type input "414.55"
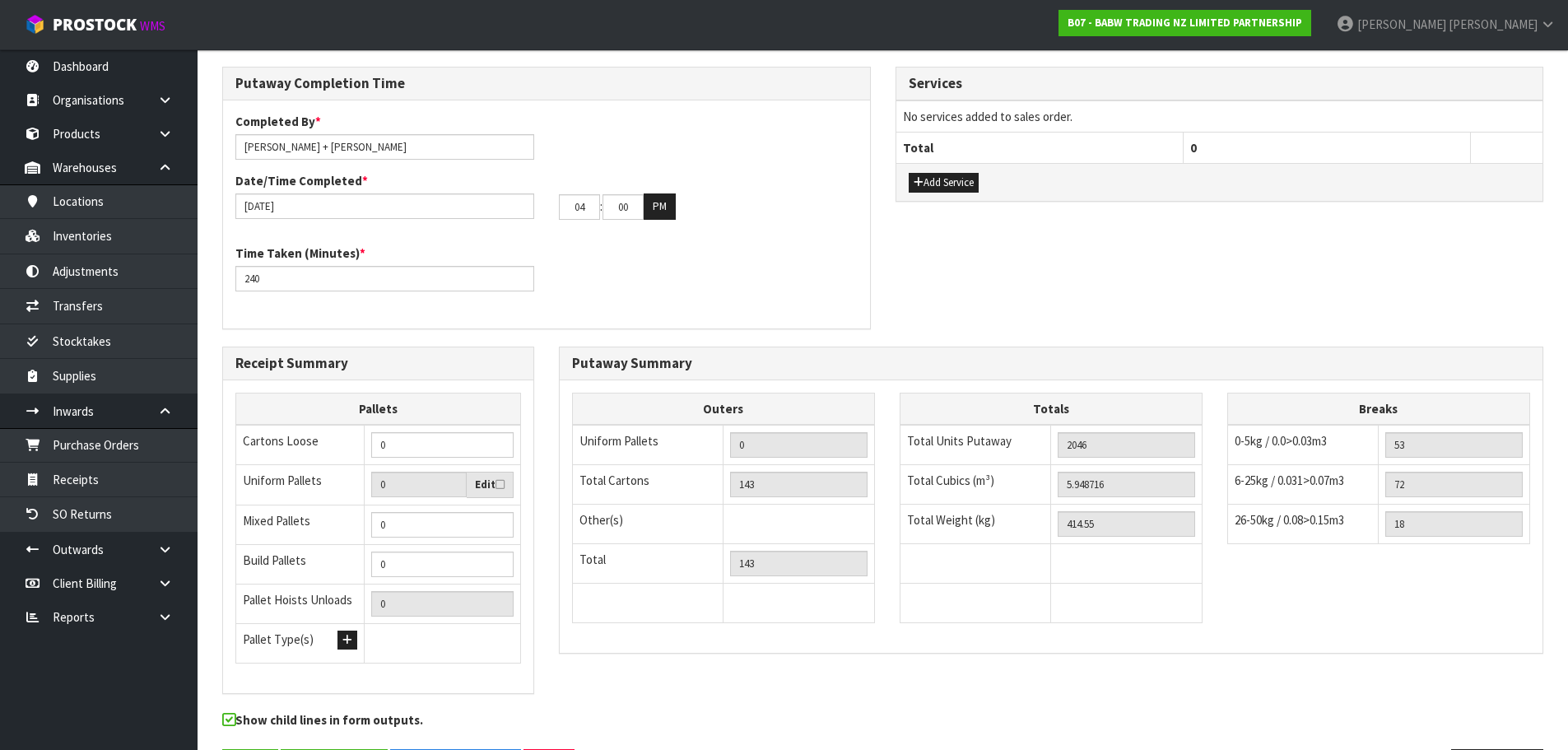
scroll to position [2477, 0]
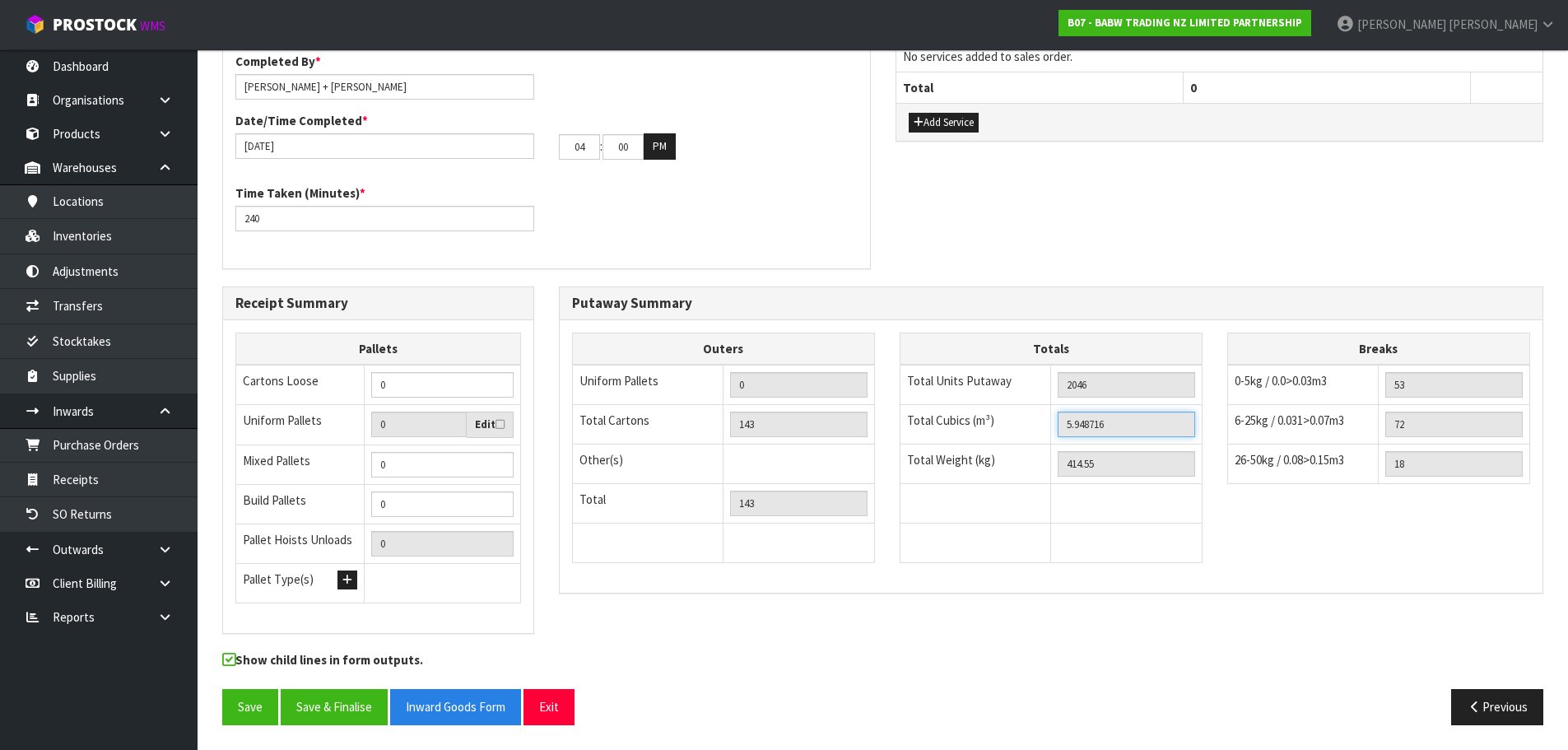
click at [1092, 428] on input "5.948716" at bounding box center [1126, 425] width 137 height 26
click at [1479, 735] on div "Save Save & Finalise Inward Goods Form Exit Previous" at bounding box center [883, 713] width 1346 height 48
click at [1482, 716] on button "Previous" at bounding box center [1497, 707] width 92 height 35
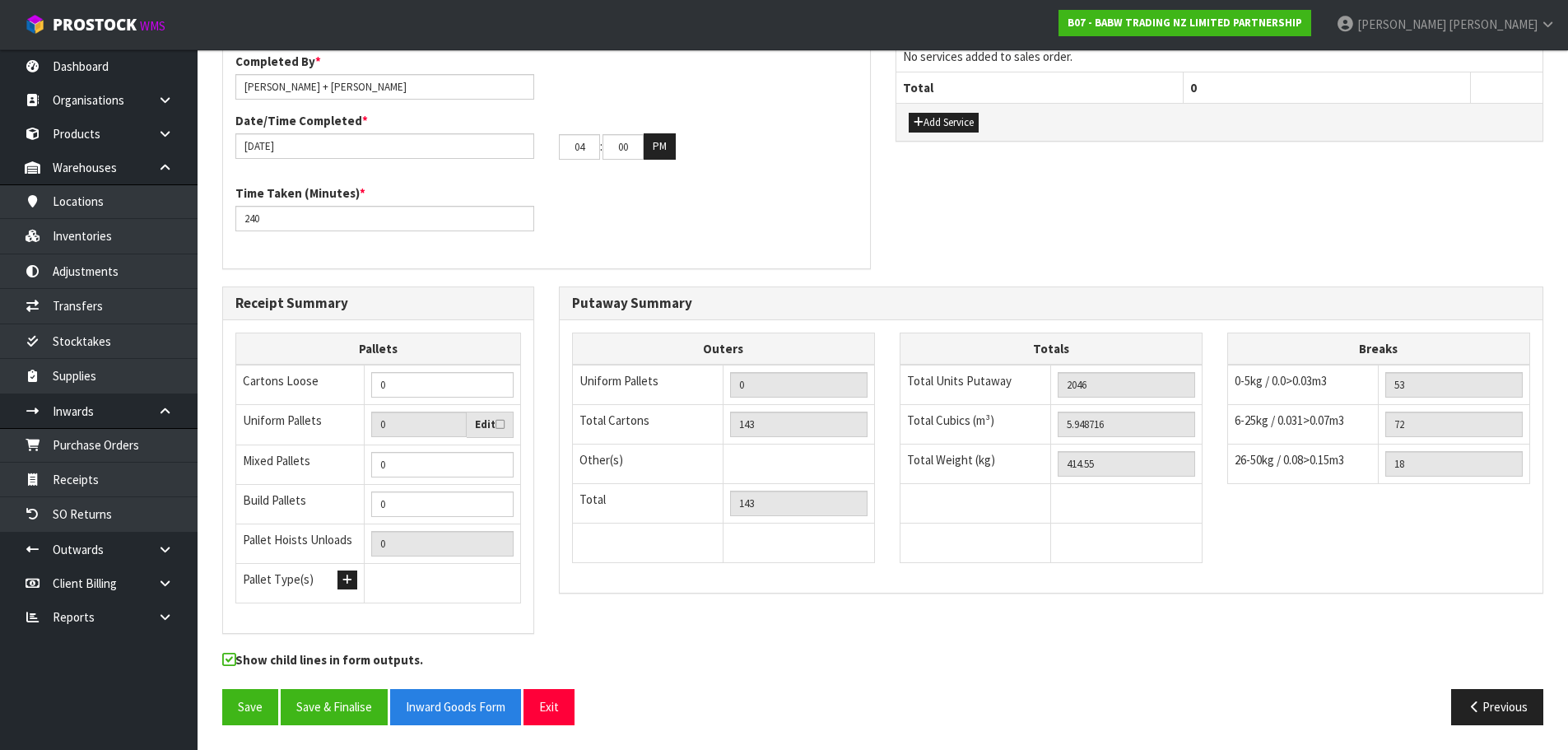
scroll to position [0, 0]
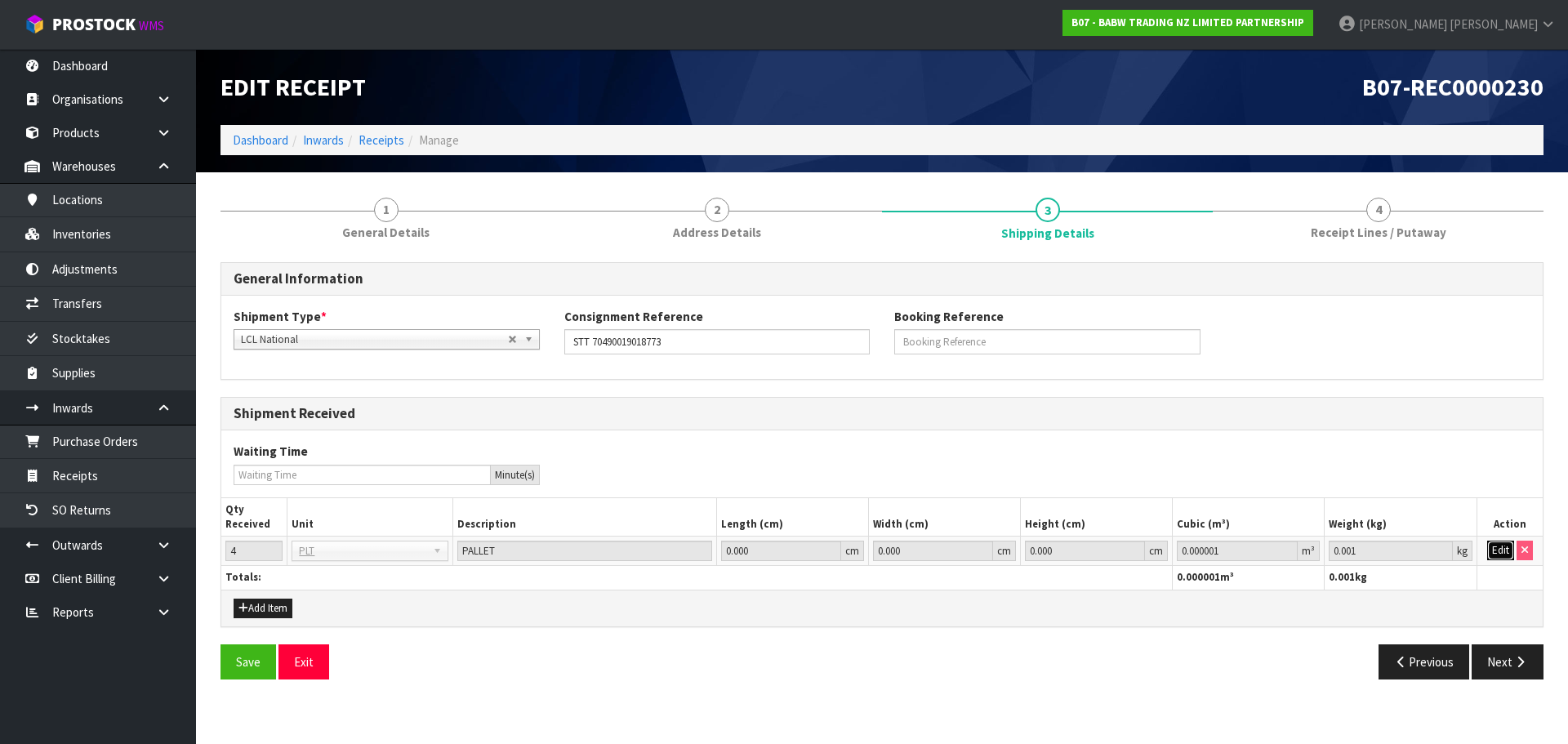
click at [1499, 548] on button "Edit" at bounding box center [1499, 550] width 26 height 19
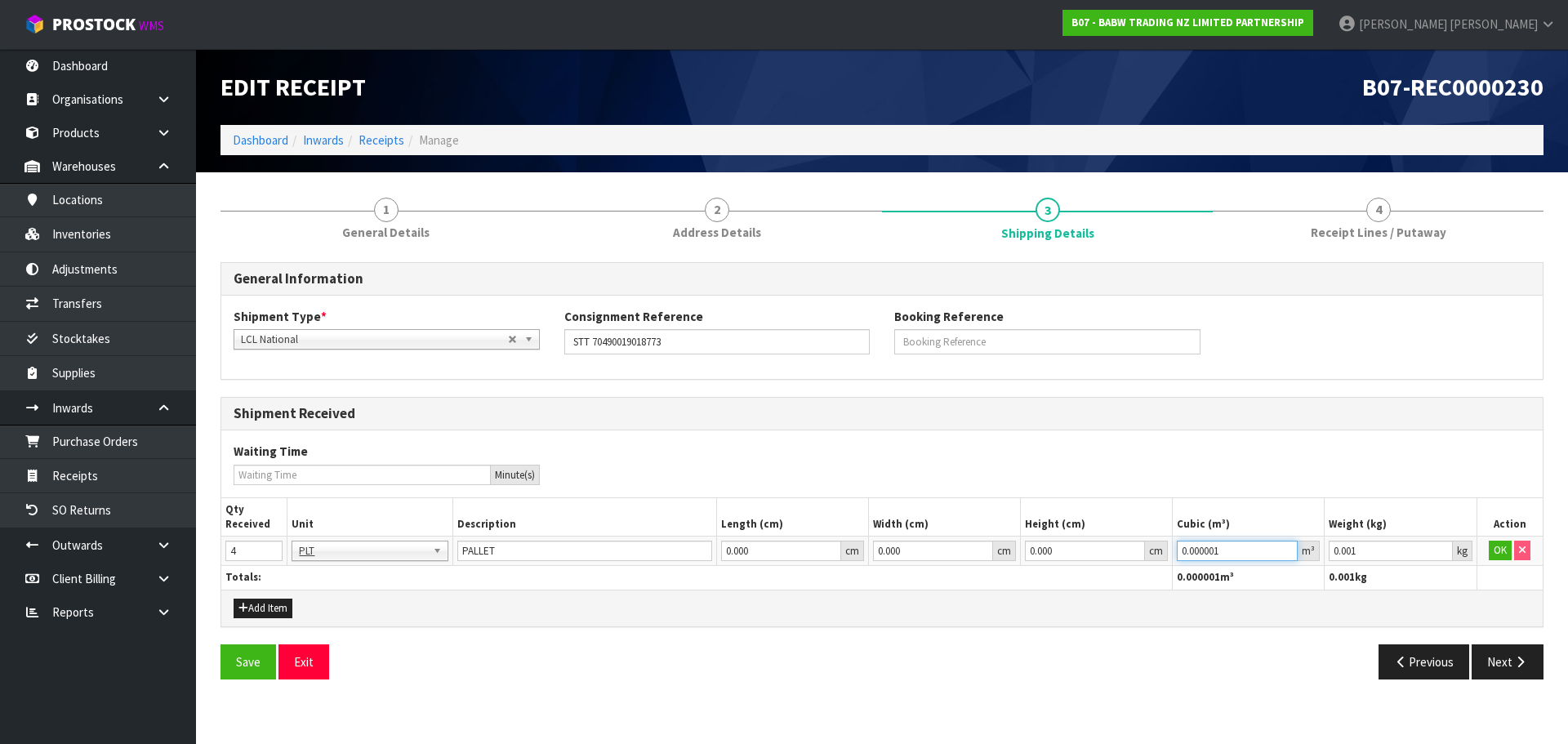
drag, startPoint x: 1063, startPoint y: 548, endPoint x: 988, endPoint y: 558, distance: 75.7
click at [988, 558] on tr "4 BAG BAR BSK BIN BTL BOX BDL CAB CGE CTN CSE COI CRA CRT CBE CYL DRM JAR MTR P…" at bounding box center [882, 551] width 1321 height 29
paste input "5.948716"
type input "5.948716"
drag, startPoint x: 1403, startPoint y: 547, endPoint x: 1217, endPoint y: 564, distance: 186.8
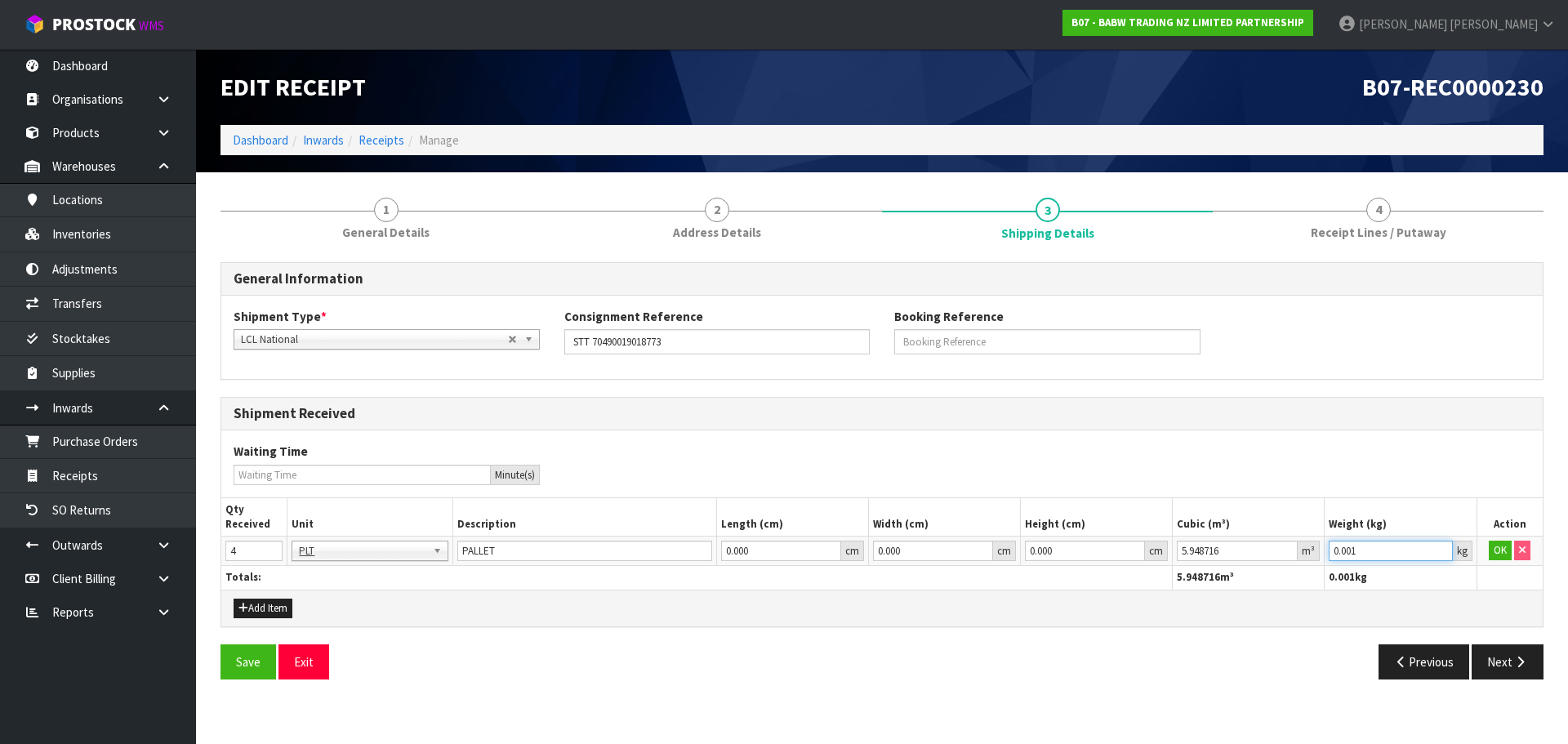
click at [1217, 564] on tr "4 BAG BAR BSK BIN BTL BOX BDL CAB CGE CTN CSE COI CRA CRT CBE CYL DRM JAR MTR P…" at bounding box center [882, 551] width 1321 height 29
type input "414.55"
click at [1499, 554] on button "OK" at bounding box center [1499, 550] width 23 height 19
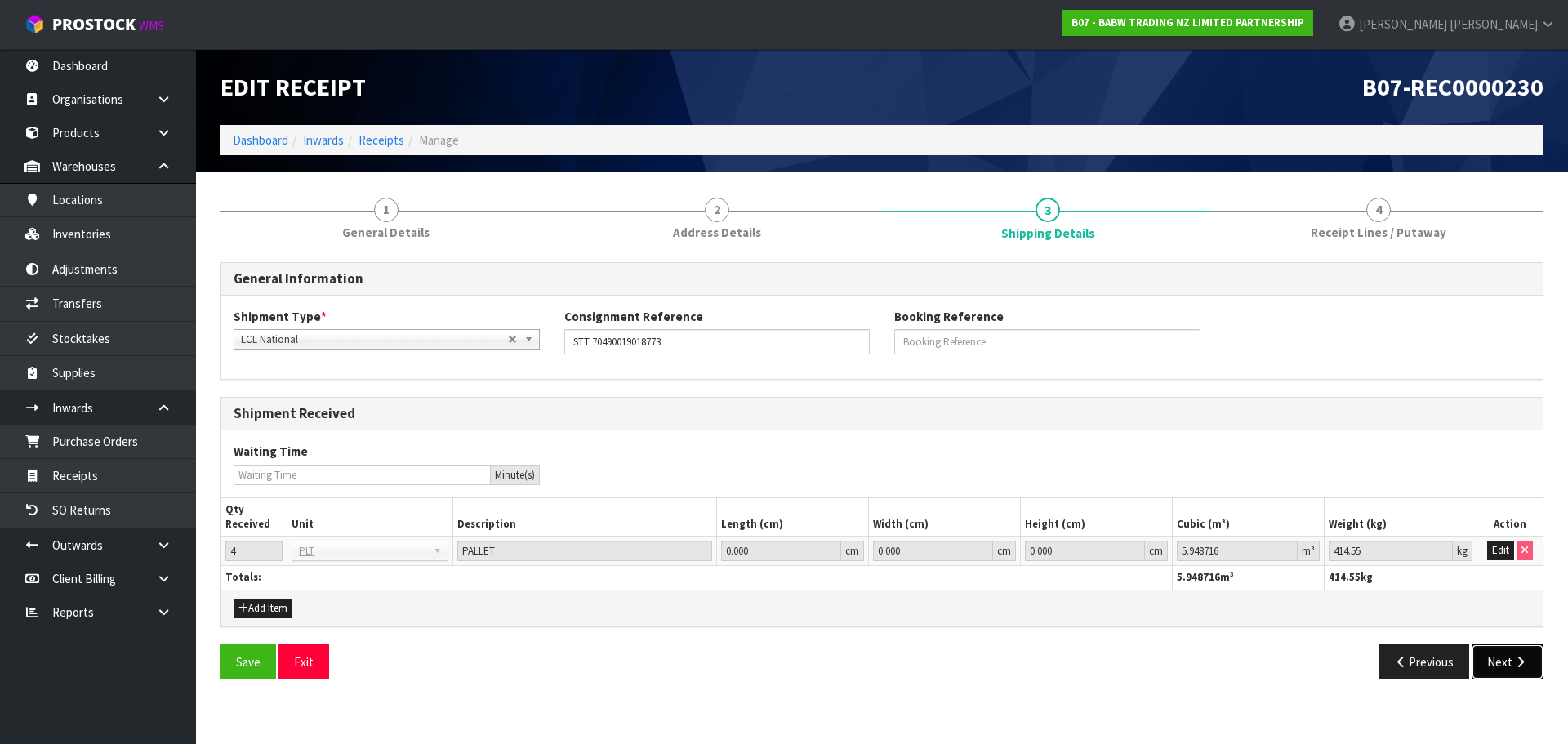
click at [1503, 656] on button "Next" at bounding box center [1507, 662] width 72 height 35
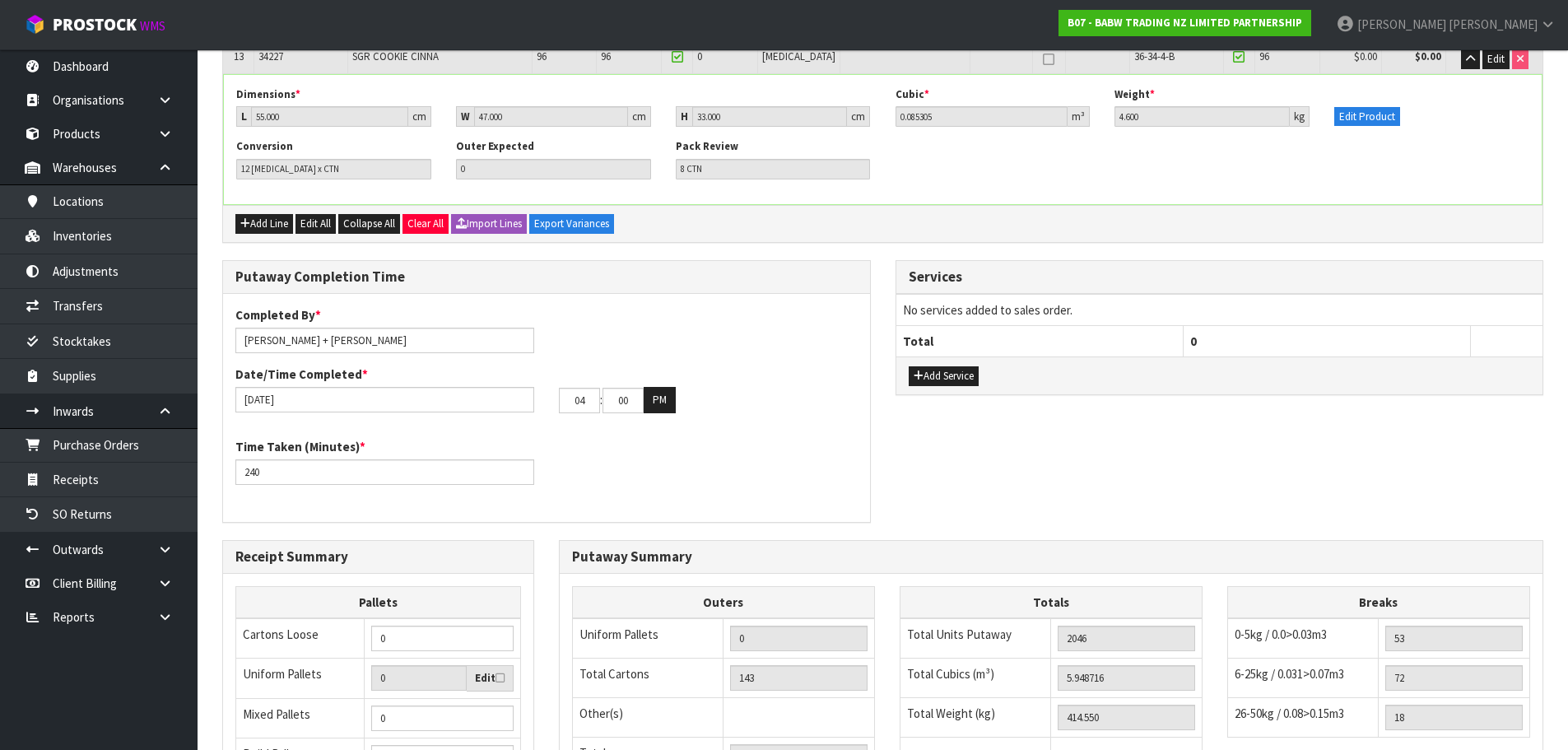
type input "03"
type input "30"
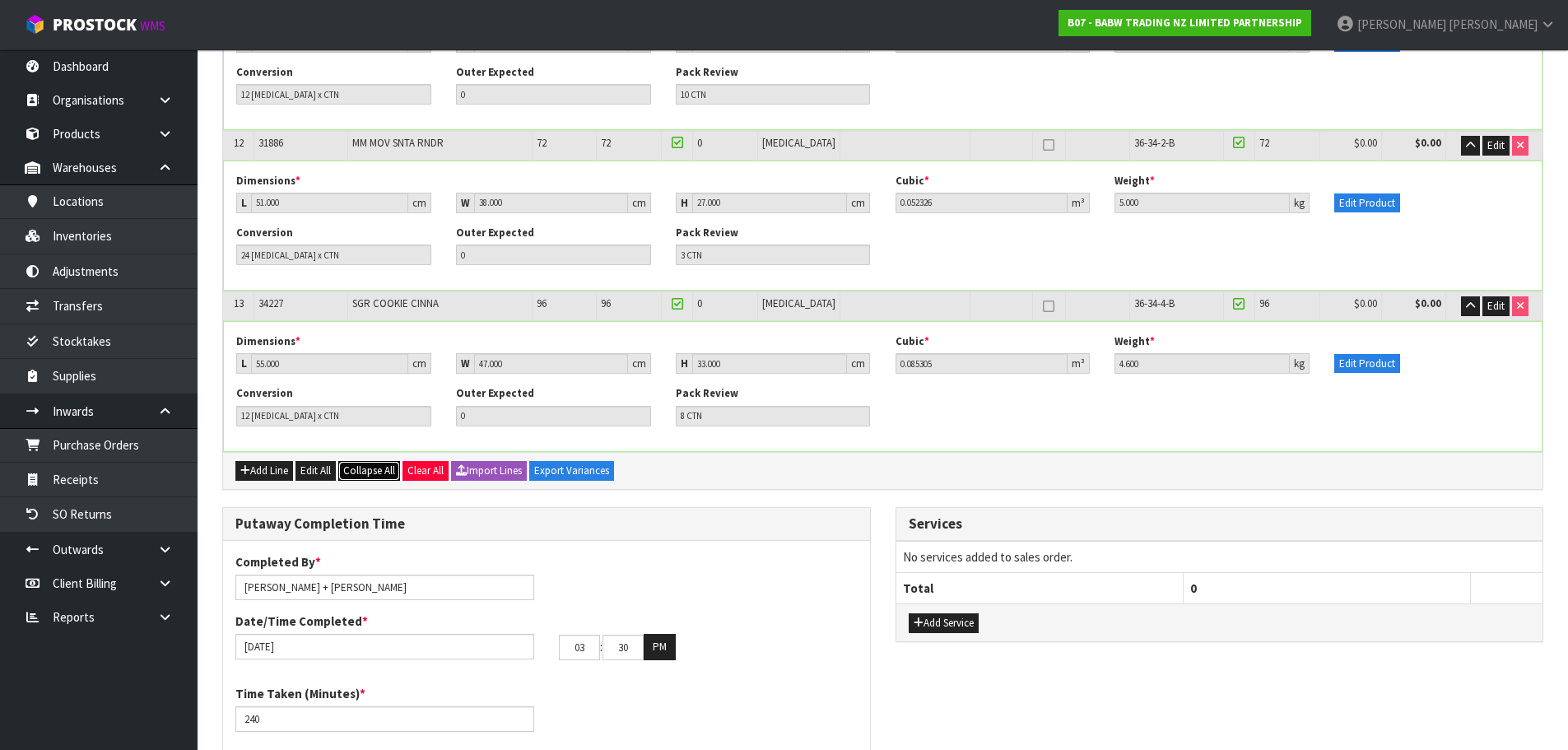
click at [375, 475] on span "Collapse All" at bounding box center [369, 470] width 52 height 14
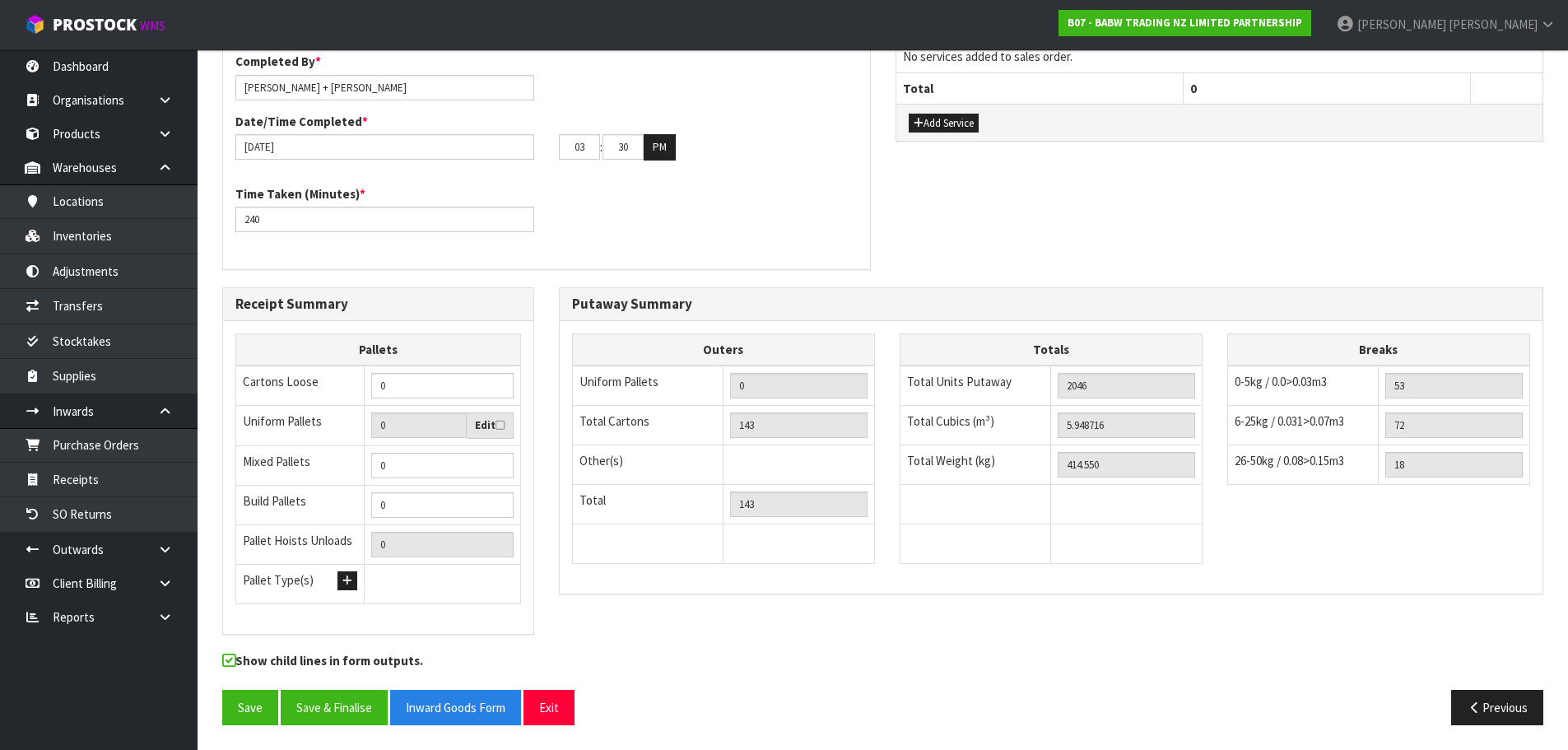
scroll to position [673, 0]
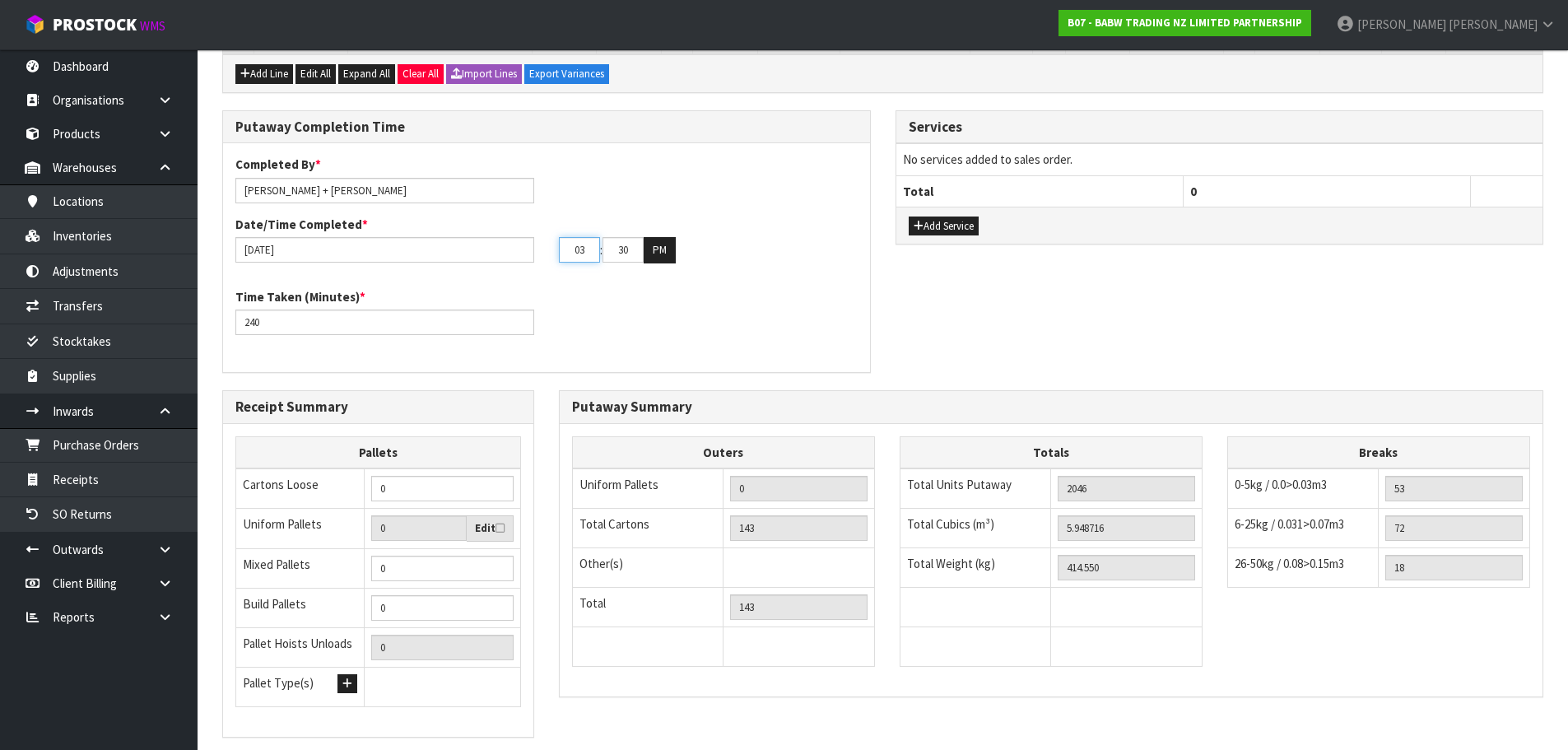
drag, startPoint x: 595, startPoint y: 248, endPoint x: 571, endPoint y: 274, distance: 35.4
click at [571, 274] on div "Completed By * [PERSON_NAME] + [PERSON_NAME] Date/Time Completed * [DATE] 03 : …" at bounding box center [546, 216] width 647 height 120
type input "04"
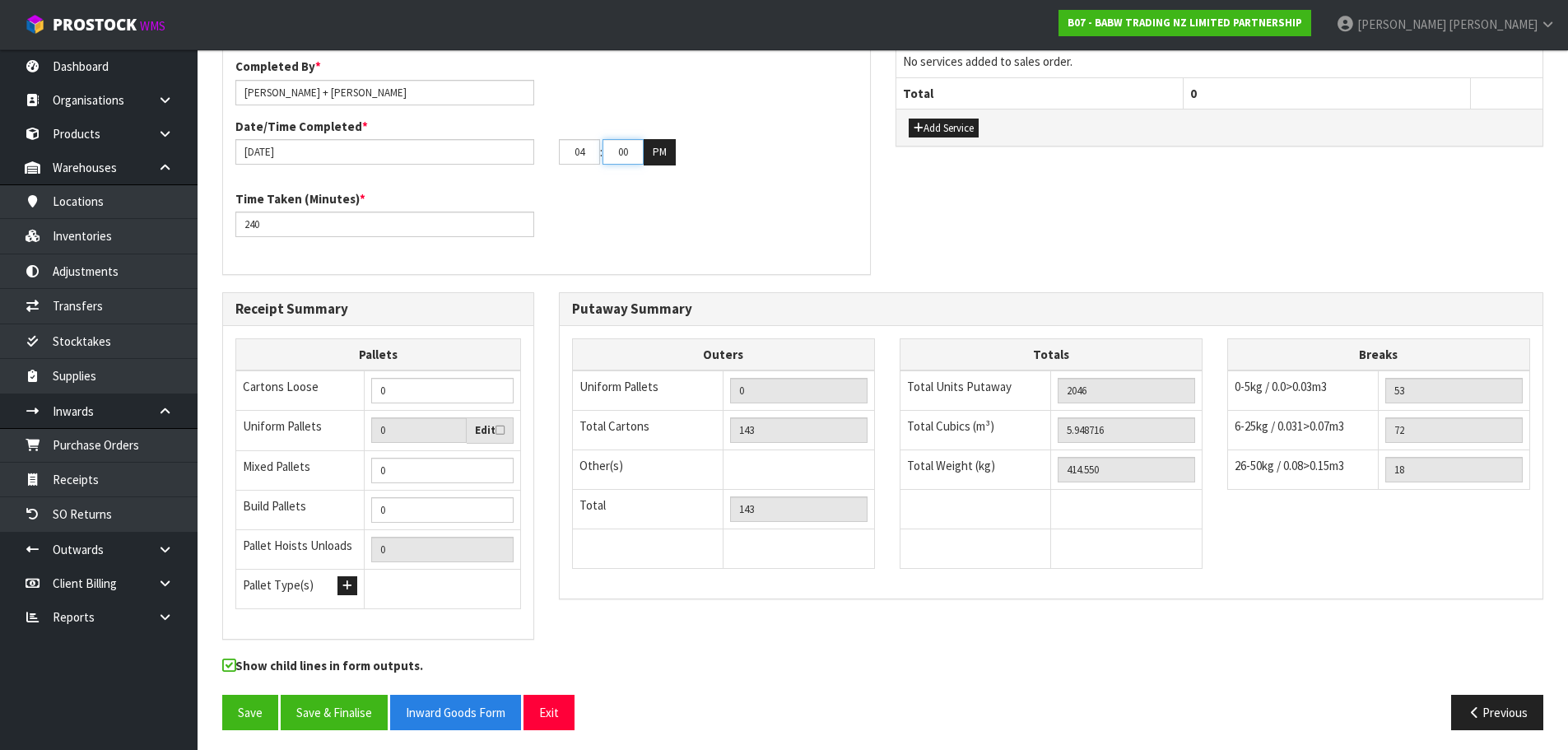
scroll to position [776, 0]
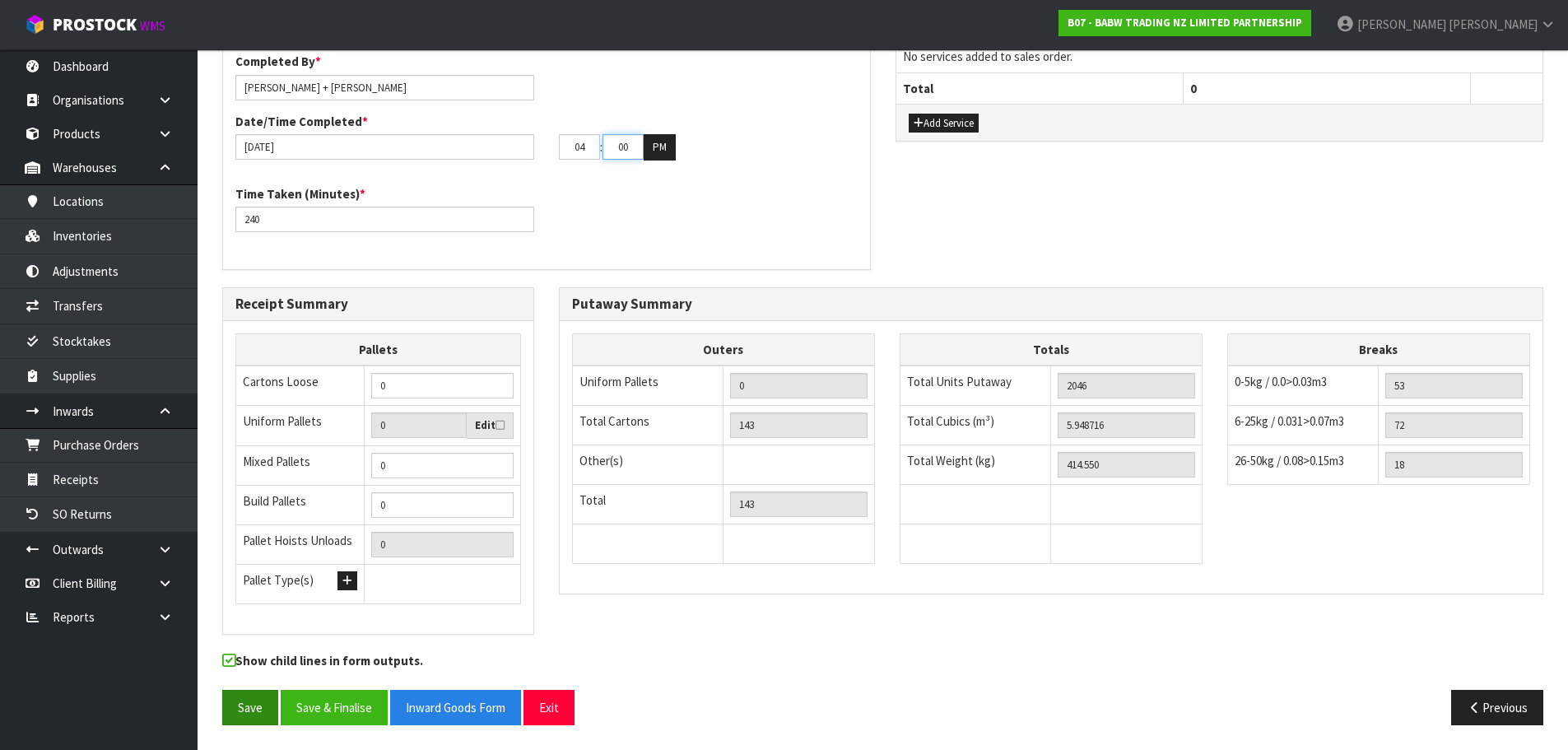
type input "00"
click at [252, 704] on button "Save" at bounding box center [250, 708] width 56 height 35
click at [345, 700] on button "Save & Finalise" at bounding box center [334, 707] width 107 height 35
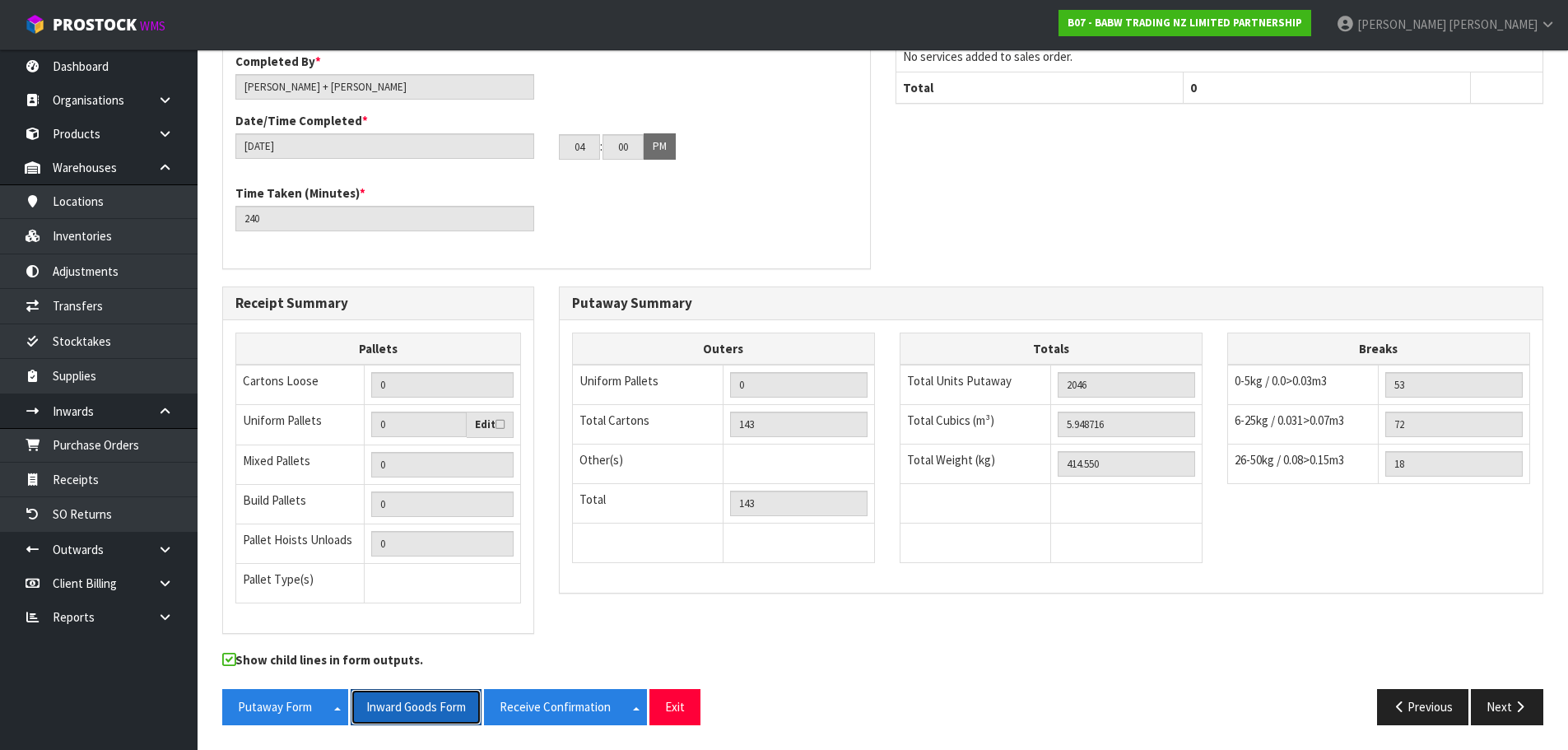
drag, startPoint x: 429, startPoint y: 709, endPoint x: 731, endPoint y: 615, distance: 316.3
click at [429, 709] on button "Inward Goods Form" at bounding box center [416, 707] width 131 height 35
